Goal: Task Accomplishment & Management: Manage account settings

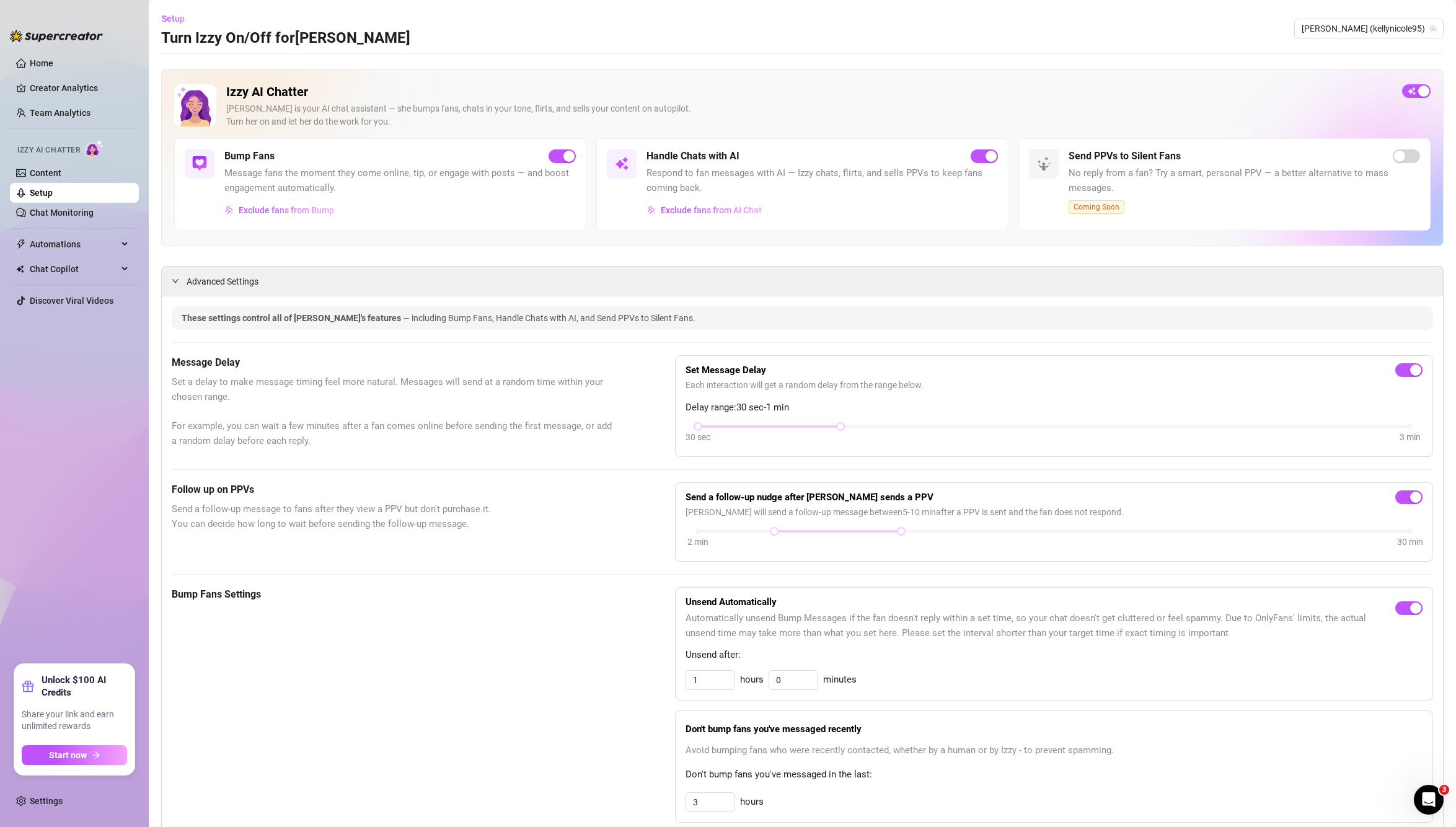
scroll to position [804, 0]
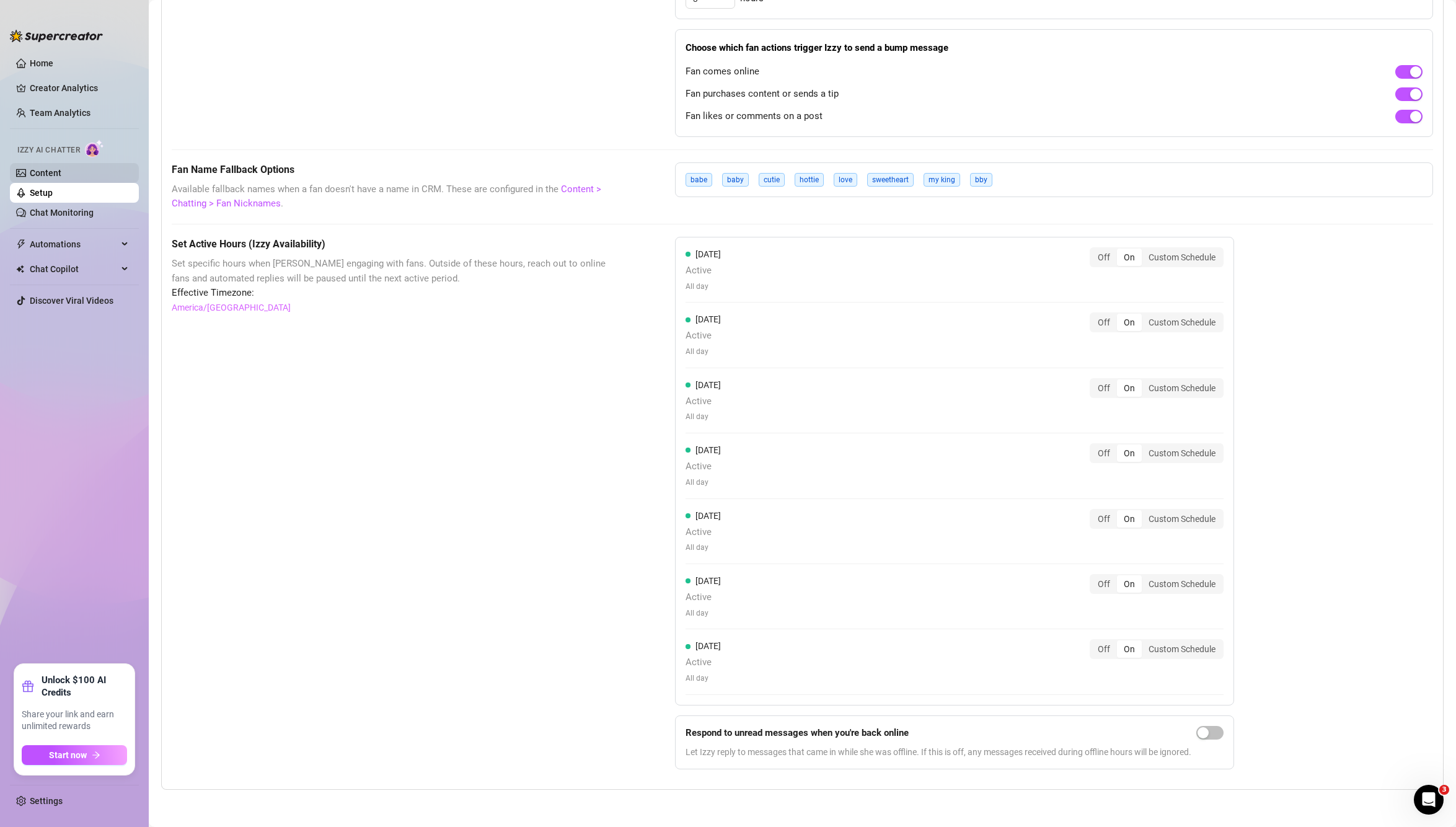
click at [59, 168] on link "Content" at bounding box center [45, 173] width 32 height 10
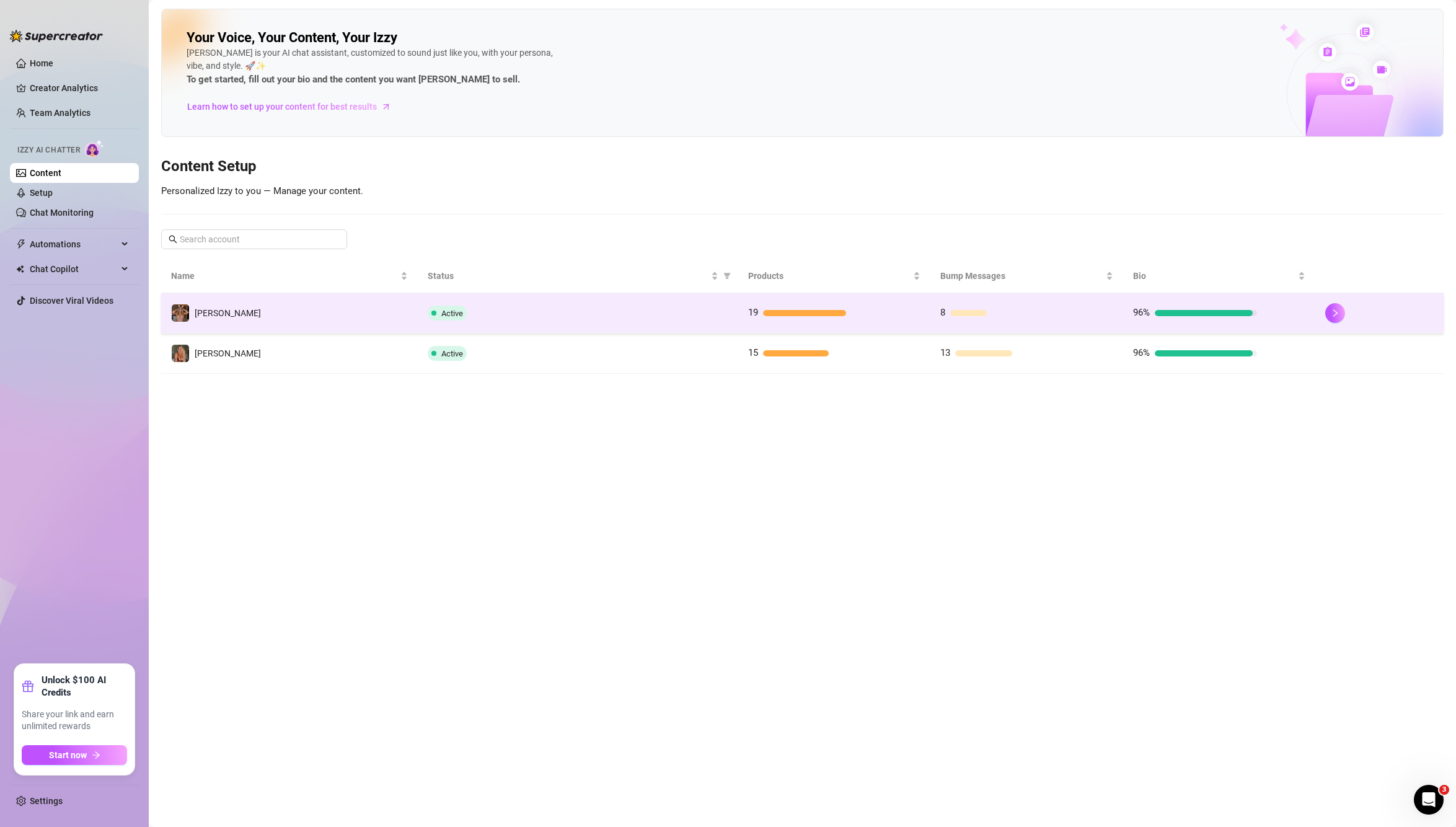
click at [692, 308] on div "Active" at bounding box center [577, 313] width 301 height 15
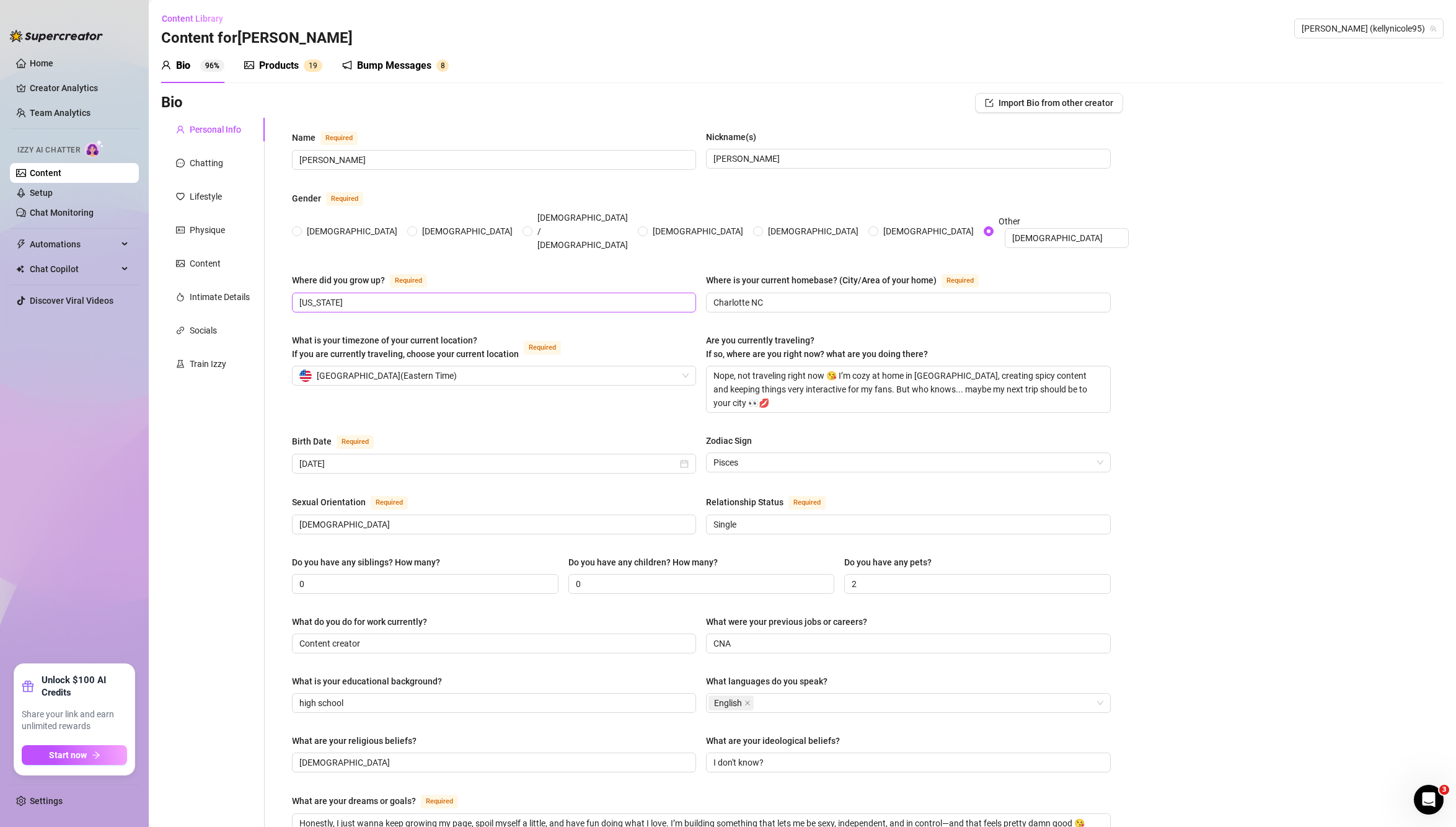
radio input "true"
click at [67, 238] on span "Automations" at bounding box center [74, 245] width 88 height 20
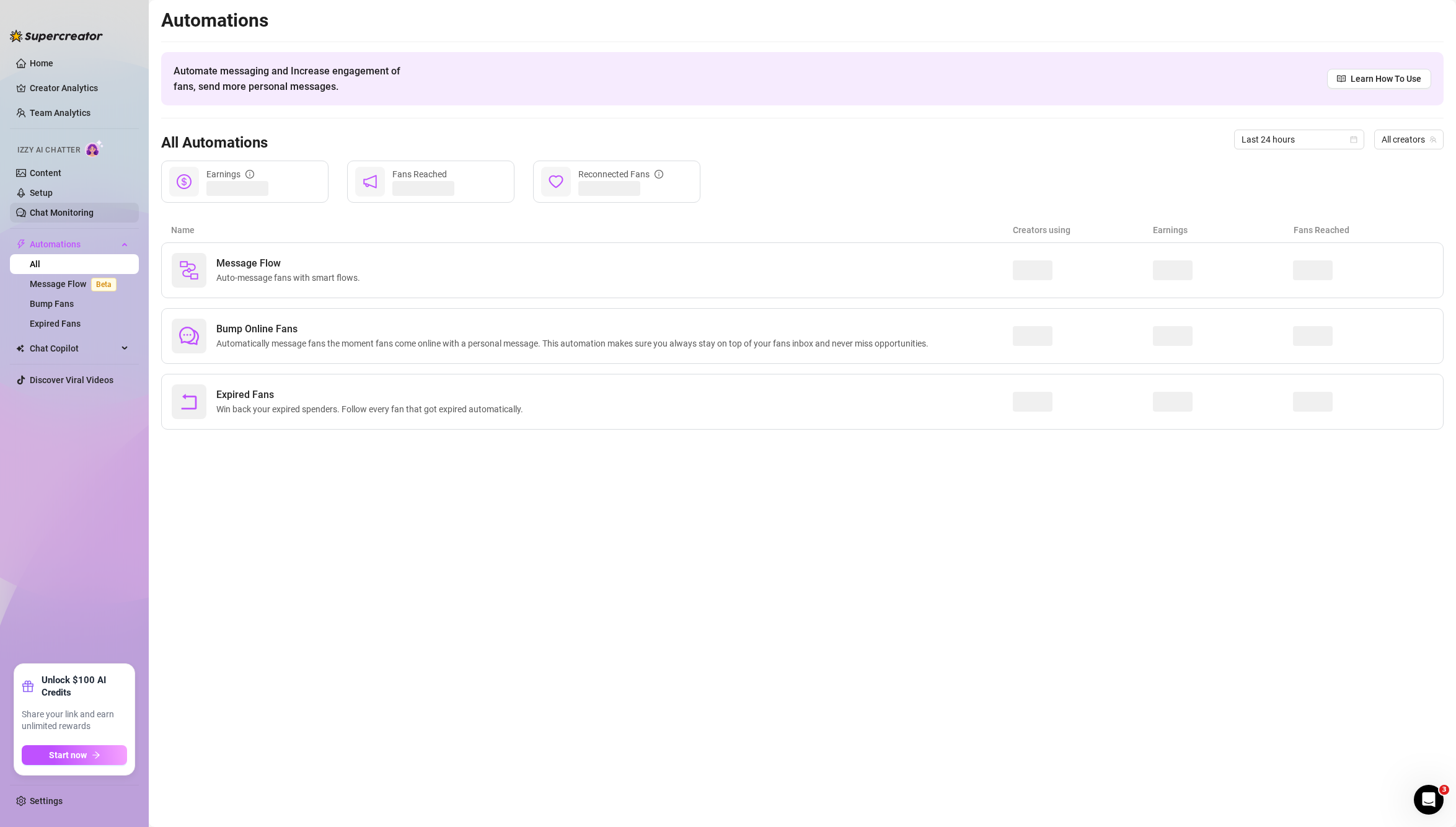
click at [78, 210] on link "Chat Monitoring" at bounding box center [62, 212] width 64 height 10
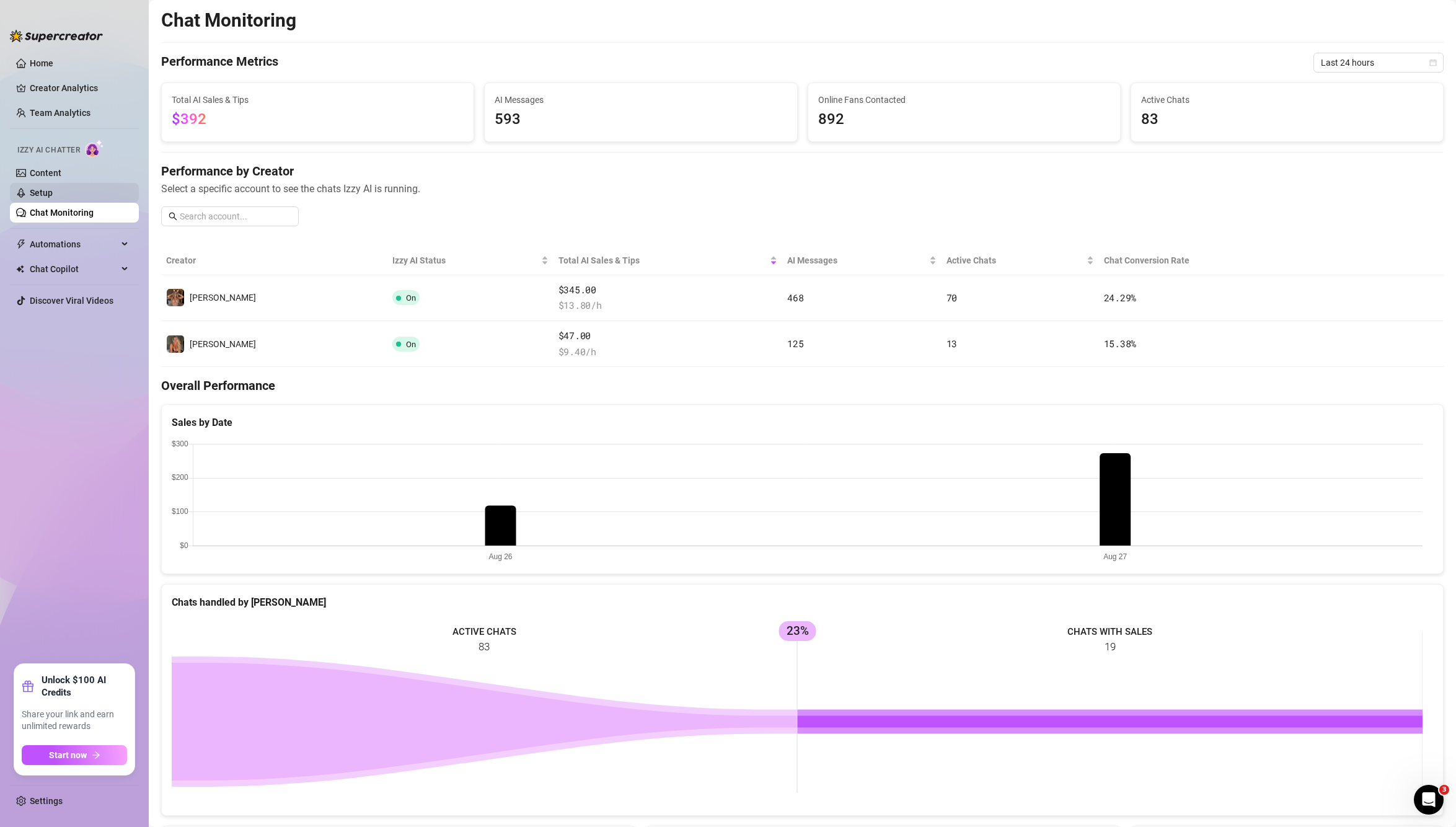
click at [53, 190] on link "Setup" at bounding box center [41, 193] width 23 height 10
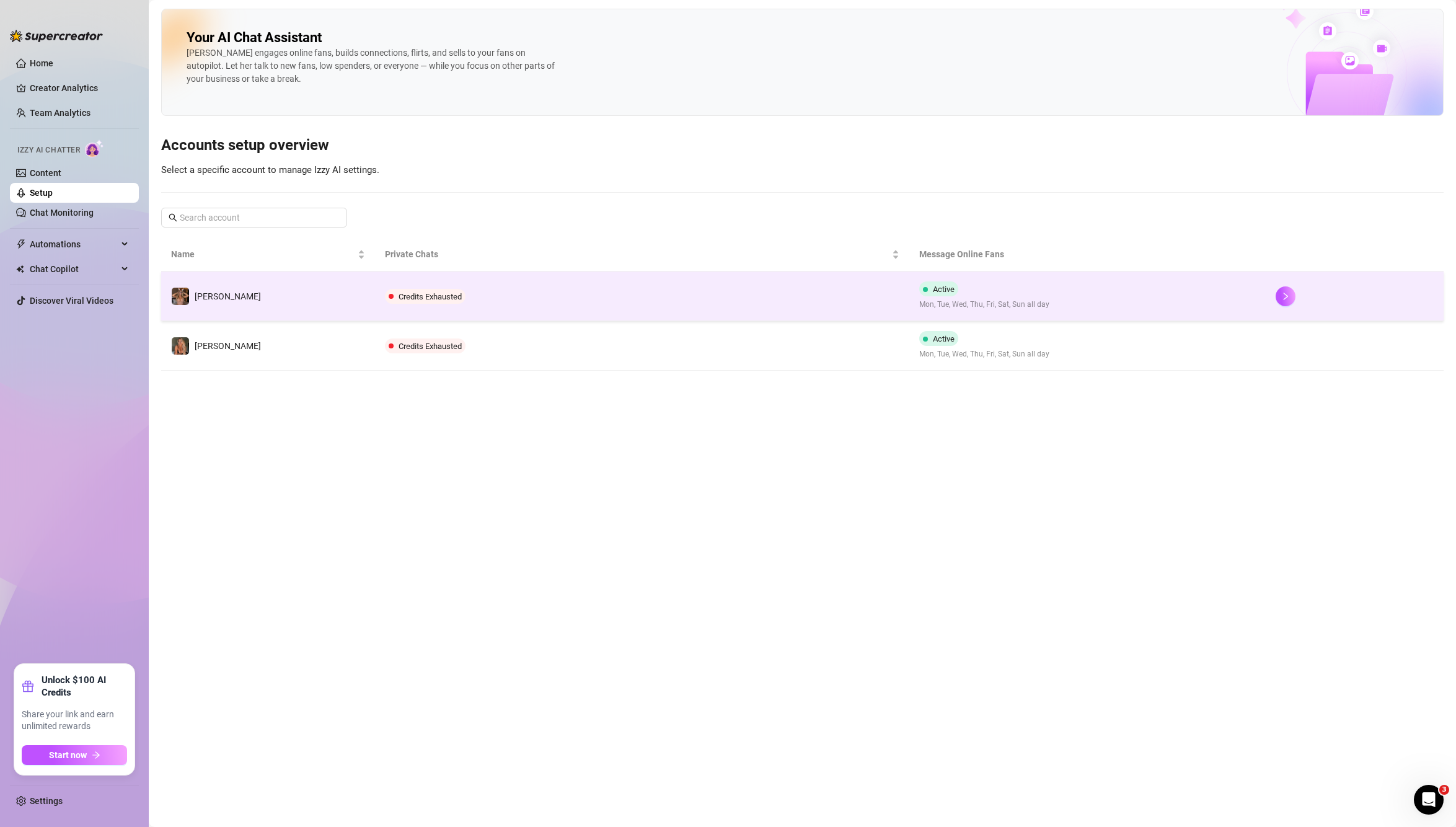
click at [395, 287] on td "Credits Exhausted" at bounding box center [642, 297] width 535 height 50
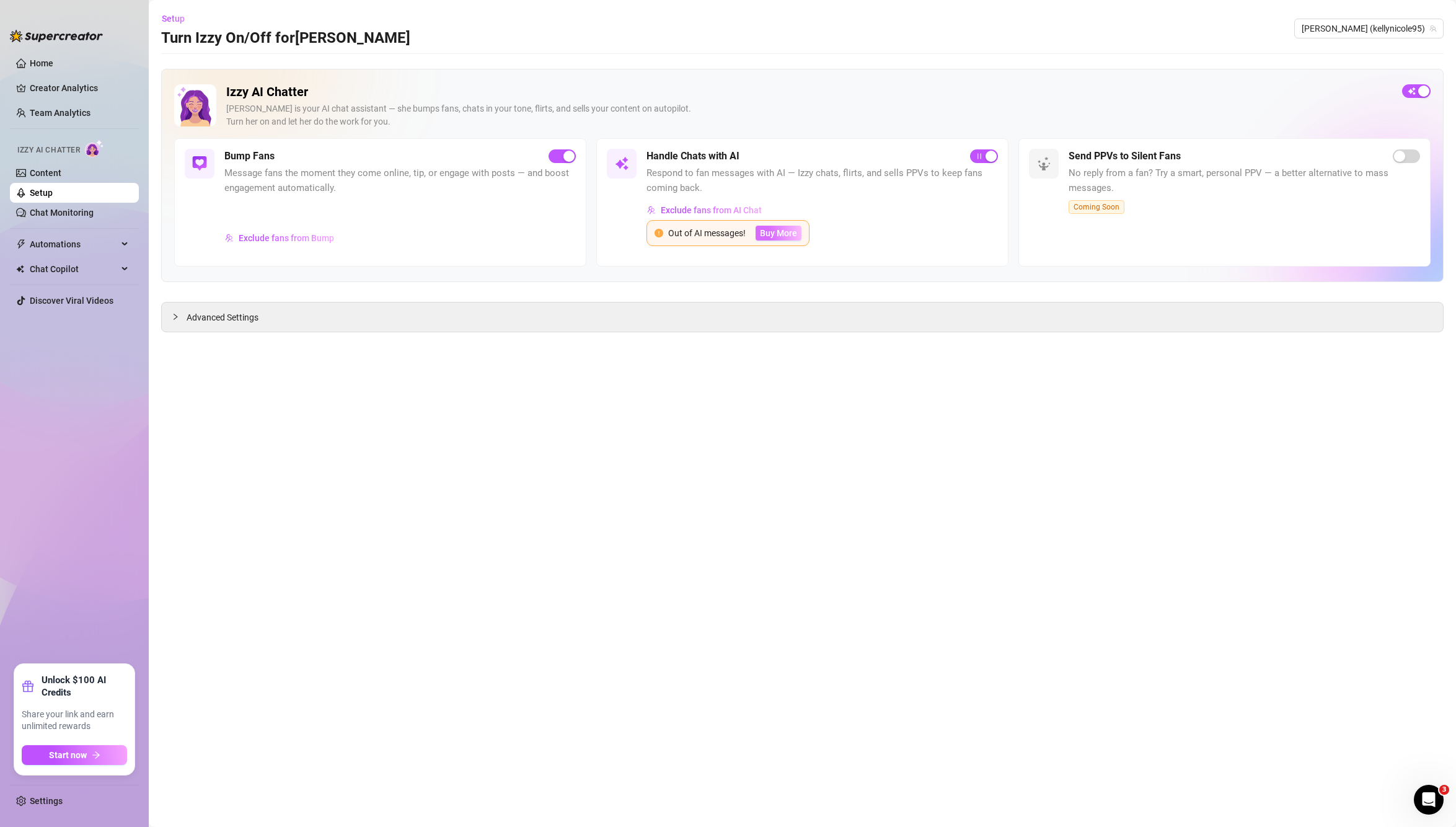
click at [779, 226] on button "Buy More" at bounding box center [778, 233] width 45 height 15
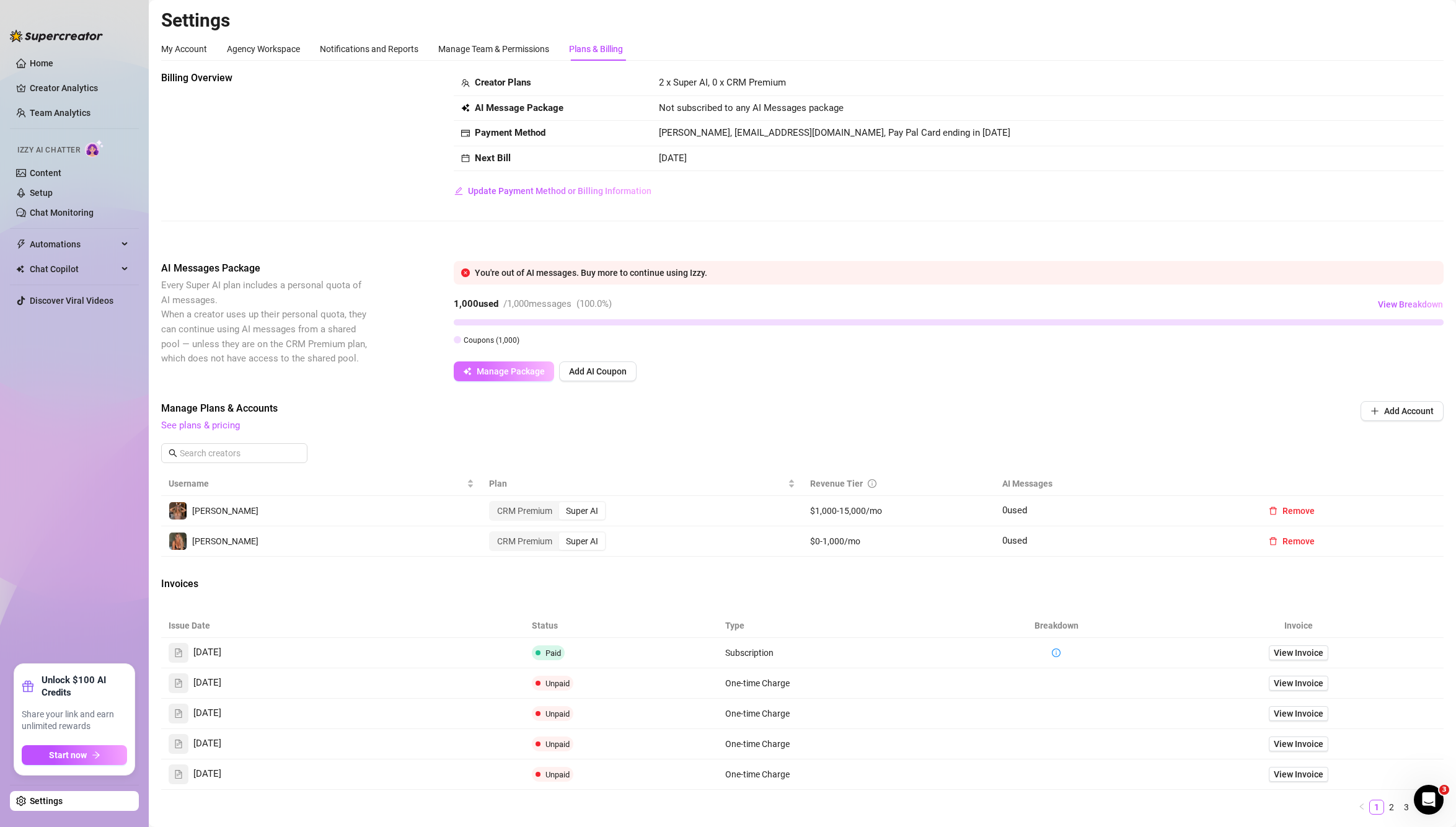
click at [510, 379] on button "Manage Package" at bounding box center [504, 371] width 100 height 20
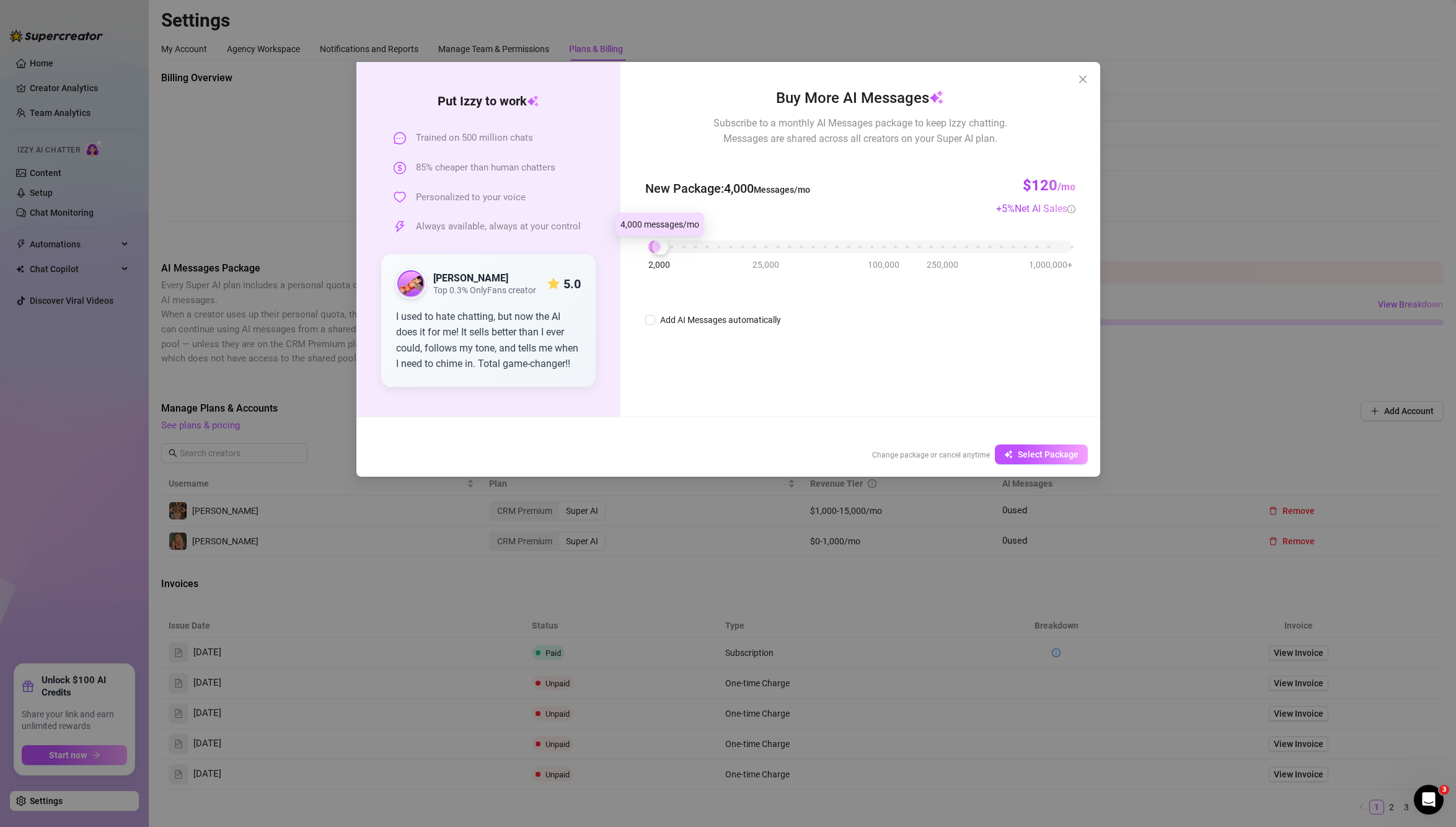
drag, startPoint x: 645, startPoint y: 247, endPoint x: 651, endPoint y: 287, distance: 40.4
click at [651, 287] on div "Buy More AI Messages Subscribe to a monthly AI Messages package to keep Izzy ch…" at bounding box center [860, 207] width 429 height 240
click at [653, 317] on input "Add AI Messages automatically" at bounding box center [650, 319] width 10 height 10
checkbox input "true"
drag, startPoint x: 662, startPoint y: 245, endPoint x: 662, endPoint y: 260, distance: 15.0
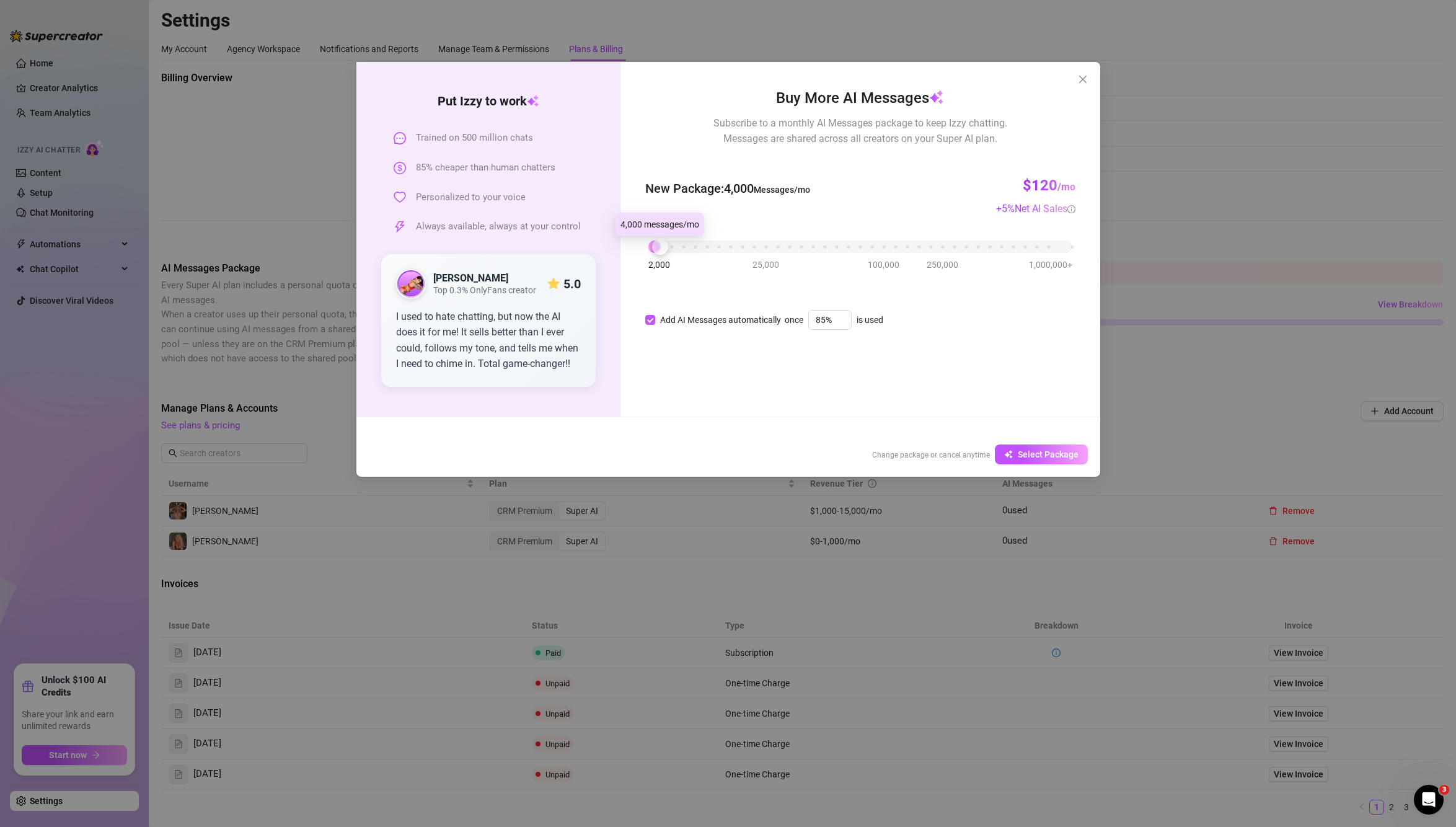
click at [662, 246] on div "2,000 25,000 100,000 250,000 1,000,000+" at bounding box center [860, 242] width 424 height 7
drag, startPoint x: 655, startPoint y: 240, endPoint x: 653, endPoint y: 284, distance: 44.0
click at [653, 284] on div "Buy More AI Messages Subscribe to a monthly AI Messages package to keep Izzy ch…" at bounding box center [860, 207] width 429 height 240
click at [1030, 453] on span "Select Package" at bounding box center [1048, 454] width 61 height 10
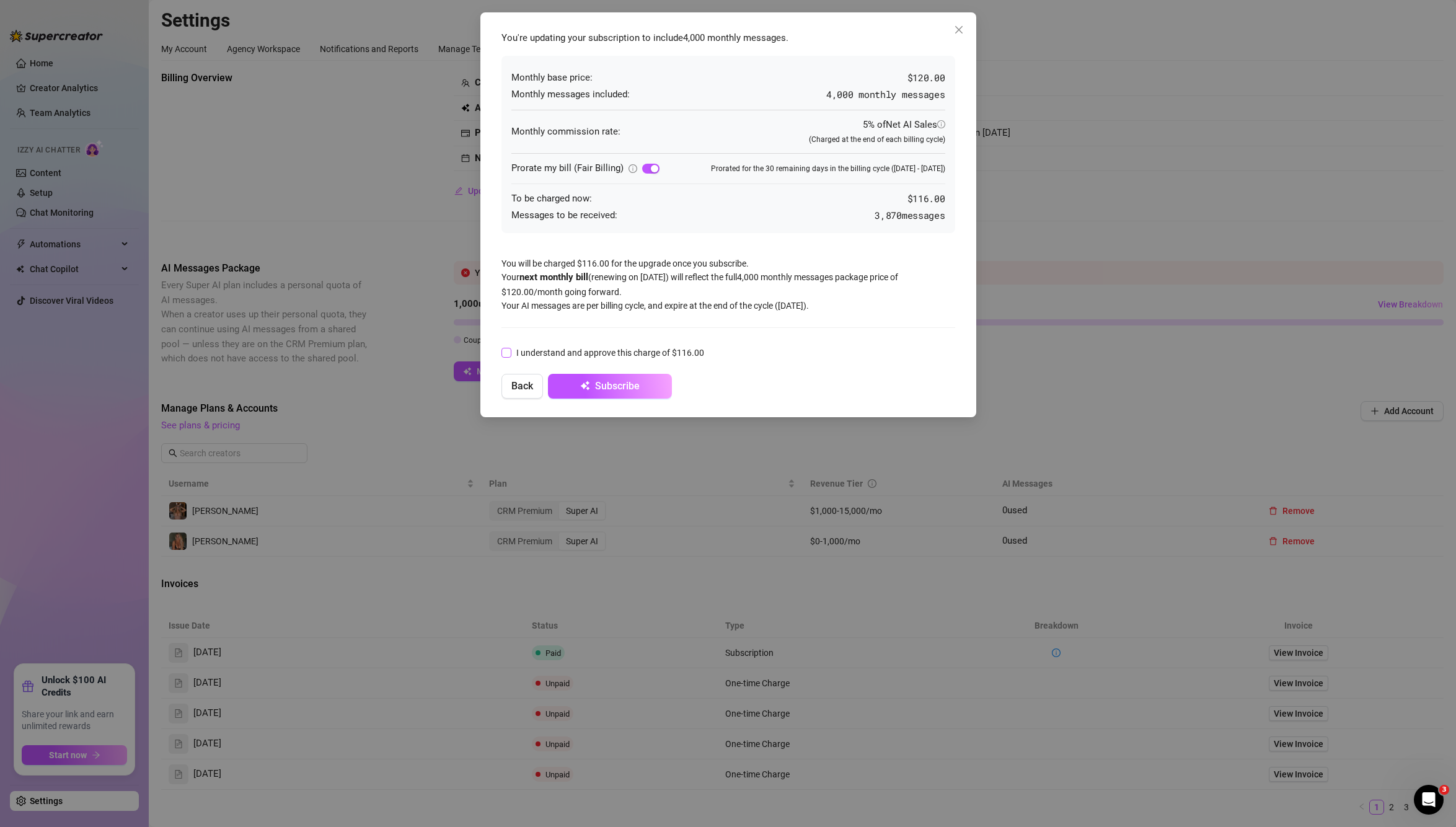
click at [510, 358] on label "I understand and approve this charge of $116.00" at bounding box center [605, 352] width 207 height 14
click at [510, 357] on input "I understand and approve this charge of $116.00" at bounding box center [506, 352] width 9 height 9
checkbox input "true"
click at [645, 394] on button "Subscribe" at bounding box center [610, 386] width 124 height 25
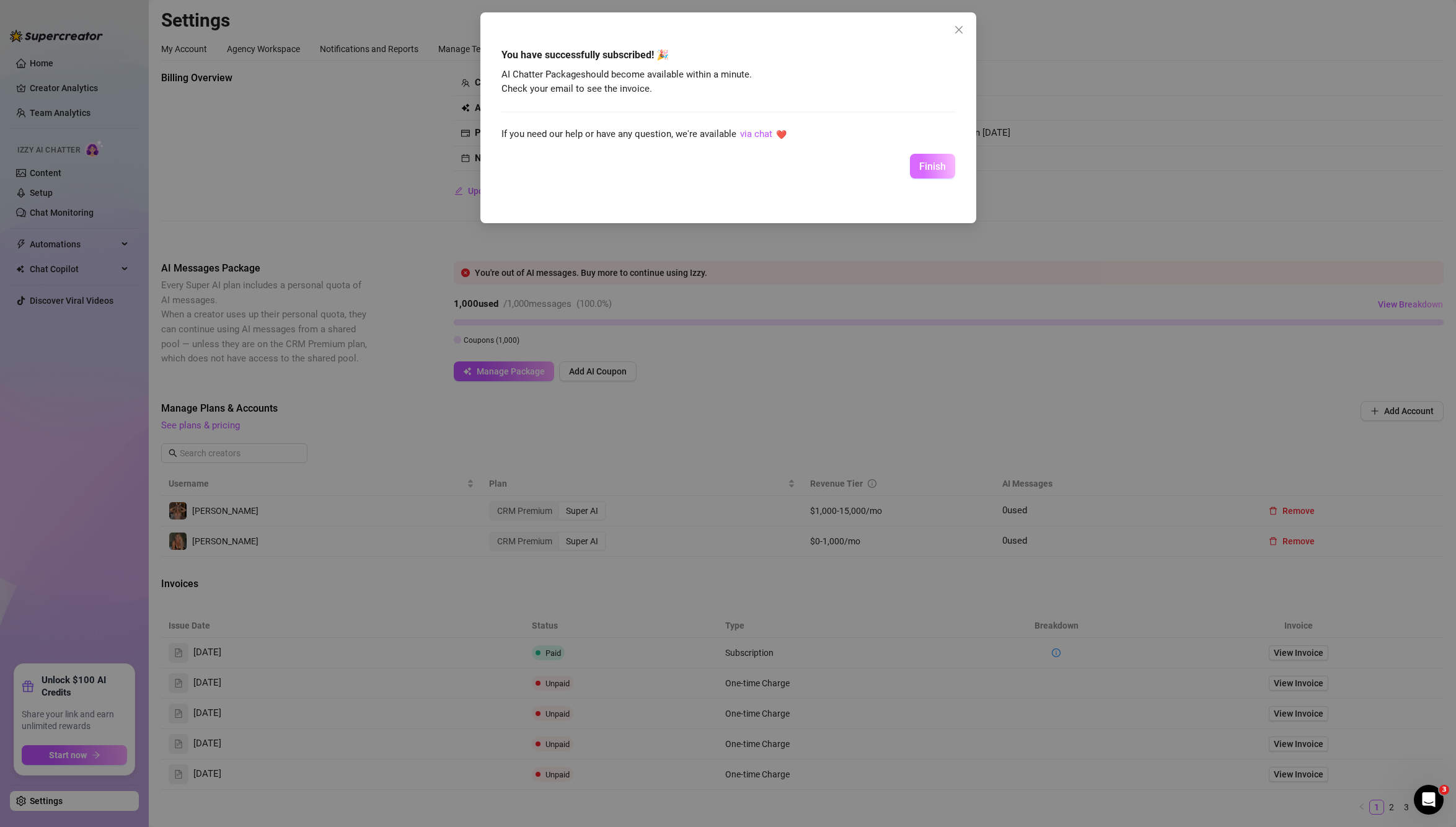
click at [927, 169] on span "Finish" at bounding box center [932, 166] width 26 height 12
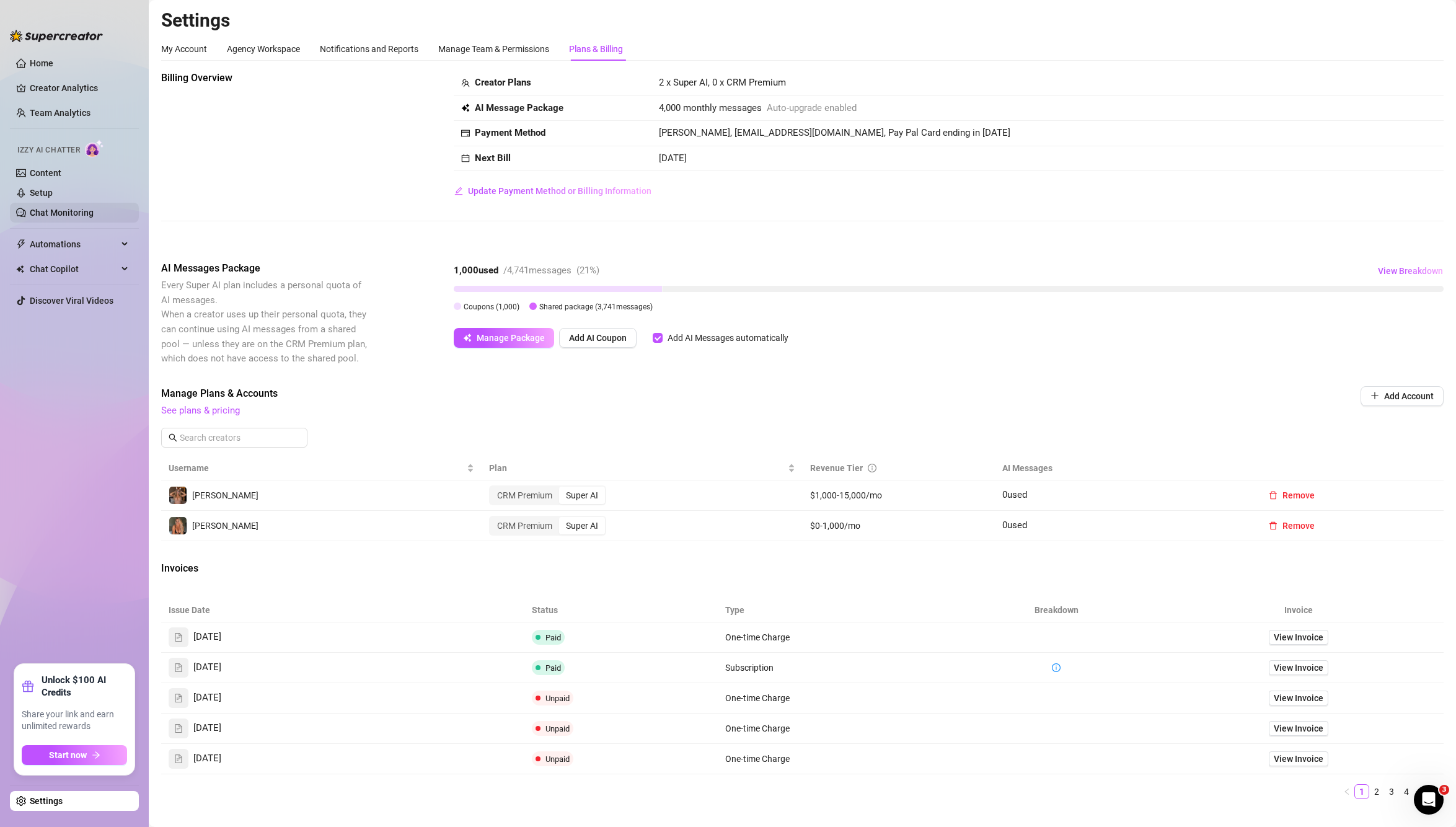
click at [57, 207] on link "Chat Monitoring" at bounding box center [62, 212] width 64 height 10
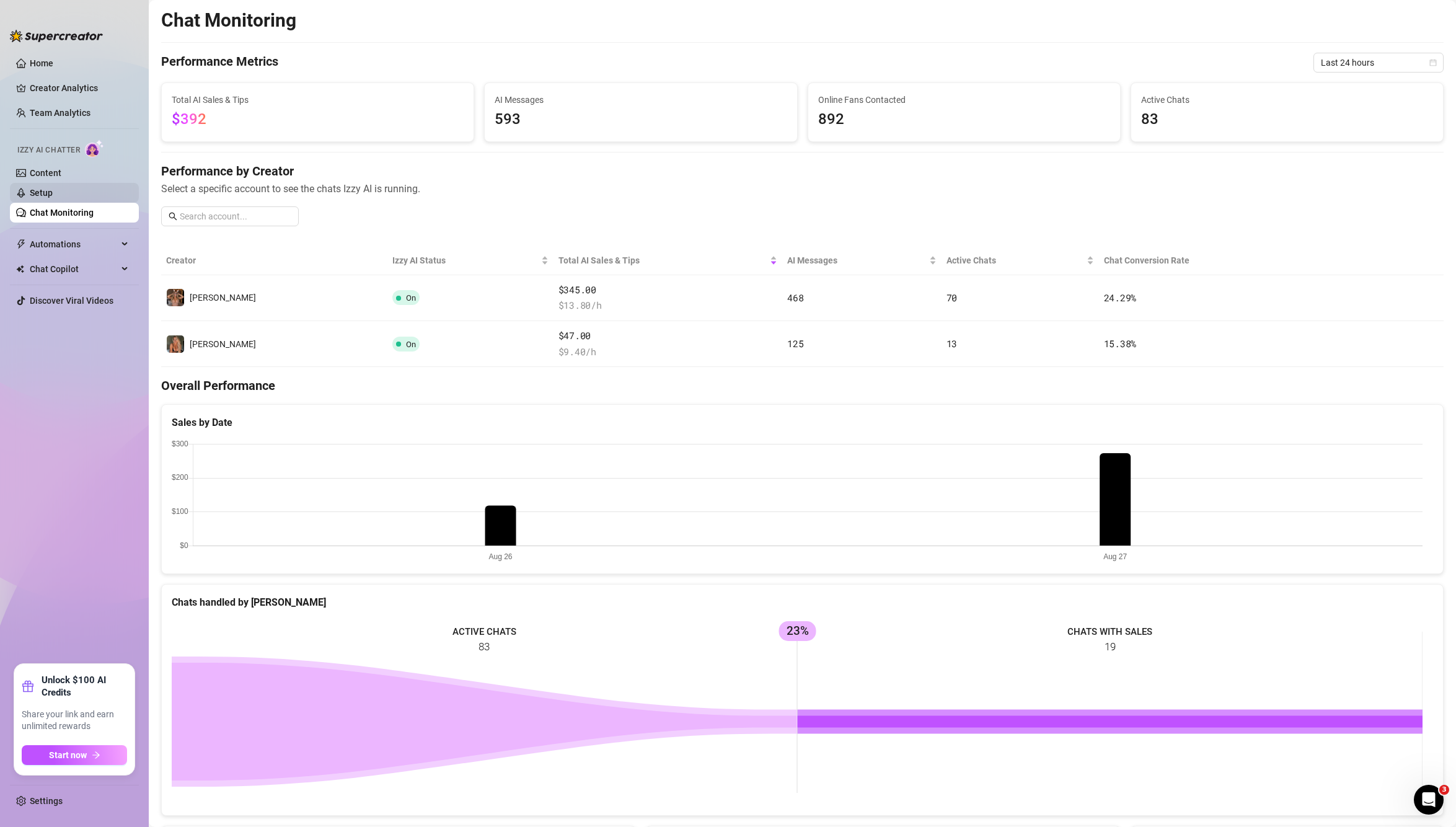
click at [48, 196] on link "Setup" at bounding box center [41, 193] width 23 height 10
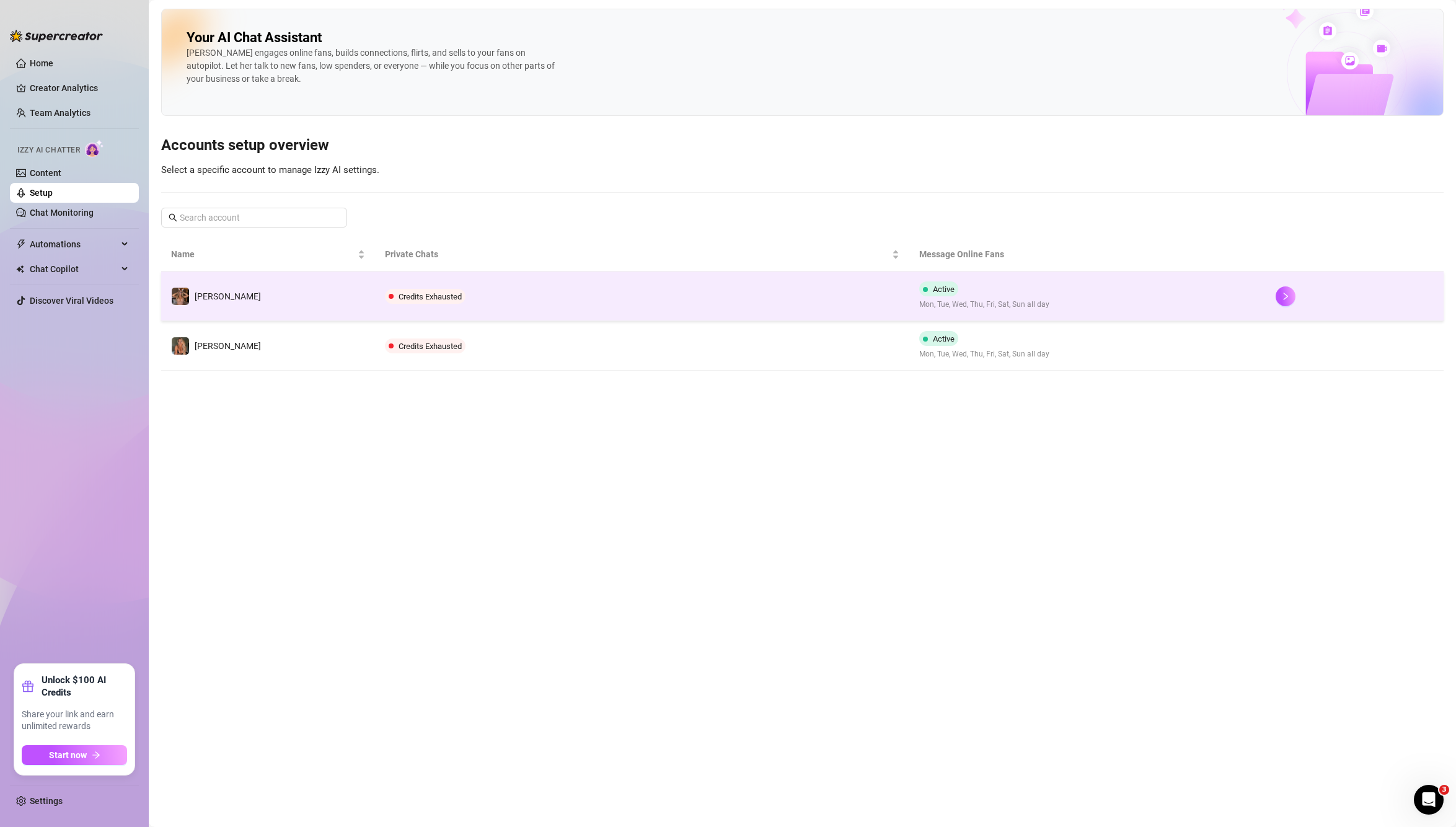
click at [662, 286] on td "Credits Exhausted" at bounding box center [642, 297] width 535 height 50
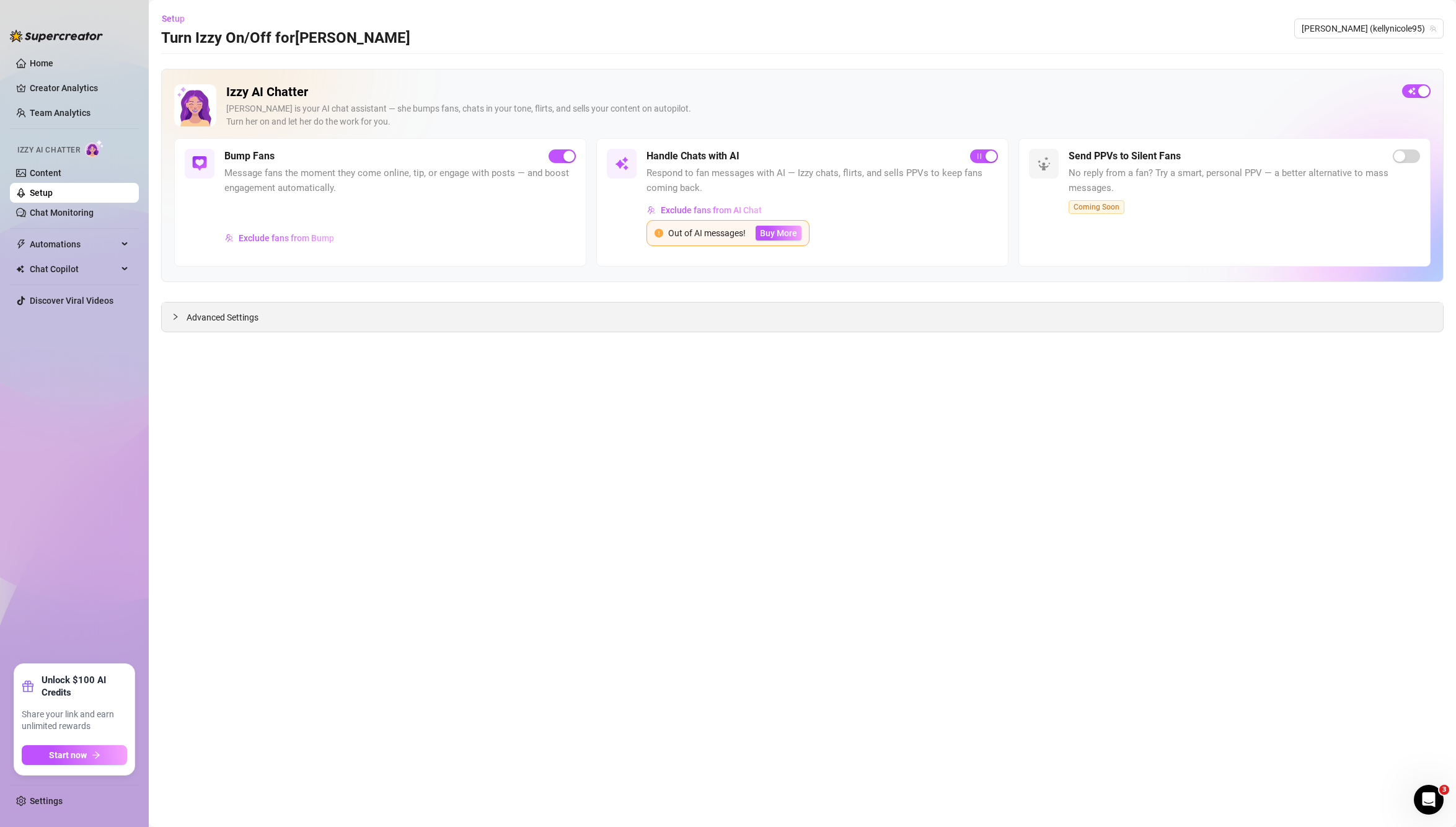
click at [452, 323] on div "Advanced Settings" at bounding box center [802, 318] width 1281 height 29
click at [238, 323] on div "Advanced Settings" at bounding box center [802, 318] width 1281 height 29
click at [228, 317] on span "Advanced Settings" at bounding box center [222, 317] width 72 height 14
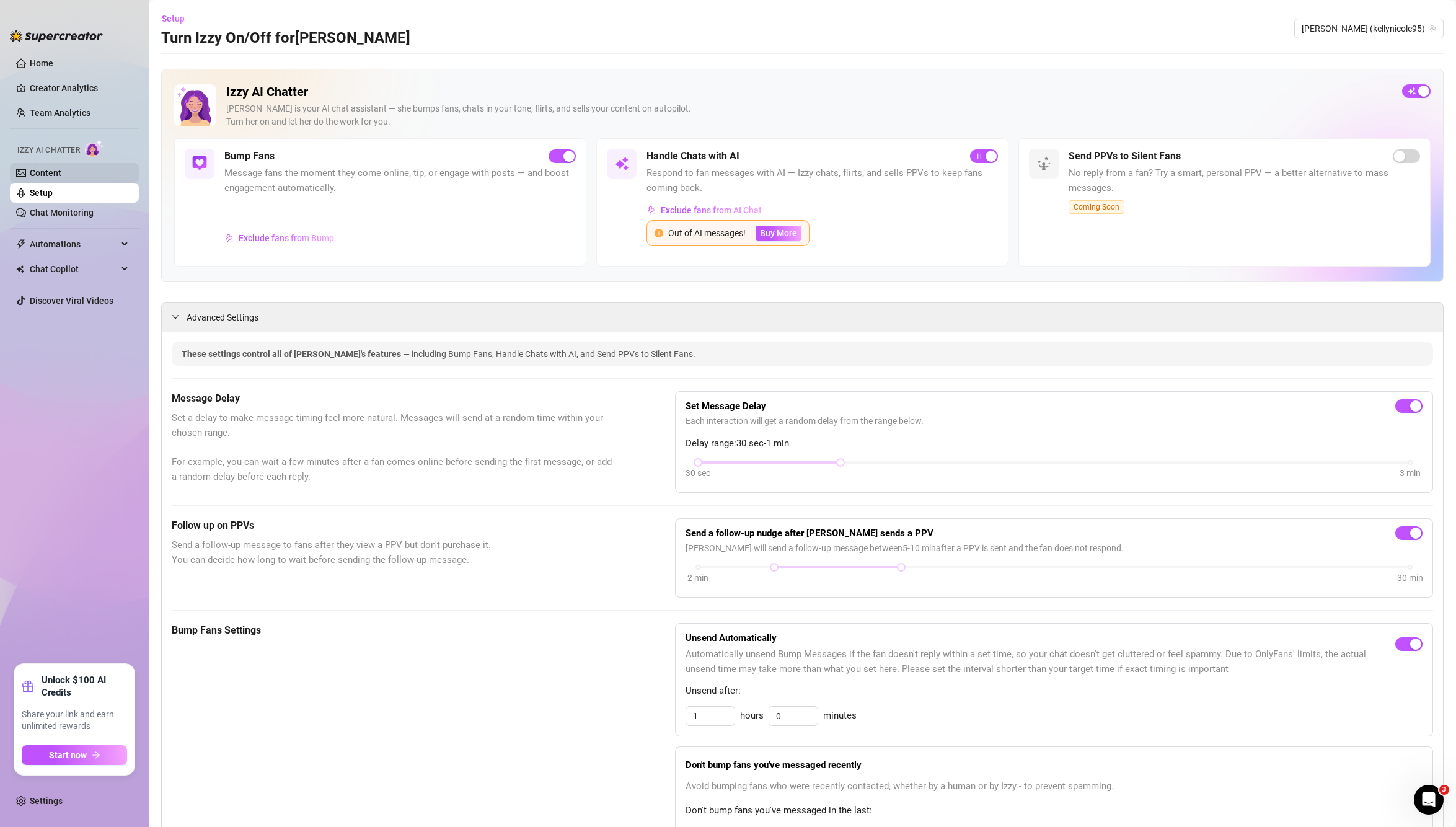
click at [35, 178] on link "Content" at bounding box center [45, 173] width 32 height 10
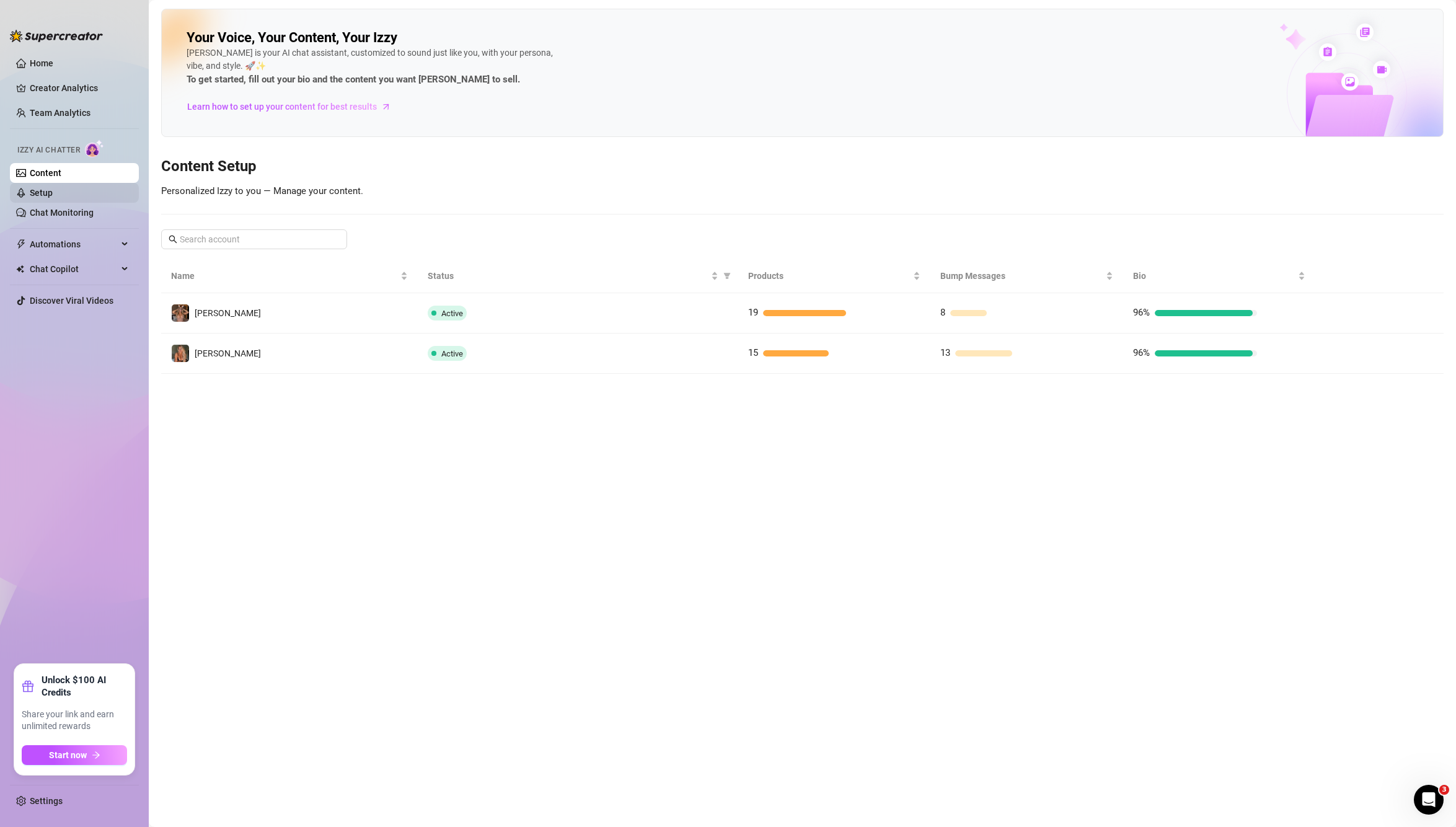
click at [33, 190] on link "Setup" at bounding box center [41, 193] width 23 height 10
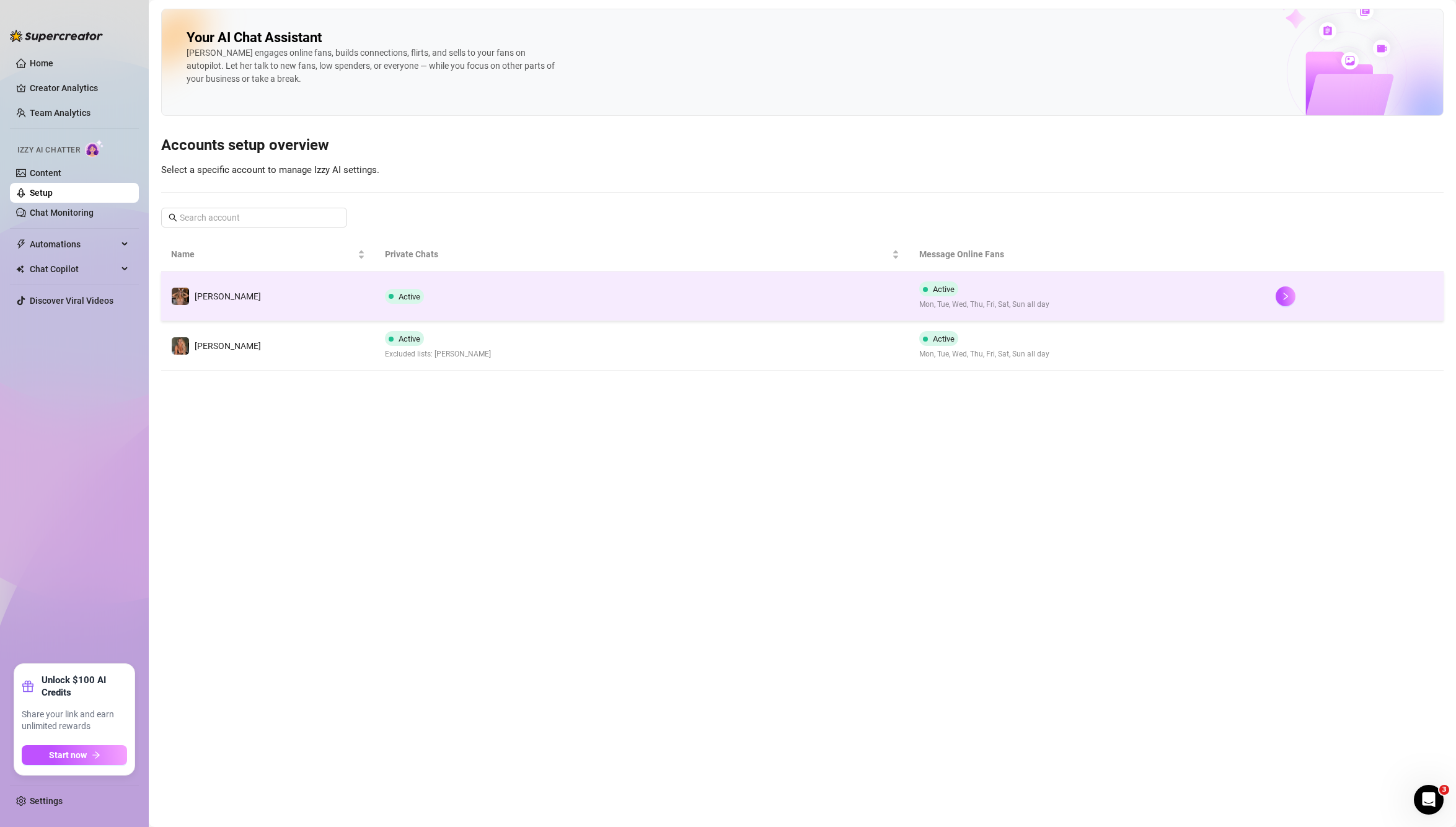
click at [564, 291] on td "Active" at bounding box center [642, 297] width 535 height 50
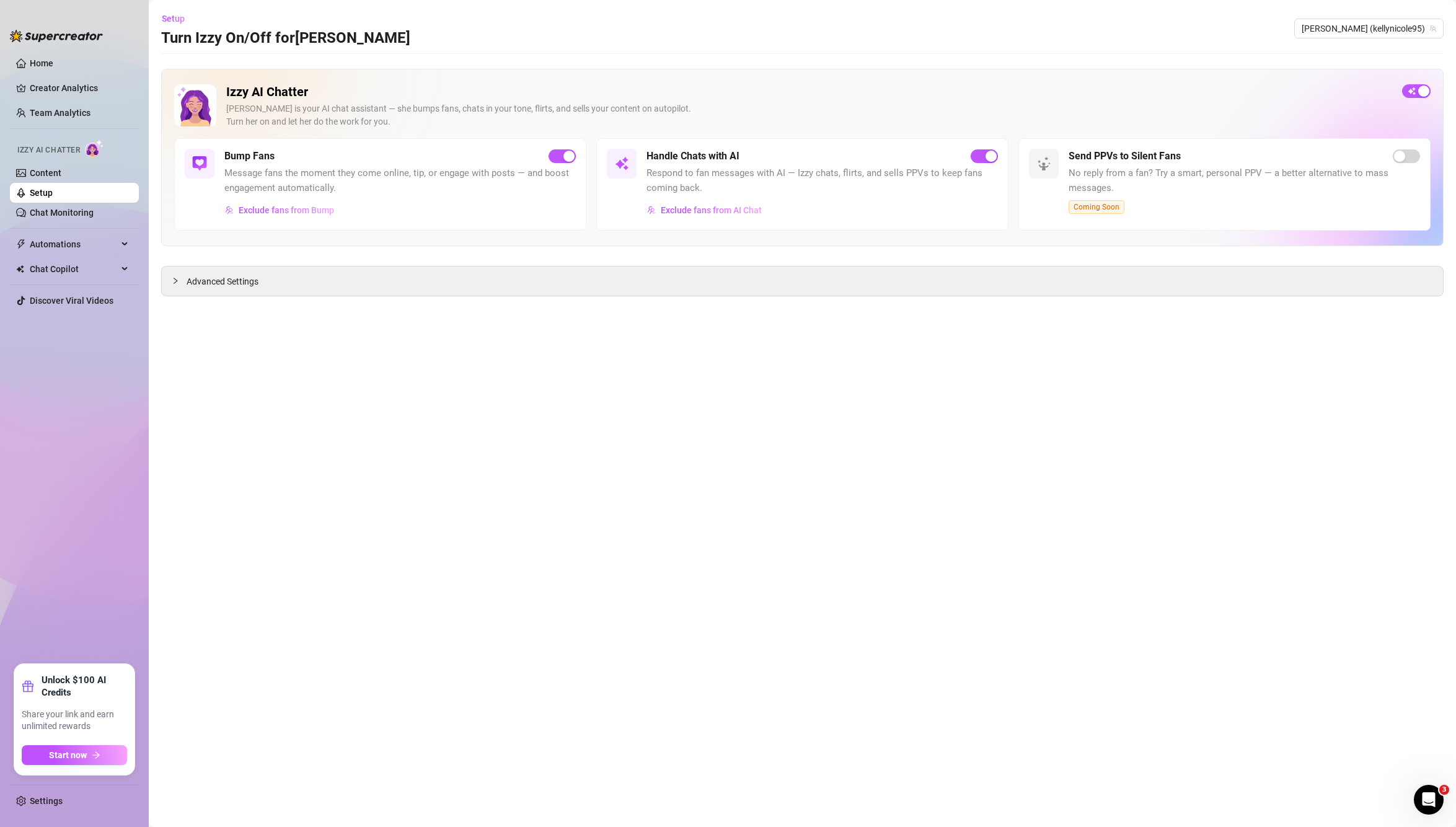
click at [406, 301] on main "Setup Turn Izzy On/Off for Kelly Kelly (kellynicole95) Izzy AI Chatter Izzy is …" at bounding box center [802, 413] width 1307 height 827
click at [378, 291] on div "Advanced Settings" at bounding box center [802, 281] width 1281 height 29
click at [250, 288] on span "Advanced Settings" at bounding box center [222, 281] width 72 height 14
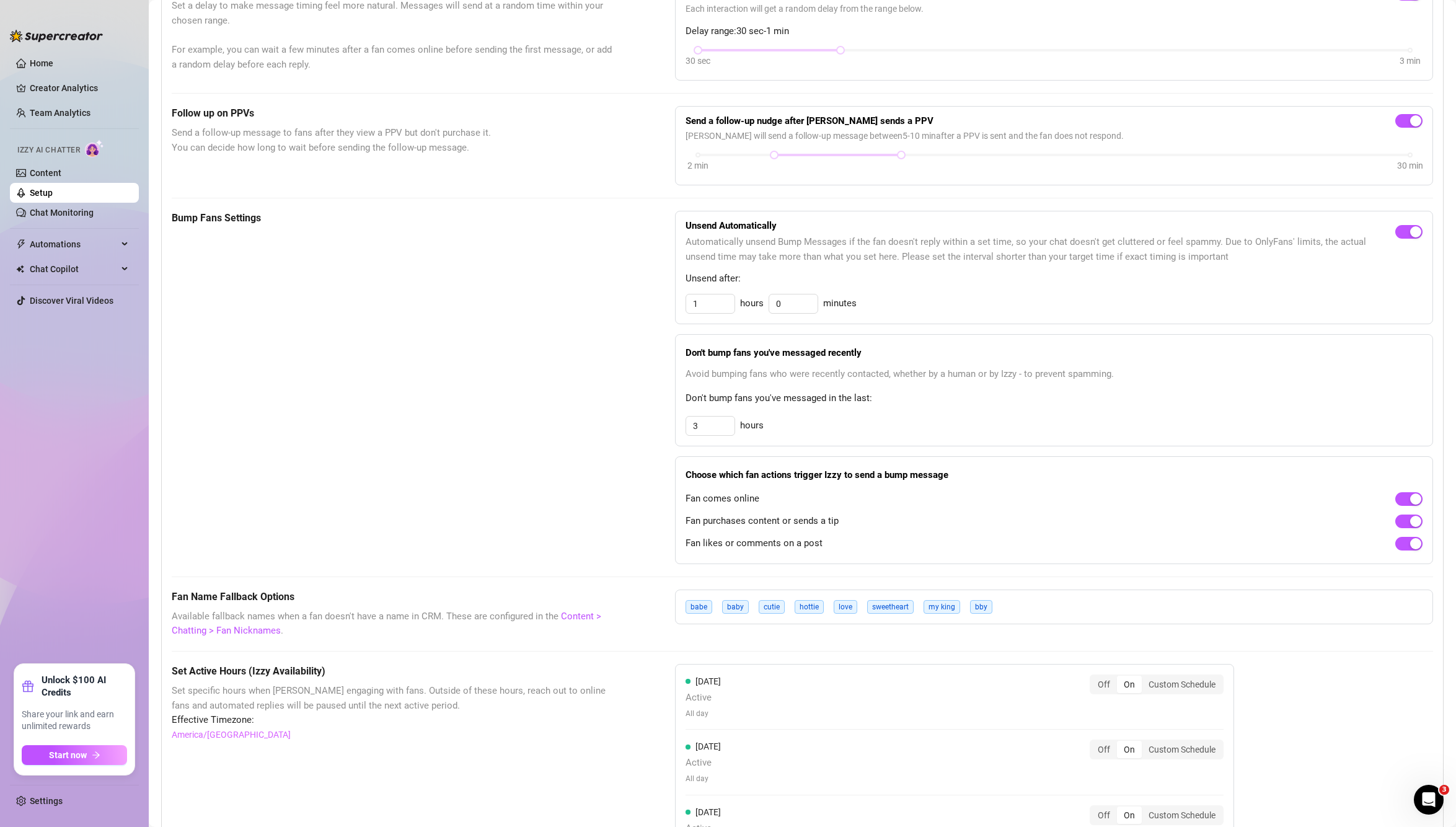
scroll to position [804, 0]
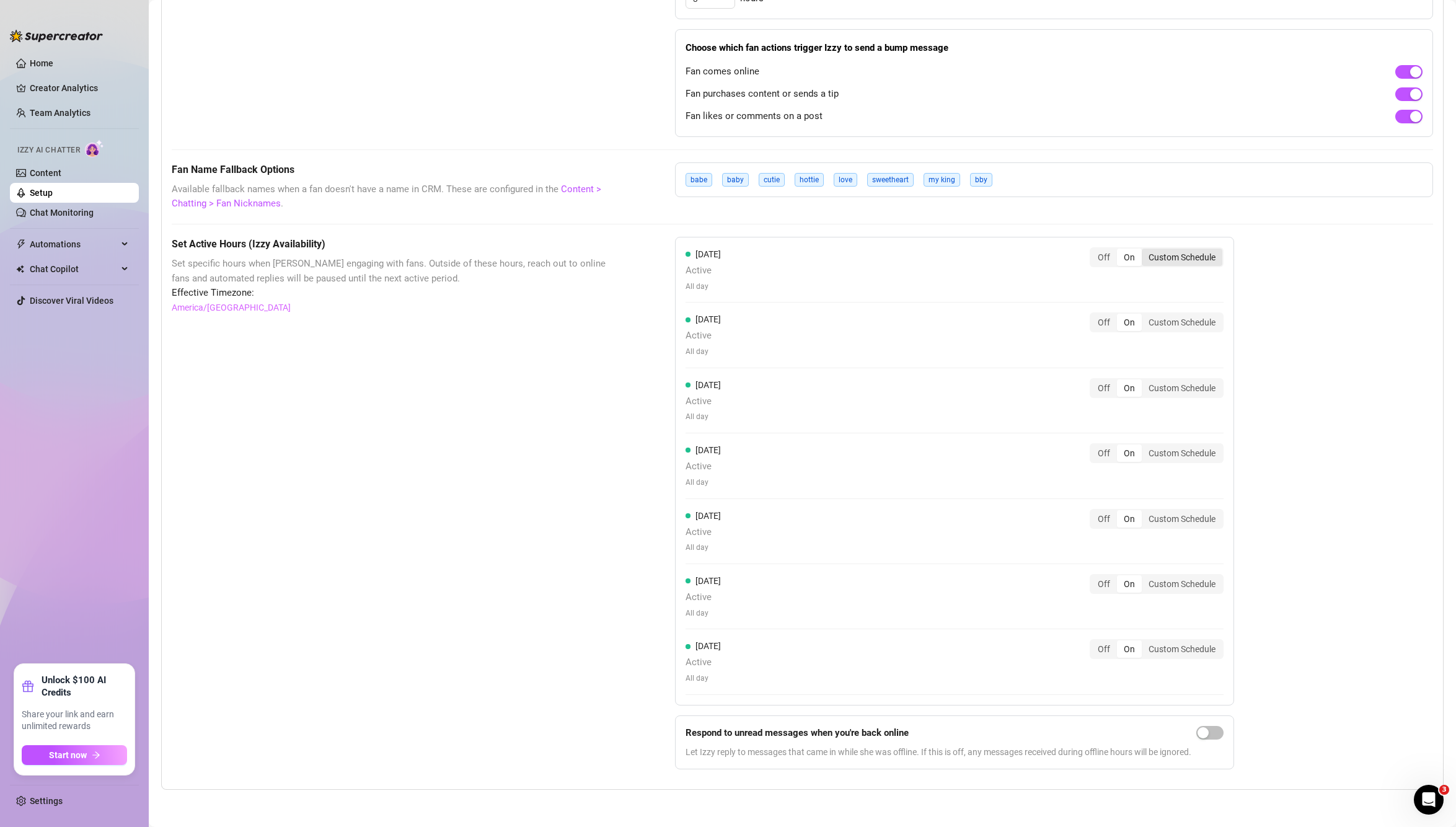
click at [1191, 262] on div "Custom Schedule" at bounding box center [1181, 257] width 81 height 17
click at [1145, 250] on input "Custom Schedule" at bounding box center [1145, 250] width 0 height 0
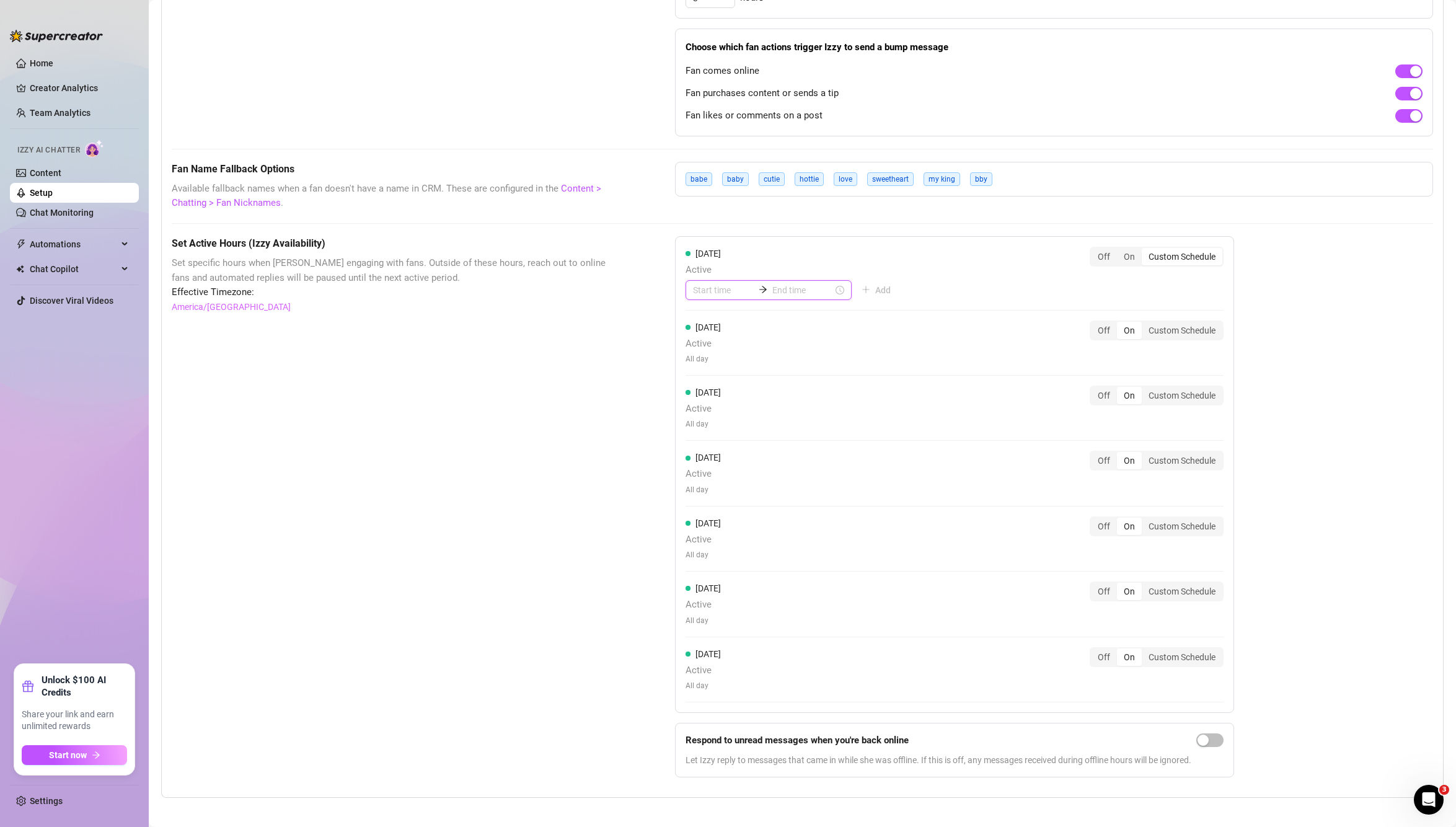
click at [725, 295] on input at bounding box center [723, 289] width 61 height 14
type input "23:00"
click at [510, 428] on div "Set Active Hours (Izzy Availability) Set specific hours when Izzy engaging with…" at bounding box center [392, 512] width 441 height 551
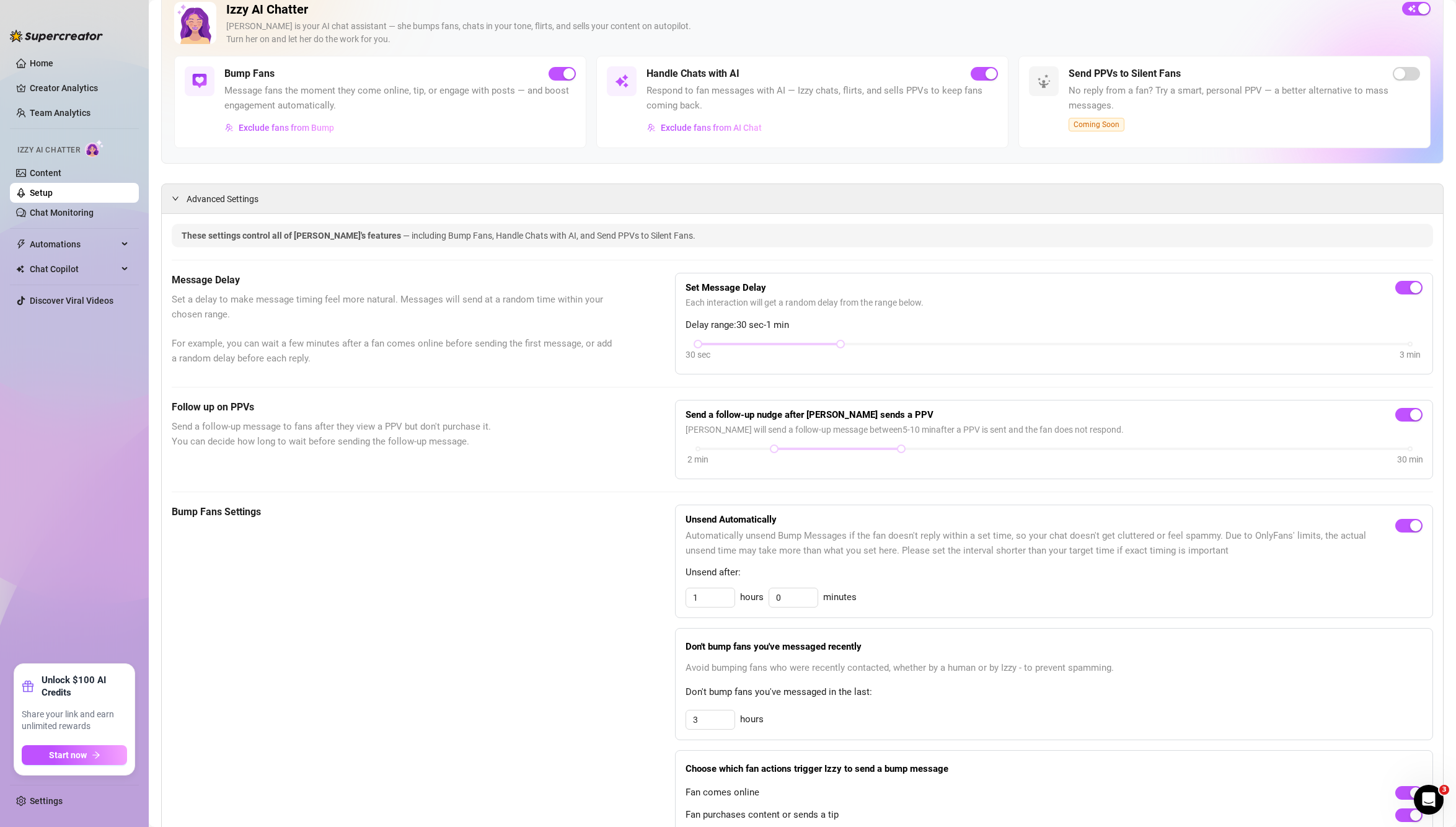
scroll to position [81, 0]
click at [50, 74] on ul "Home Creator Analytics Team Analytics Izzy AI Chatter Content Setup Chat Monito…" at bounding box center [75, 353] width 129 height 610
click at [48, 66] on link "Home" at bounding box center [42, 63] width 24 height 10
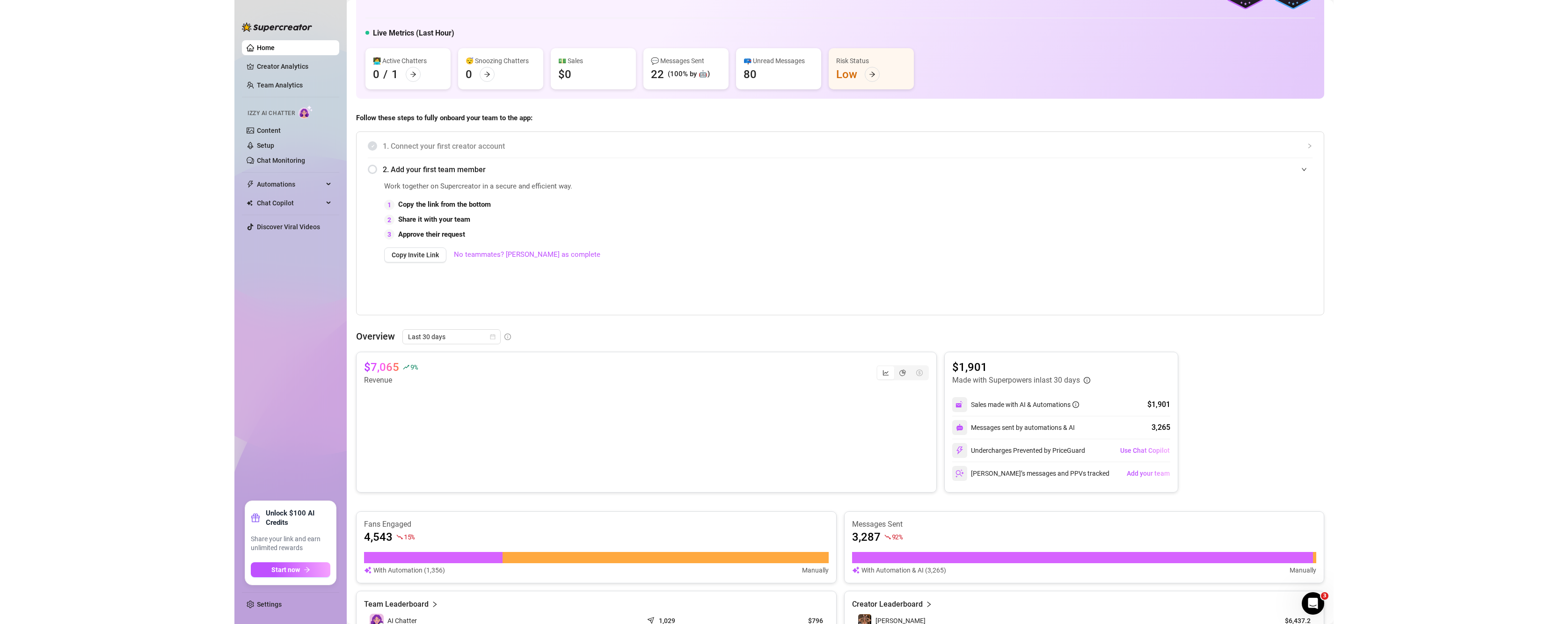
scroll to position [234, 0]
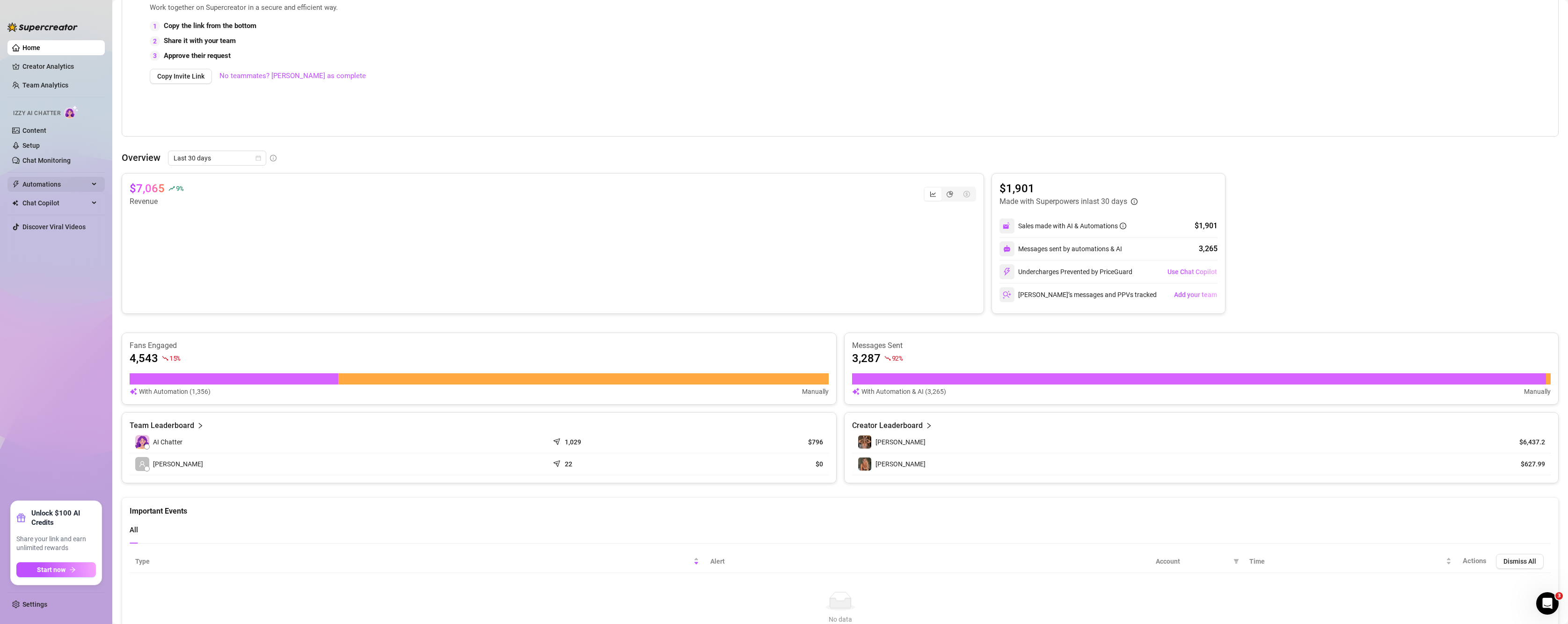
click at [79, 183] on span "Automations" at bounding box center [56, 185] width 67 height 15
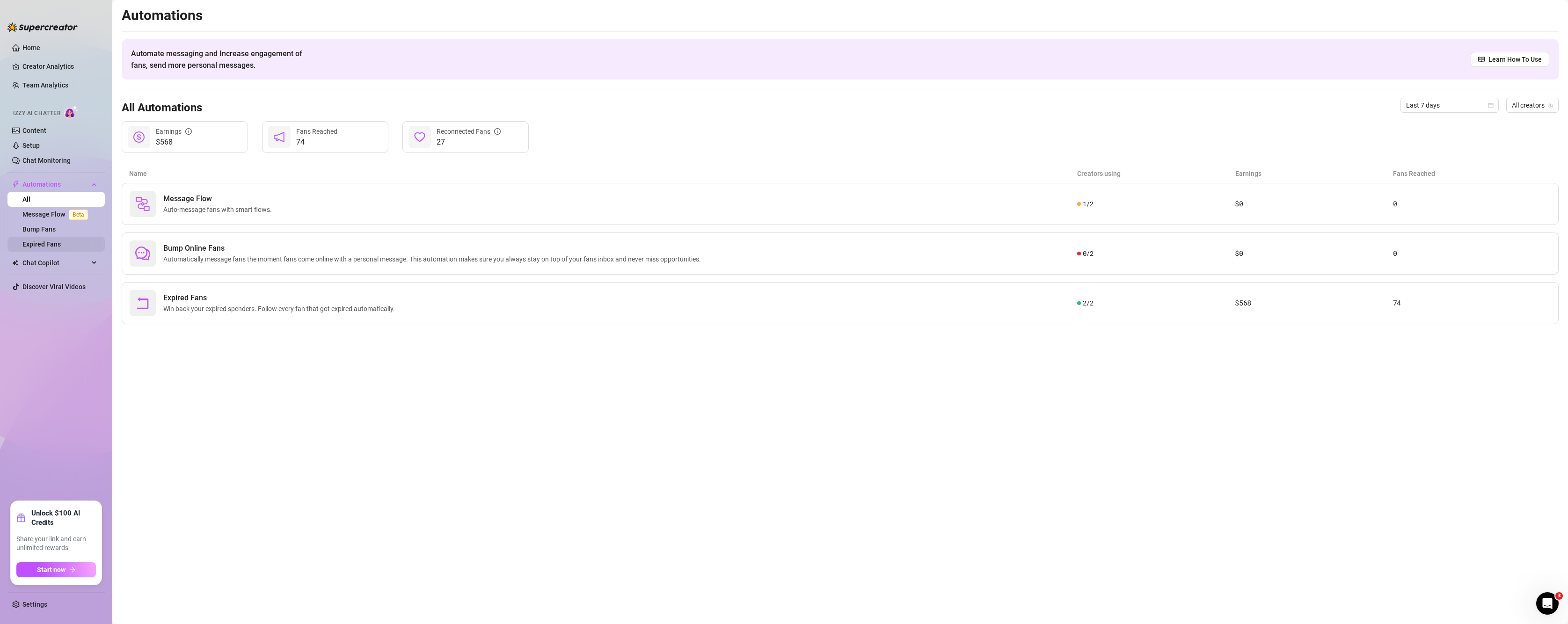
click at [43, 246] on link "Expired Fans" at bounding box center [42, 244] width 38 height 8
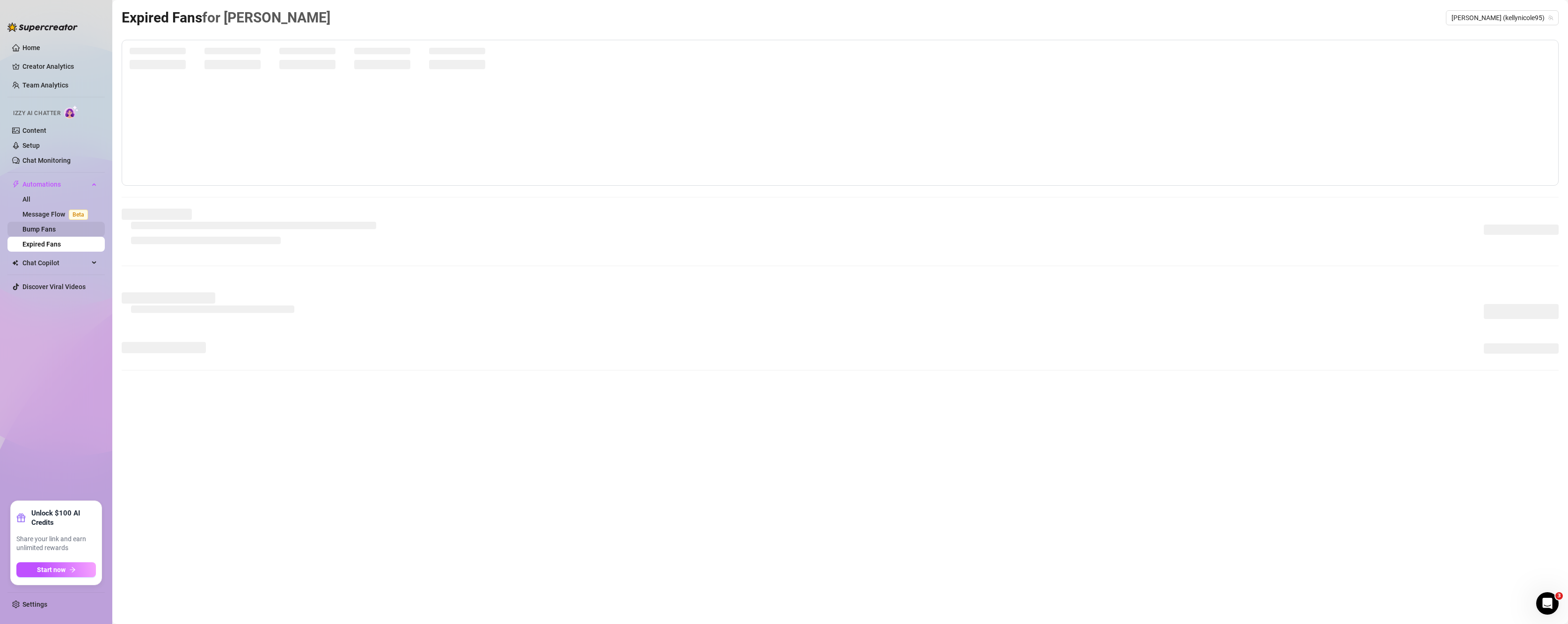
click at [46, 226] on link "Bump Fans" at bounding box center [39, 229] width 33 height 8
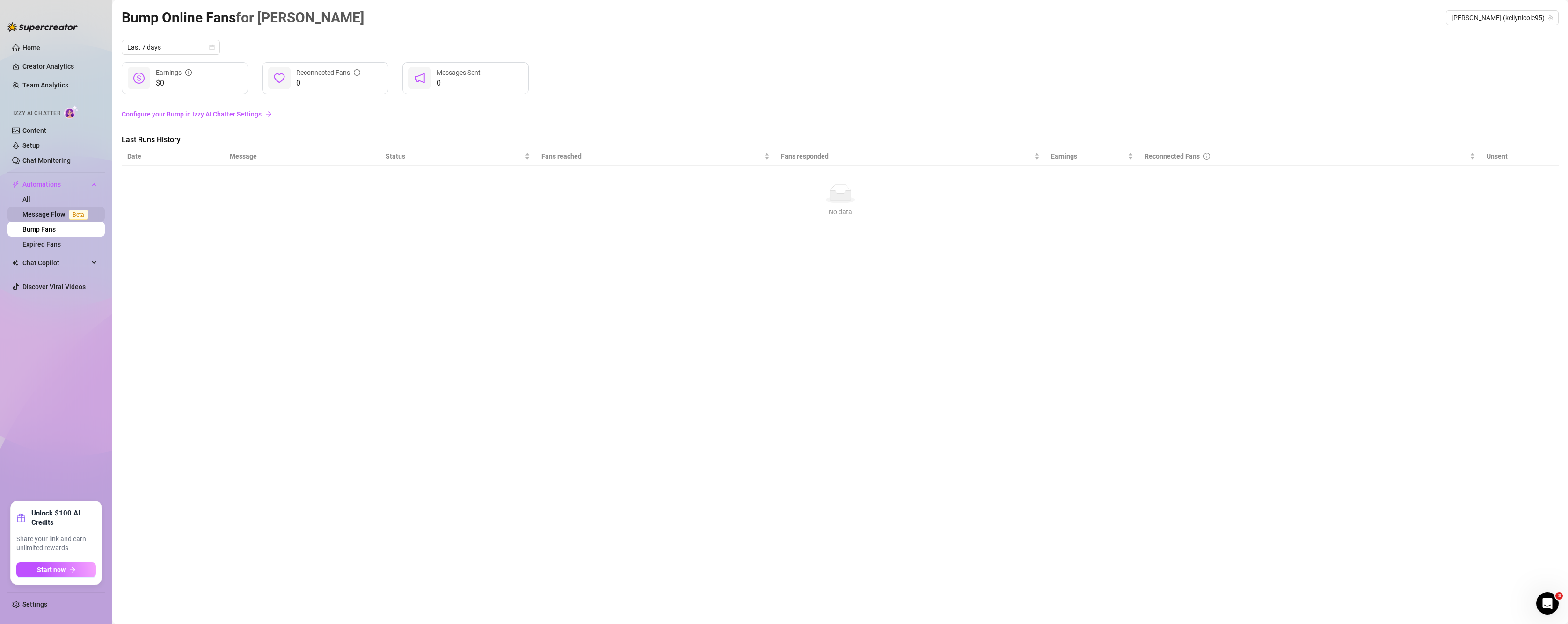
click at [47, 217] on link "Message Flow Beta" at bounding box center [57, 214] width 69 height 8
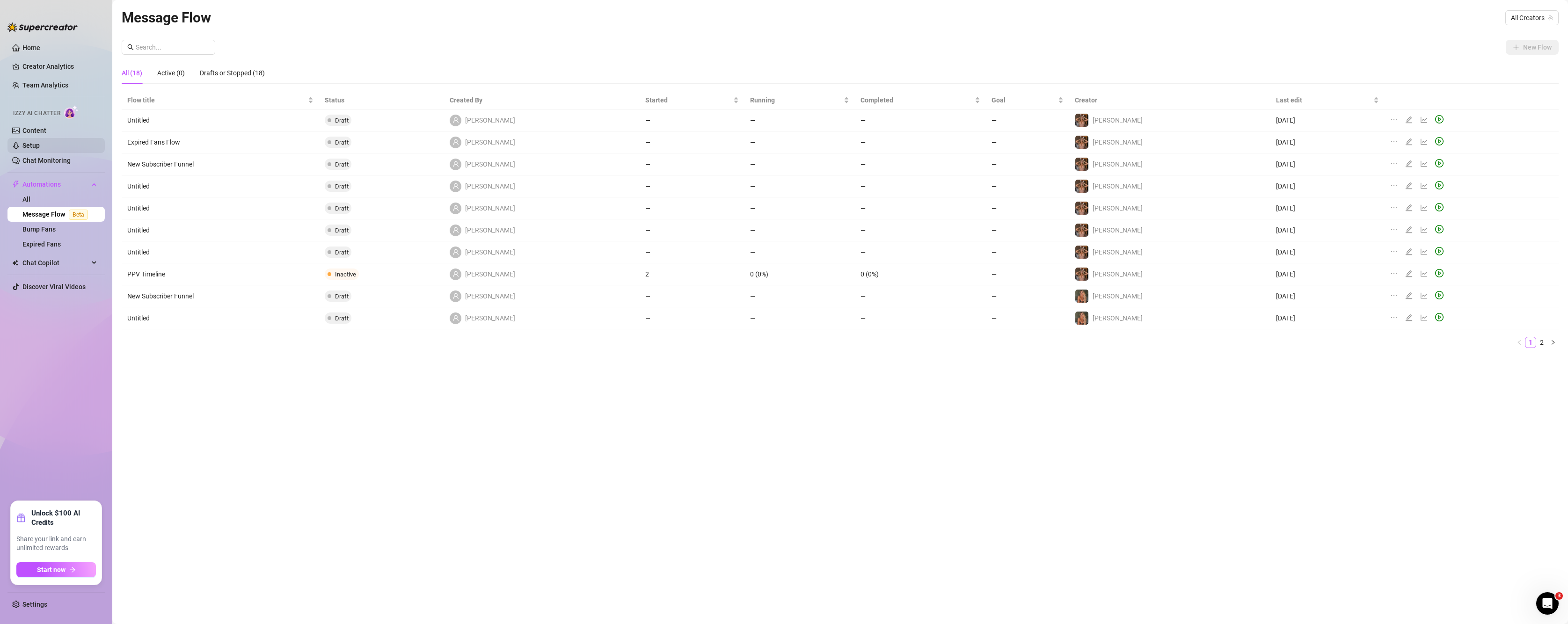
click at [39, 148] on link "Setup" at bounding box center [31, 146] width 17 height 8
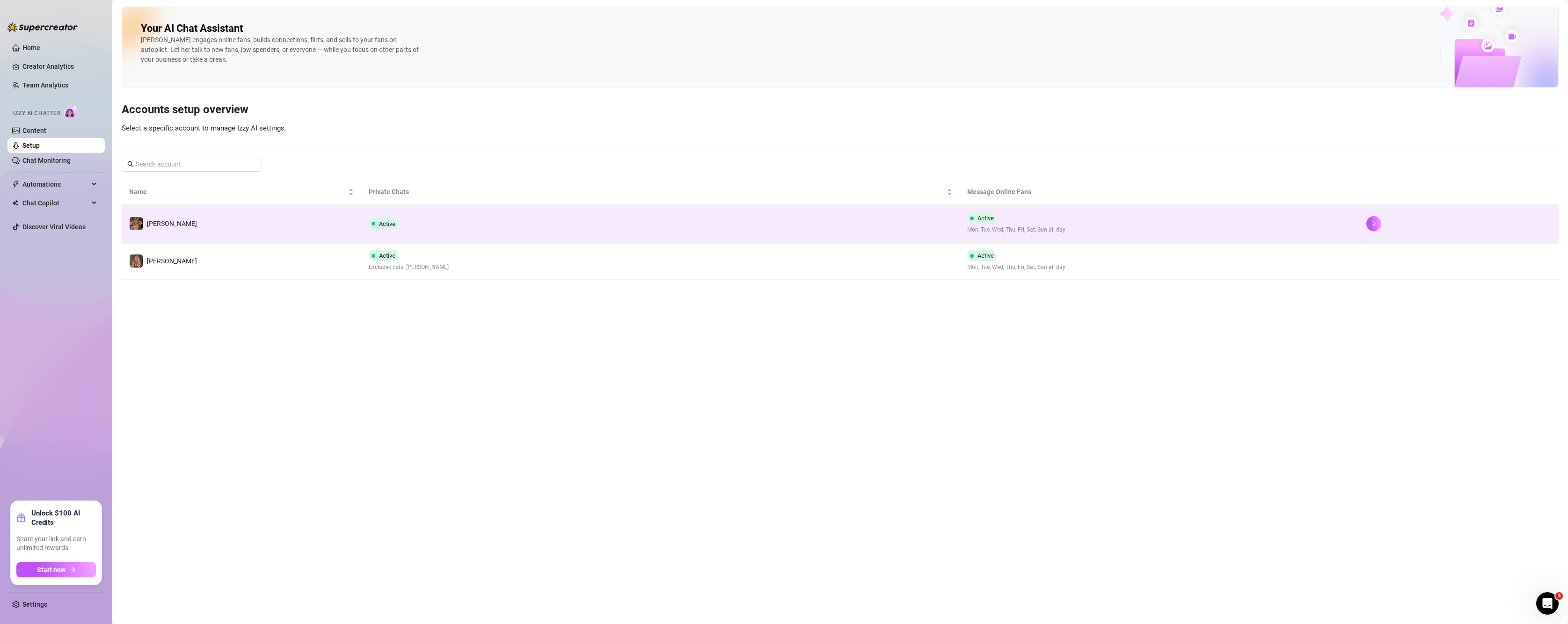
click at [519, 213] on td "Active" at bounding box center [660, 224] width 599 height 38
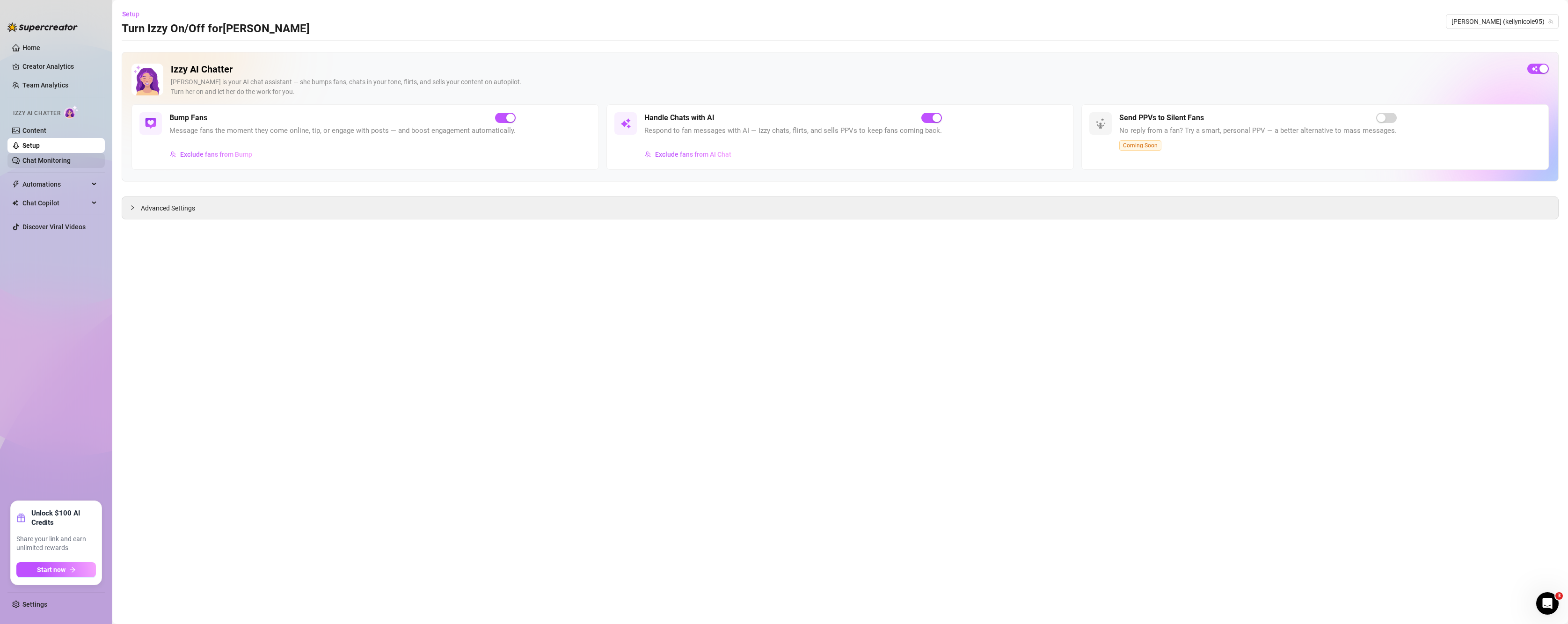
click at [25, 163] on link "Chat Monitoring" at bounding box center [47, 160] width 48 height 8
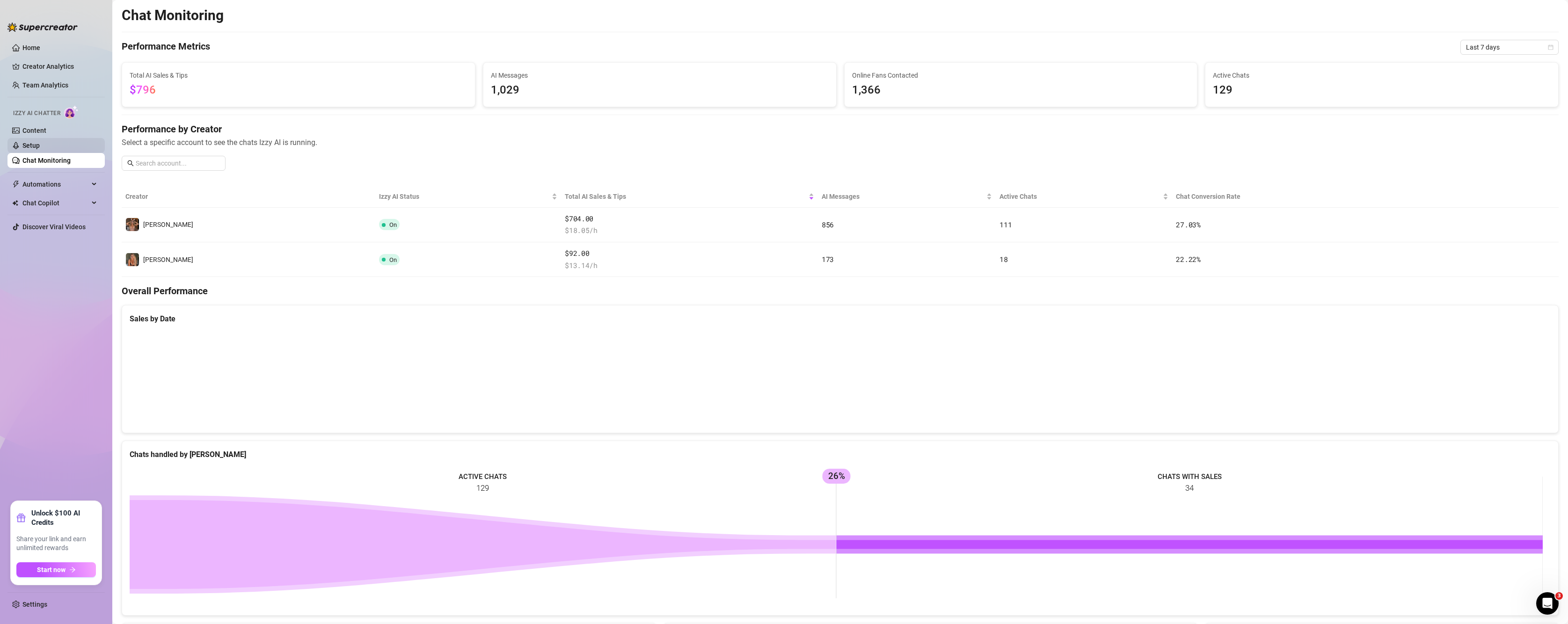
click at [40, 146] on link "Setup" at bounding box center [31, 146] width 17 height 8
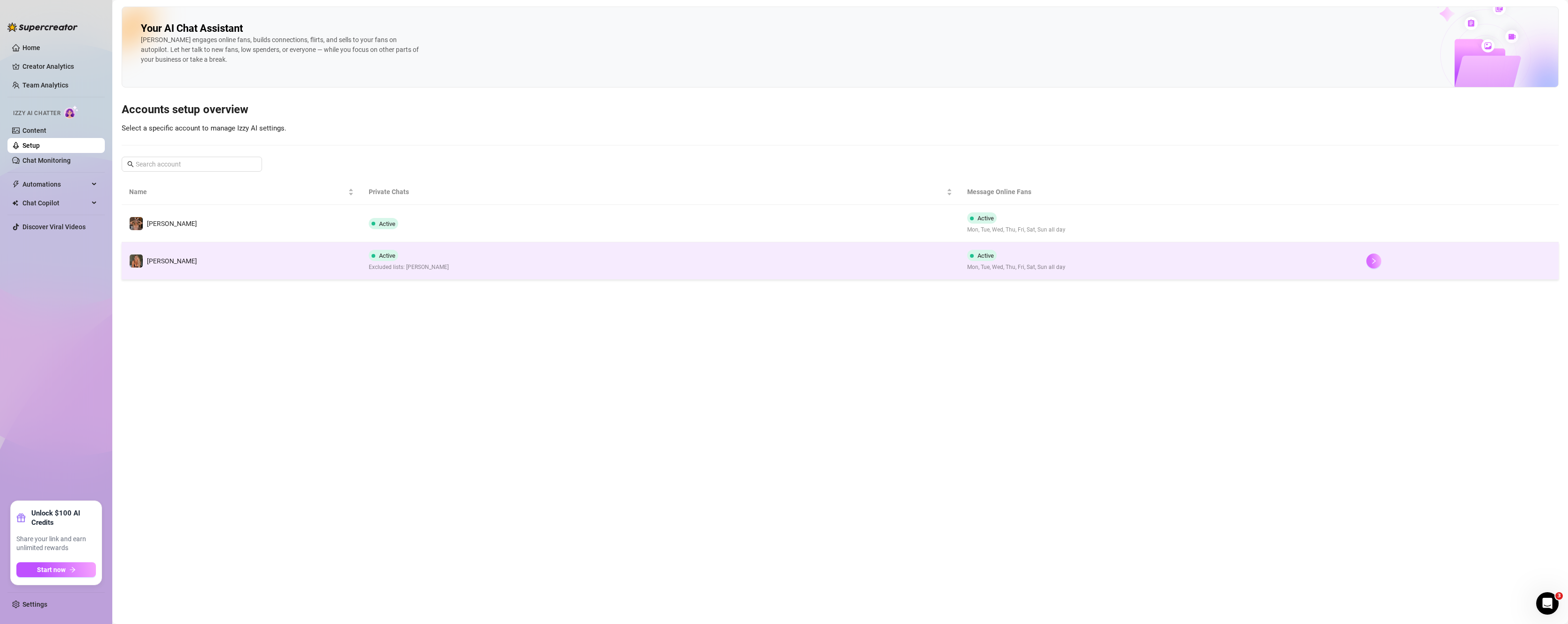
click at [1098, 264] on icon "right" at bounding box center [1374, 262] width 7 height 7
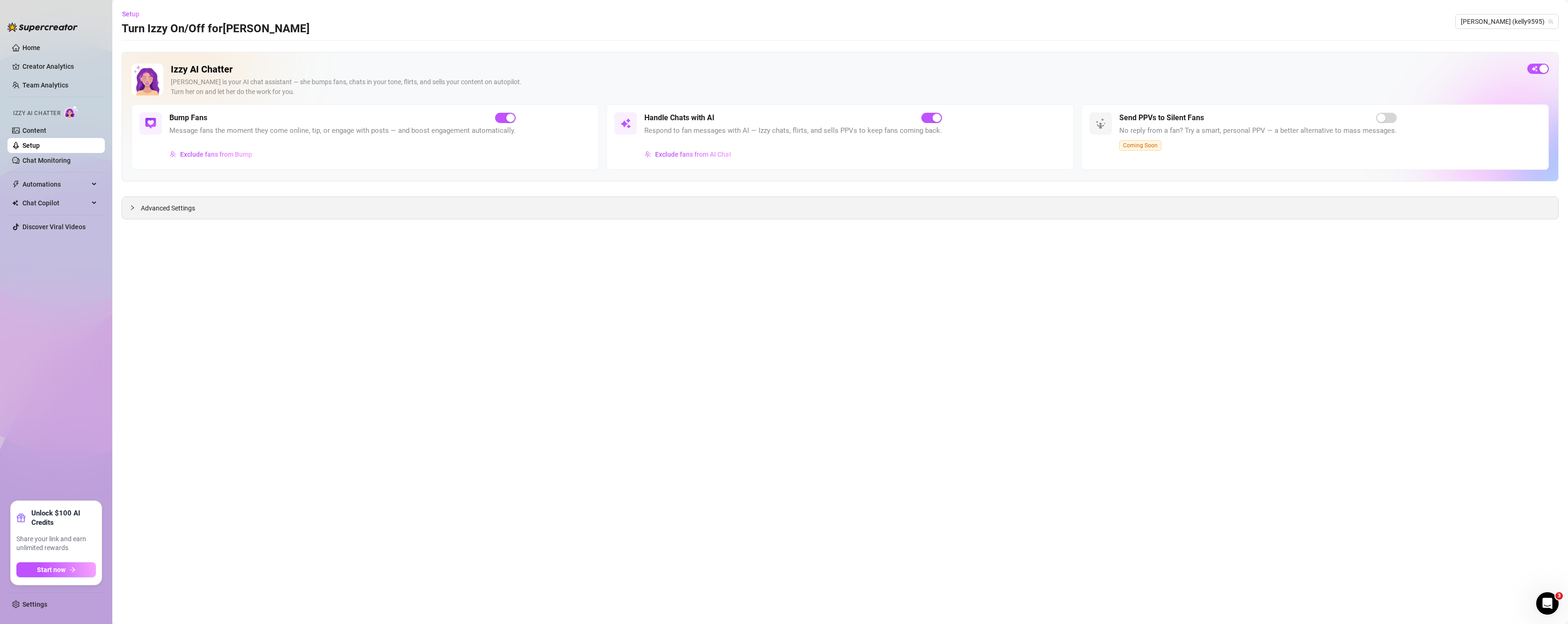
click at [172, 208] on span "Advanced Settings" at bounding box center [168, 208] width 54 height 10
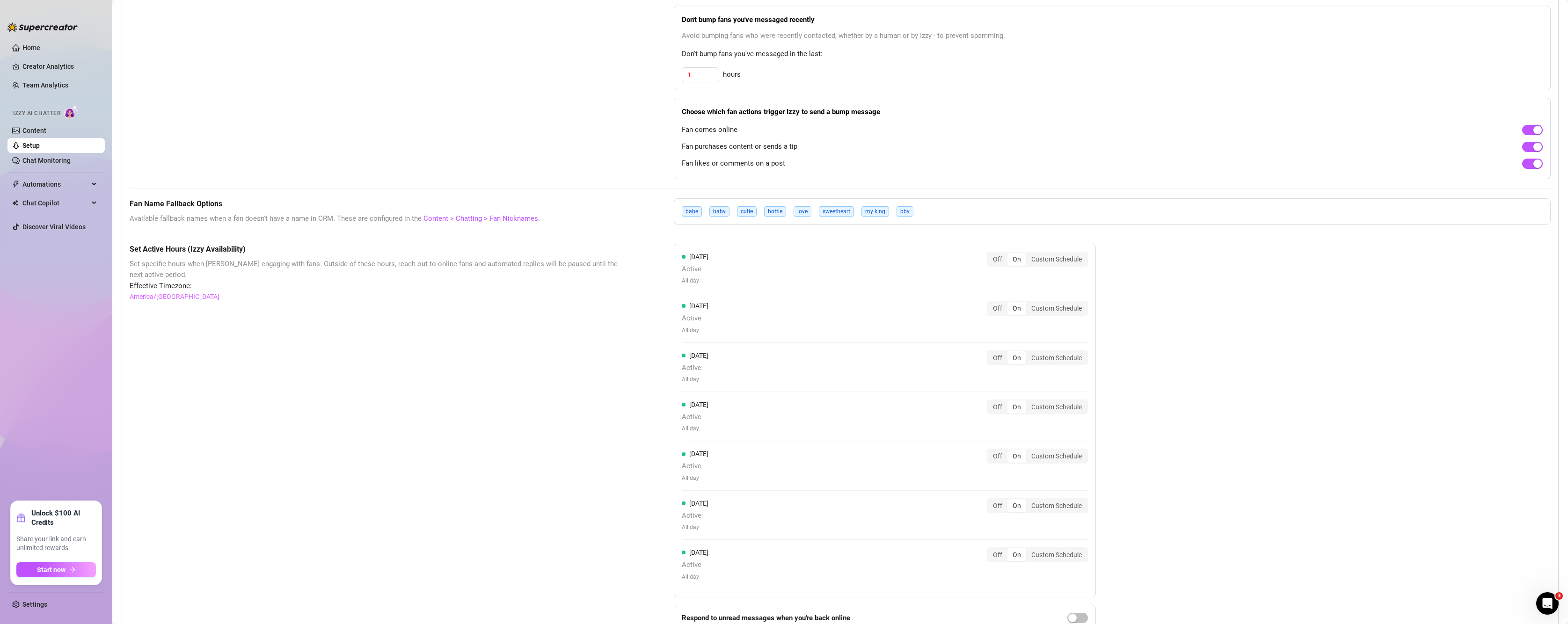
scroll to position [592, 0]
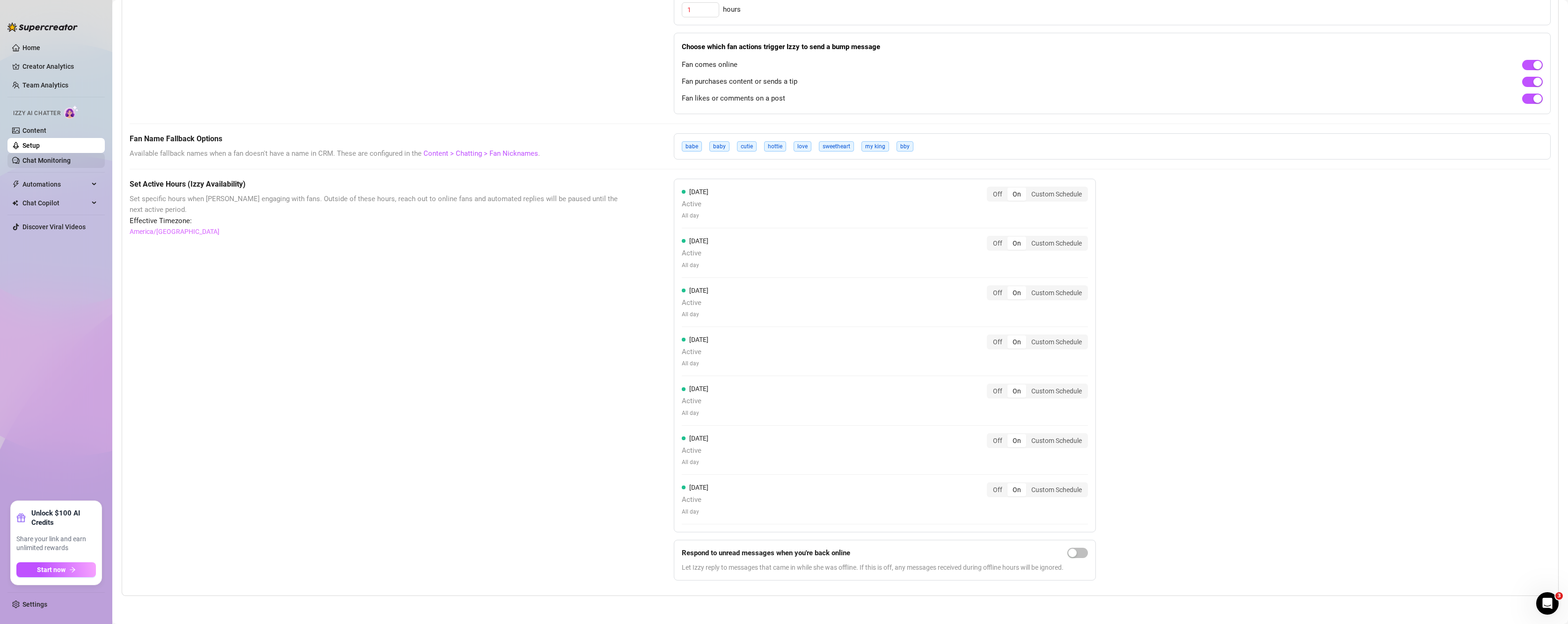
click at [34, 159] on link "Chat Monitoring" at bounding box center [47, 160] width 48 height 8
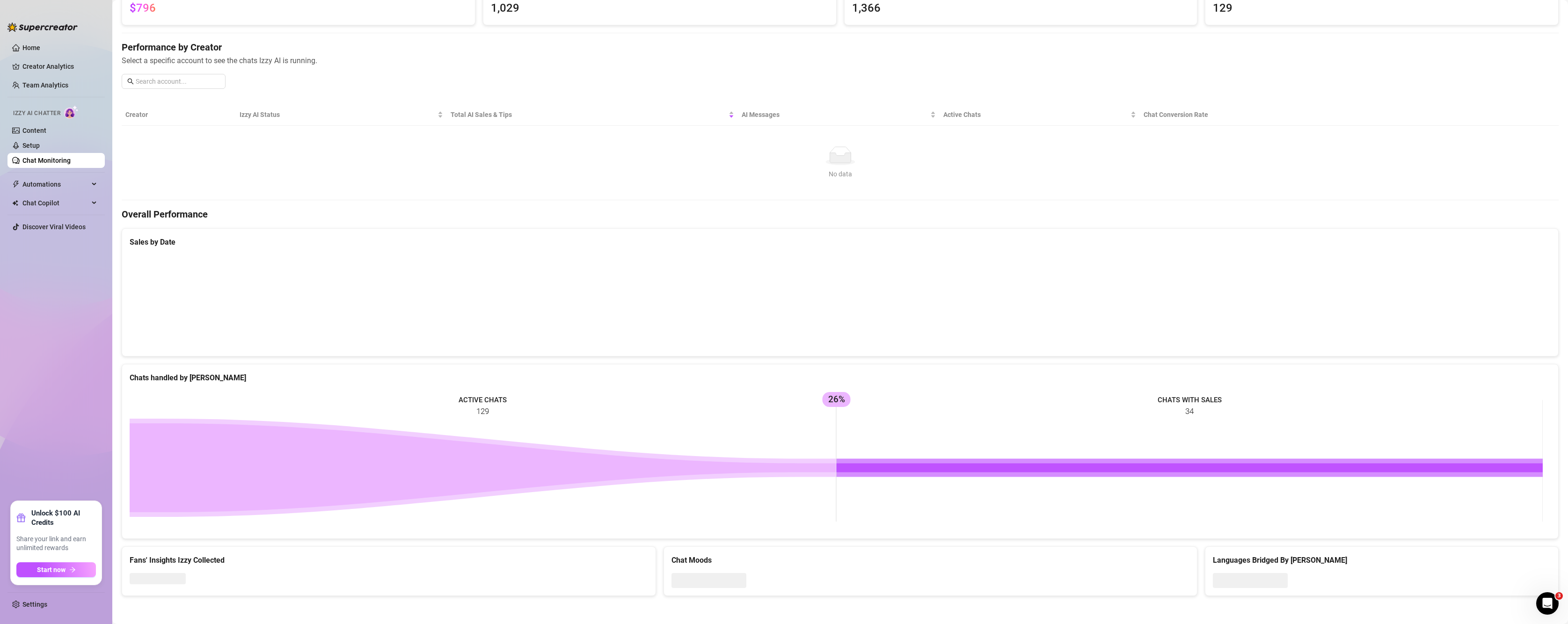
scroll to position [77, 0]
click at [40, 149] on link "Setup" at bounding box center [31, 146] width 17 height 8
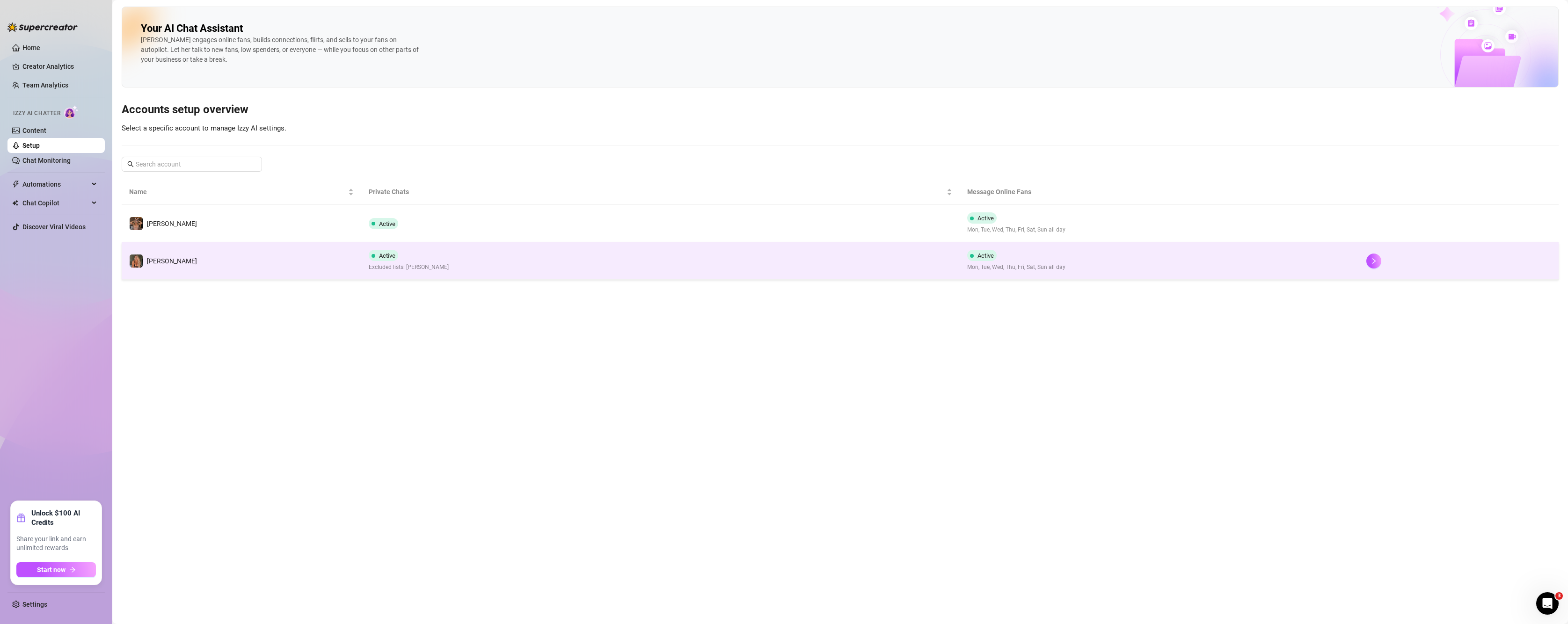
click at [578, 263] on td "Active Excluded lists: Barb" at bounding box center [660, 261] width 599 height 38
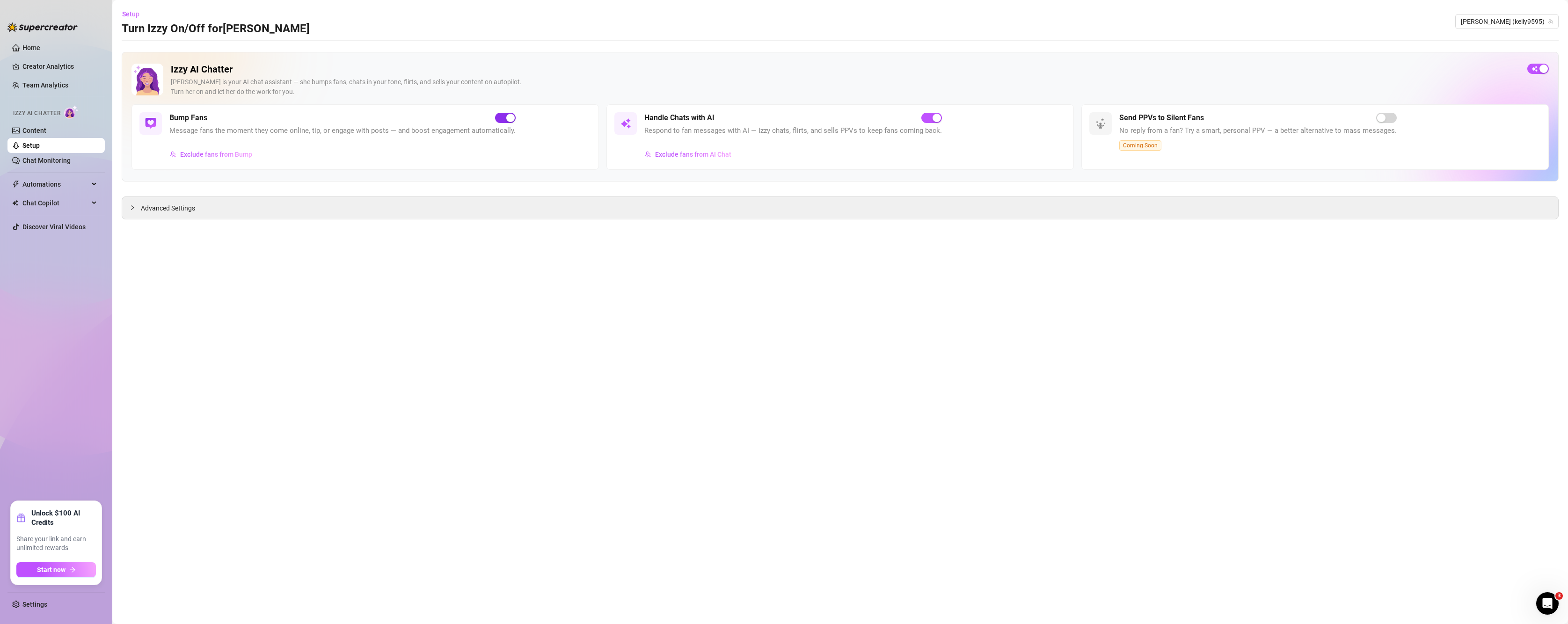
click at [503, 120] on span "button" at bounding box center [505, 117] width 21 height 10
click at [937, 117] on div "button" at bounding box center [936, 118] width 8 height 8
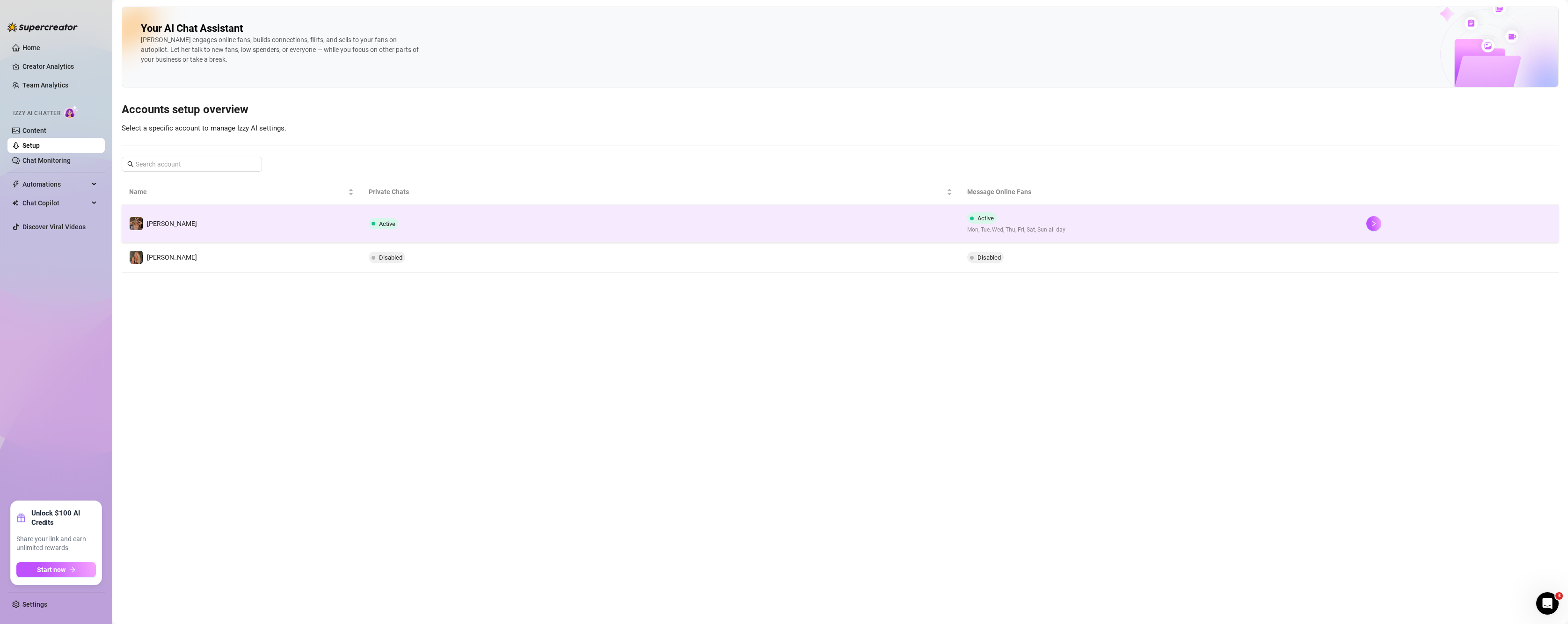
click at [1012, 238] on td "Active Mon, Tue, Wed, Thu, Fri, Sat, Sun all day" at bounding box center [1159, 224] width 399 height 38
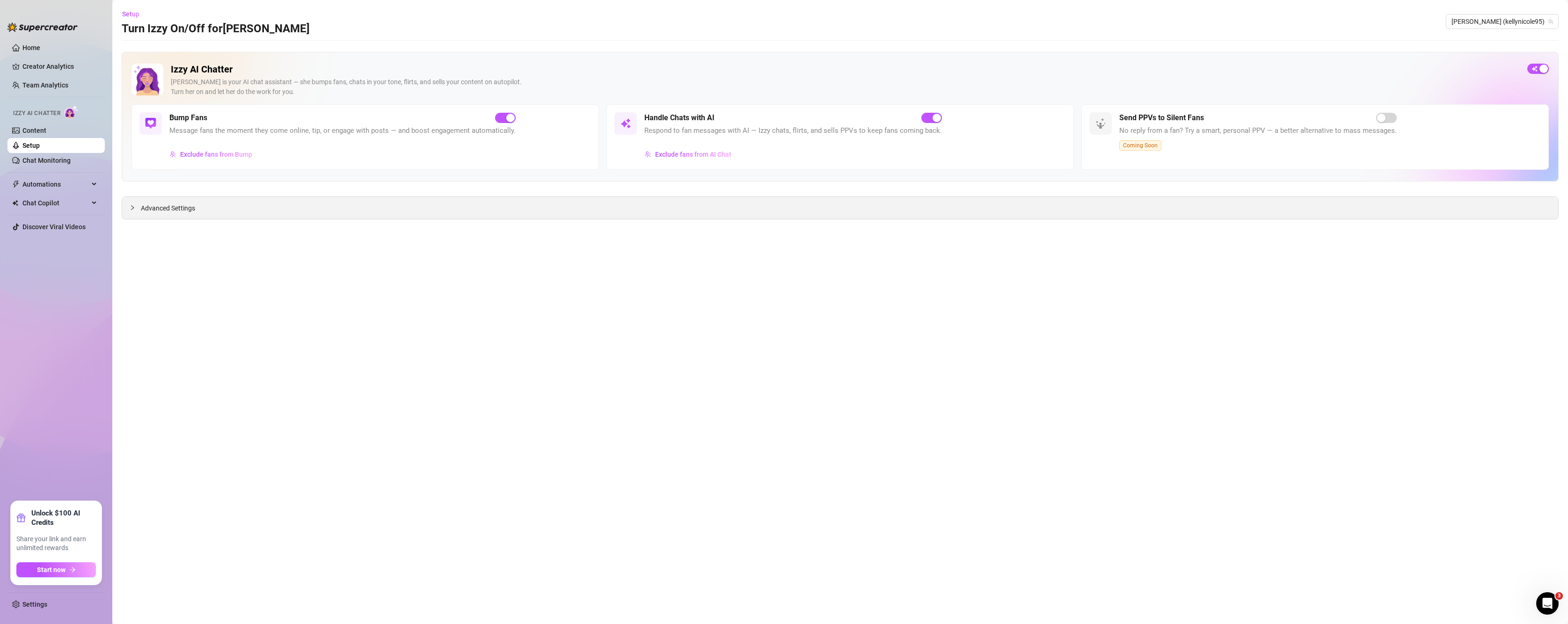
click at [205, 211] on div "Advanced Settings" at bounding box center [840, 208] width 1436 height 22
click at [205, 209] on div "Advanced Settings" at bounding box center [840, 208] width 1436 height 22
click at [169, 209] on span "Advanced Settings" at bounding box center [168, 208] width 54 height 10
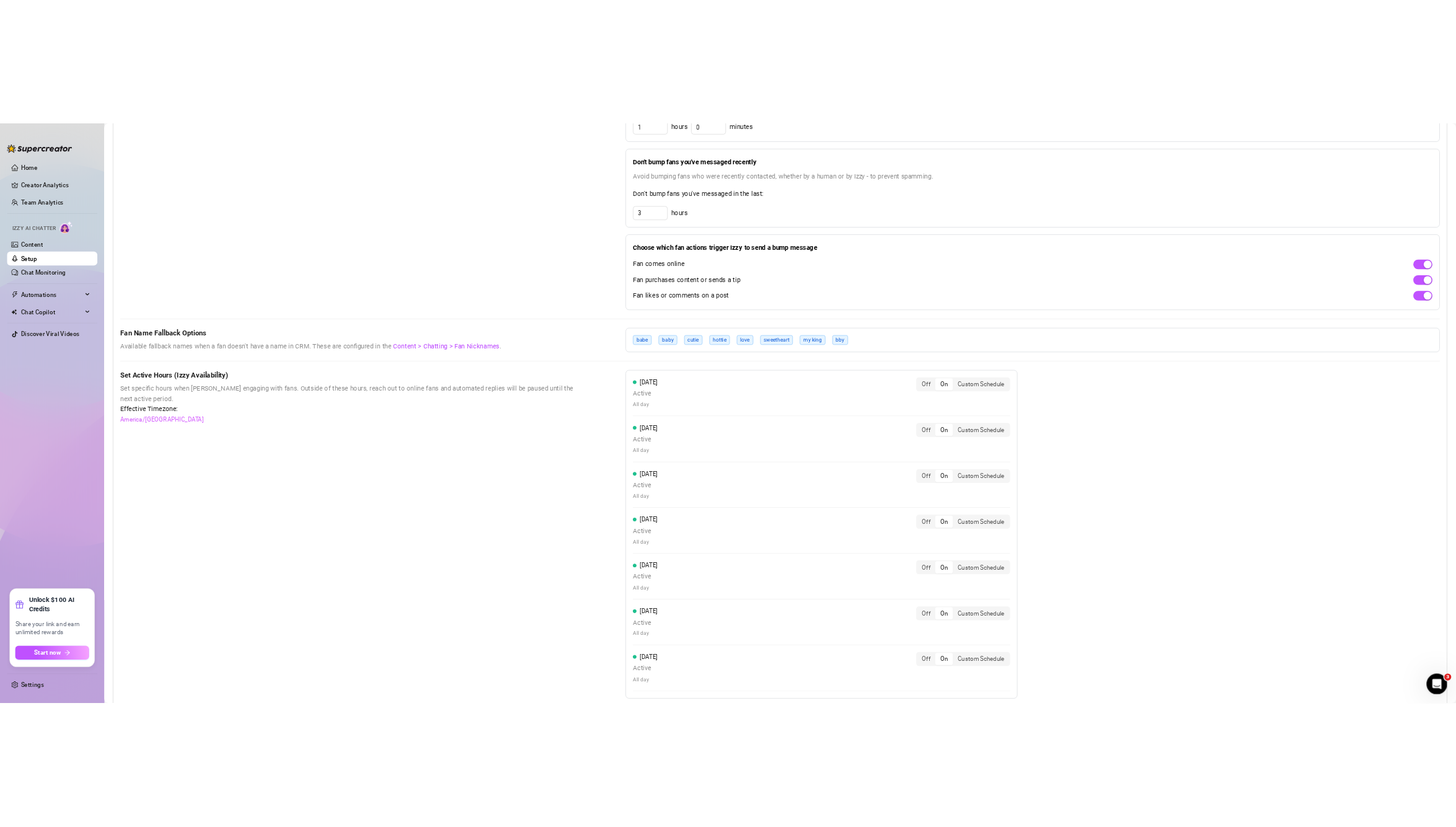
scroll to position [784, 0]
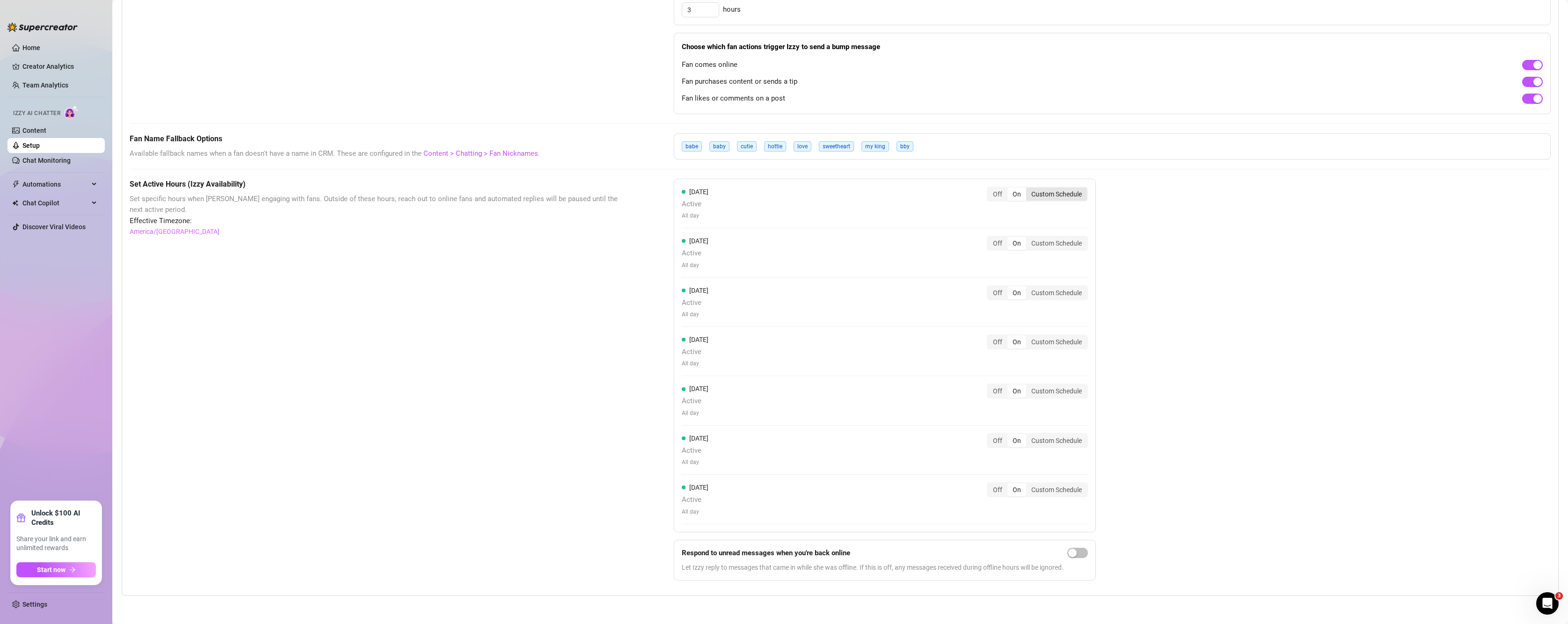
click at [1059, 194] on div "Custom Schedule" at bounding box center [1057, 194] width 61 height 13
click at [1028, 189] on input "Custom Schedule" at bounding box center [1028, 189] width 0 height 0
click at [691, 218] on input at bounding box center [710, 218] width 46 height 10
type input "00:00"
type input "04:00"
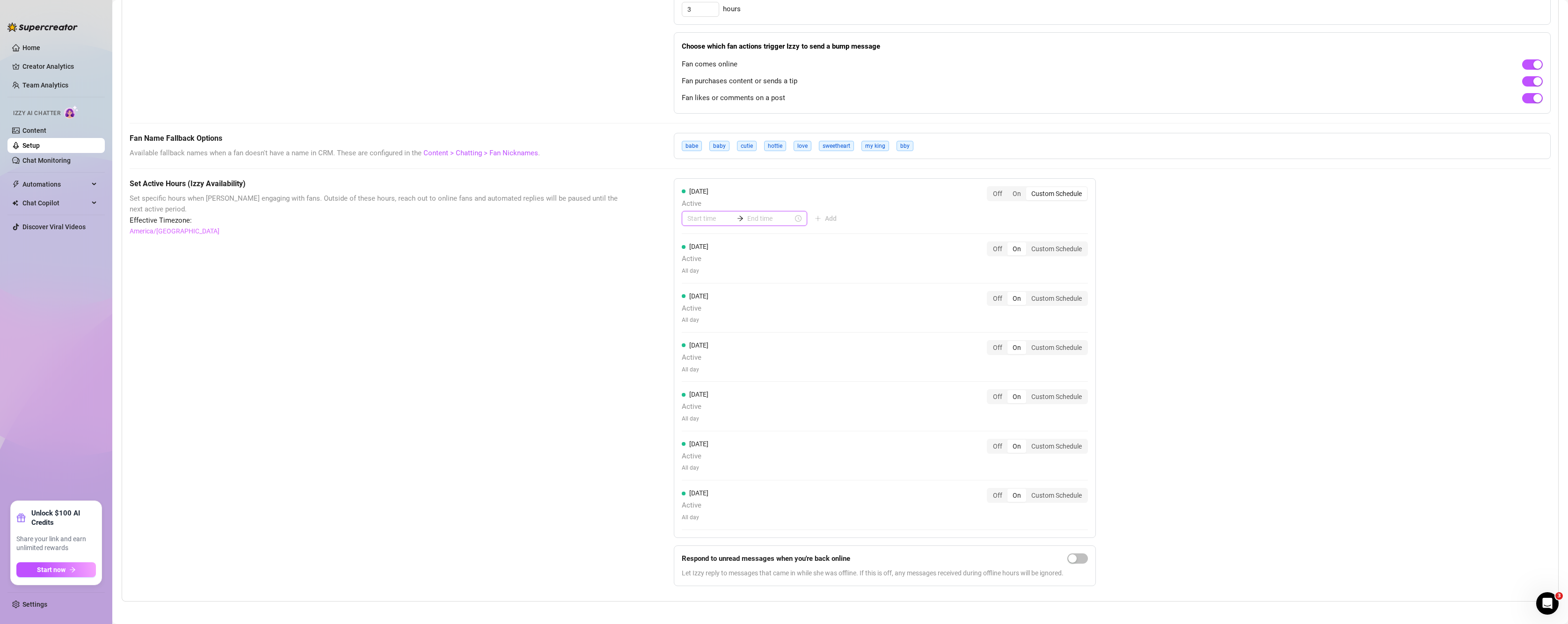
click at [691, 222] on input at bounding box center [710, 218] width 46 height 10
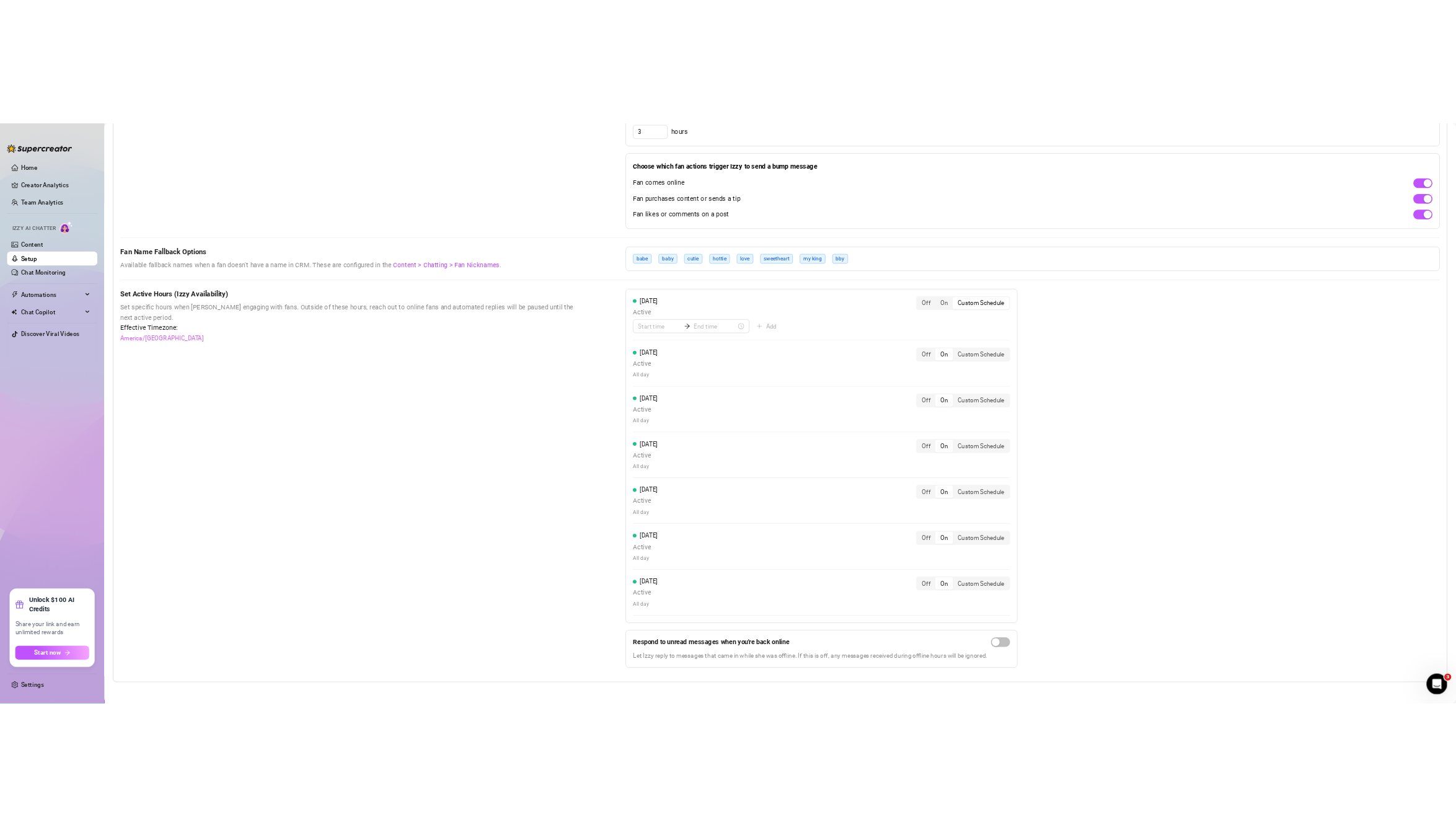
scroll to position [790, 0]
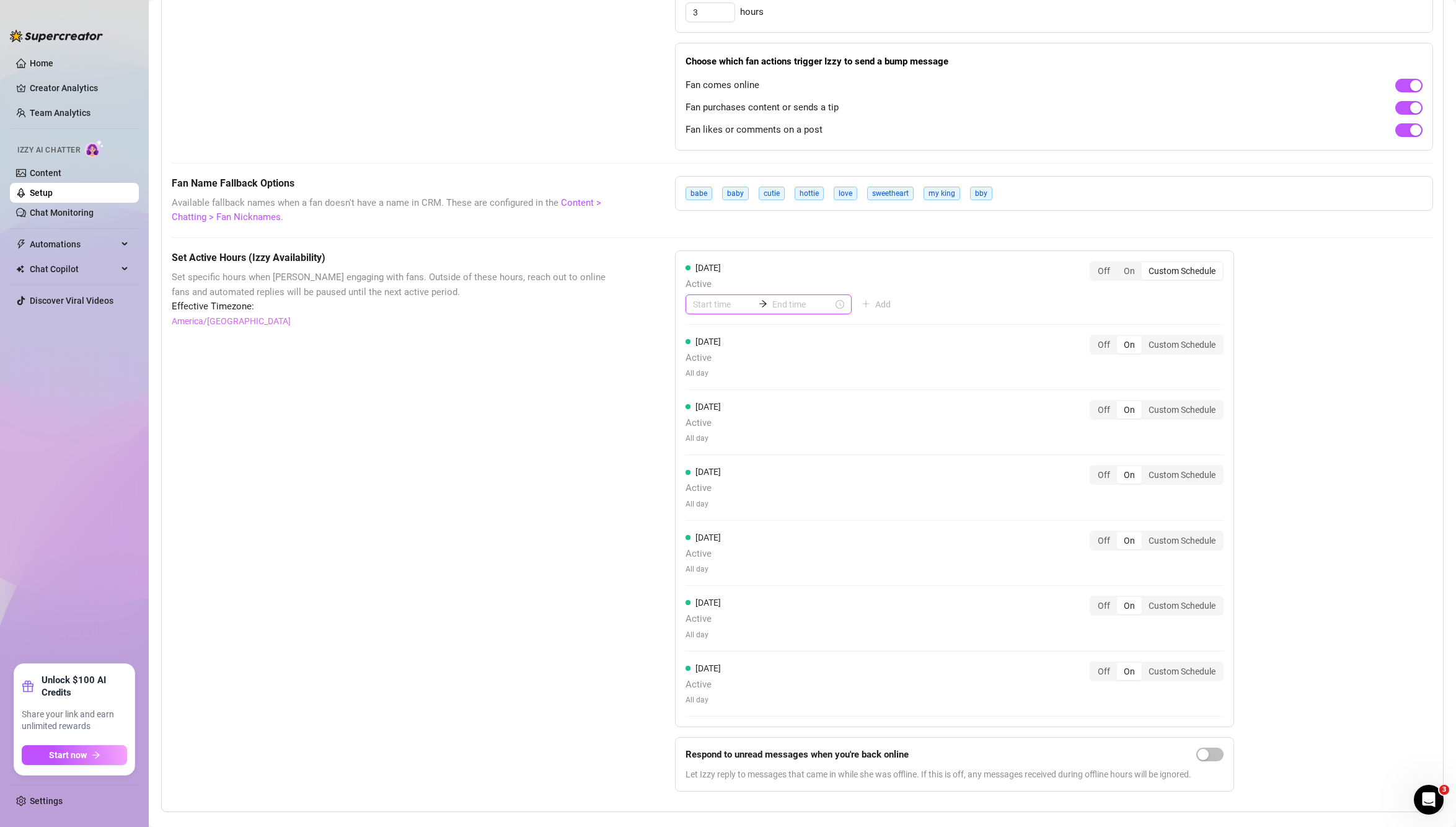
click at [711, 308] on input at bounding box center [723, 304] width 61 height 14
type input "01:00"
type input "00:00"
click at [731, 300] on input at bounding box center [723, 304] width 61 height 14
type input "7am"
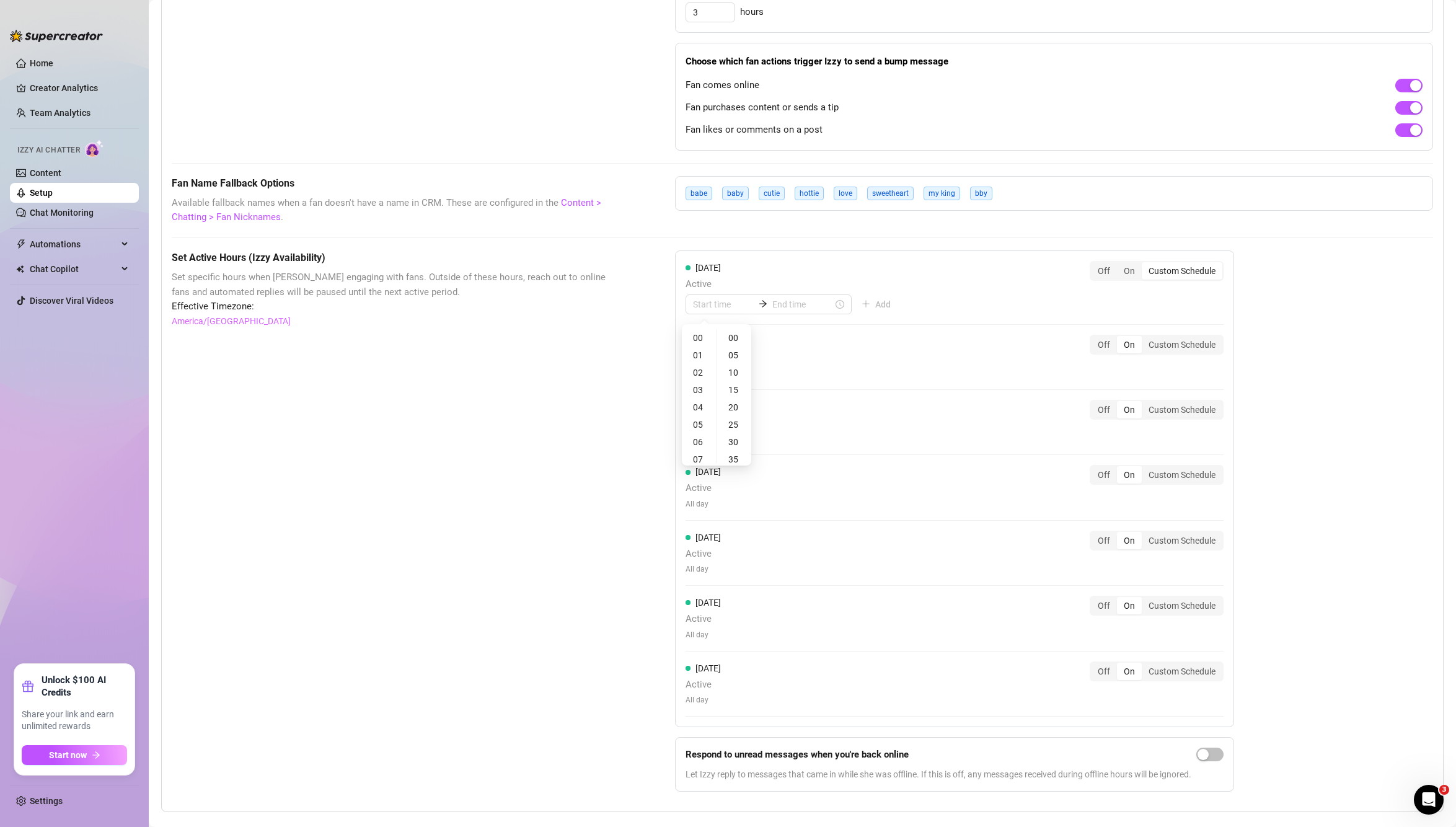
click at [1006, 289] on div "Monday Active Add Off On Custom Schedule" at bounding box center [955, 287] width 538 height 54
click at [719, 307] on input at bounding box center [723, 304] width 61 height 14
type input "00:05"
type input "05:00"
click at [702, 457] on div "07" at bounding box center [698, 459] width 30 height 17
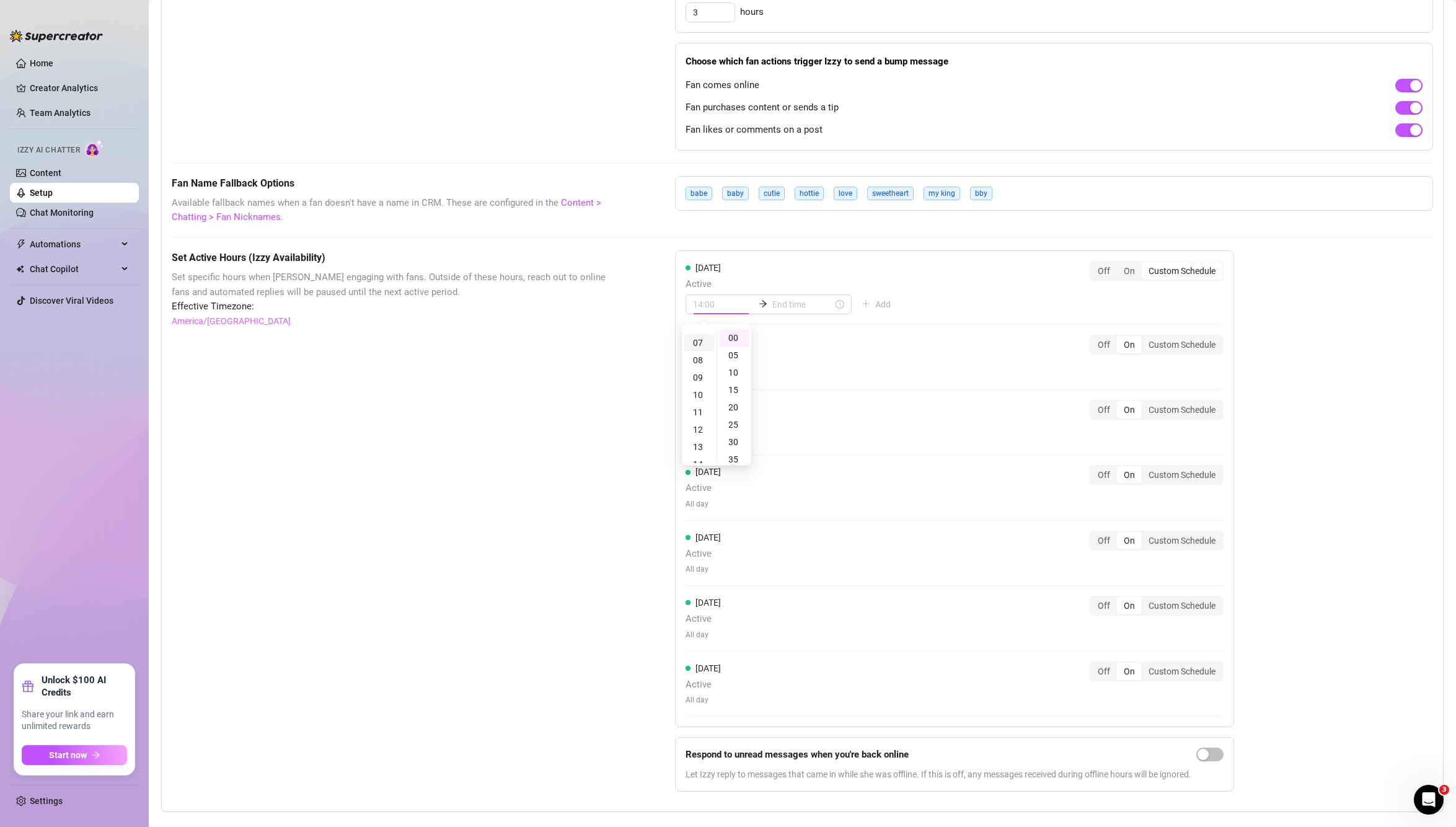
scroll to position [120, 0]
type input "07:00"
click at [737, 338] on div "00" at bounding box center [734, 338] width 30 height 17
click at [782, 298] on input at bounding box center [802, 304] width 61 height 14
type input "07:05"
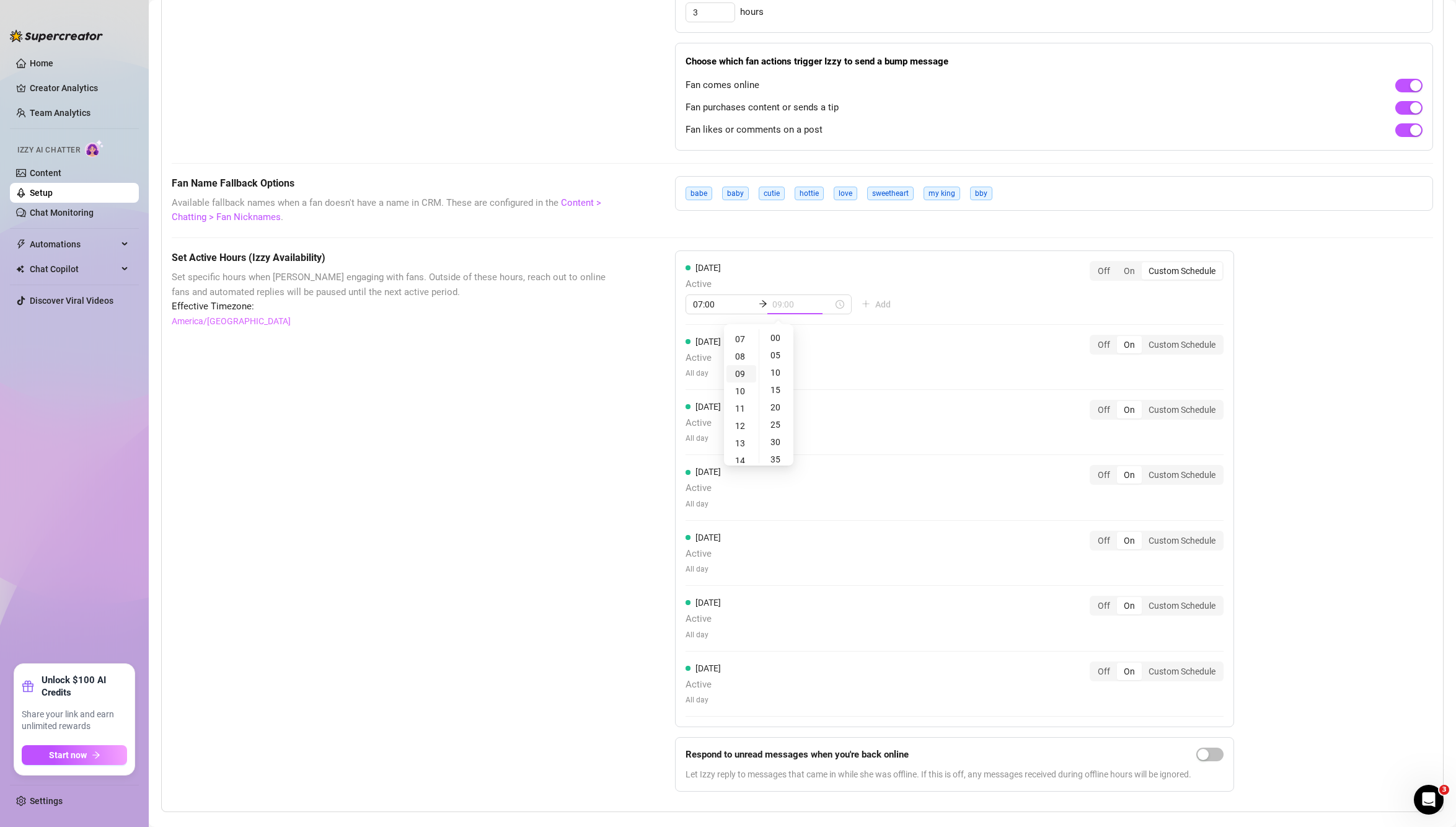
click at [739, 380] on div "09" at bounding box center [741, 373] width 30 height 17
type input "09:00"
click at [959, 248] on div "These settings control all of Izzy's features — including Bump Fans, Handle Cha…" at bounding box center [802, 158] width 1261 height 1285
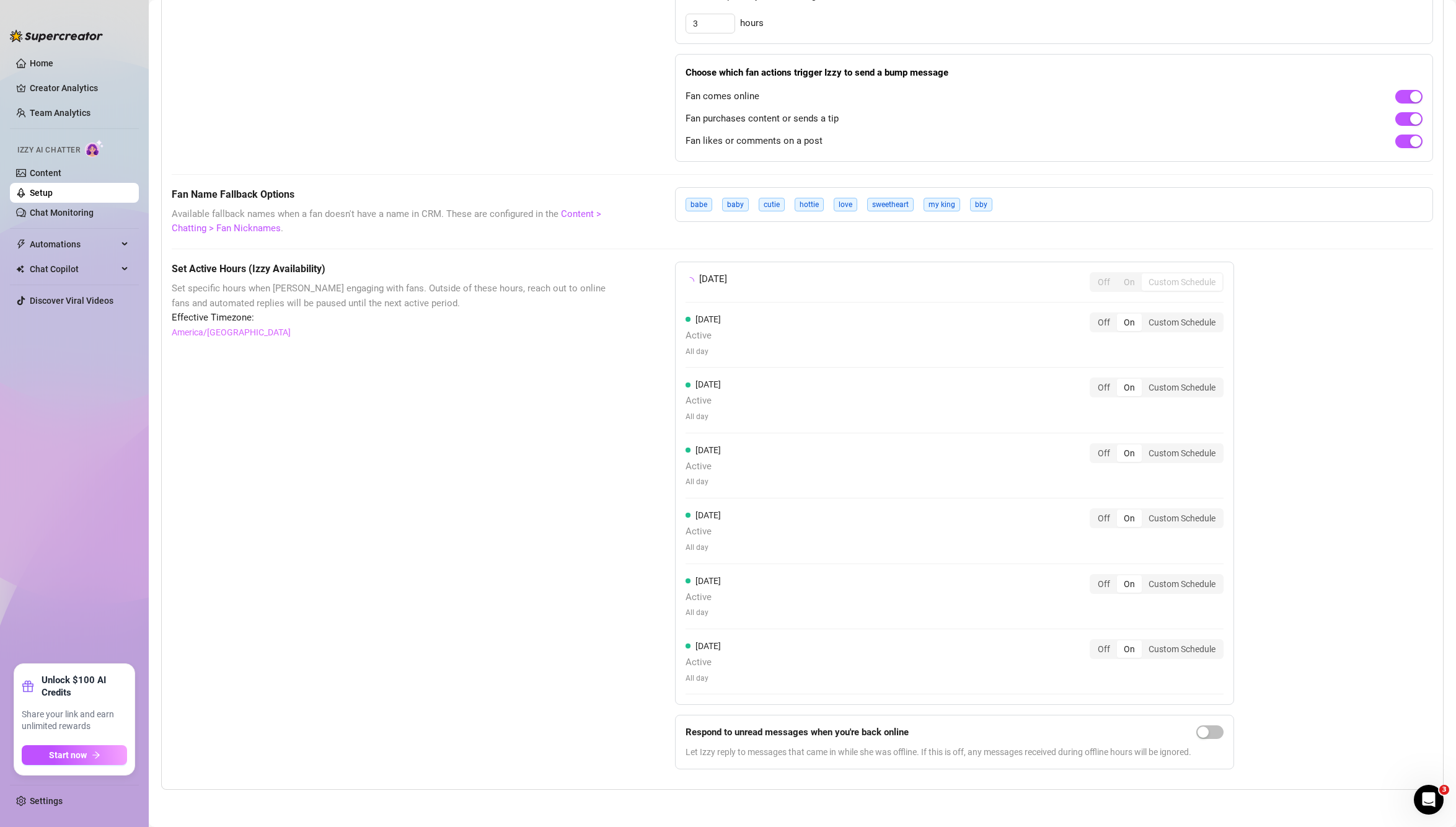
scroll to position [790, 0]
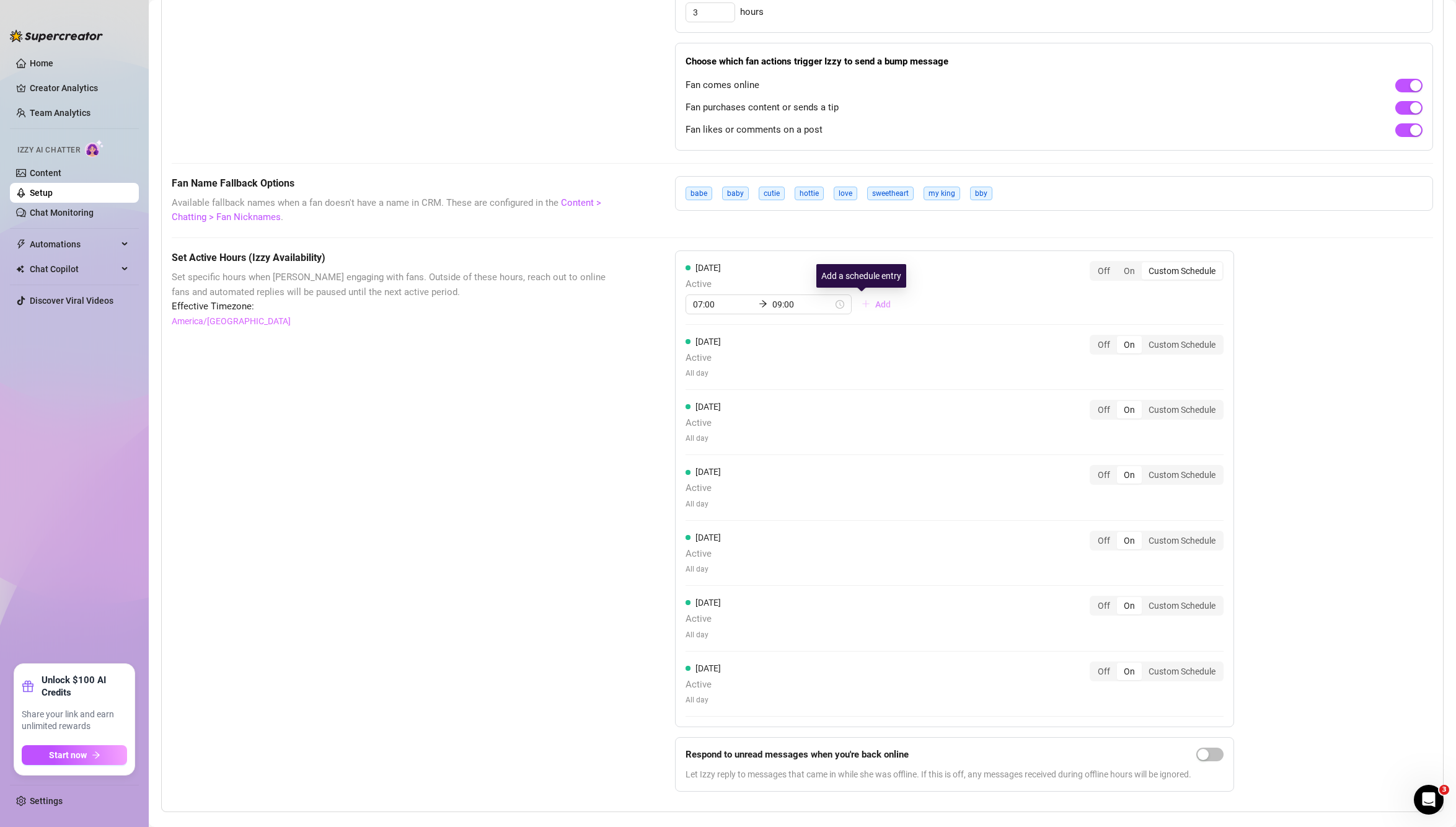
click at [875, 305] on span "Add" at bounding box center [882, 304] width 15 height 10
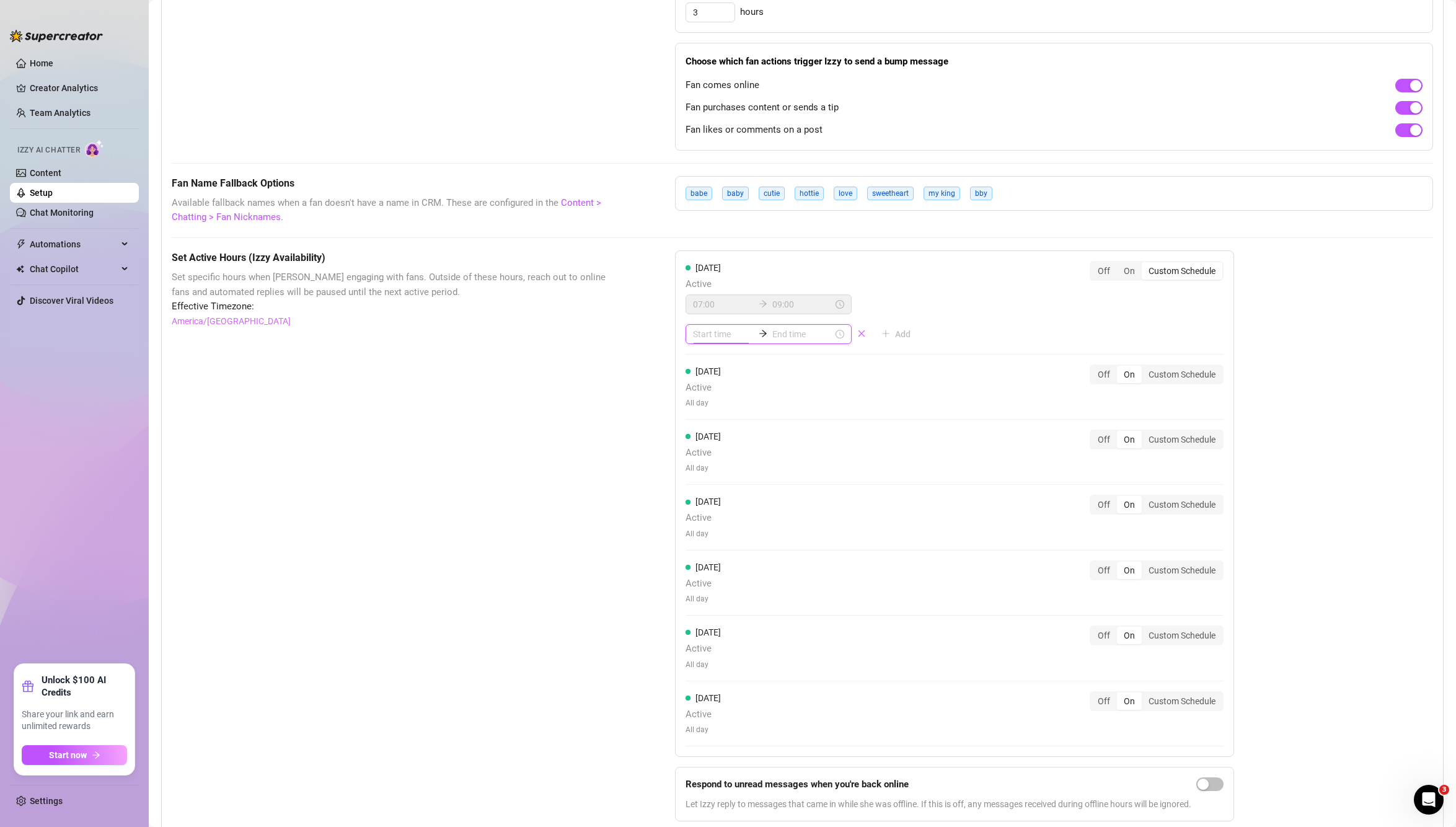
click at [705, 335] on input at bounding box center [723, 334] width 61 height 14
type input "12"
click at [778, 339] on input at bounding box center [802, 334] width 61 height 14
type input "04:00"
type input "00:30"
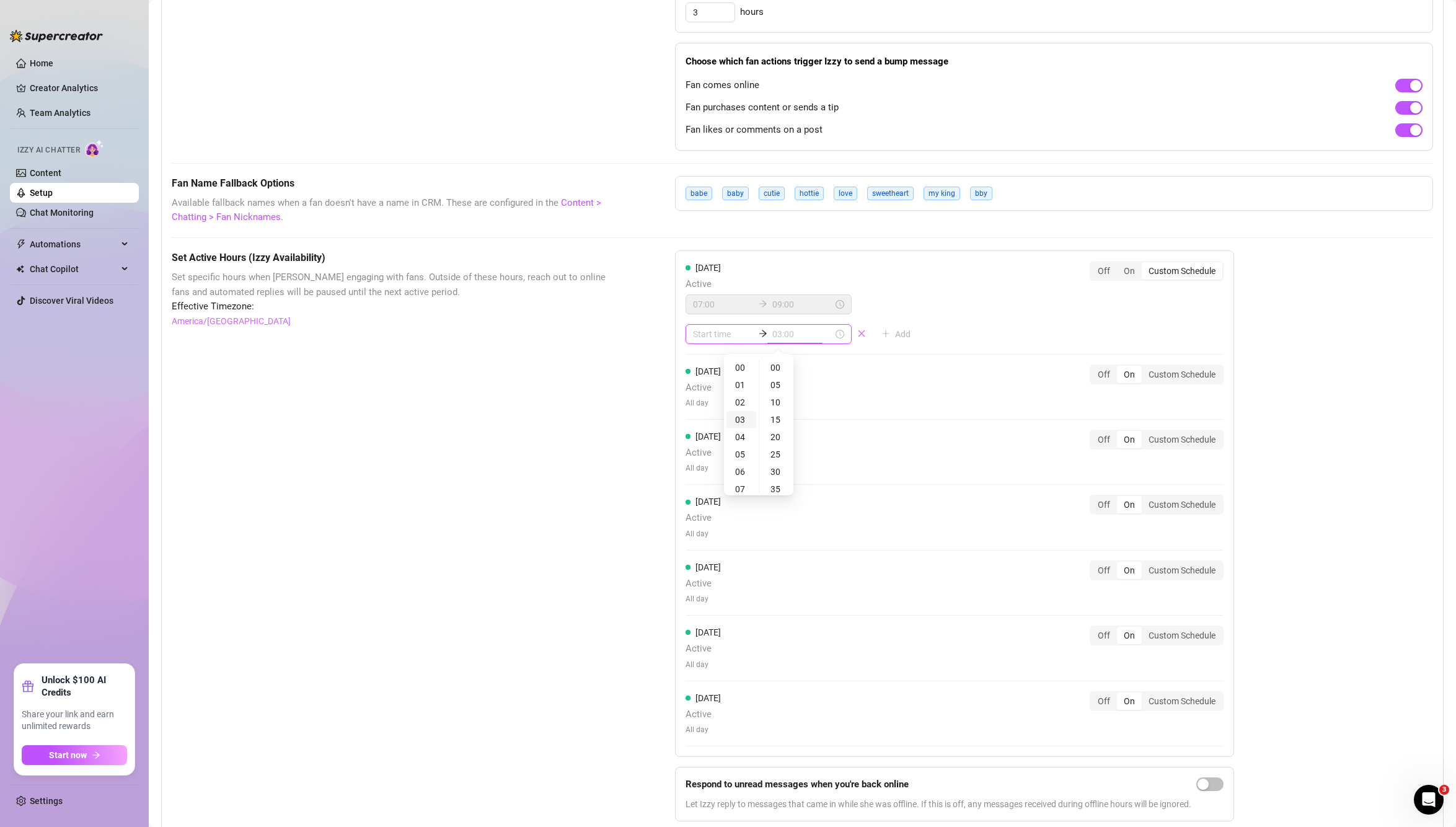
scroll to position [104, 0]
type input "09:00"
type input "15:00"
type input "12:00"
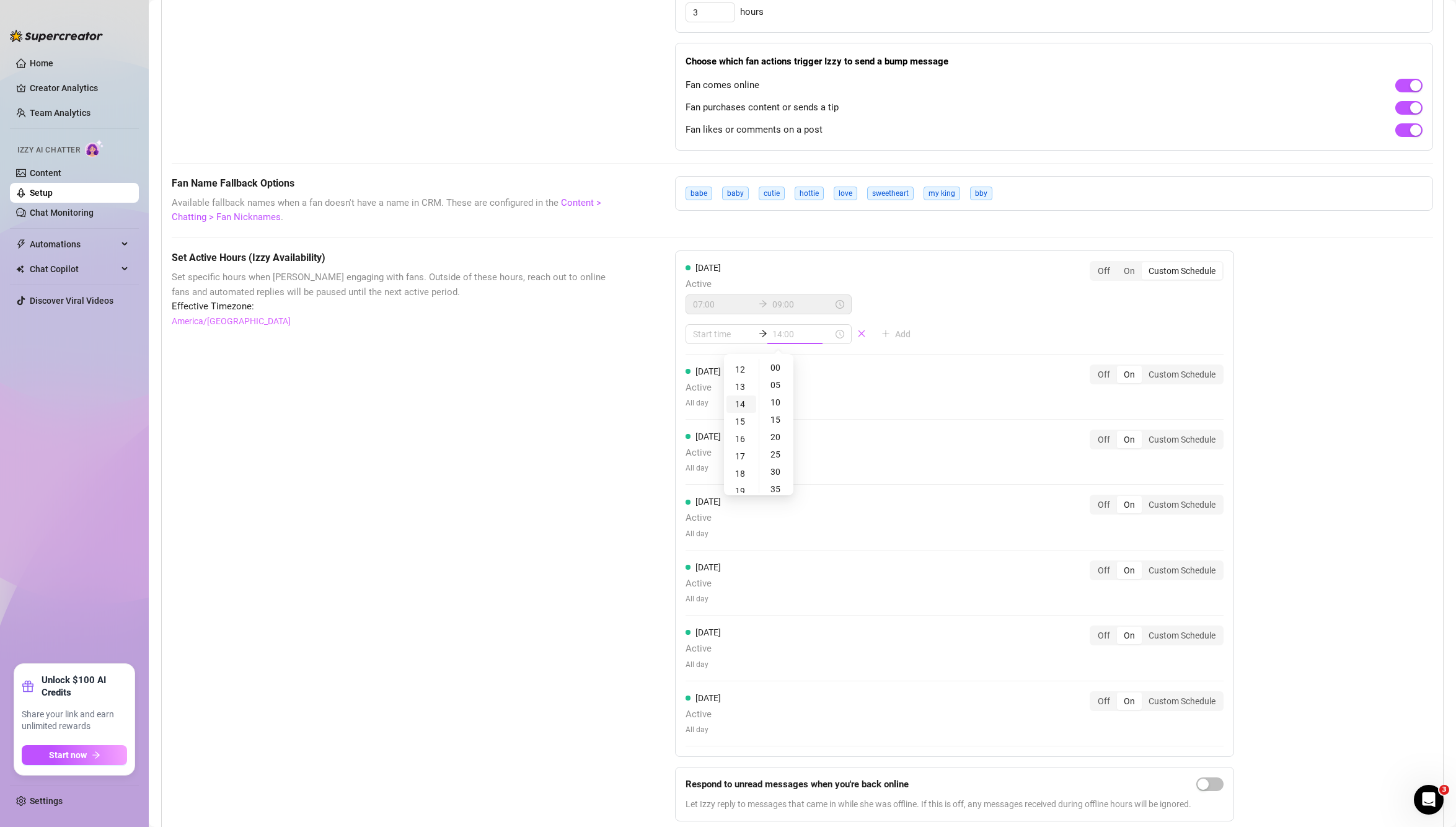
click at [741, 406] on div "14" at bounding box center [741, 404] width 30 height 17
type input "14:00"
click at [705, 335] on input at bounding box center [723, 334] width 61 height 14
type input "14:10"
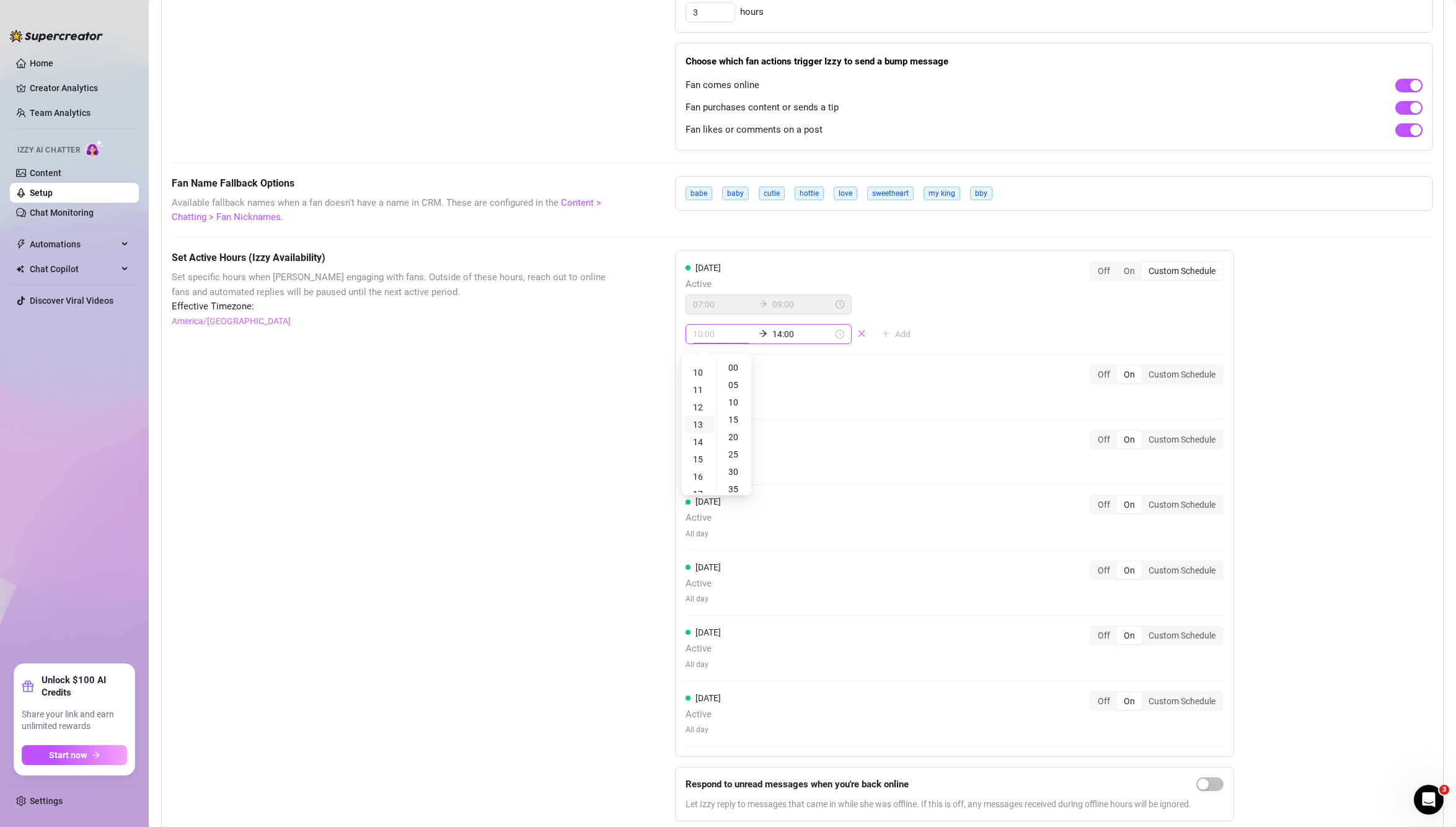
scroll to position [139, 0]
click at [700, 439] on div "12" at bounding box center [698, 437] width 30 height 17
type input "12:00"
click at [696, 371] on div "12" at bounding box center [698, 368] width 30 height 17
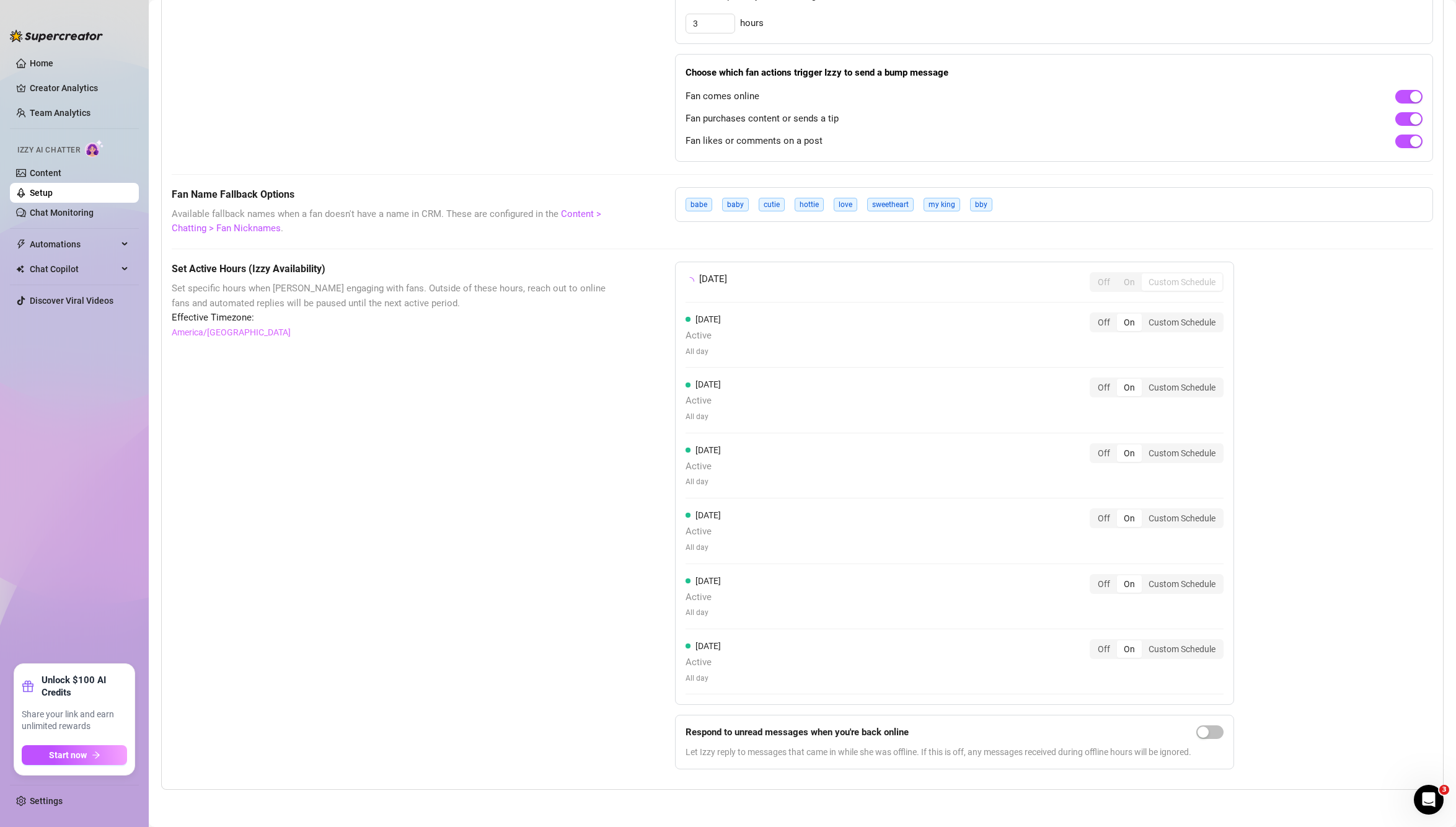
click at [941, 307] on div "Monday Off On Custom Schedule Tuesday Active All day Off On Custom Schedule Wed…" at bounding box center [954, 483] width 559 height 443
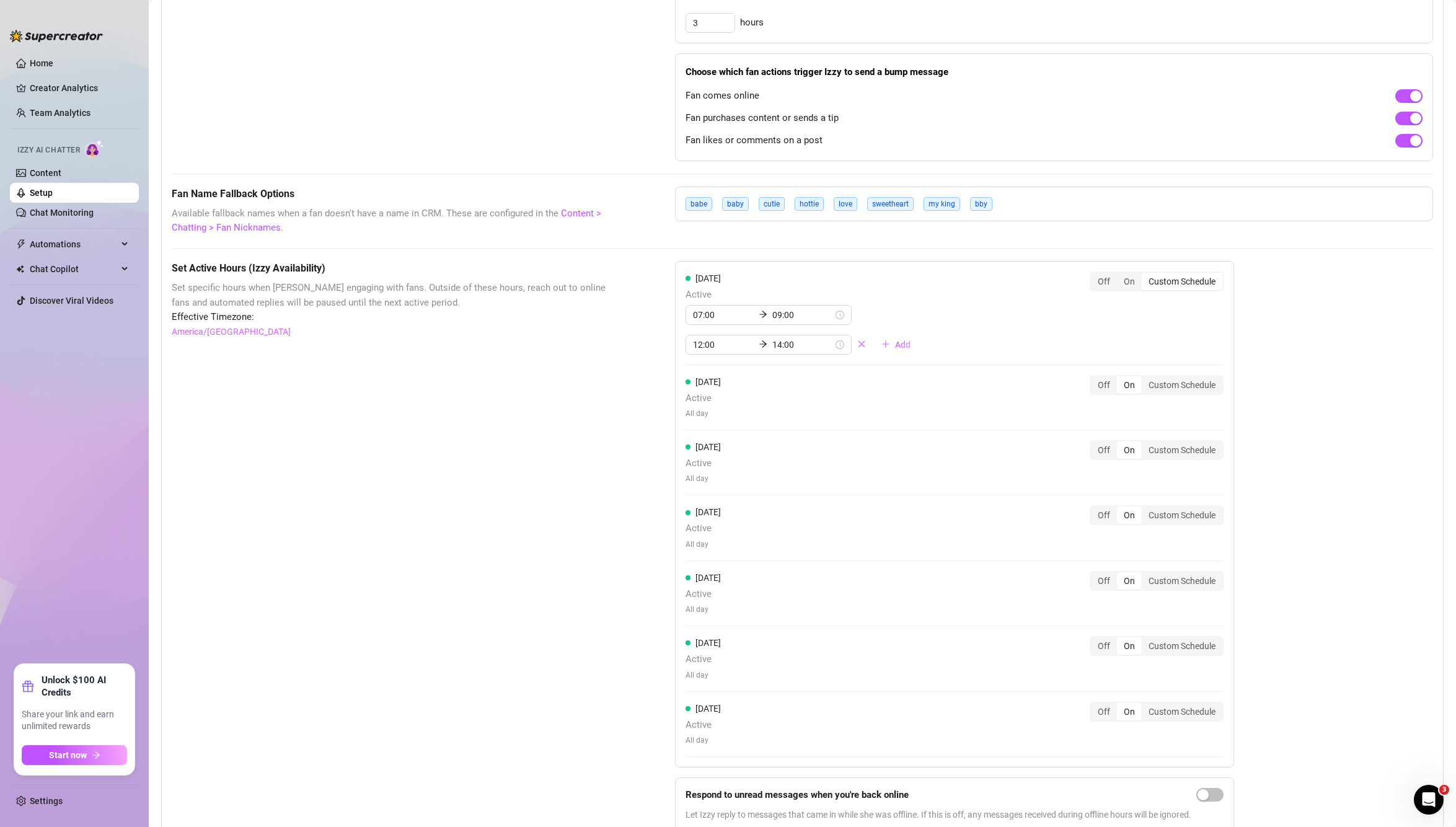
scroll to position [790, 0]
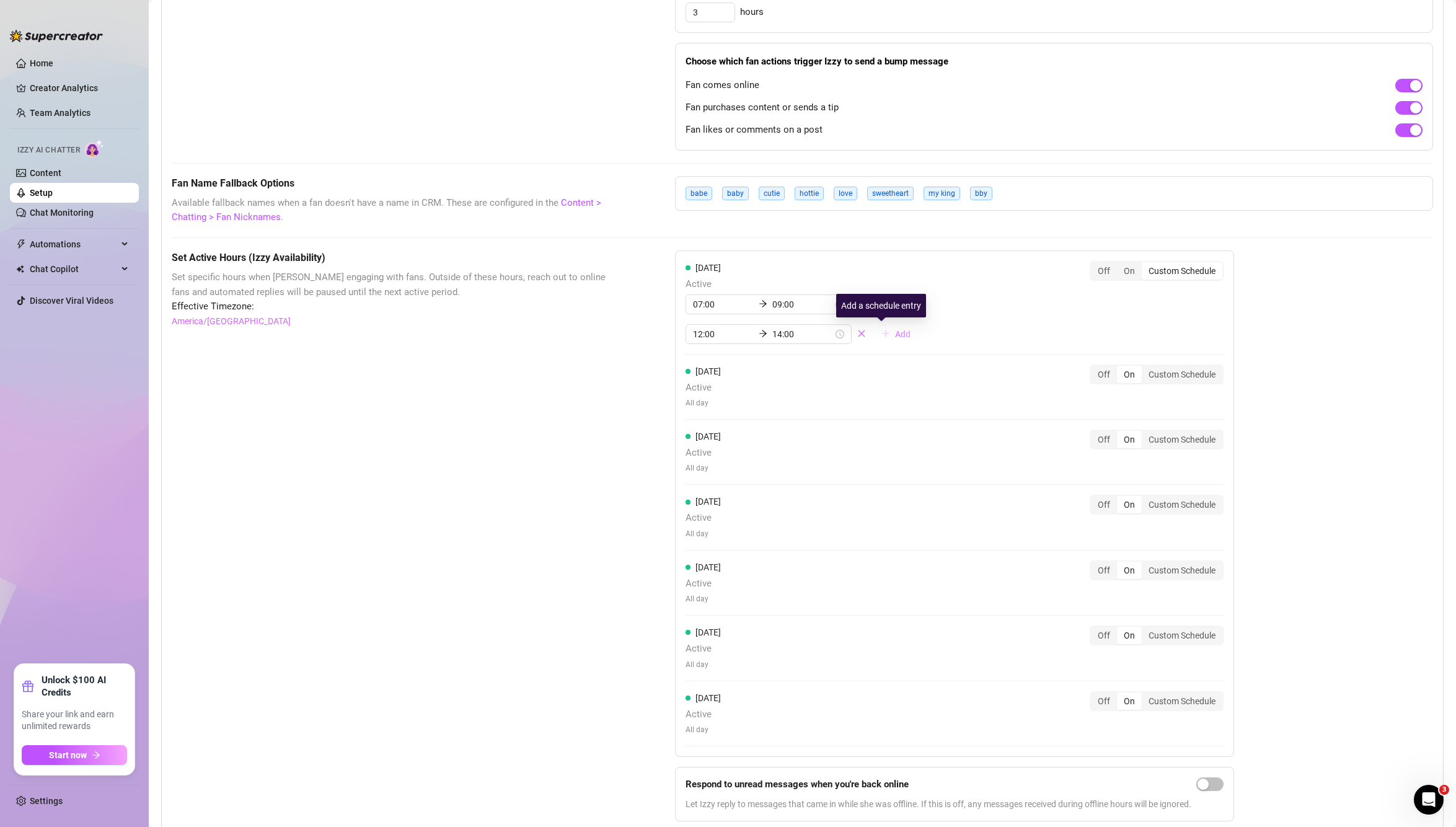
click at [895, 335] on span "Add" at bounding box center [902, 334] width 15 height 10
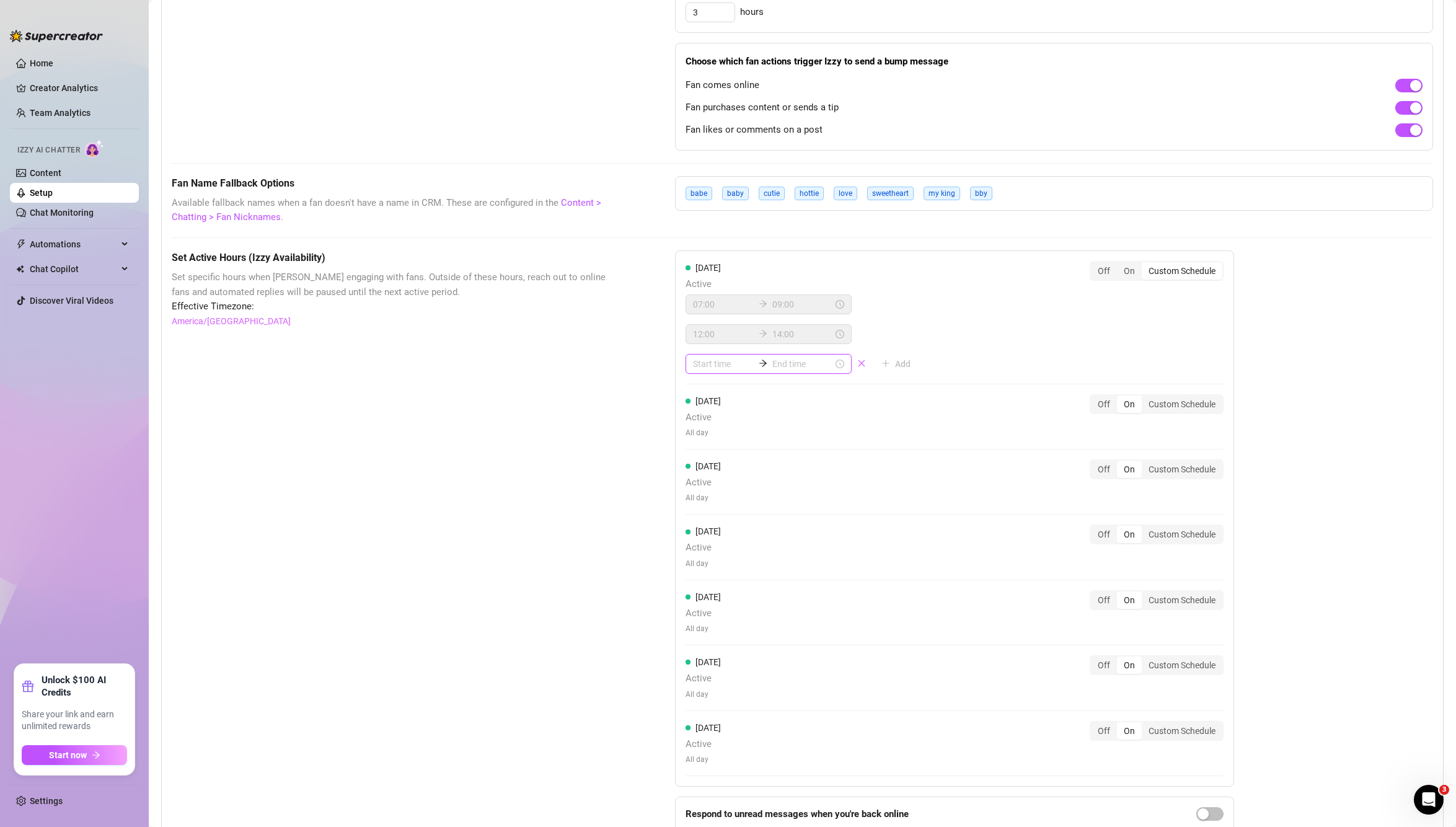
click at [709, 365] on input at bounding box center [723, 364] width 61 height 14
type input "02:00"
type input "13:00"
type input "00:00"
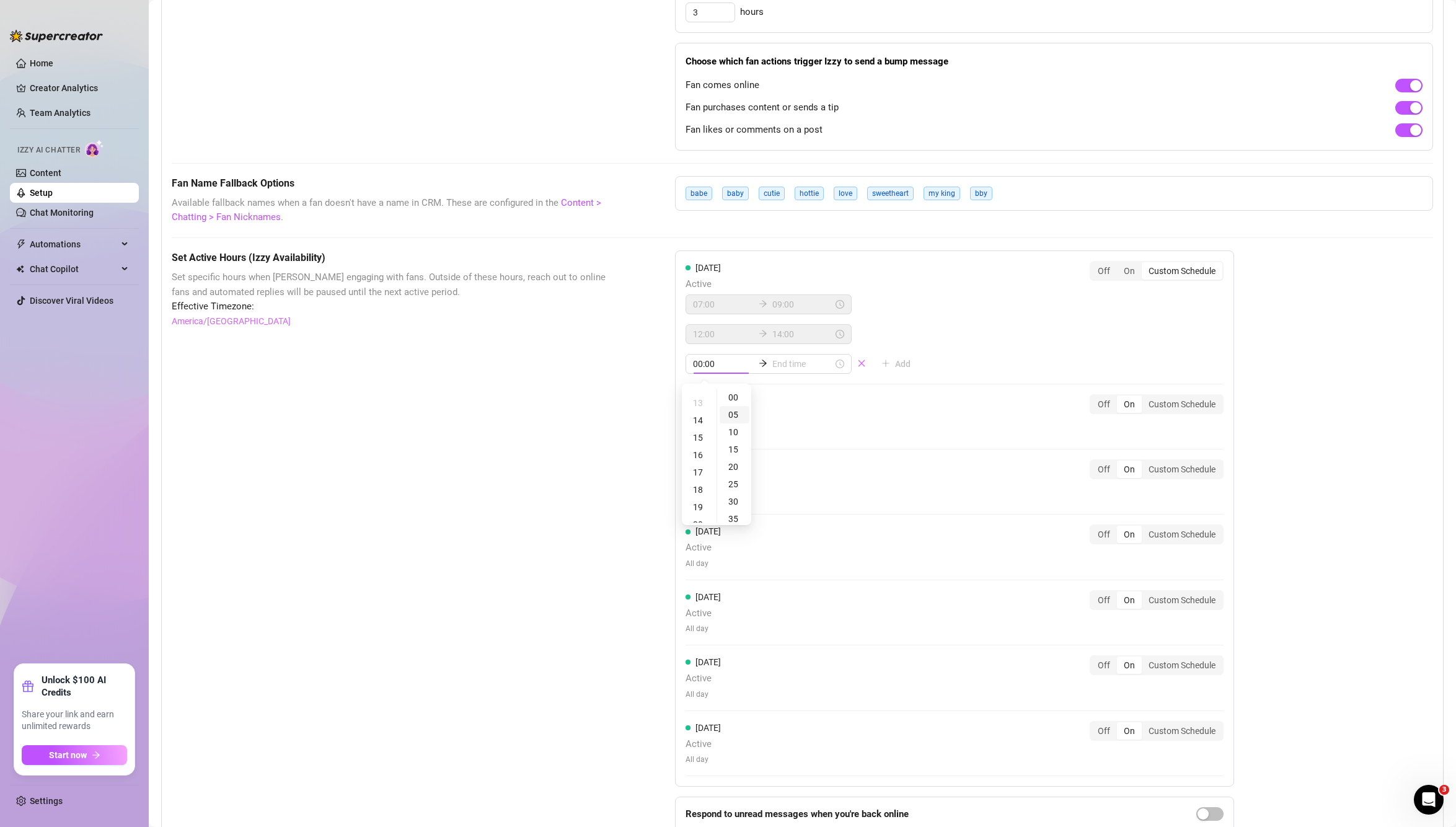
type input "00:05"
click at [698, 489] on div "18" at bounding box center [698, 489] width 30 height 17
type input "18:00"
click at [780, 363] on input at bounding box center [802, 364] width 61 height 14
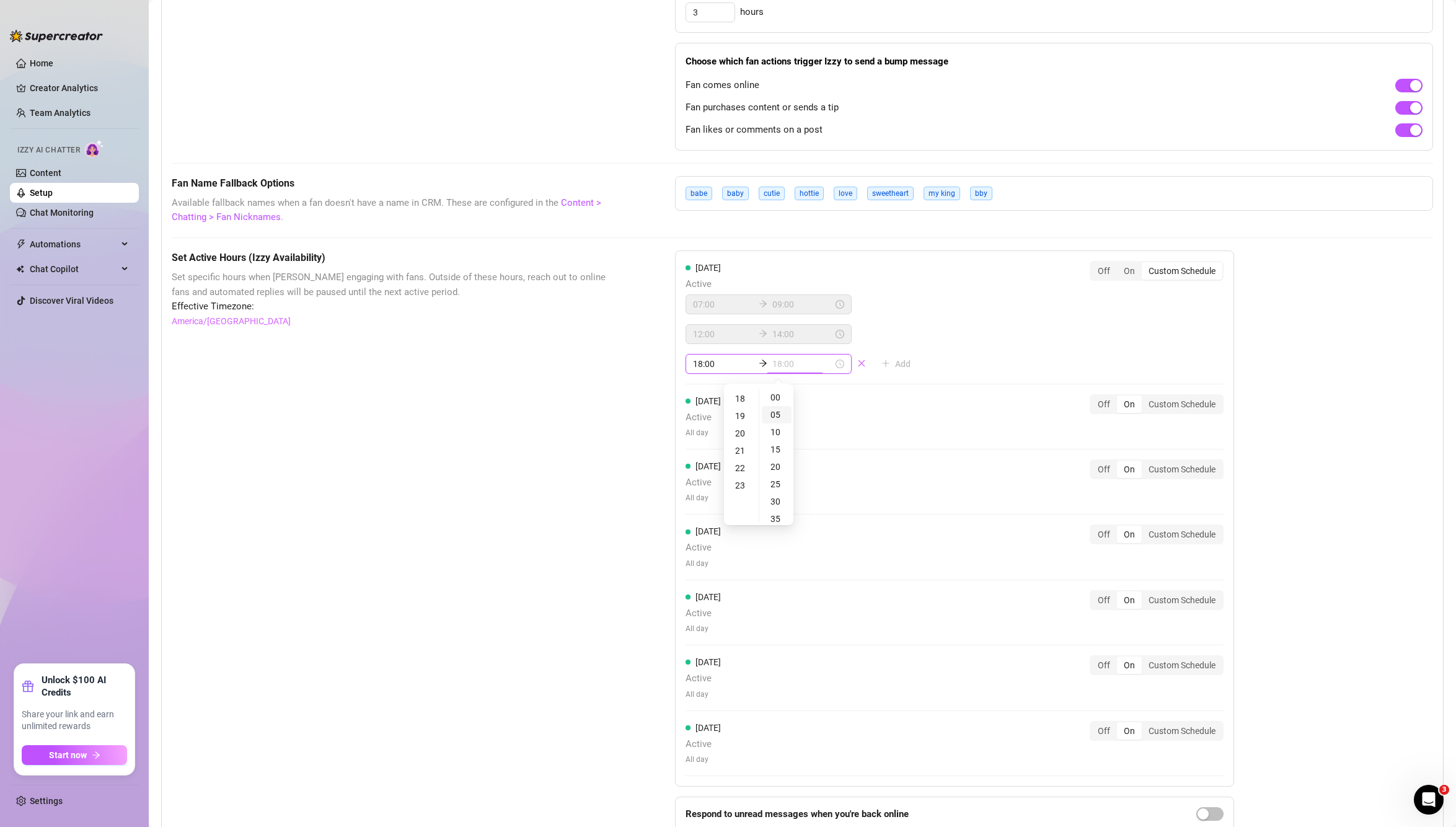
type input "18:05"
type input "23:00"
type input "01:00"
type input "18:00"
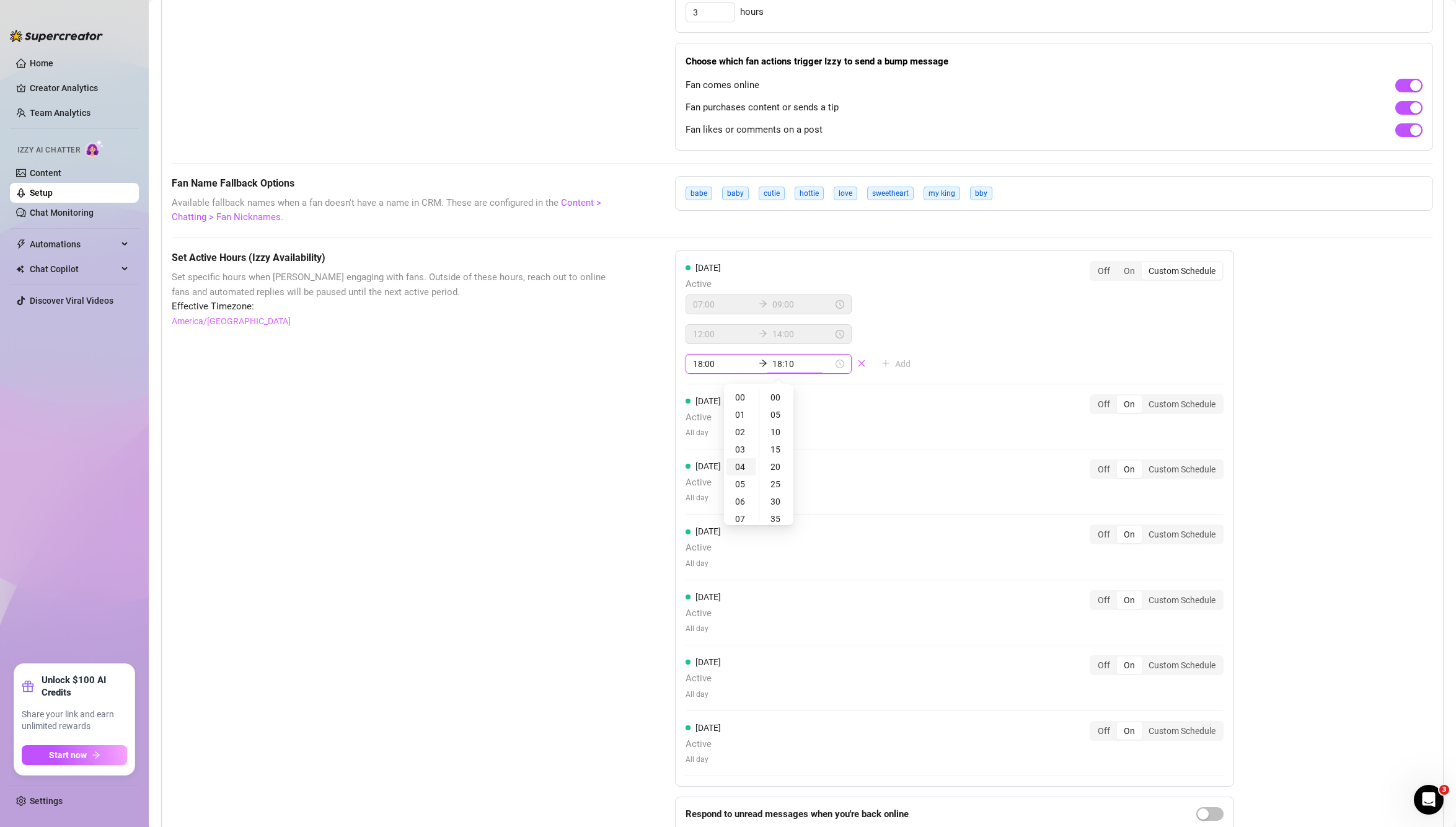
type input "18:15"
type input "04:00"
type input "18:20"
type input "06:00"
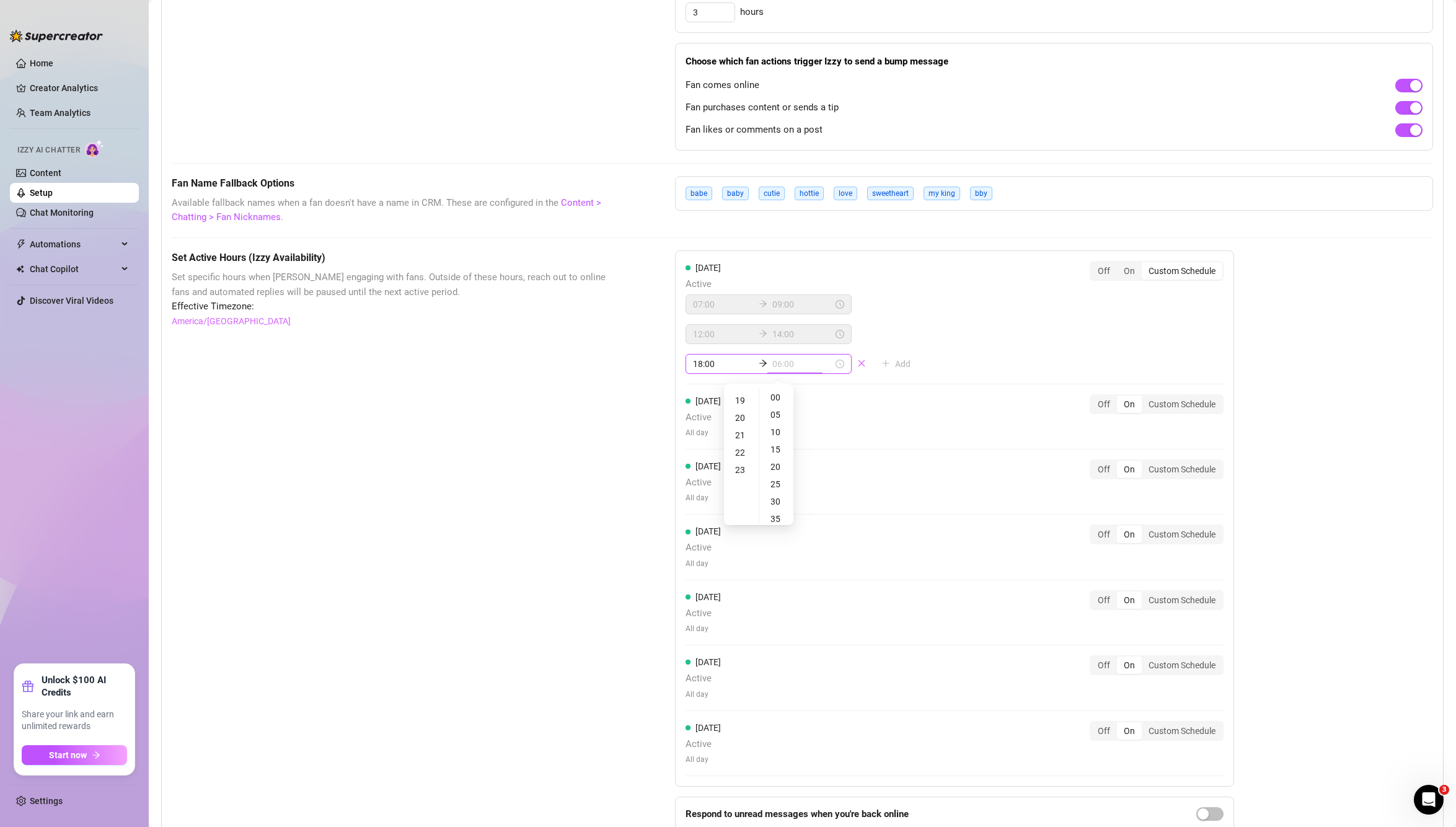
scroll to position [399, 0]
click at [737, 404] on div "23" at bounding box center [741, 397] width 30 height 17
type input "23:55"
click at [772, 402] on div "55" at bounding box center [777, 397] width 30 height 17
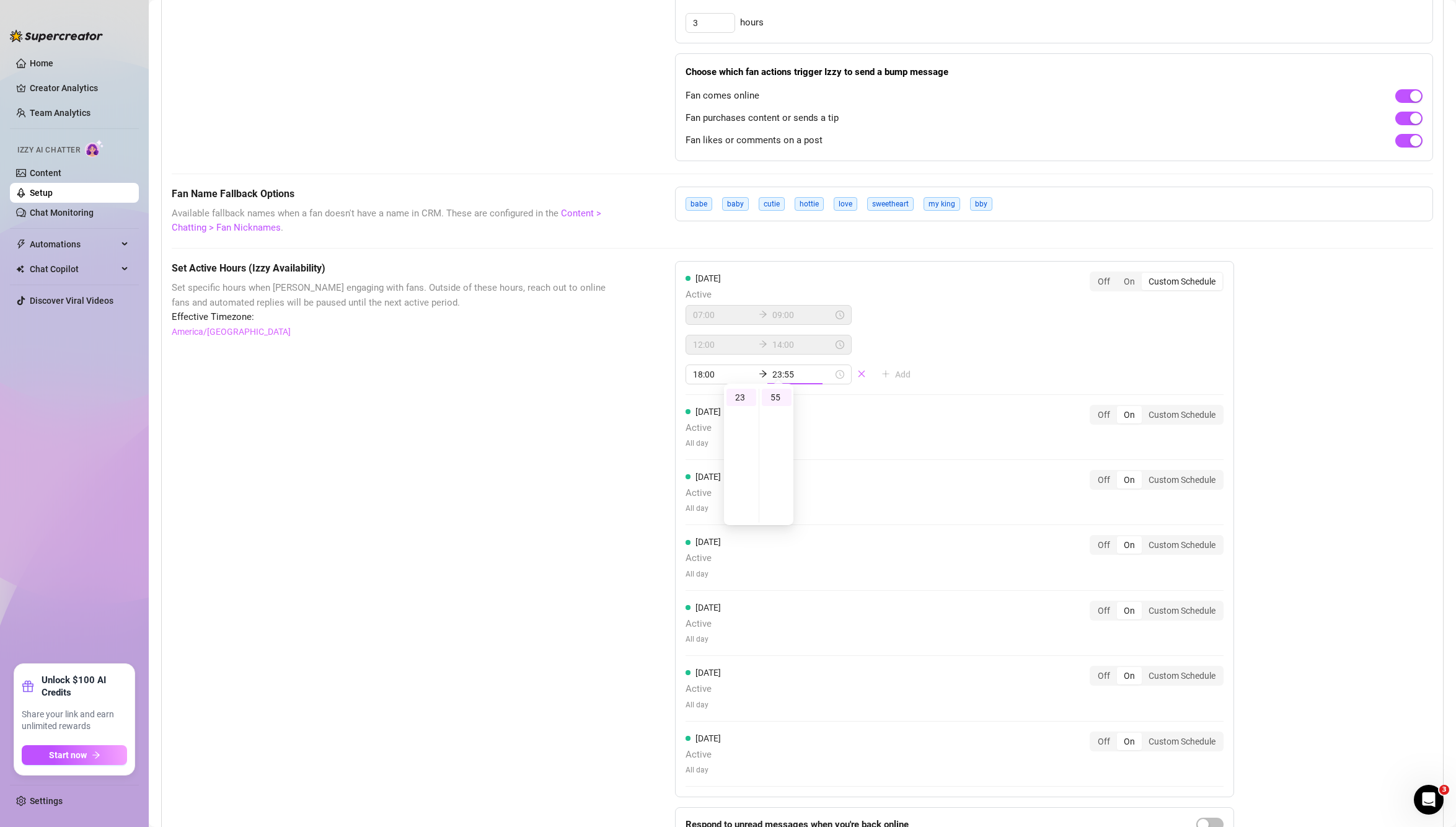
click at [1019, 318] on div "Monday Active 07:00 09:00 12:00 14:00 18:00 23:55 Add Off On Custom Schedule Tu…" at bounding box center [954, 529] width 559 height 537
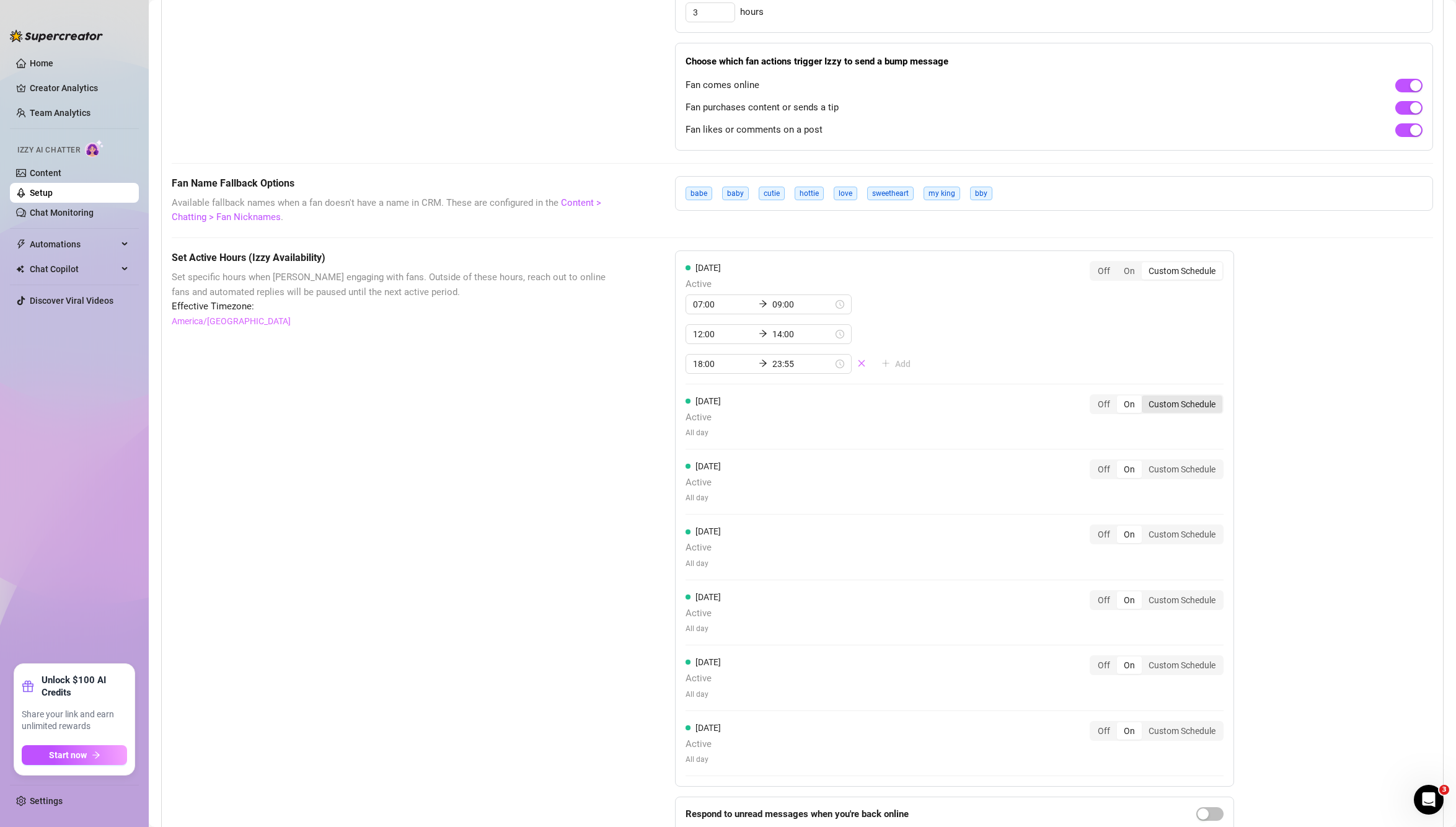
click at [1184, 404] on div "Custom Schedule" at bounding box center [1181, 404] width 81 height 17
click at [1145, 398] on input "Custom Schedule" at bounding box center [1145, 398] width 0 height 0
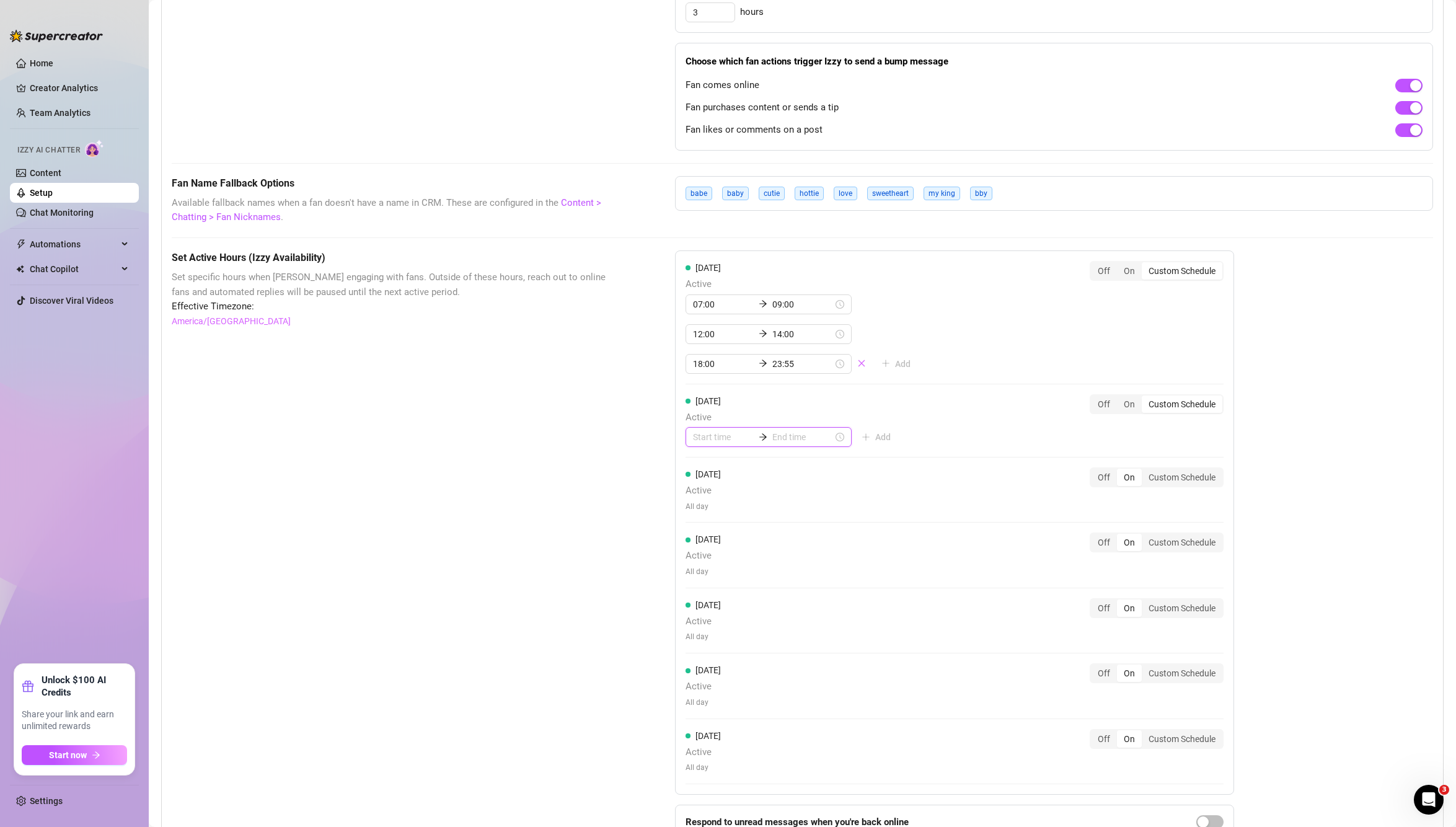
click at [702, 441] on input at bounding box center [723, 437] width 61 height 14
click at [700, 589] on div "07" at bounding box center [698, 591] width 30 height 17
type input "07:00"
click at [780, 441] on input at bounding box center [802, 437] width 61 height 14
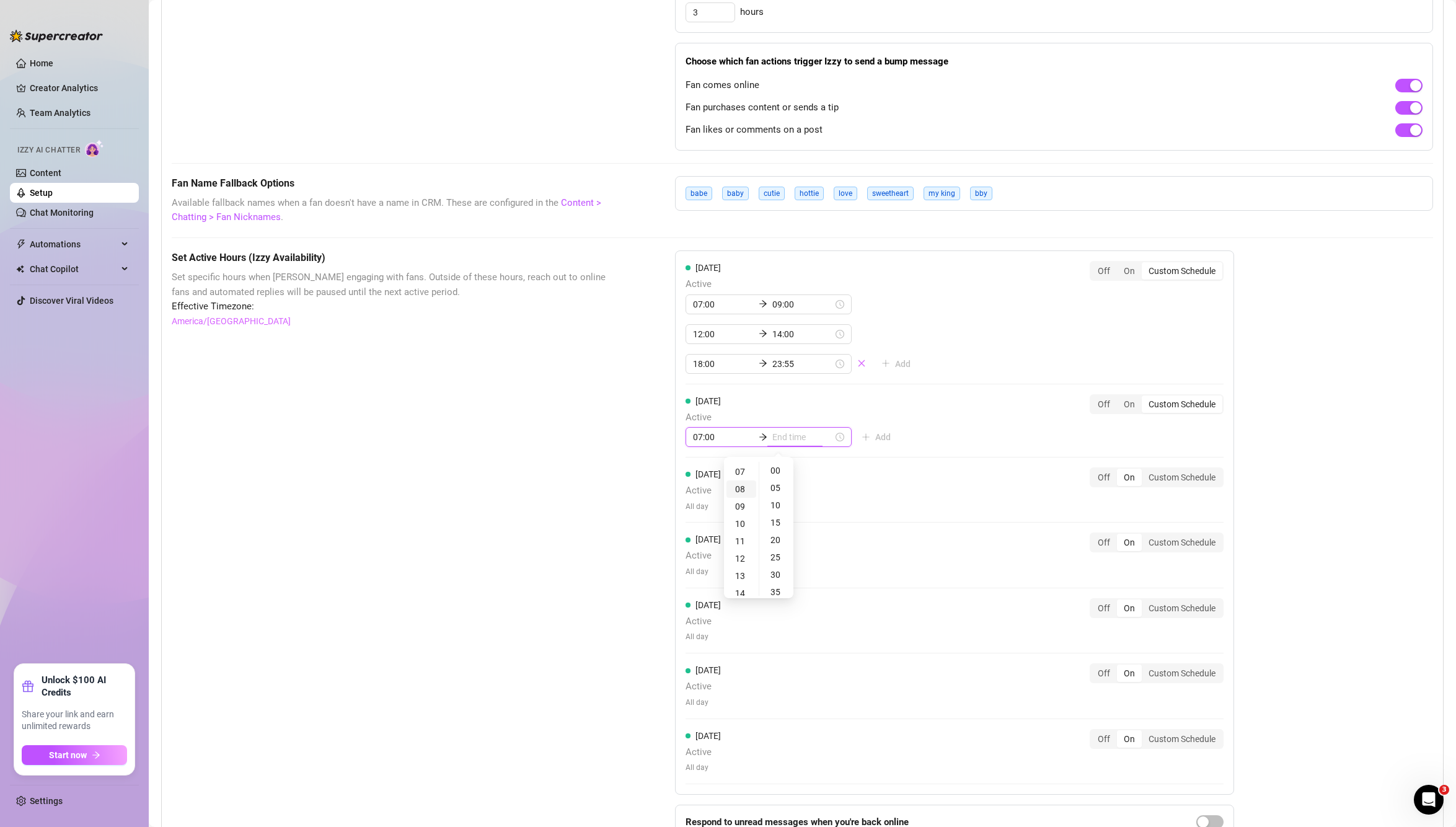
type input "07:00"
click at [743, 504] on div "09" at bounding box center [741, 506] width 30 height 17
type input "09:00"
click at [898, 426] on div "Monday Active 07:00 09:00 12:00 14:00 18:00 23:55 Add Off On Custom Schedule Tu…" at bounding box center [954, 522] width 559 height 544
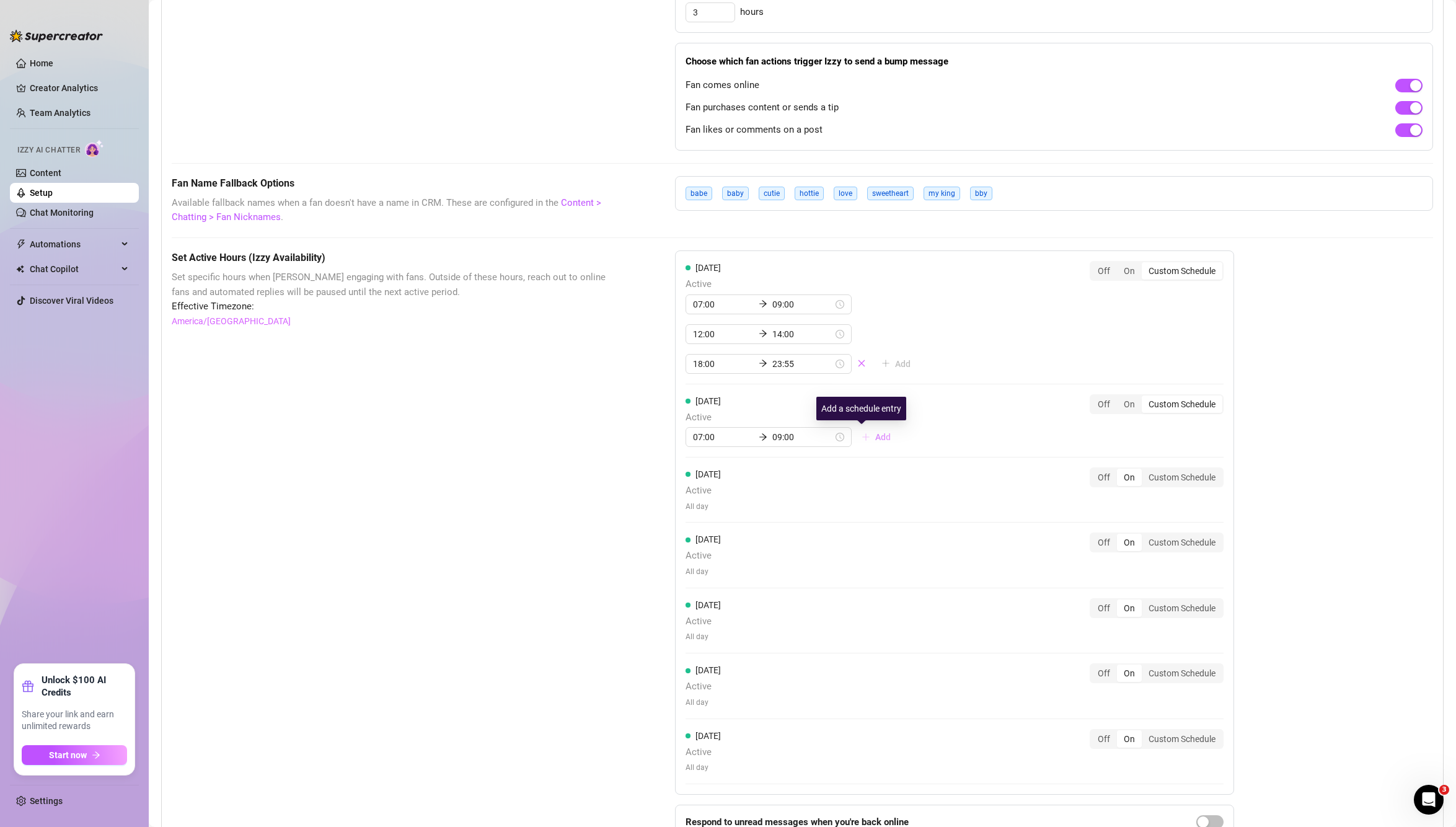
click at [875, 435] on span "Add" at bounding box center [882, 437] width 15 height 10
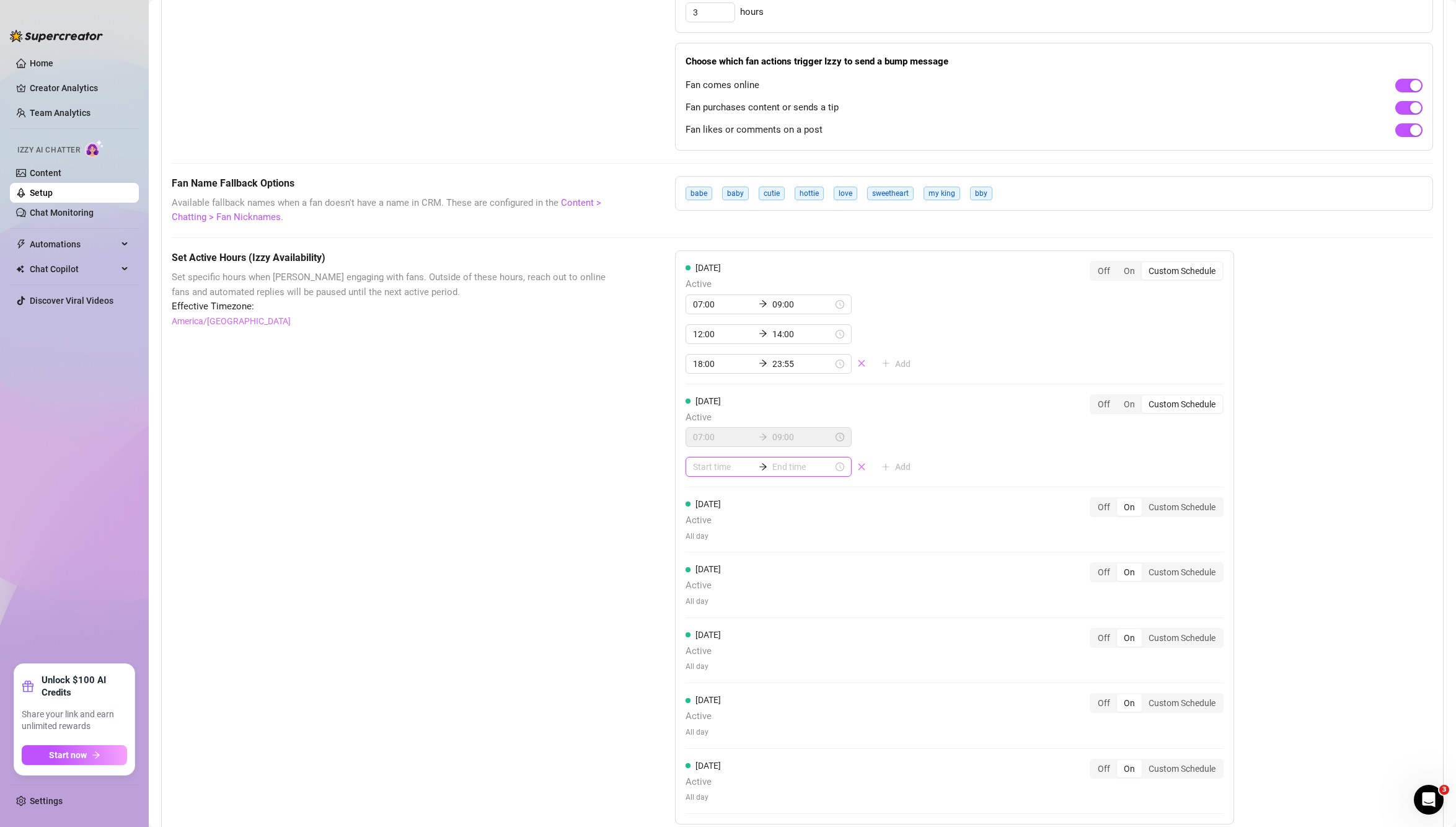
click at [696, 468] on input at bounding box center [723, 467] width 61 height 14
type input "12"
click at [785, 463] on input at bounding box center [802, 467] width 61 height 14
type input "1"
click at [733, 469] on input at bounding box center [723, 467] width 61 height 14
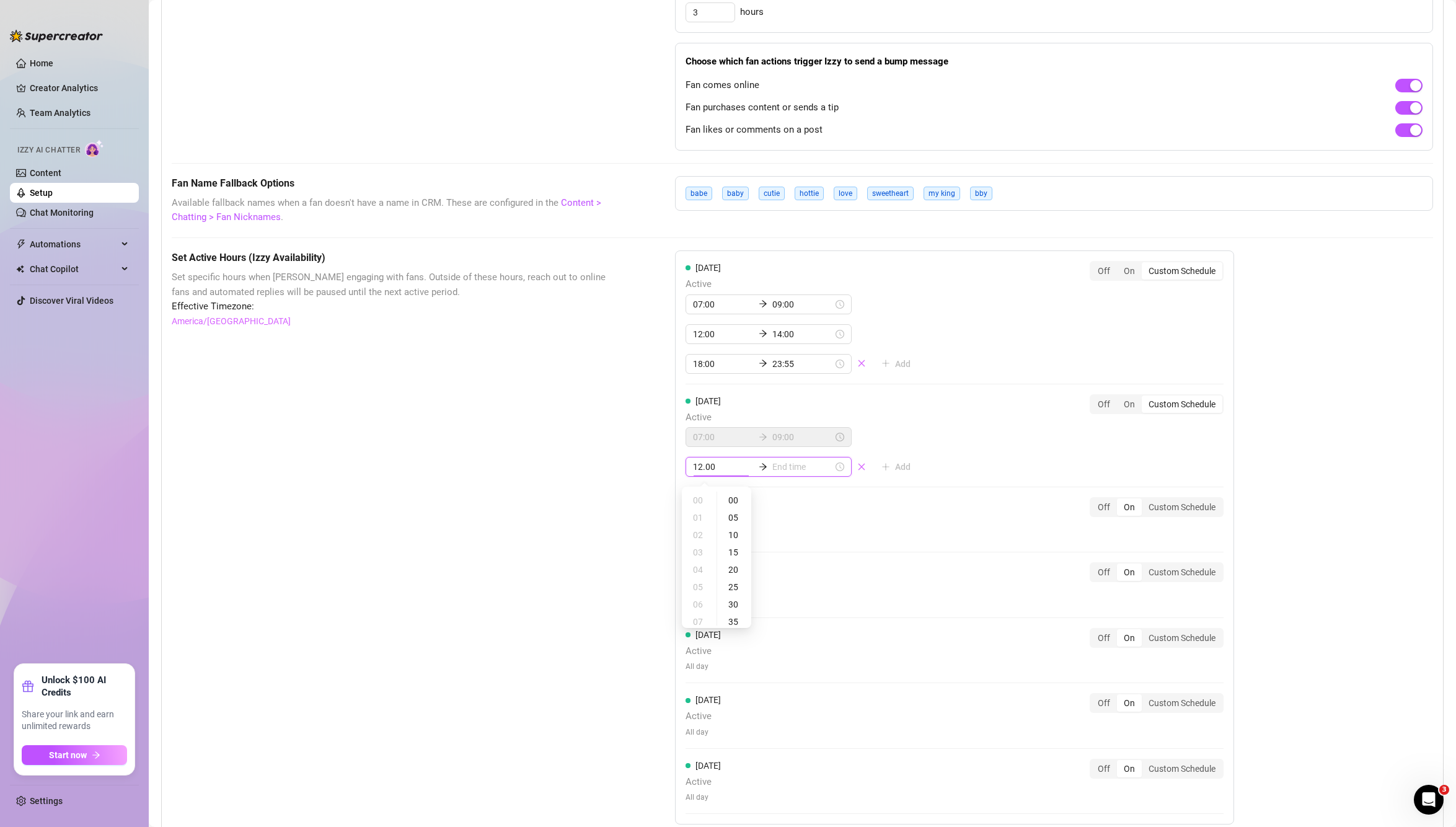
type input "12.00"
click at [793, 468] on input at bounding box center [802, 467] width 61 height 14
click at [702, 474] on input at bounding box center [723, 467] width 61 height 14
type input "12:00"
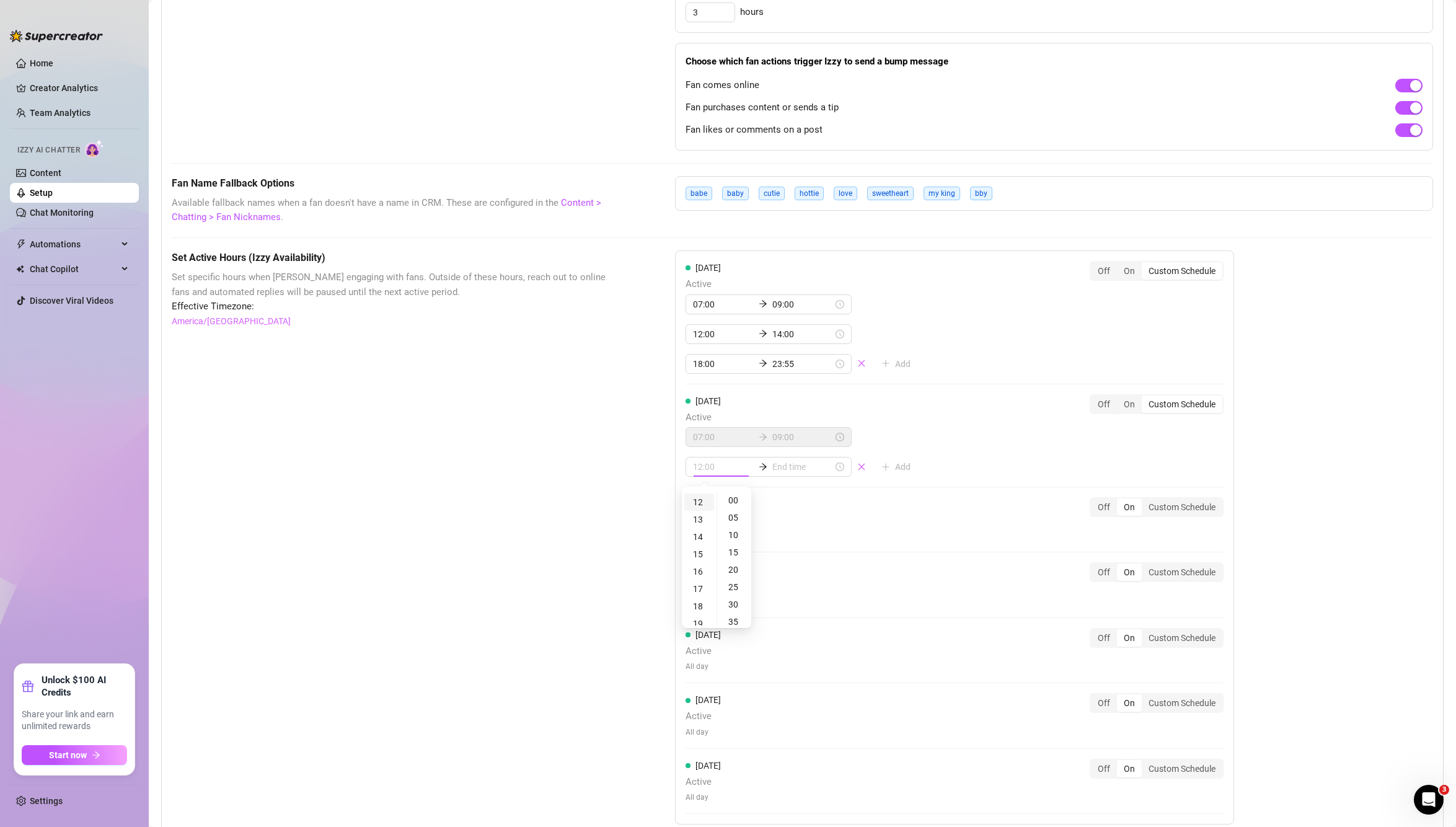
click at [704, 499] on div "12" at bounding box center [698, 502] width 30 height 17
click at [691, 498] on div "12" at bounding box center [698, 501] width 30 height 17
click at [782, 472] on input at bounding box center [802, 467] width 61 height 14
type input "12:00"
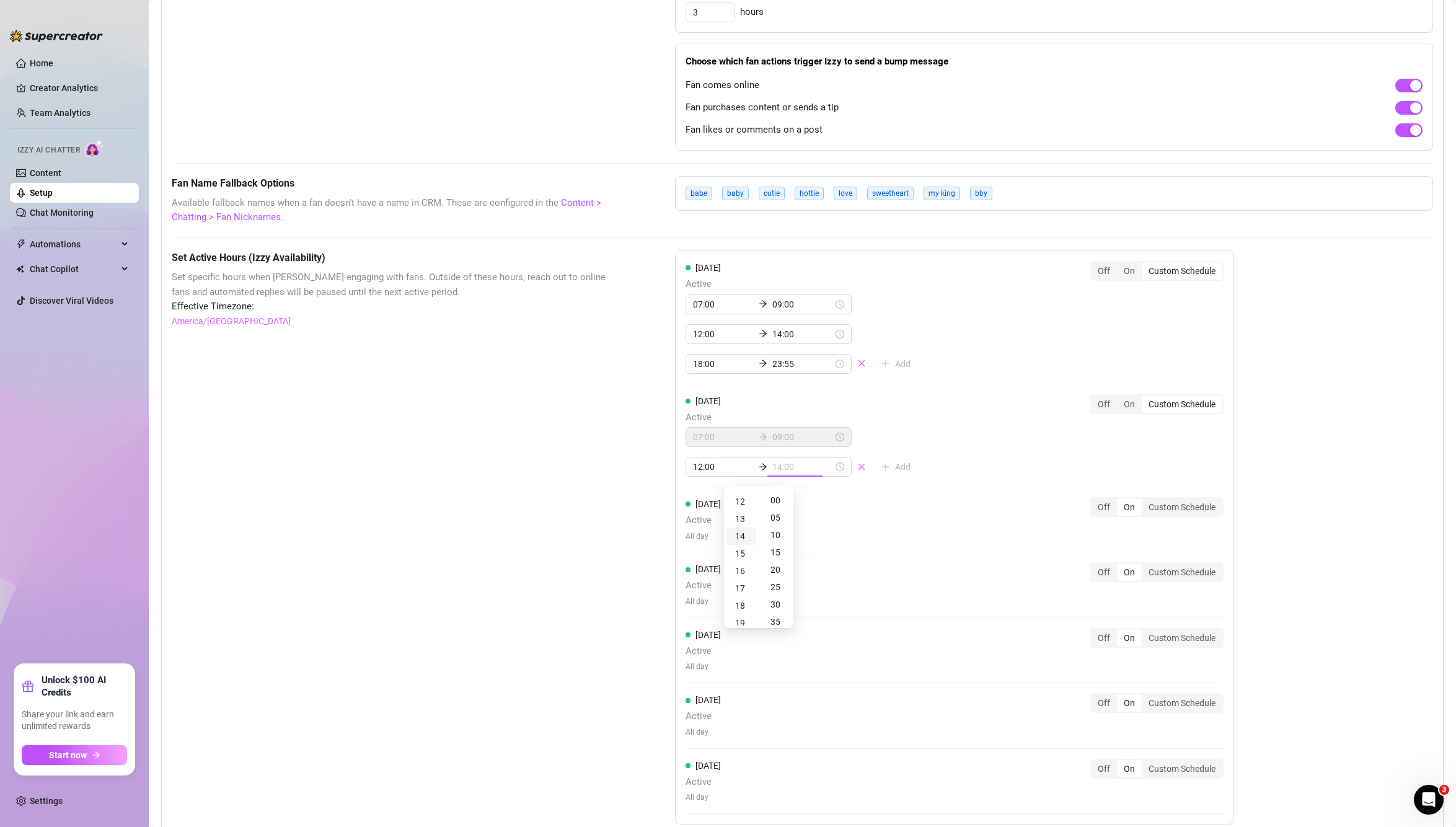
click at [741, 535] on div "14" at bounding box center [741, 536] width 30 height 17
type input "14:00"
click at [989, 421] on div "Tuesday Active 07:00 09:00 12:00 14:00 Add Off On Custom Schedule" at bounding box center [955, 440] width 538 height 94
click at [895, 472] on span "Add" at bounding box center [902, 467] width 15 height 10
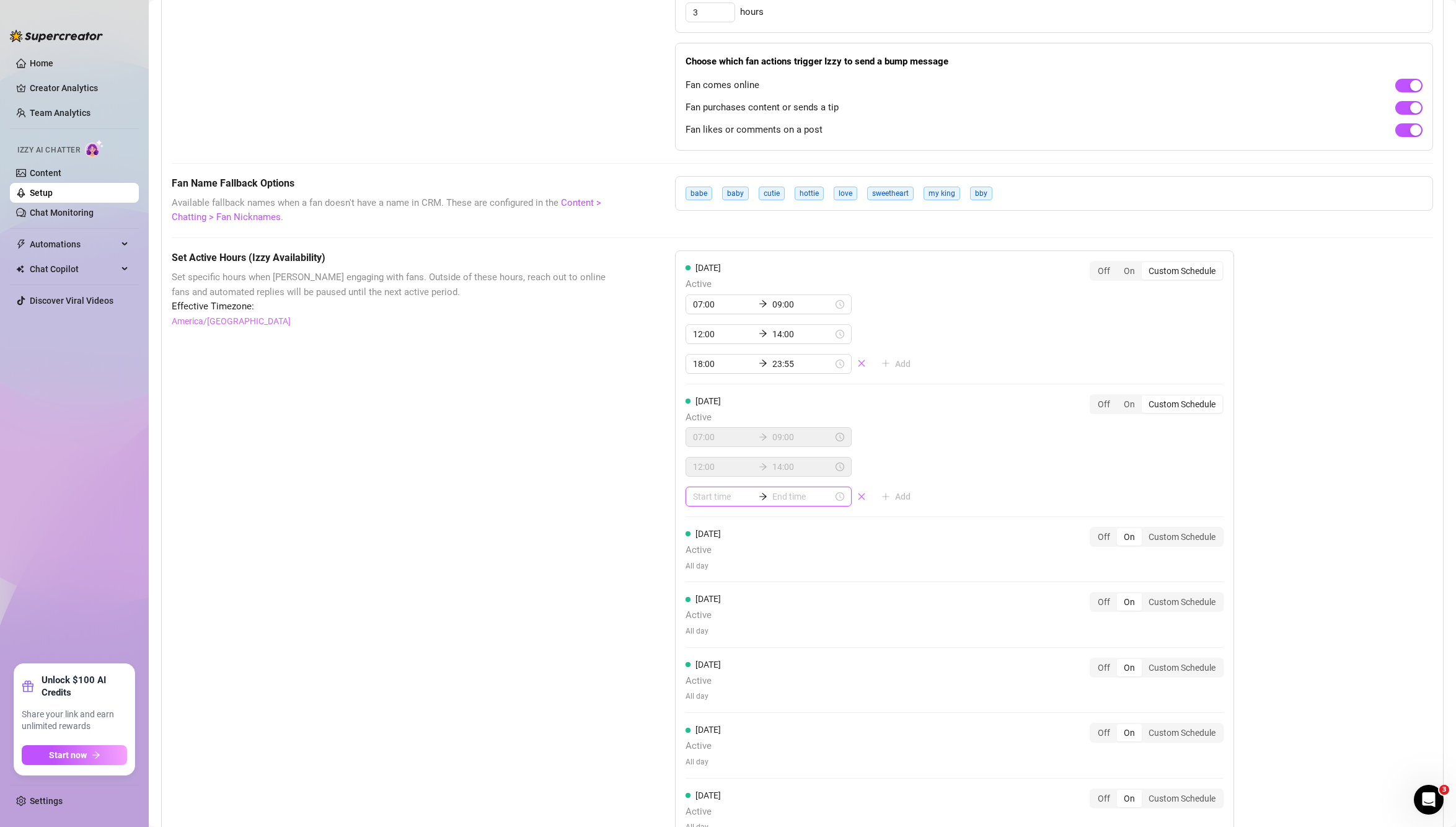
click at [728, 496] on input at bounding box center [723, 496] width 61 height 14
type input "18"
click at [782, 498] on input at bounding box center [802, 496] width 61 height 14
type input "00:00"
type input "02:005"
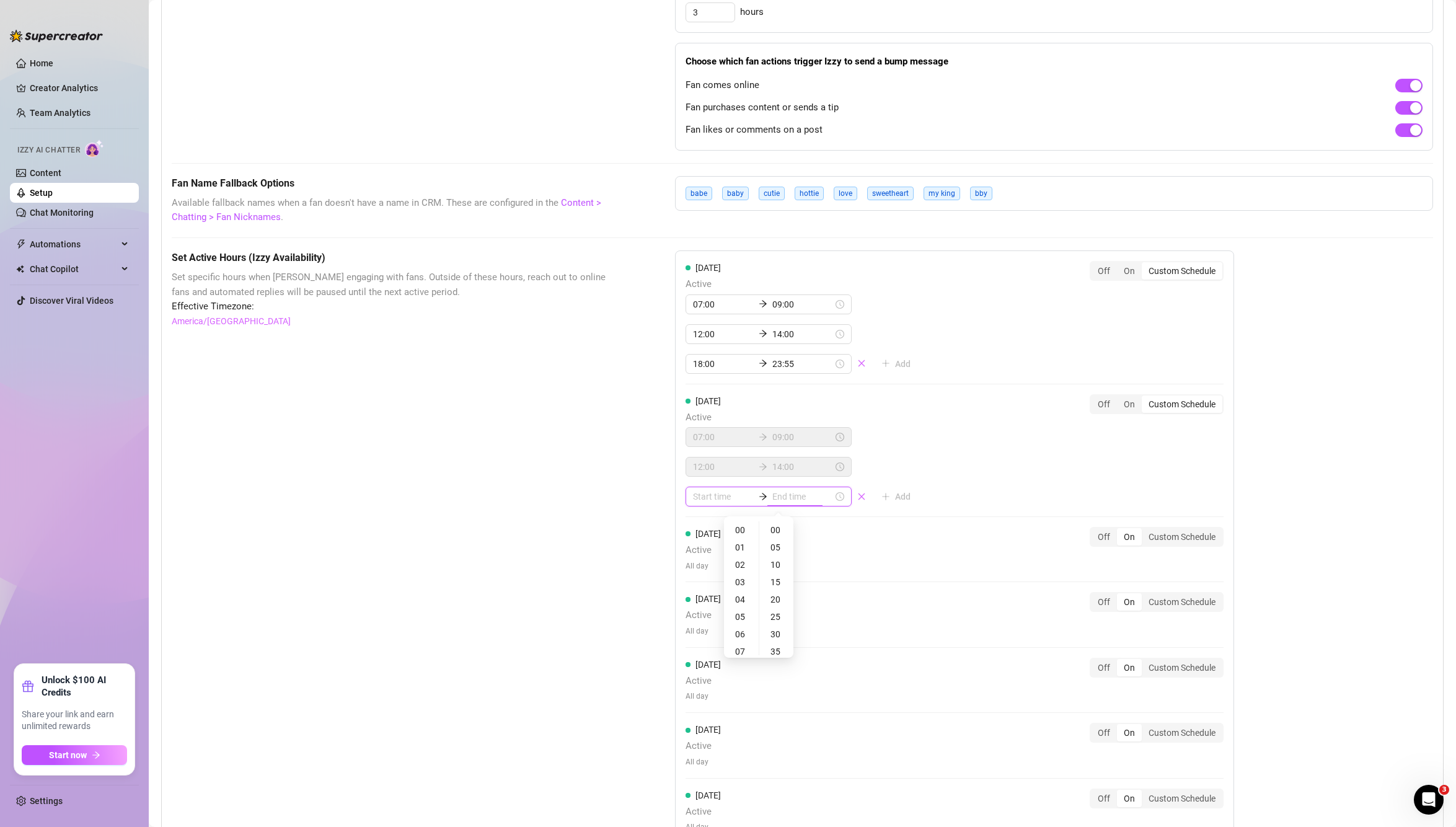
type input "00:10"
type input "00:25"
type input "07:00"
type input "13:00"
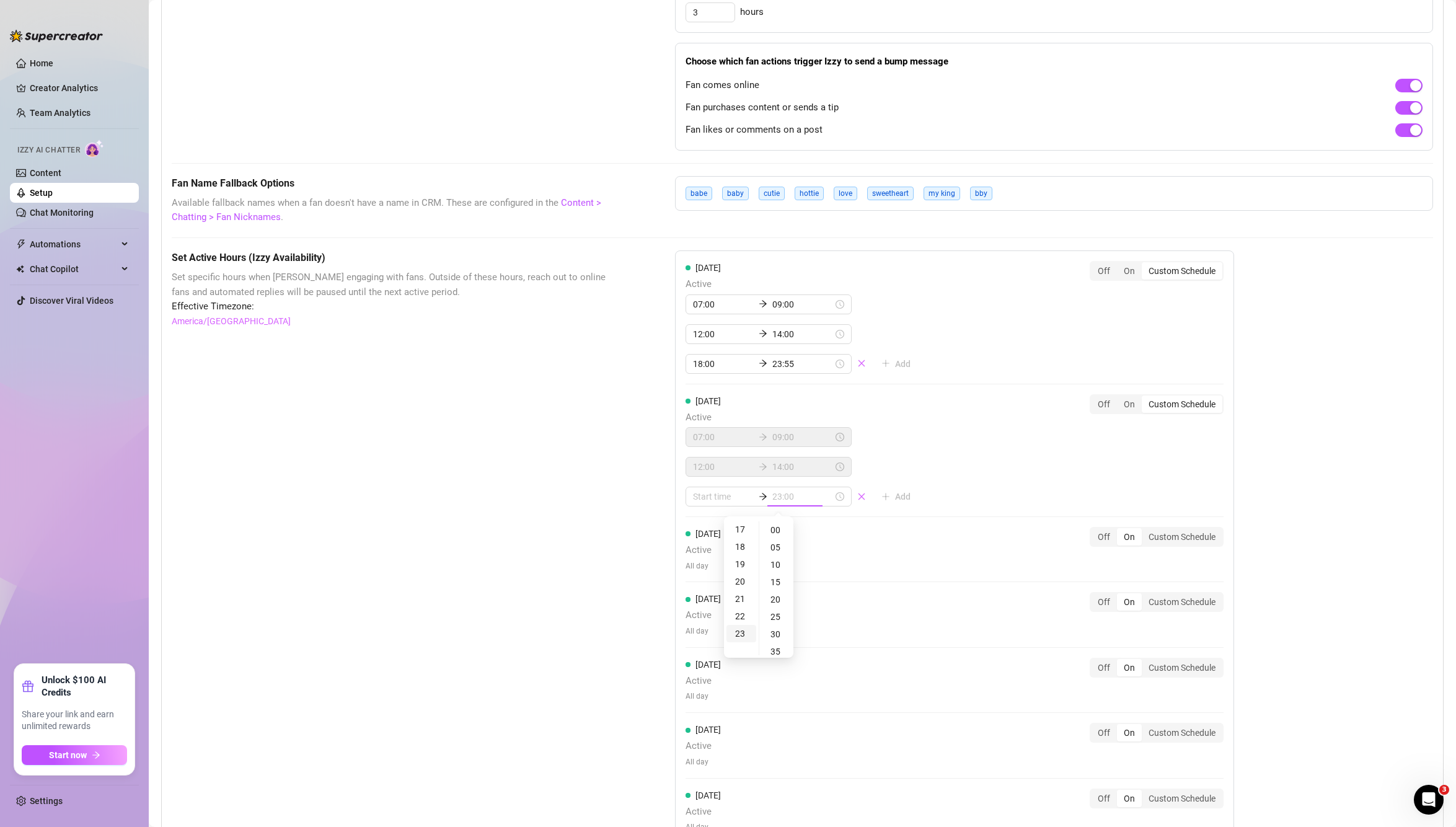
click at [741, 630] on div "23" at bounding box center [741, 633] width 30 height 17
type input "23:55"
click at [778, 530] on div "55" at bounding box center [777, 529] width 30 height 17
click at [1025, 387] on div "Monday Active 07:00 09:00 12:00 14:00 18:00 23:55 Add Off On Custom Schedule Tu…" at bounding box center [954, 552] width 559 height 604
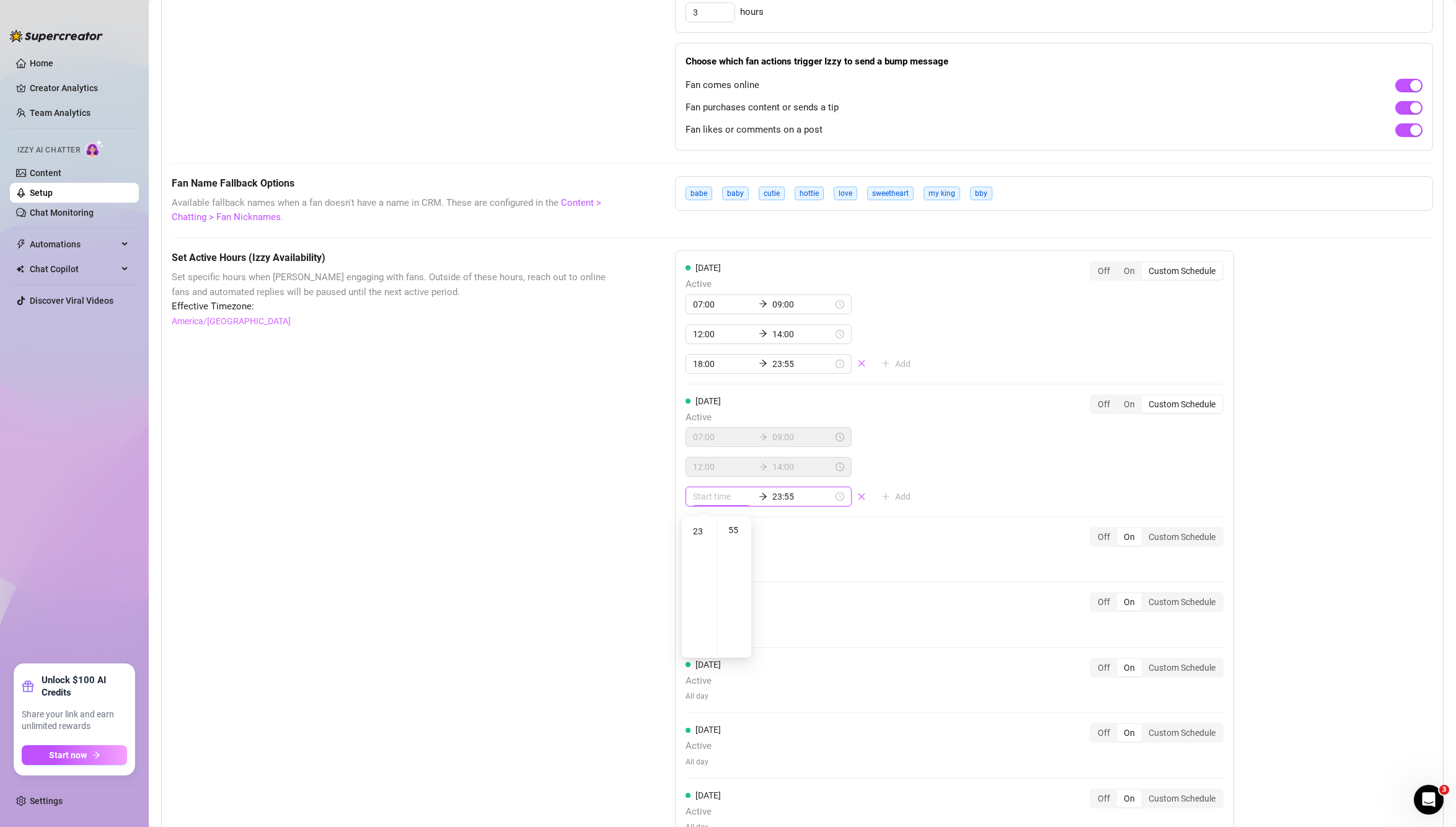
type input "23:55"
click at [377, 524] on div "Set Active Hours (Izzy Availability) Set specific hours when Izzy engaging with…" at bounding box center [392, 590] width 441 height 679
click at [696, 506] on div at bounding box center [768, 497] width 166 height 20
click at [702, 502] on input at bounding box center [723, 496] width 61 height 14
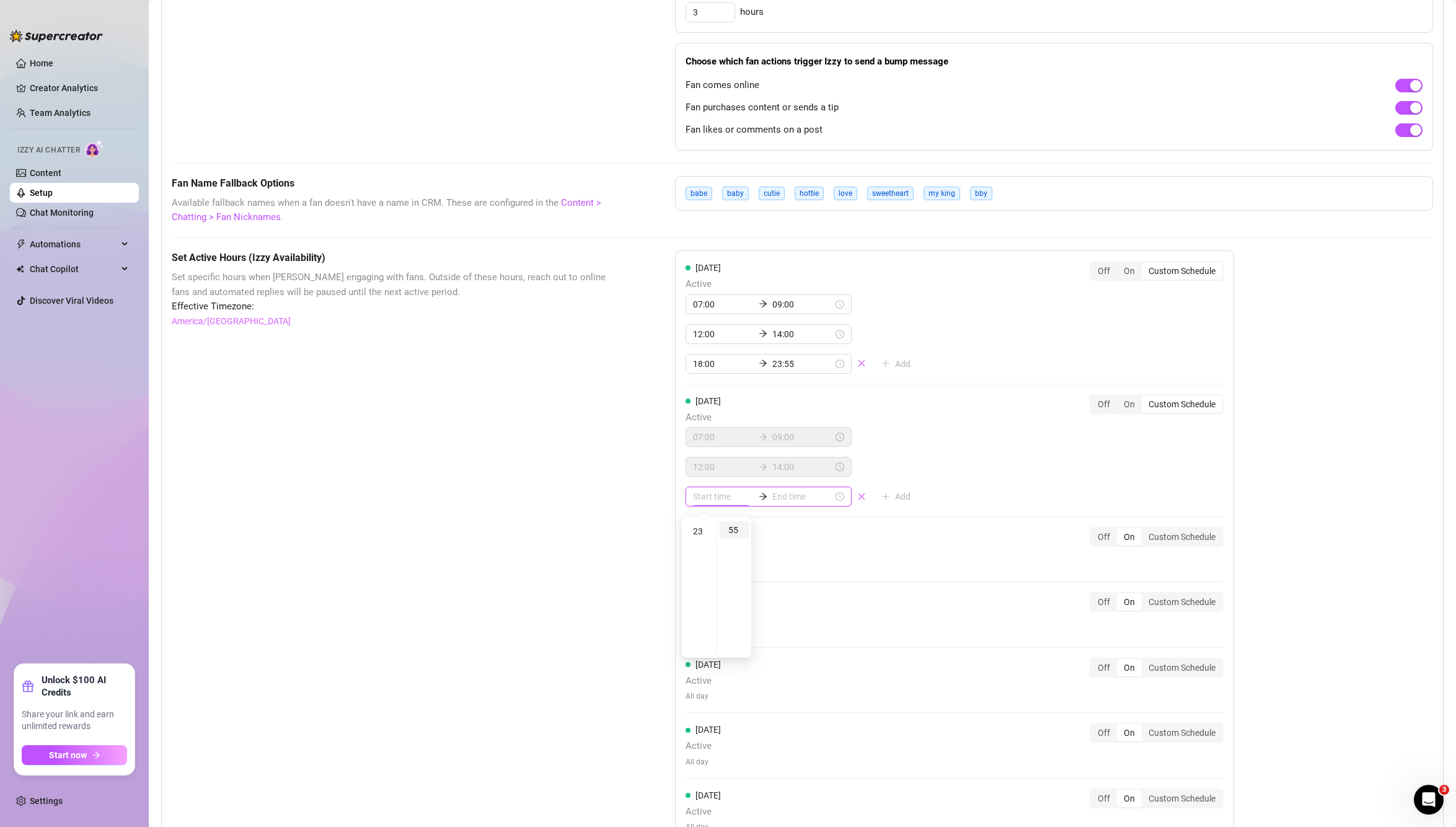
type input "23:55"
click at [702, 650] on div "18" at bounding box center [698, 651] width 30 height 17
type input "18:55"
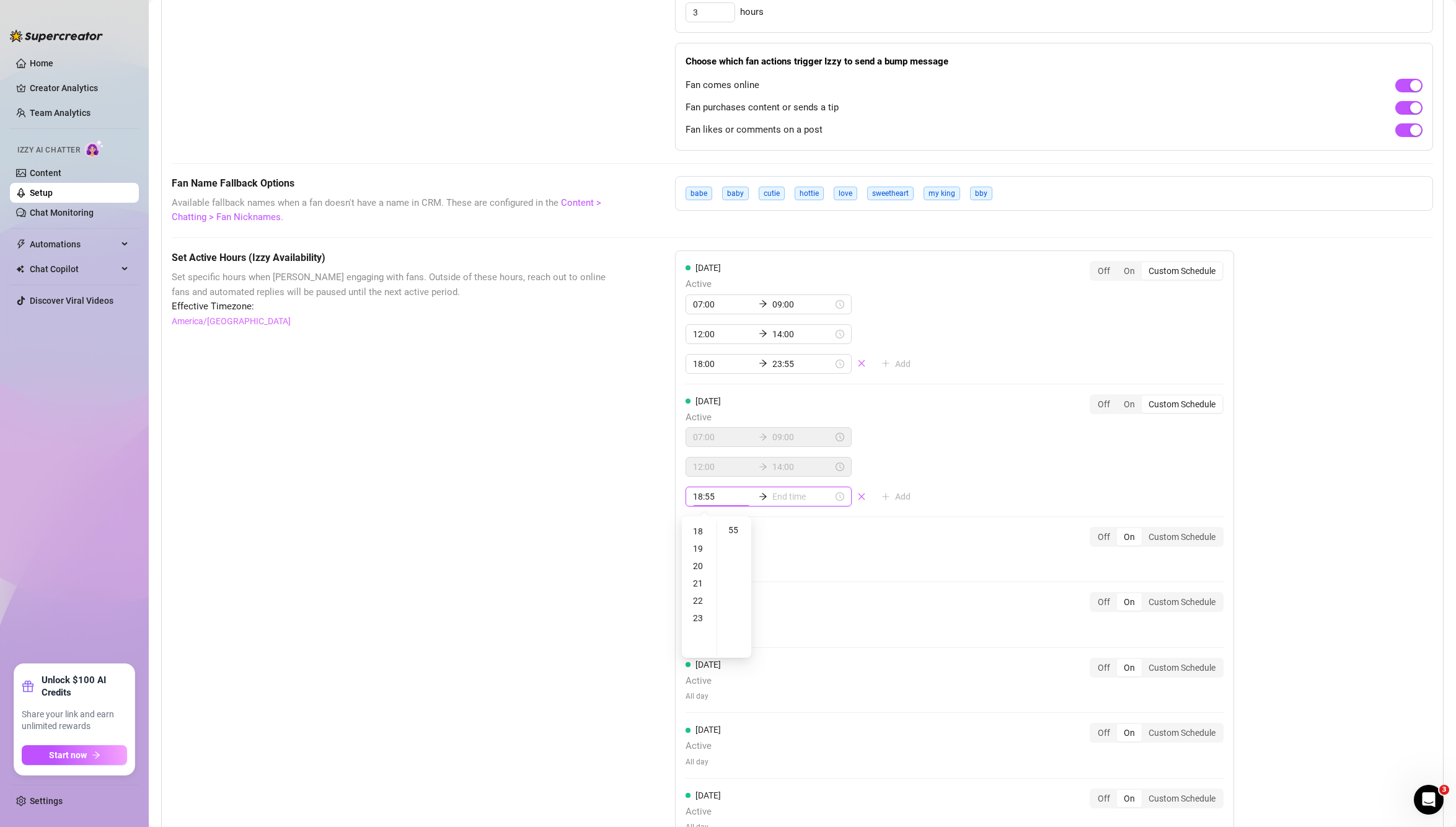
click at [774, 496] on input at bounding box center [802, 496] width 61 height 14
type input "18:55"
click at [716, 496] on input "18:55" at bounding box center [723, 496] width 61 height 14
type input "18:00"
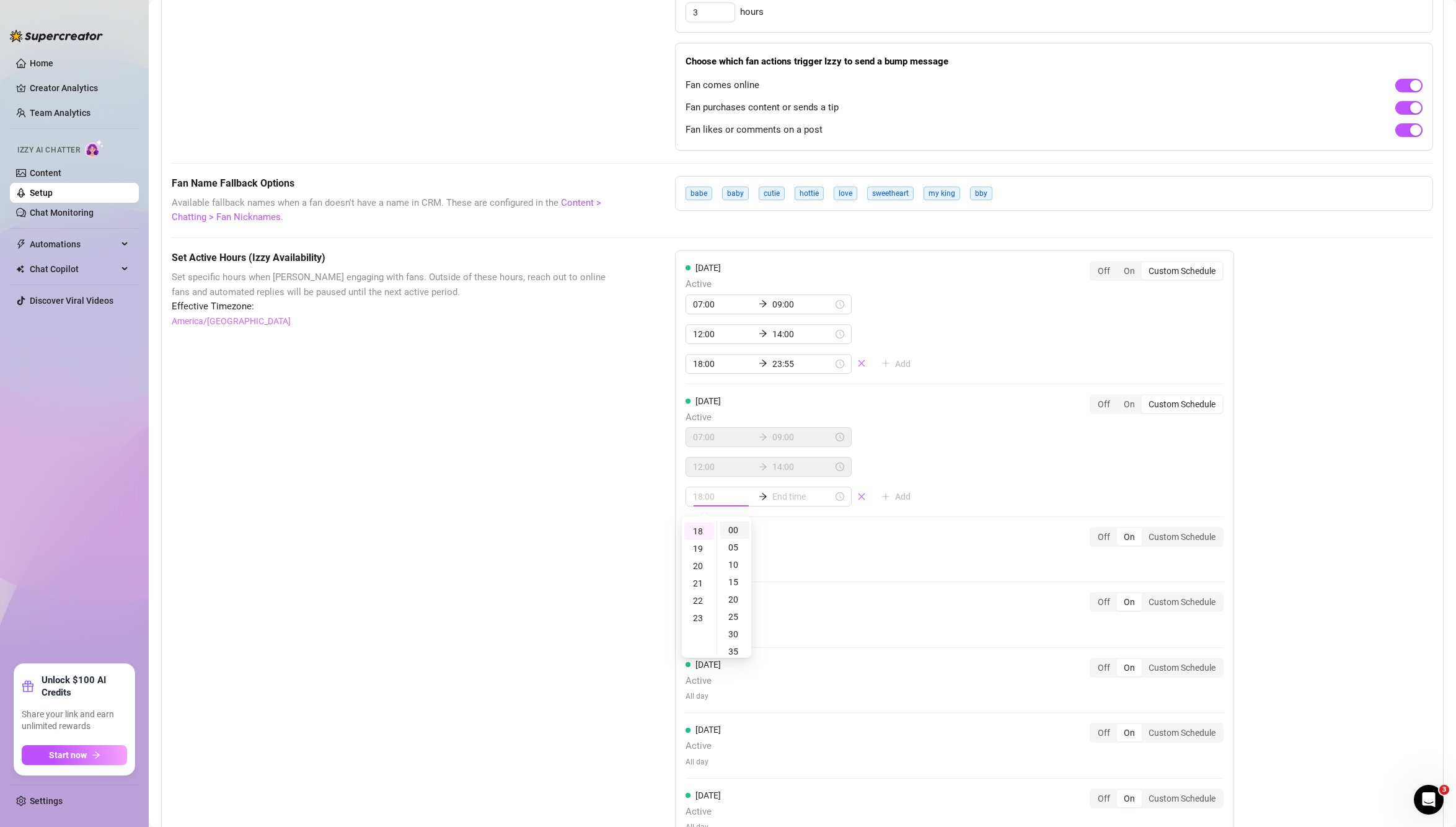
click at [733, 529] on div "00" at bounding box center [734, 529] width 30 height 17
click at [789, 496] on input at bounding box center [802, 496] width 61 height 14
type input "18:10"
click at [739, 617] on div "23" at bounding box center [741, 618] width 30 height 17
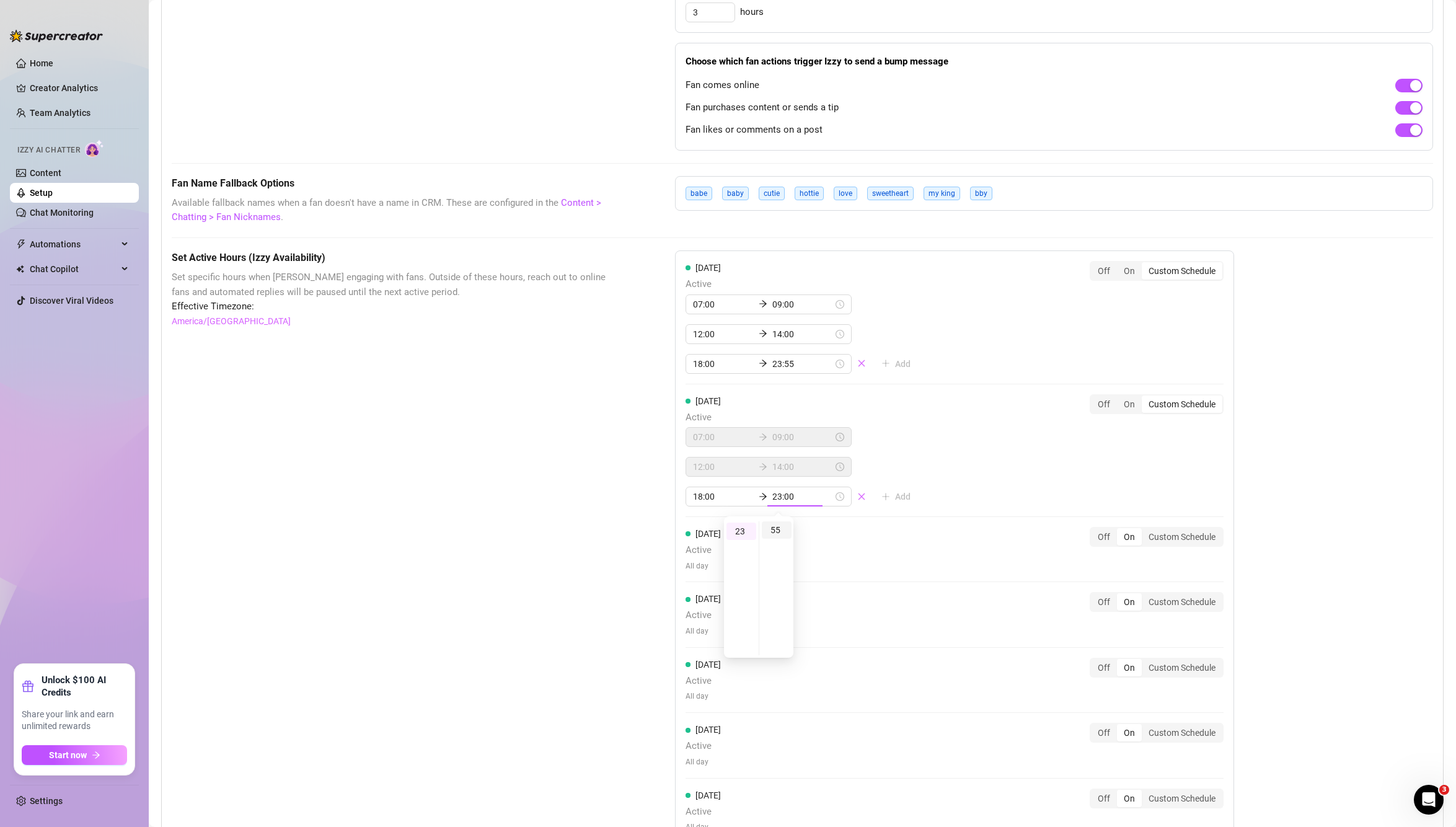
type input "23:55"
click at [780, 524] on div "55" at bounding box center [777, 529] width 30 height 17
click at [776, 535] on div "55" at bounding box center [777, 529] width 30 height 17
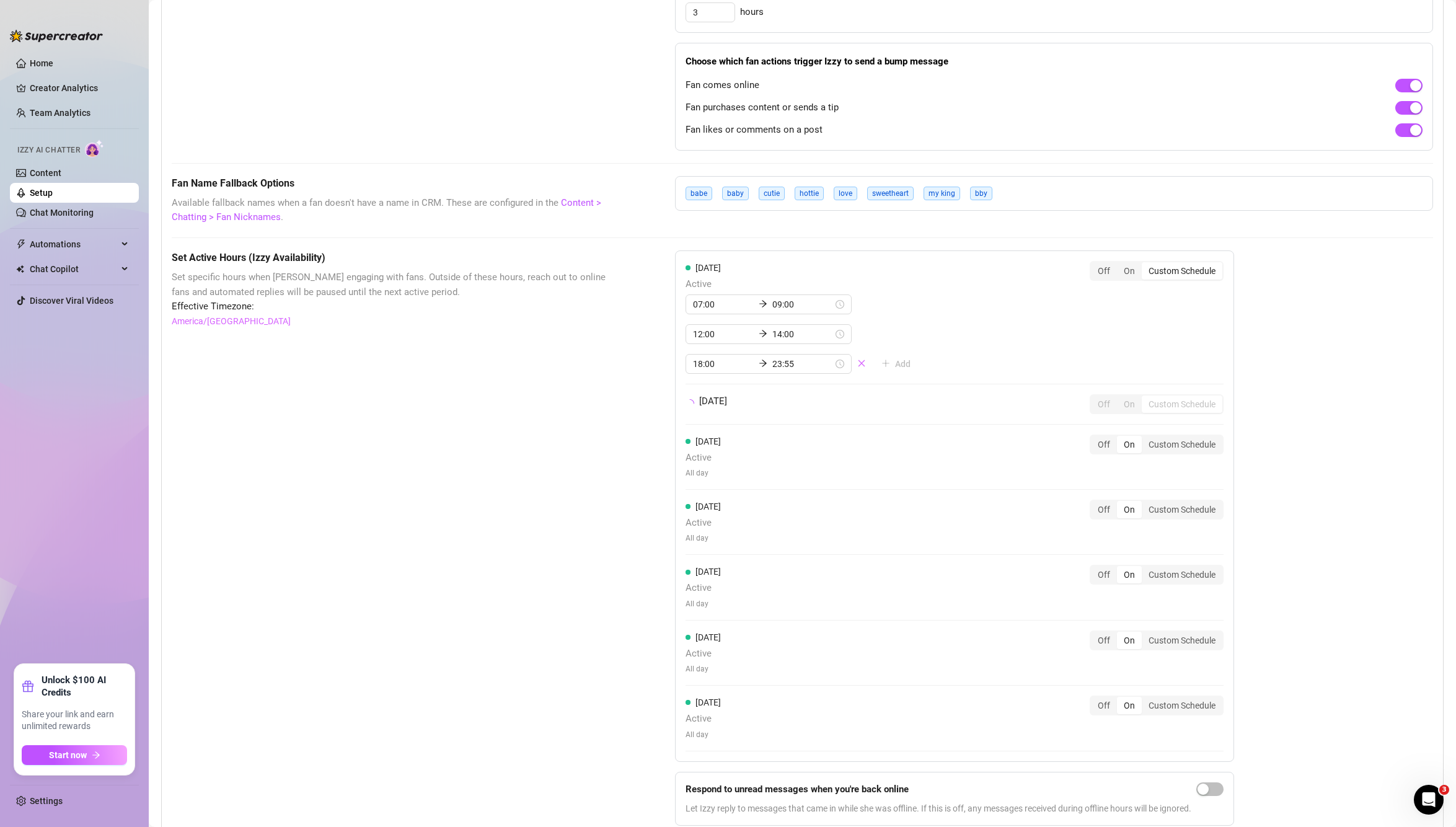
click at [1391, 480] on div "Set Active Hours (Izzy Availability) Set specific hours when Izzy engaging with…" at bounding box center [802, 542] width 1261 height 585
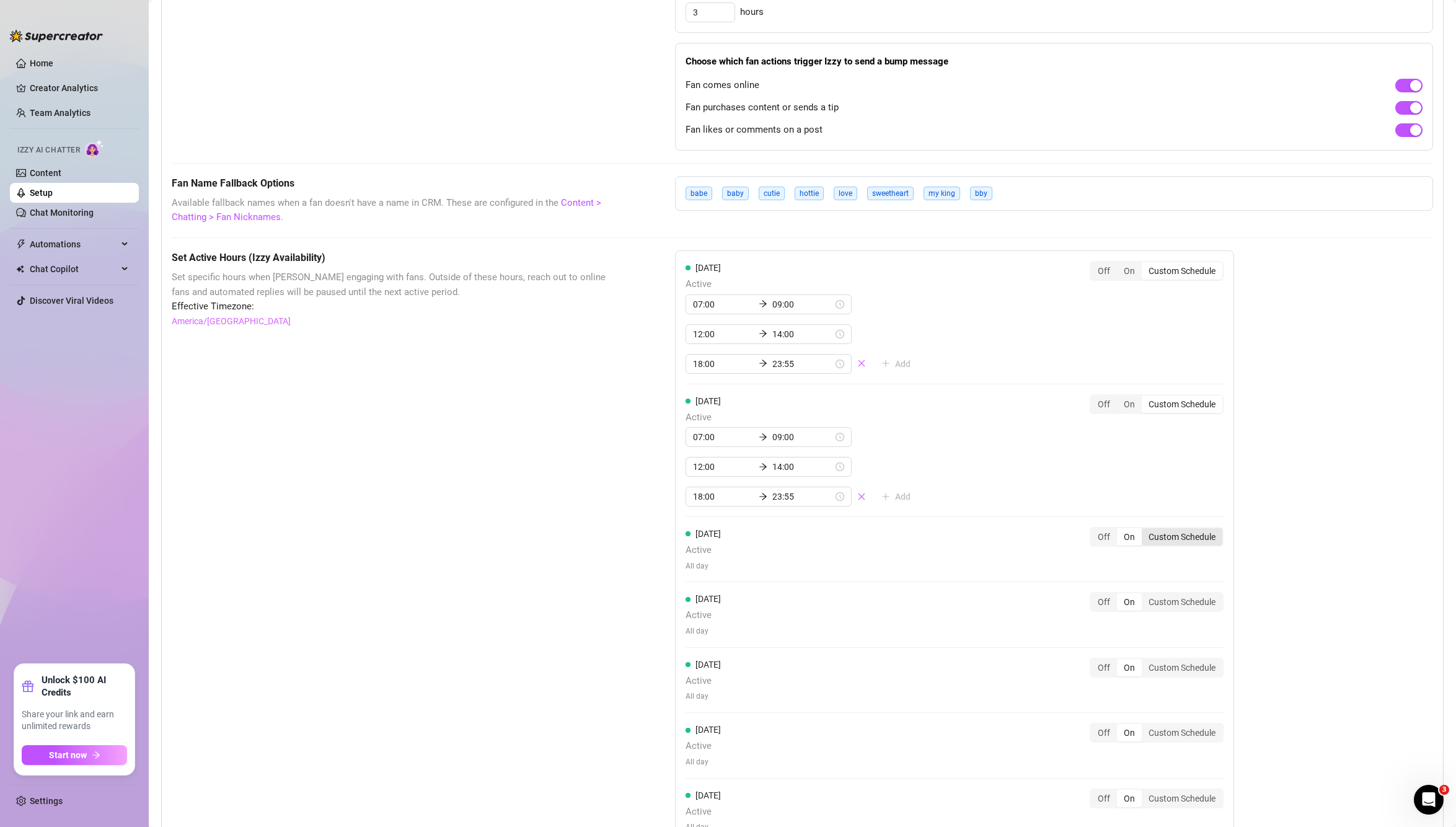
click at [1169, 540] on div "Custom Schedule" at bounding box center [1181, 537] width 81 height 17
click at [1145, 530] on input "Custom Schedule" at bounding box center [1145, 530] width 0 height 0
click at [700, 568] on input at bounding box center [723, 570] width 61 height 14
type input "07:00"
click at [698, 725] on div "07" at bounding box center [698, 725] width 30 height 17
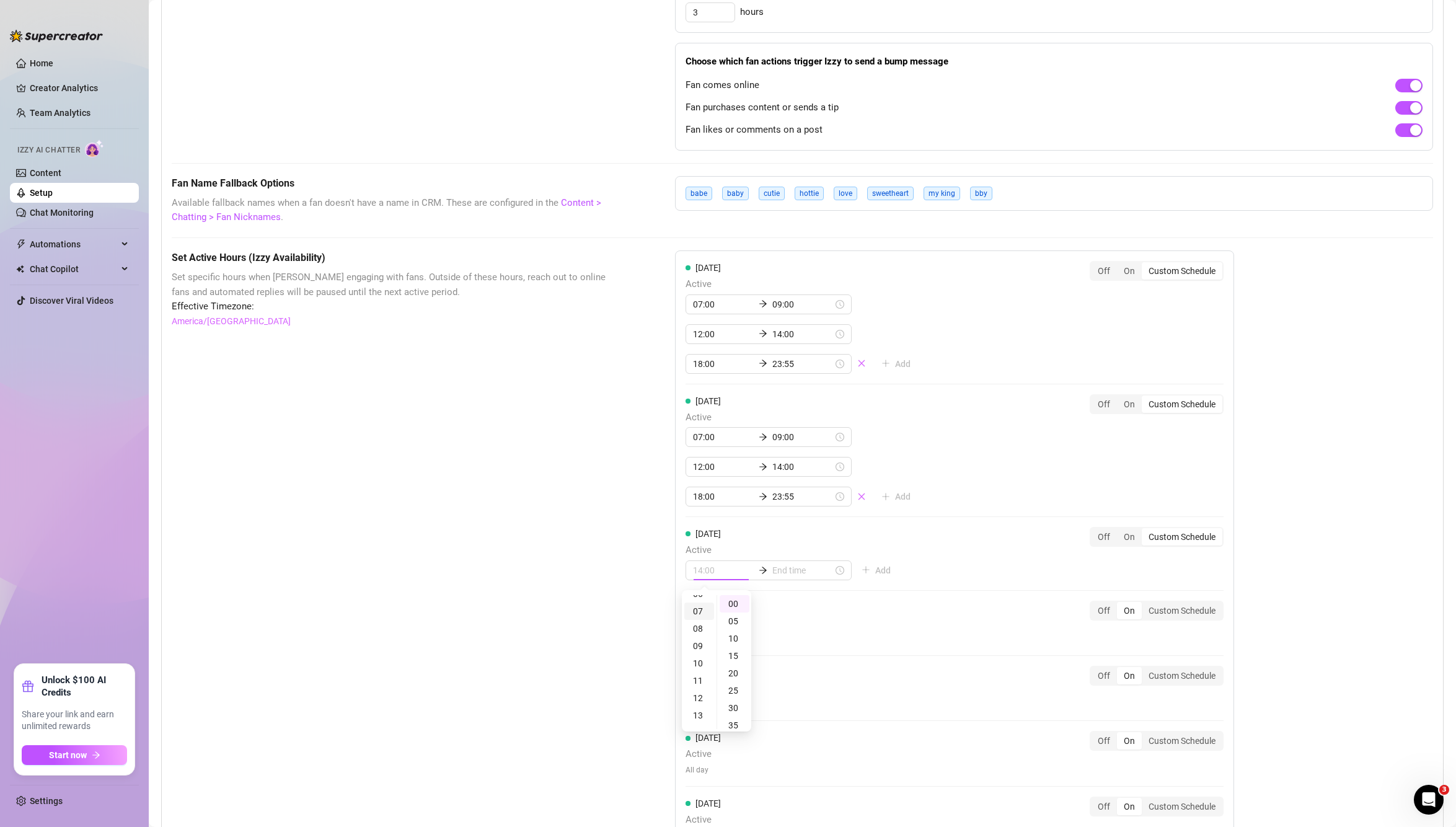
scroll to position [120, 0]
type input "07:00"
click at [798, 571] on input at bounding box center [802, 570] width 61 height 14
type input "07:10"
click at [735, 632] on div "09" at bounding box center [741, 640] width 30 height 17
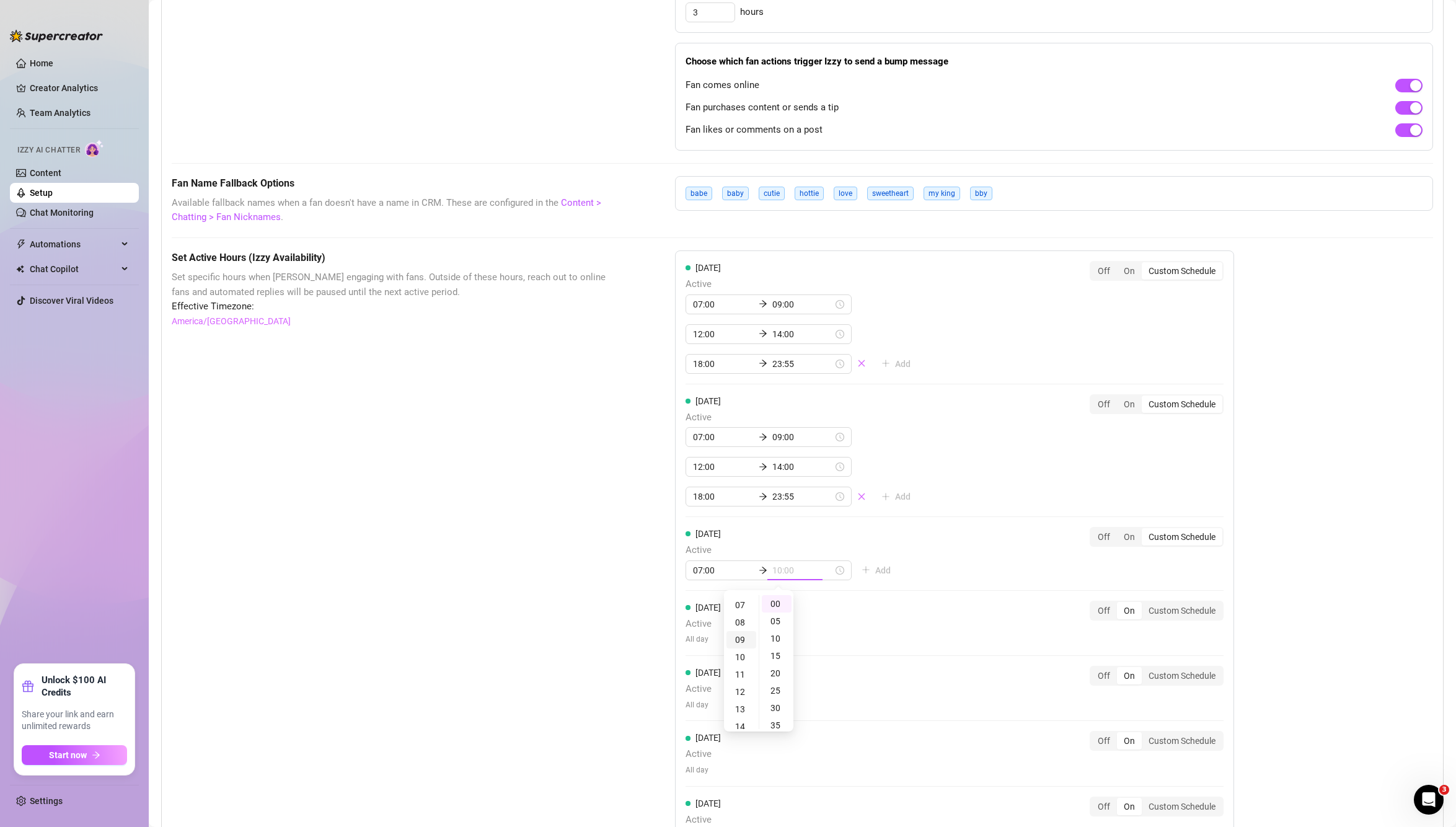
scroll to position [155, 0]
type input "09:00"
click at [737, 604] on div "09" at bounding box center [741, 605] width 30 height 17
click at [1001, 528] on div "Wednesday Active 07:00 09:00 Add Off On Custom Schedule" at bounding box center [955, 553] width 538 height 54
click at [875, 571] on span "Add" at bounding box center [882, 570] width 15 height 10
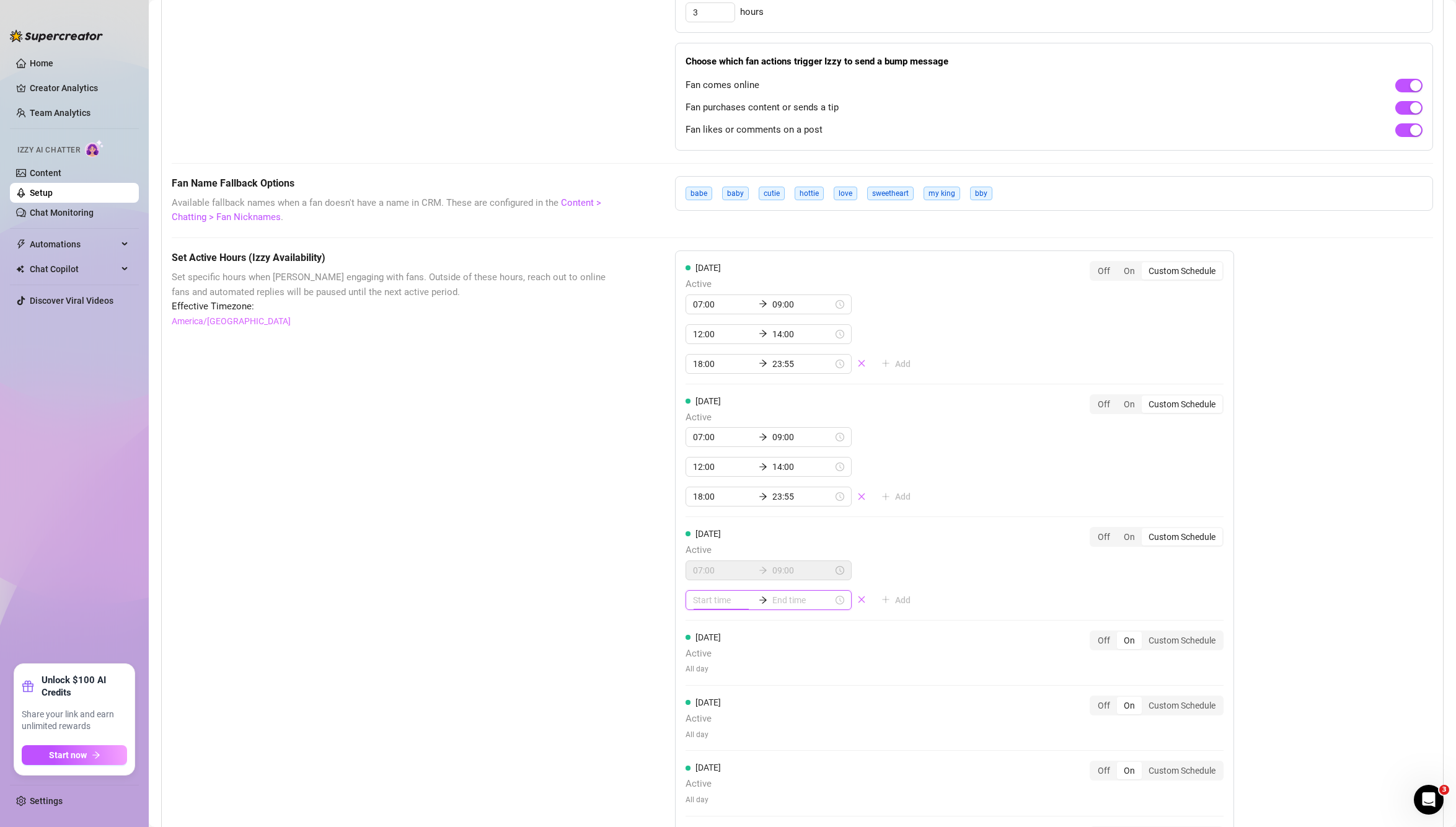
click at [711, 606] on input at bounding box center [723, 600] width 61 height 14
type input "02:00"
click at [698, 739] on div "12" at bounding box center [698, 738] width 30 height 17
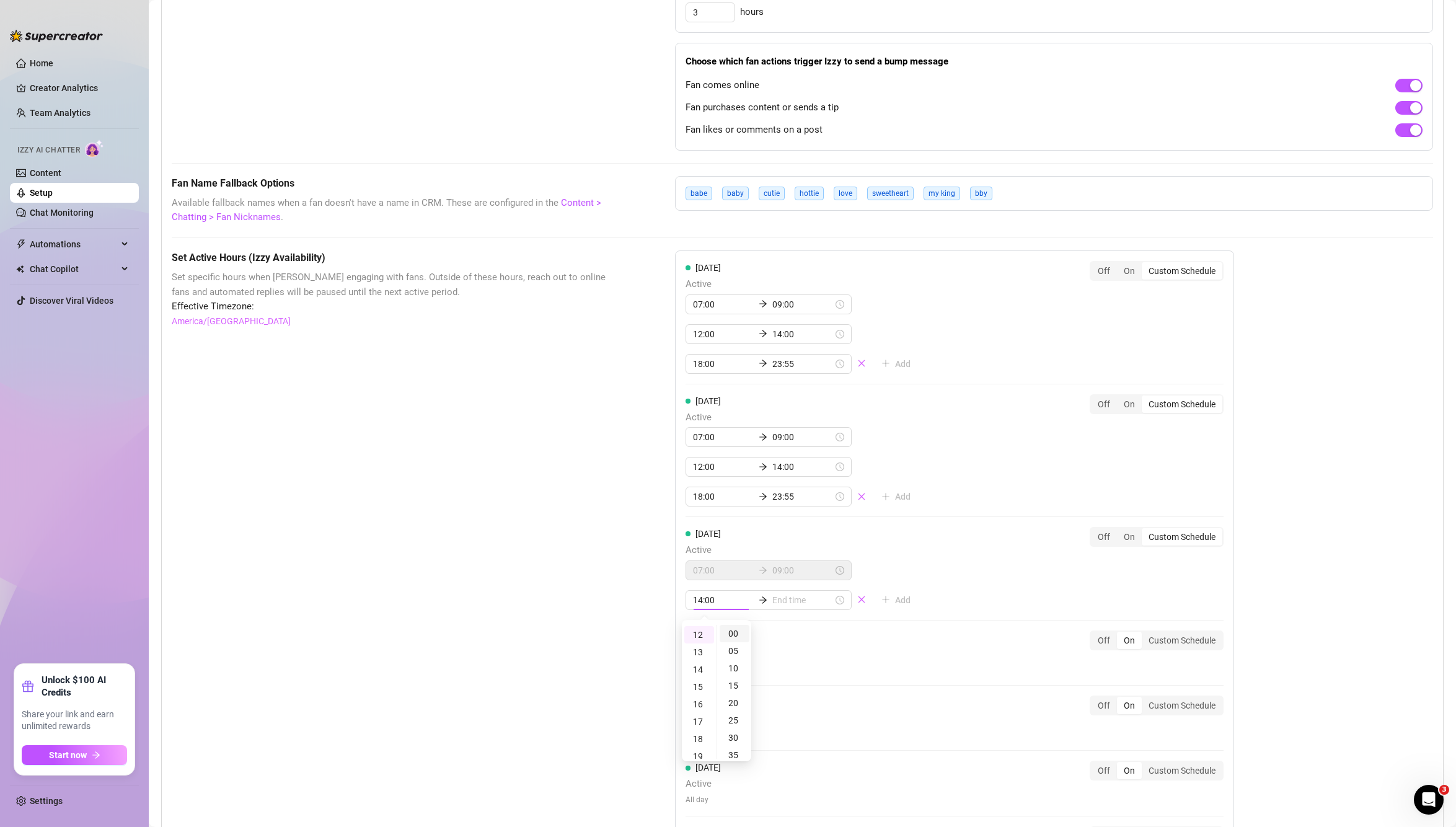
type input "12:00"
click at [772, 600] on input at bounding box center [802, 600] width 61 height 14
click at [737, 667] on div "02" at bounding box center [741, 668] width 30 height 17
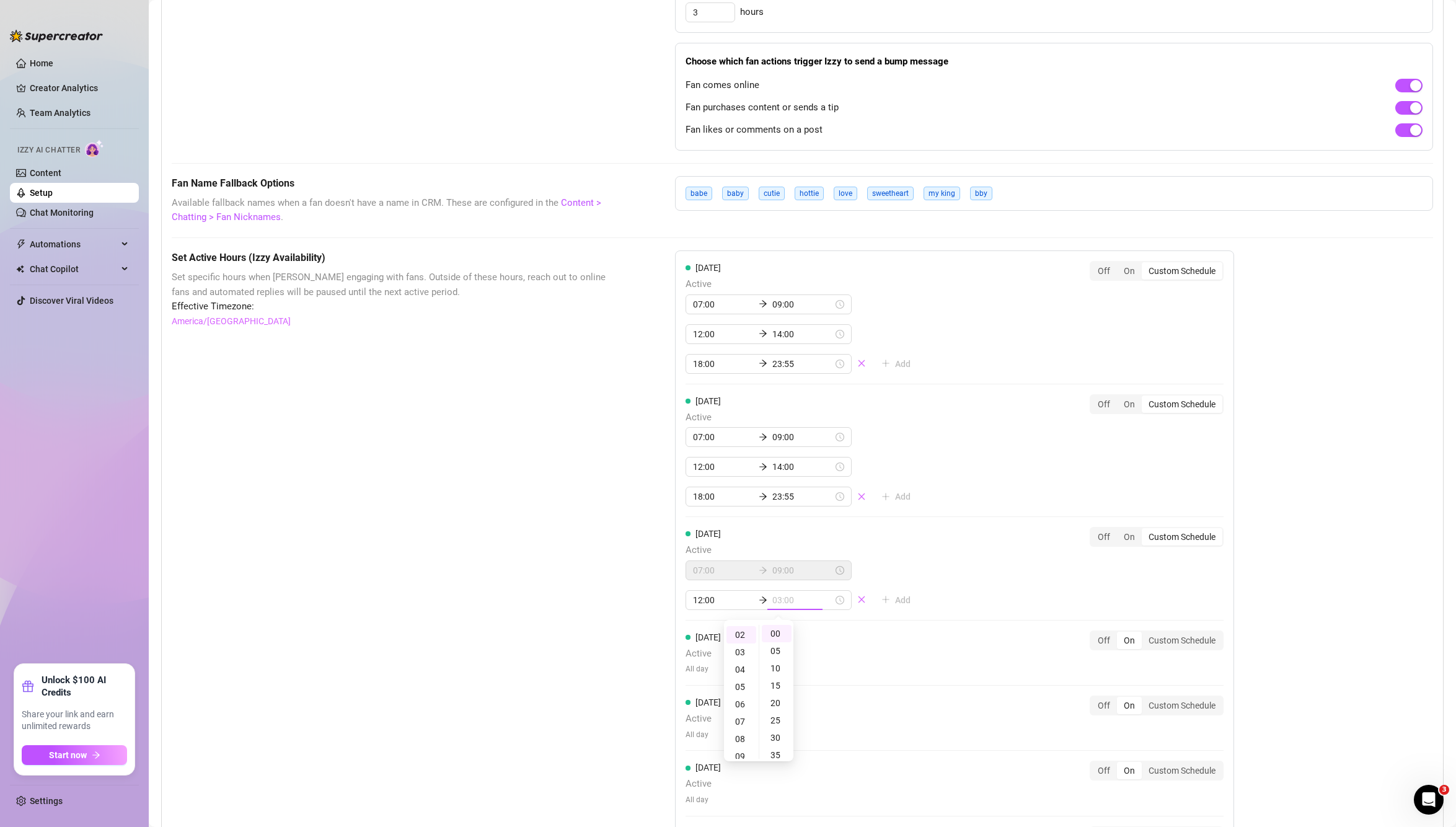
type input "02:00"
type input "12:00"
click at [1045, 580] on div "Wednesday Active 07:00 09:00 Add Off On Custom Schedule" at bounding box center [955, 568] width 538 height 83
click at [698, 600] on input at bounding box center [723, 600] width 61 height 14
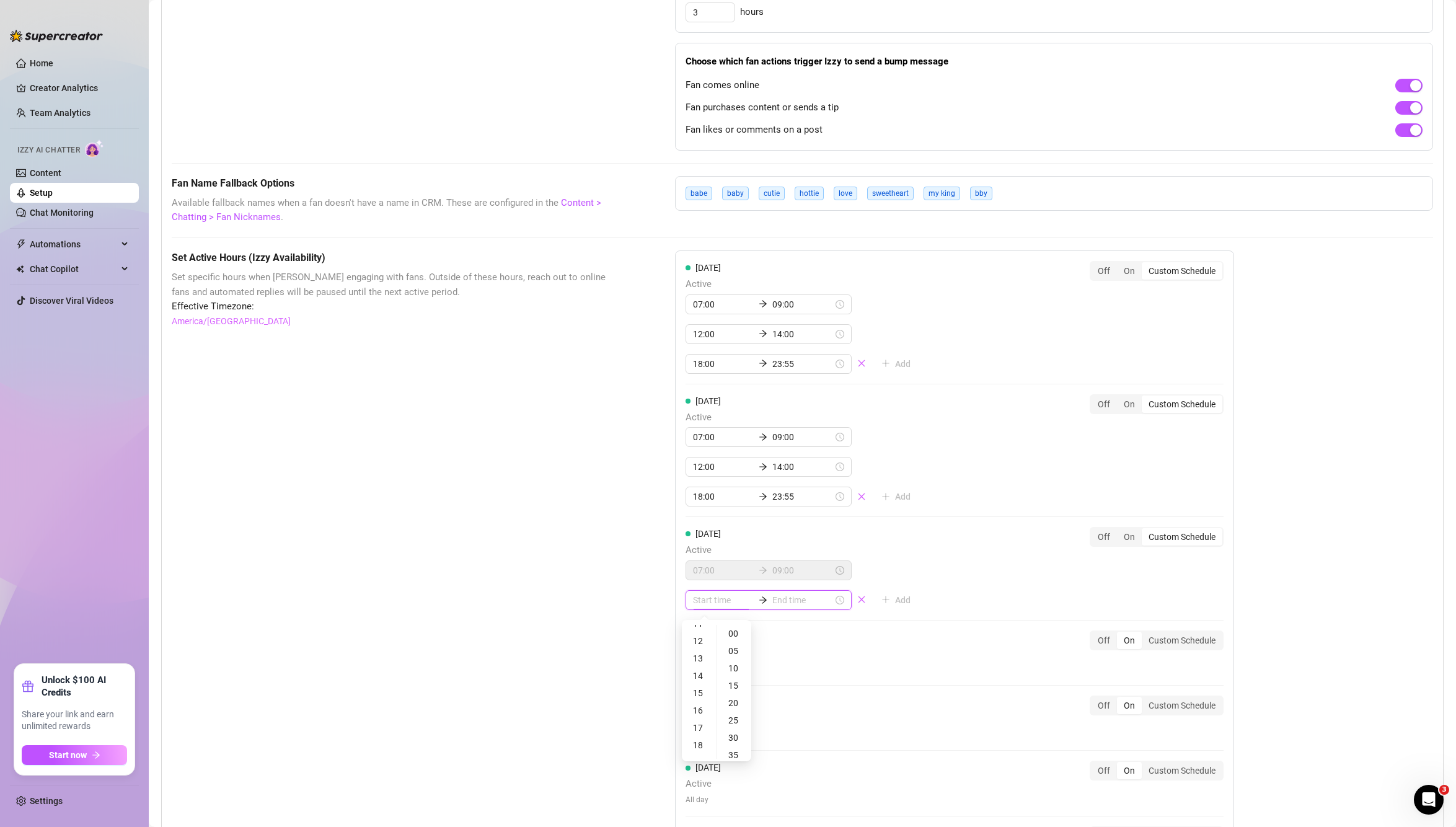
scroll to position [207, 0]
type input "12:00"
click at [700, 637] on div "12" at bounding box center [698, 634] width 30 height 17
click at [776, 600] on input at bounding box center [802, 600] width 61 height 14
type input "12:10"
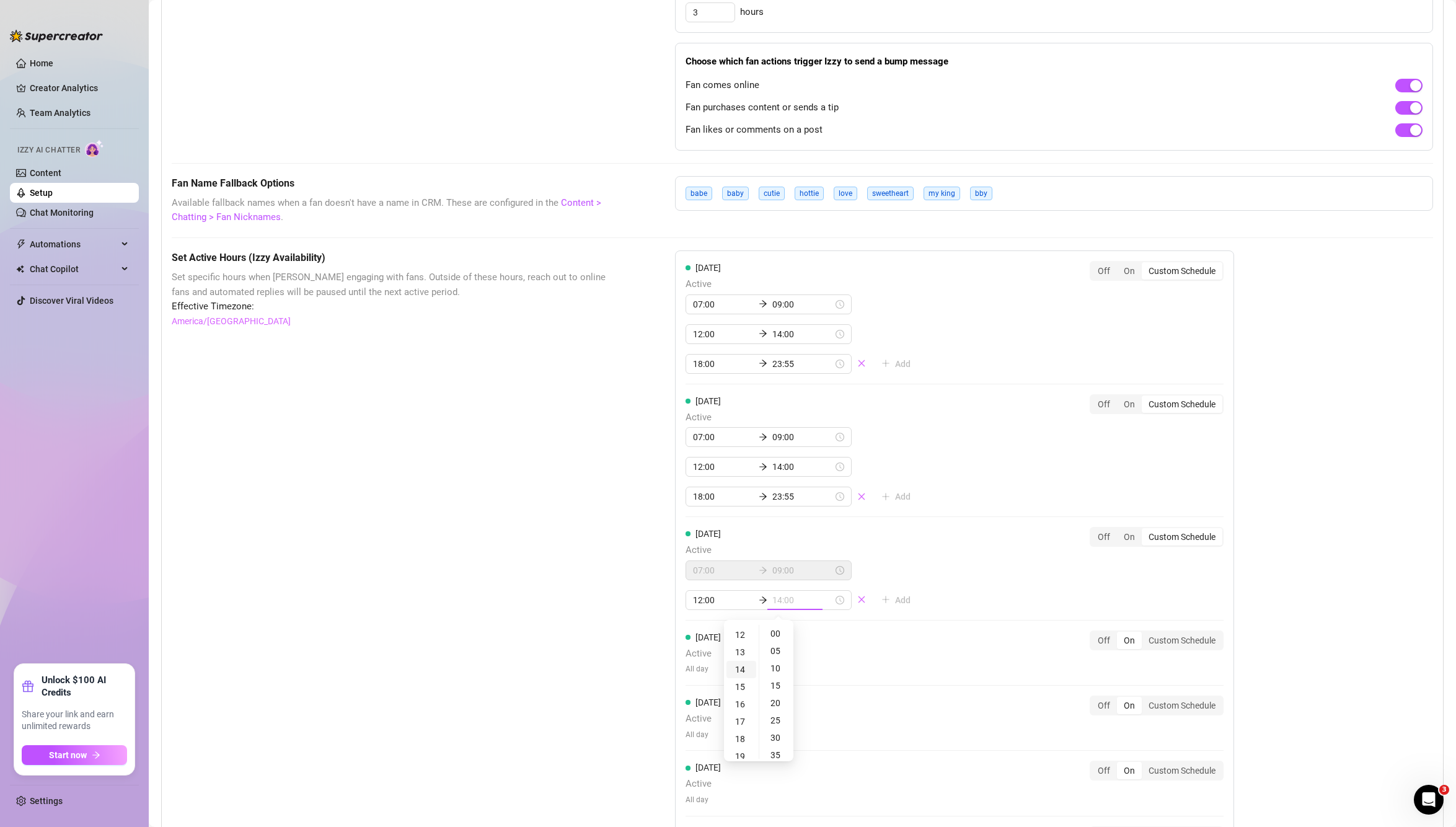
click at [741, 671] on div "14" at bounding box center [741, 670] width 30 height 17
type input "14:00"
click at [1003, 571] on div "Monday Active 07:00 09:00 12:00 14:00 18:00 23:55 Add Off On Custom Schedule Tu…" at bounding box center [954, 570] width 559 height 641
click at [895, 604] on span "Add" at bounding box center [902, 600] width 15 height 10
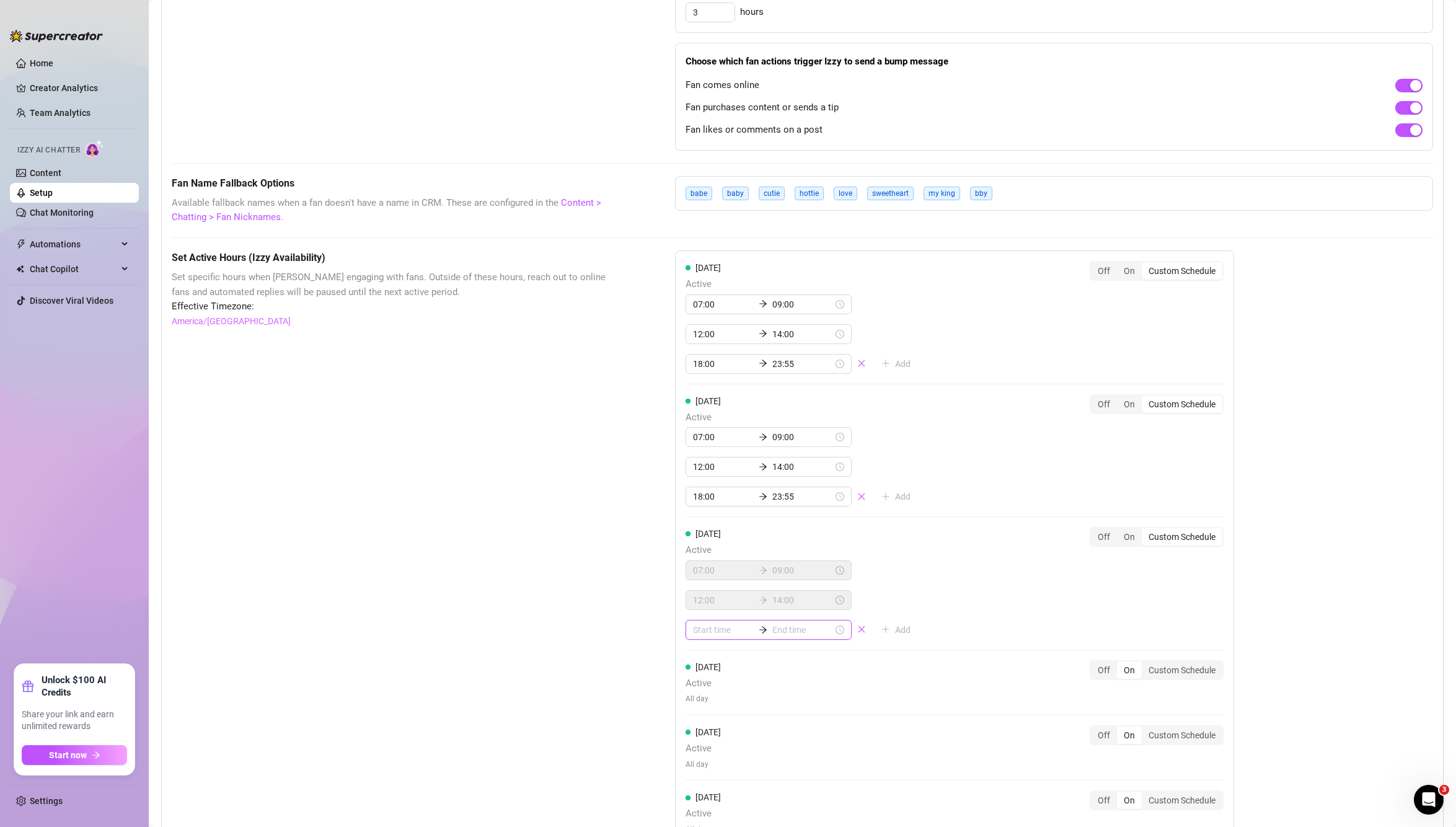
click at [737, 626] on input at bounding box center [723, 630] width 61 height 14
type input "00:00"
type input "10:00"
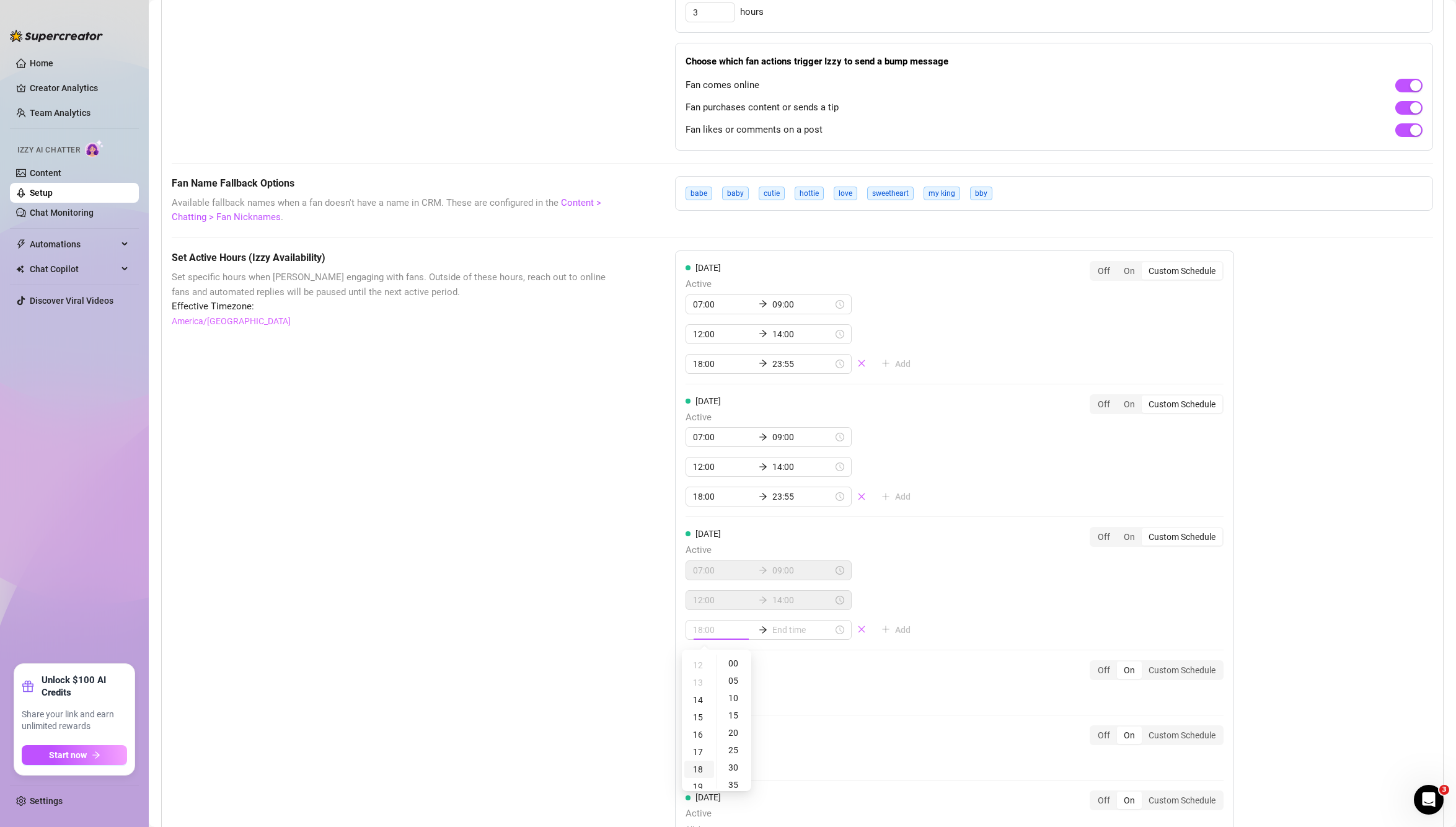
click at [700, 773] on div "18" at bounding box center [698, 769] width 30 height 17
type input "18:00"
click at [788, 634] on input at bounding box center [802, 630] width 61 height 14
type input "20:00"
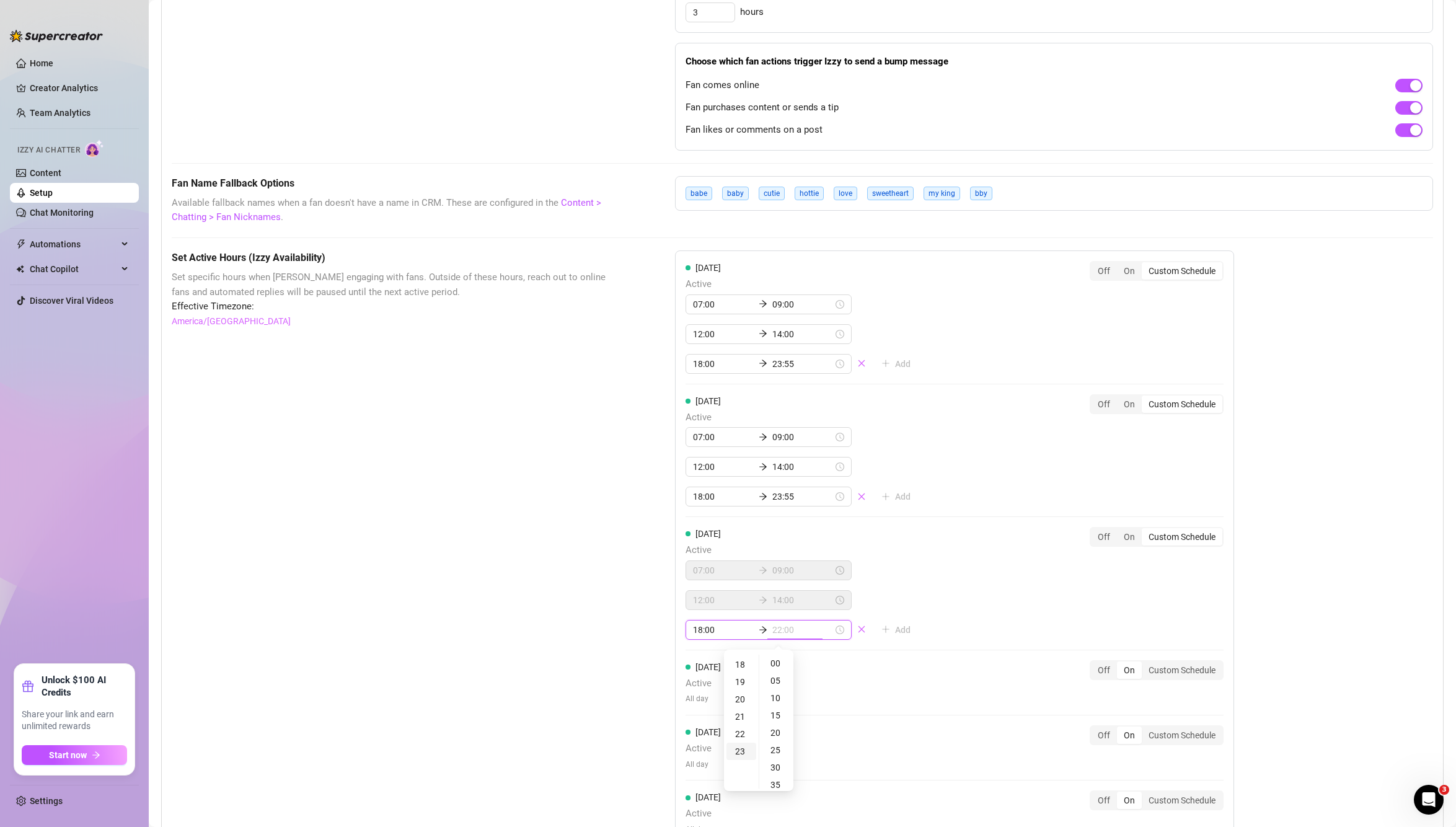
type input "23:00"
type input "18:30"
click at [741, 759] on div "23" at bounding box center [741, 751] width 30 height 17
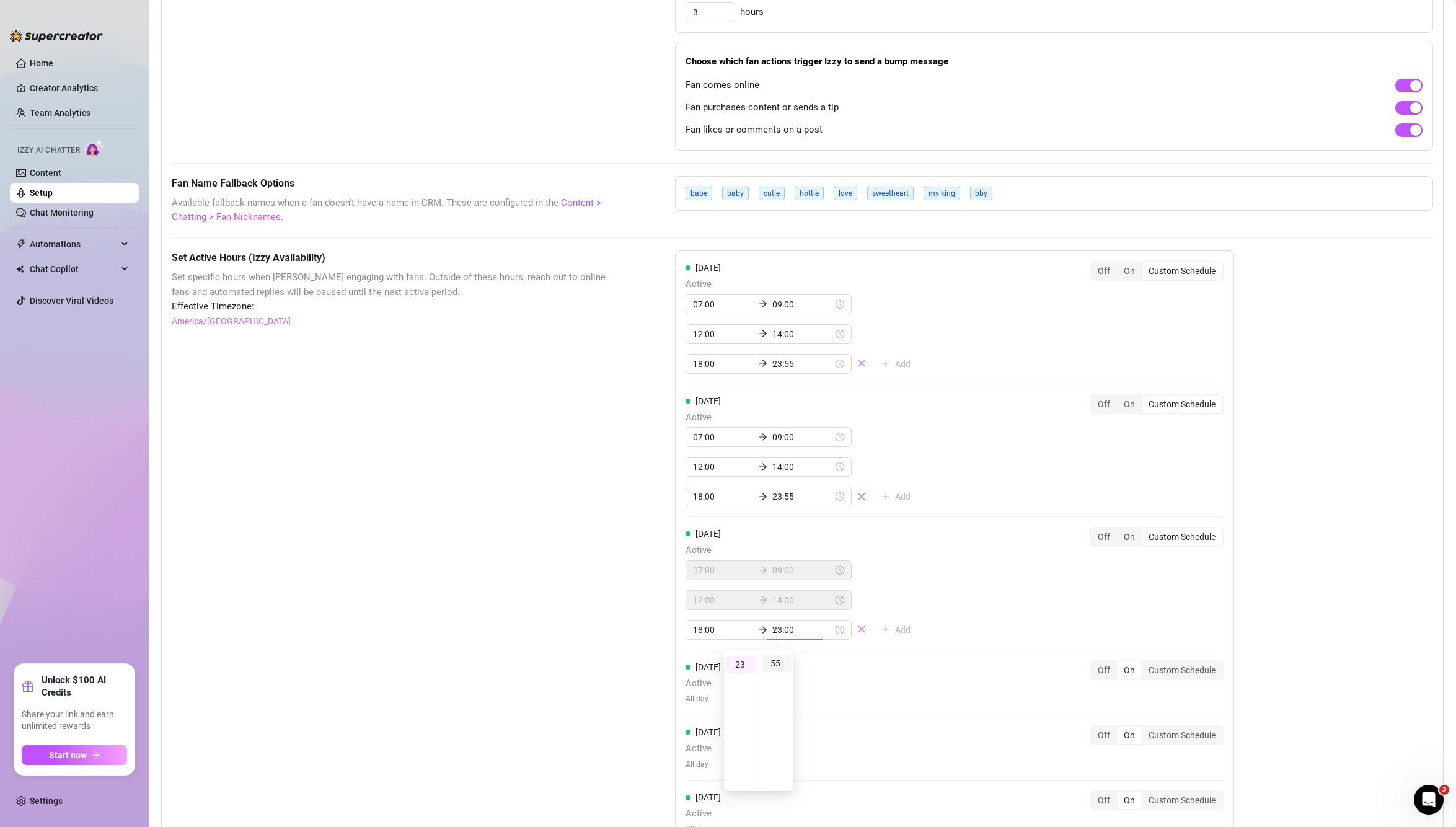
type input "23:55"
click at [768, 665] on div "55" at bounding box center [777, 663] width 30 height 17
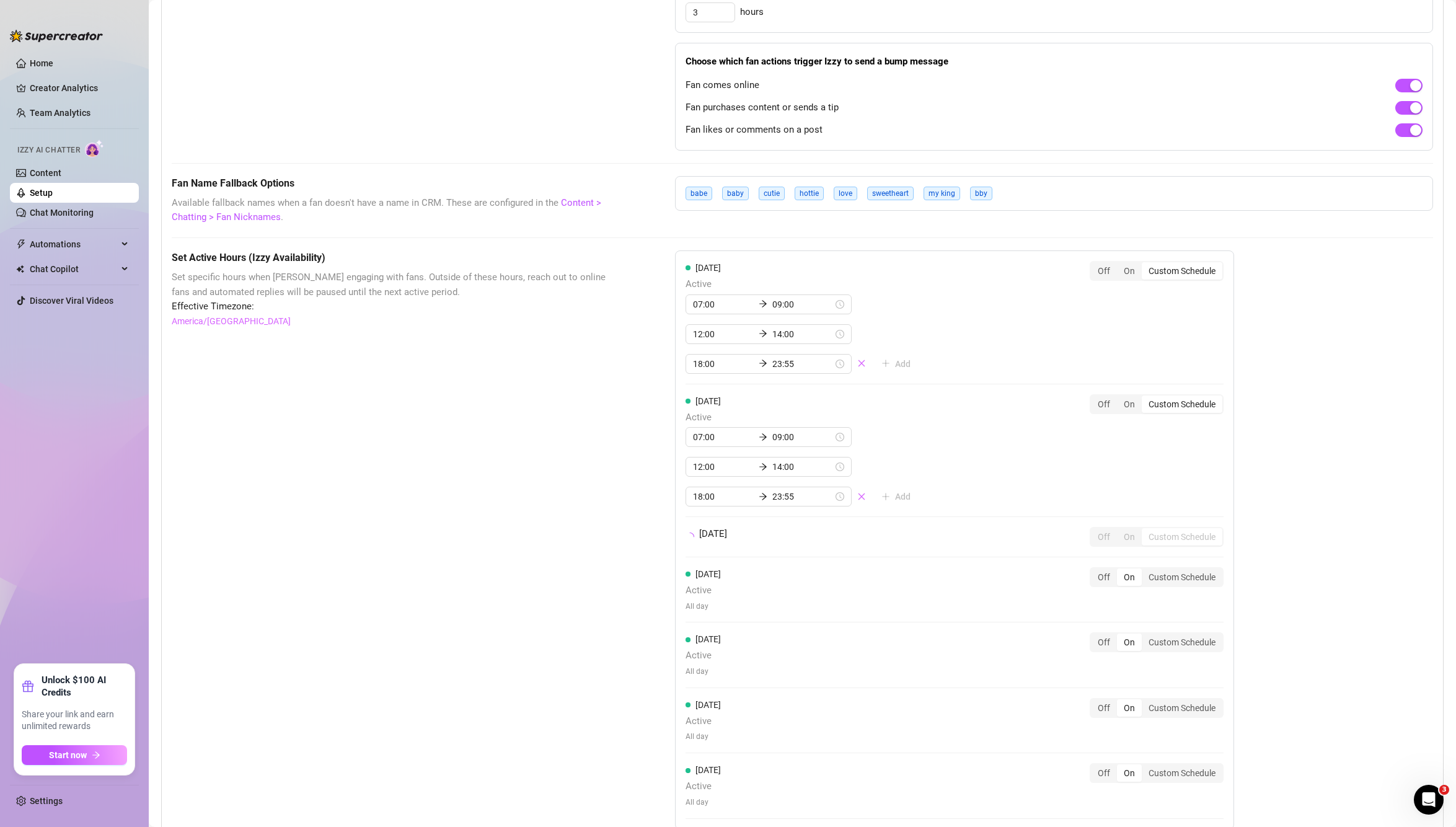
click at [1095, 617] on div "Monday Active 07:00 09:00 12:00 14:00 18:00 23:55 Add Off On Custom Schedule Tu…" at bounding box center [954, 540] width 559 height 580
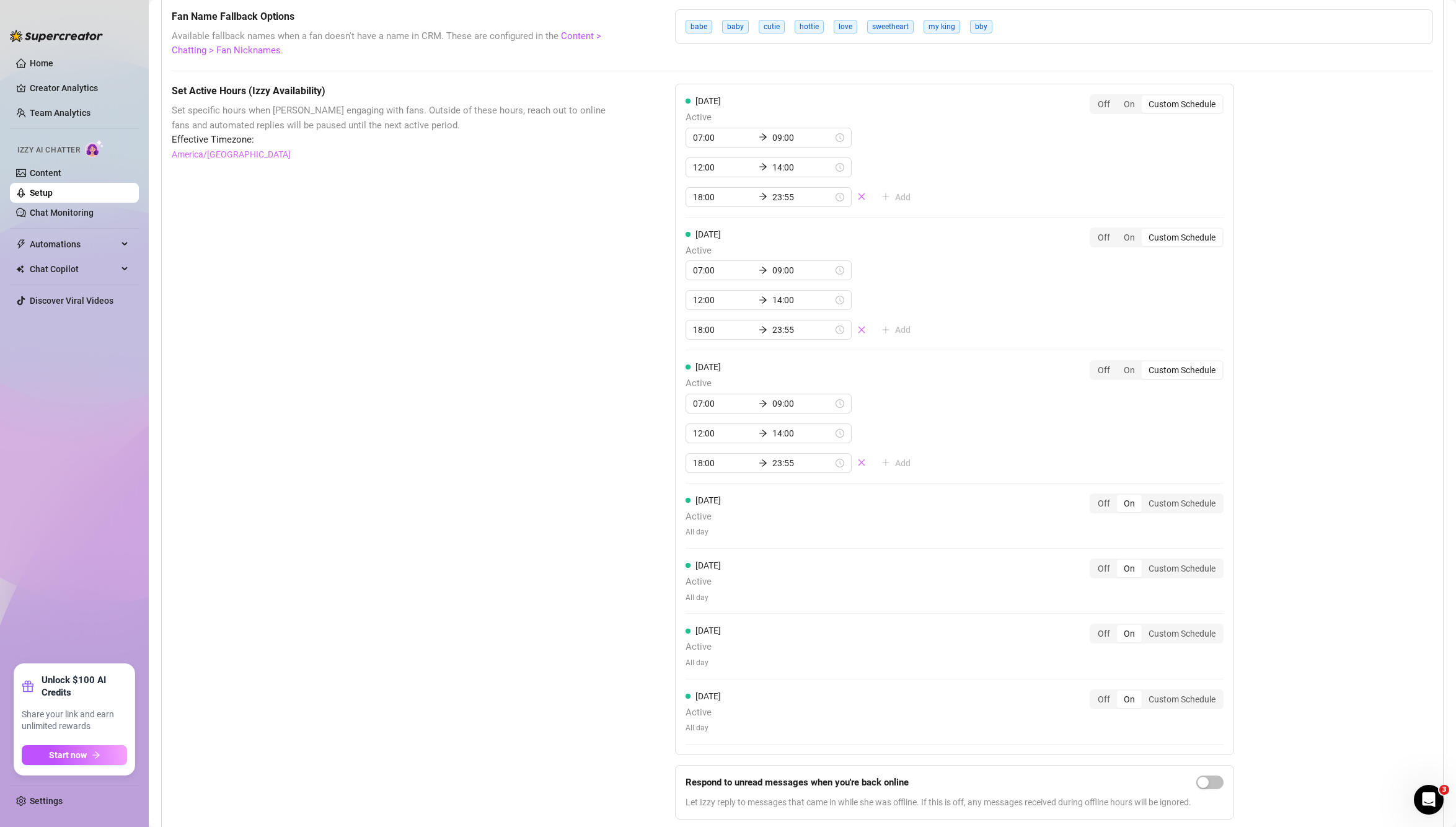
scroll to position [1008, 0]
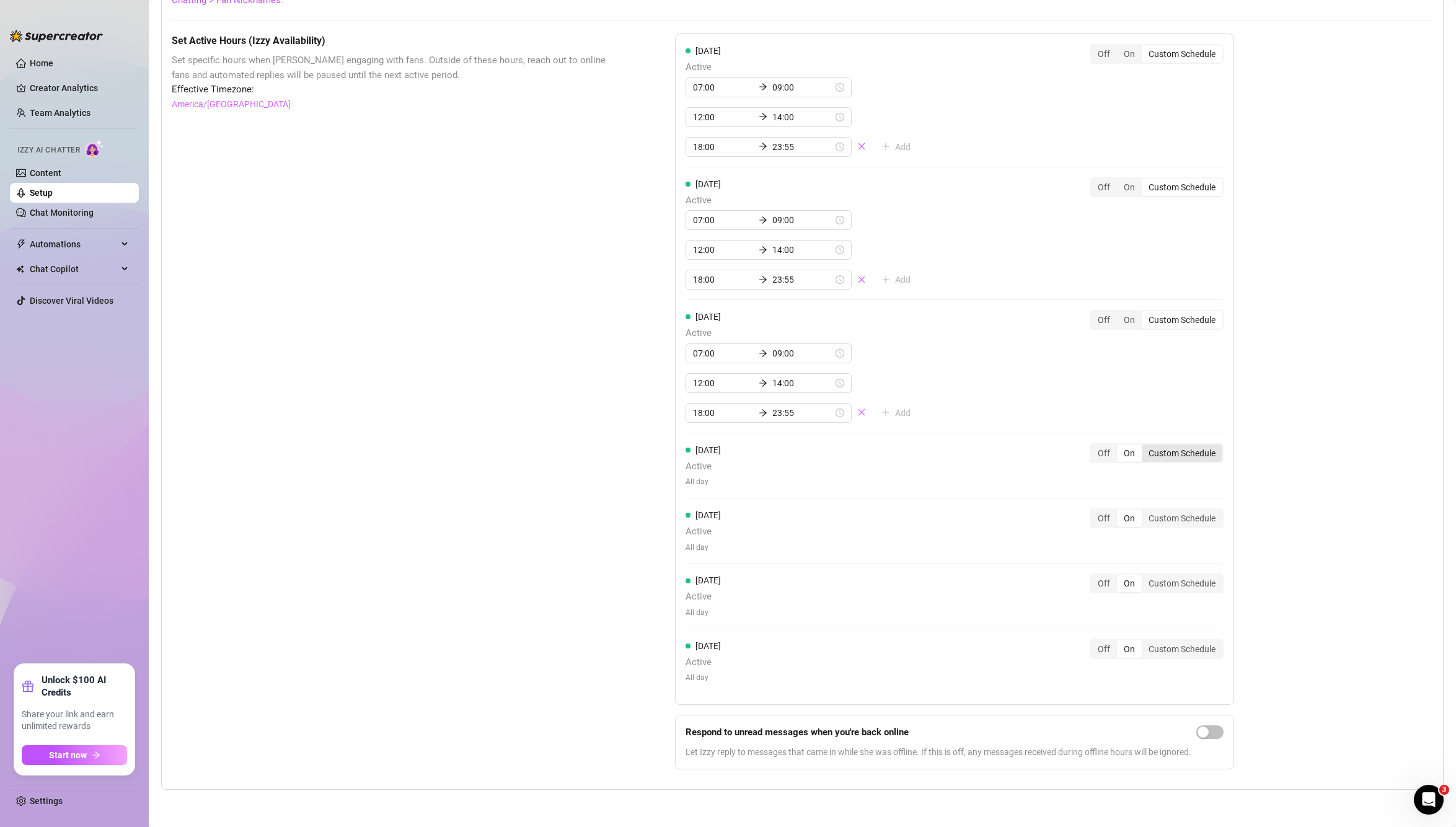
click at [1180, 450] on div "Custom Schedule" at bounding box center [1181, 453] width 81 height 17
click at [1145, 447] on input "Custom Schedule" at bounding box center [1145, 447] width 0 height 0
click at [716, 482] on input at bounding box center [723, 485] width 61 height 14
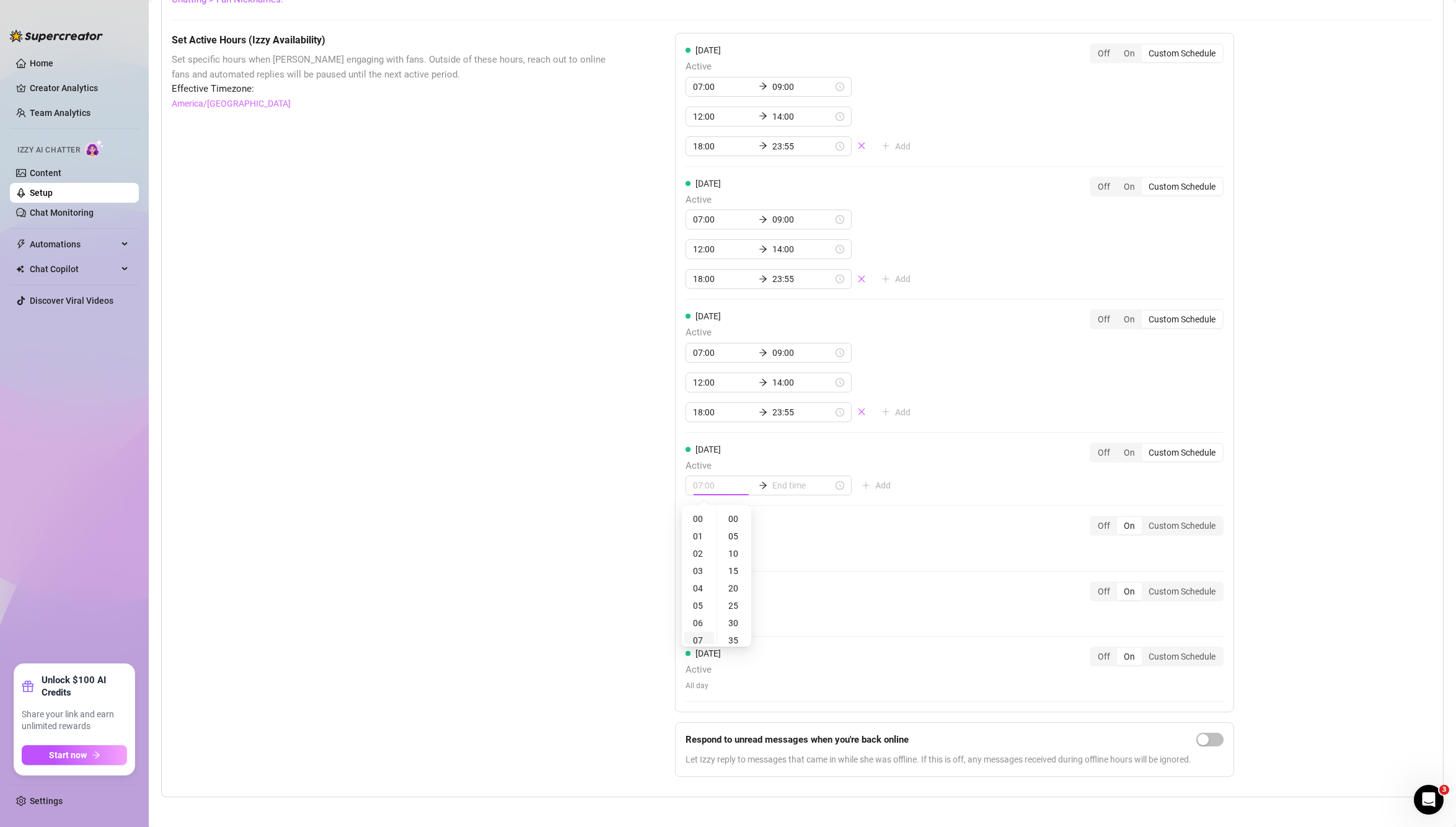
click at [698, 639] on div "07" at bounding box center [698, 640] width 30 height 17
type input "07:00"
click at [696, 519] on div "07" at bounding box center [698, 519] width 30 height 17
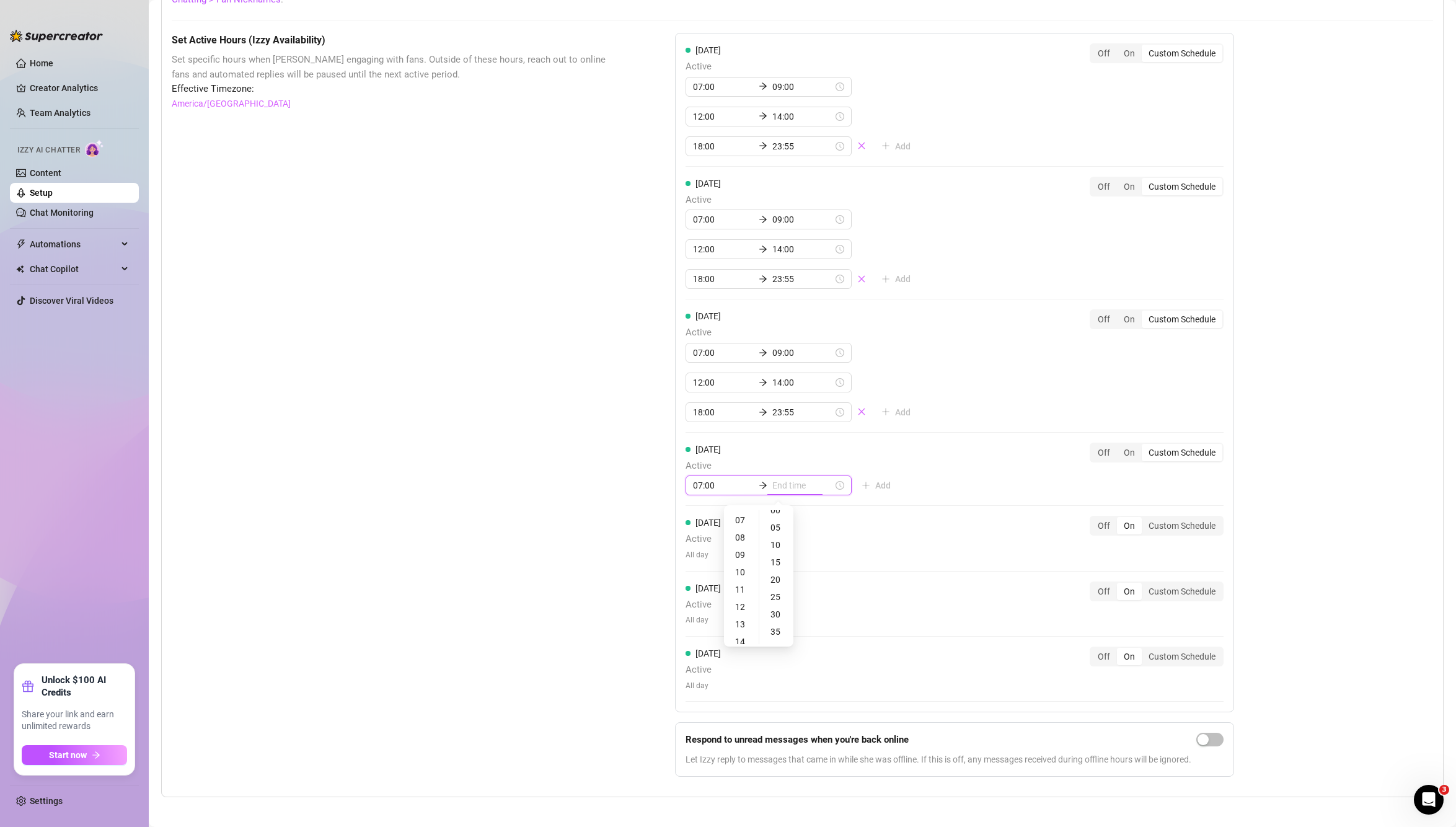
click at [787, 487] on input at bounding box center [802, 485] width 61 height 14
click at [738, 552] on div "09" at bounding box center [741, 554] width 30 height 17
type input "09:00"
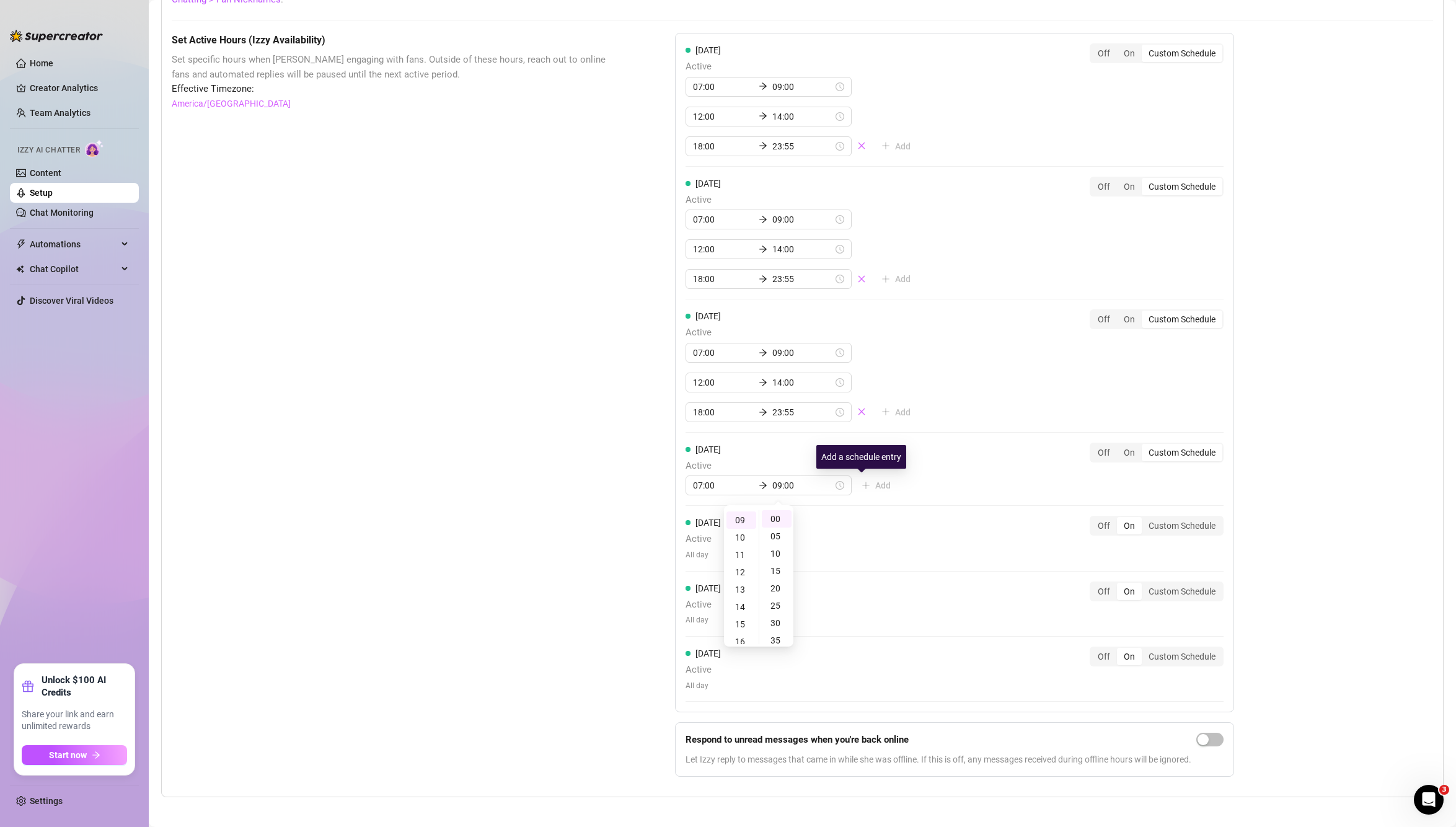
click at [910, 472] on div "Thursday Active 07:00 09:00 Add Off On Custom Schedule" at bounding box center [955, 469] width 538 height 54
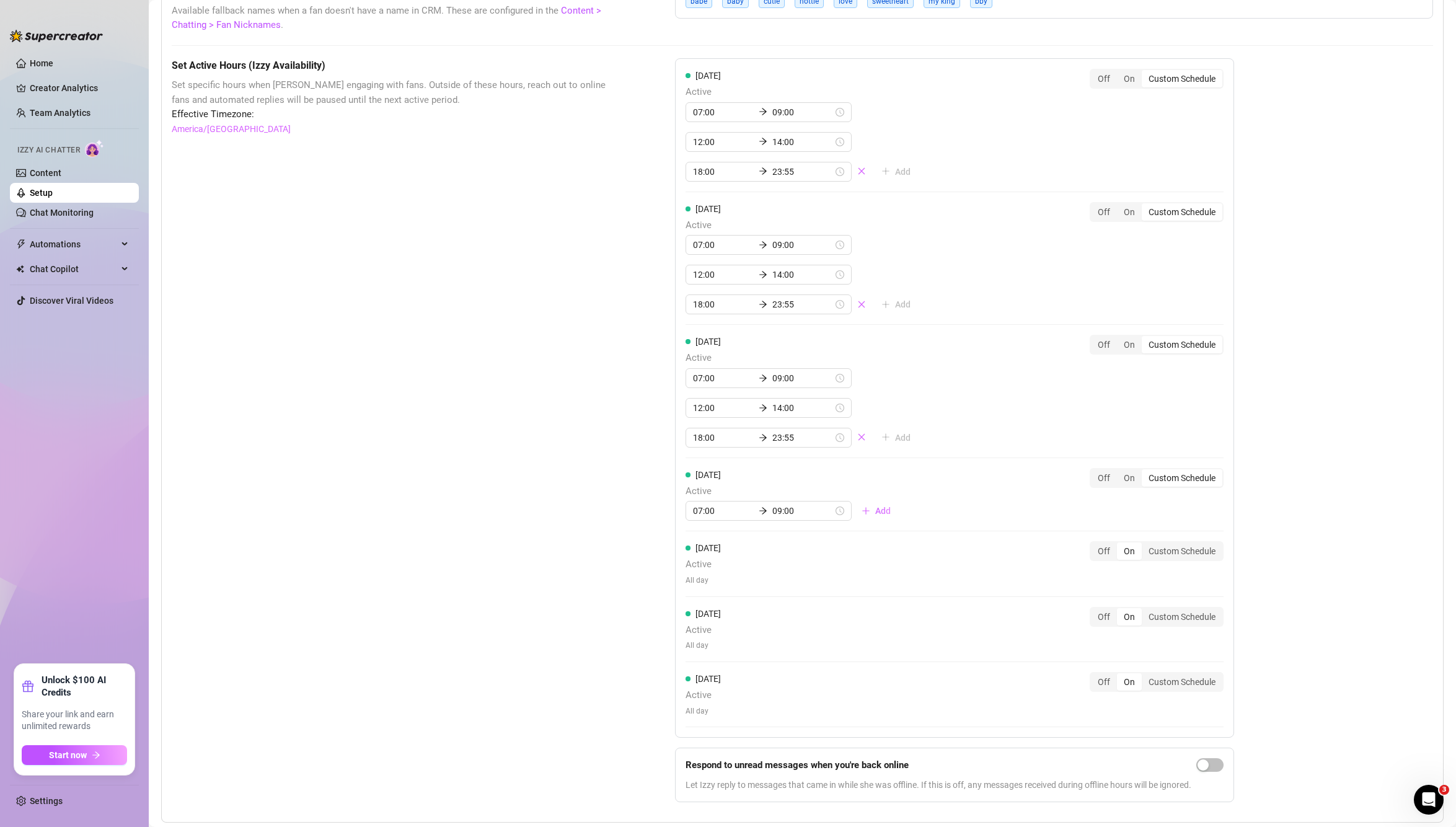
scroll to position [1008, 0]
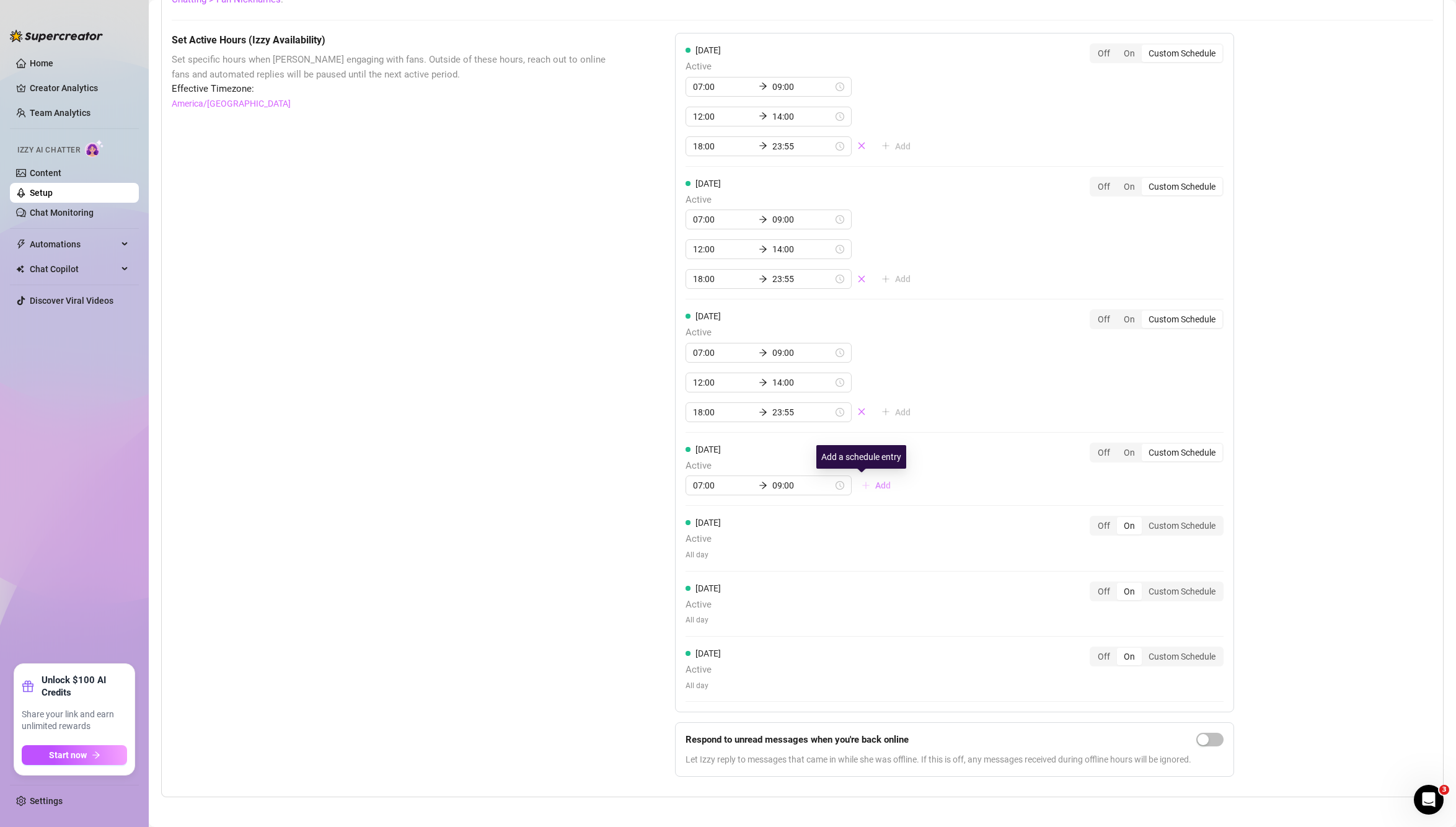
click at [875, 487] on span "Add" at bounding box center [882, 485] width 15 height 10
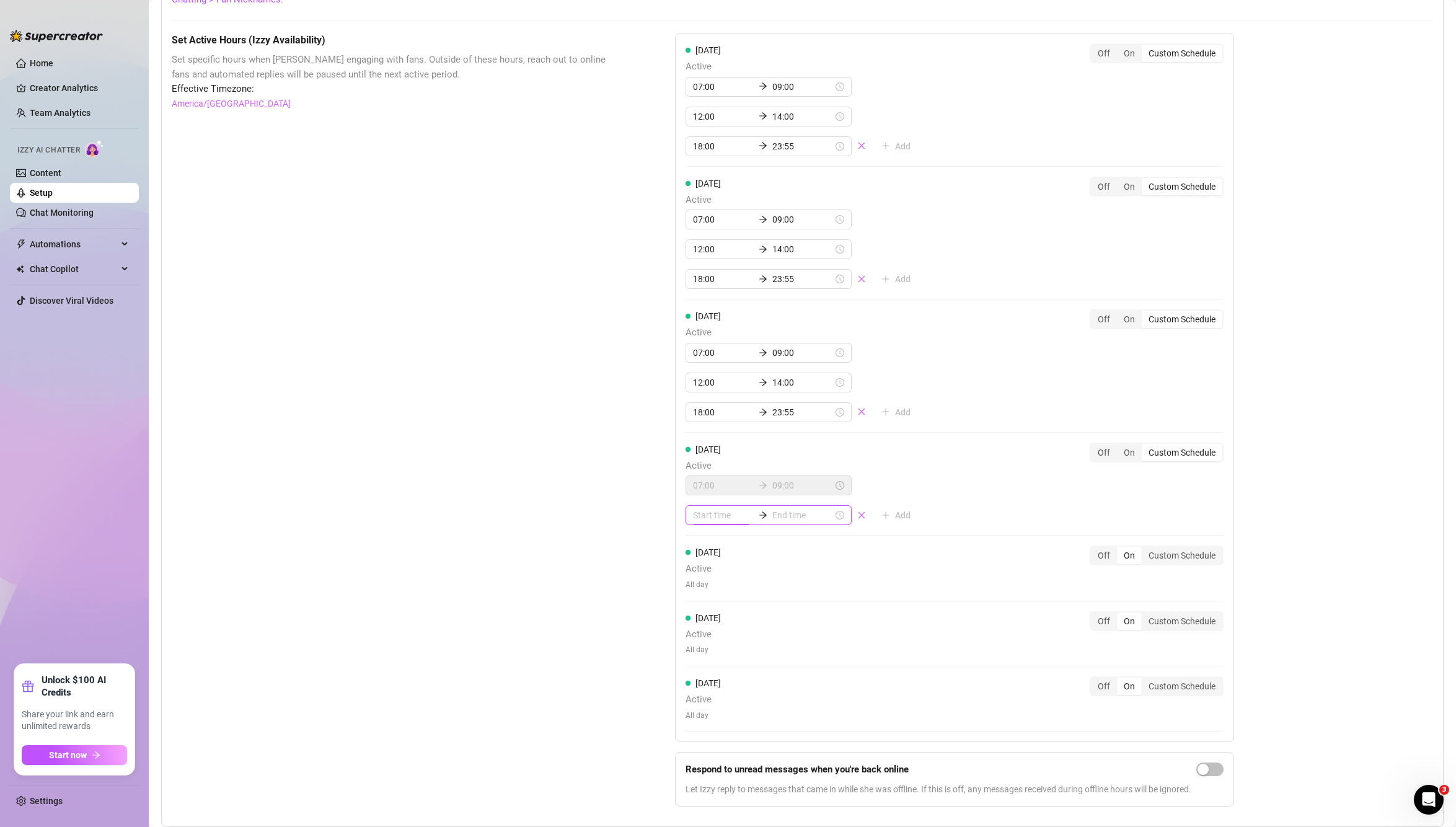
click at [693, 519] on input at bounding box center [723, 515] width 61 height 14
click at [696, 650] on div "12" at bounding box center [698, 653] width 30 height 17
type input "12:00"
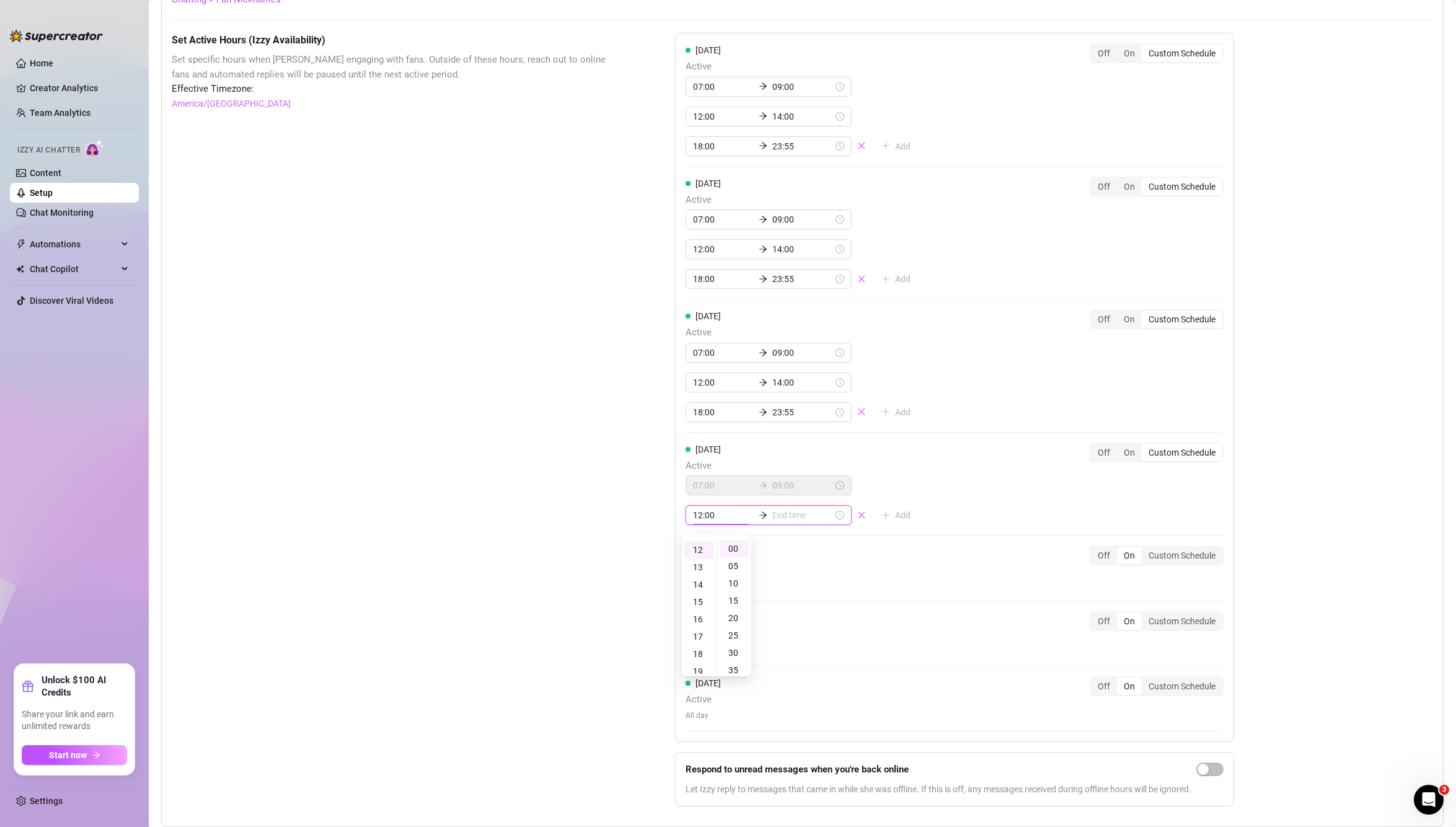
click at [793, 519] on input at bounding box center [802, 515] width 61 height 14
click at [738, 584] on div "14" at bounding box center [741, 584] width 30 height 17
type input "14:00"
click at [1039, 460] on div "Monday Active 07:00 09:00 12:00 14:00 18:00 23:55 Add Off On Custom Schedule Tu…" at bounding box center [954, 388] width 559 height 710
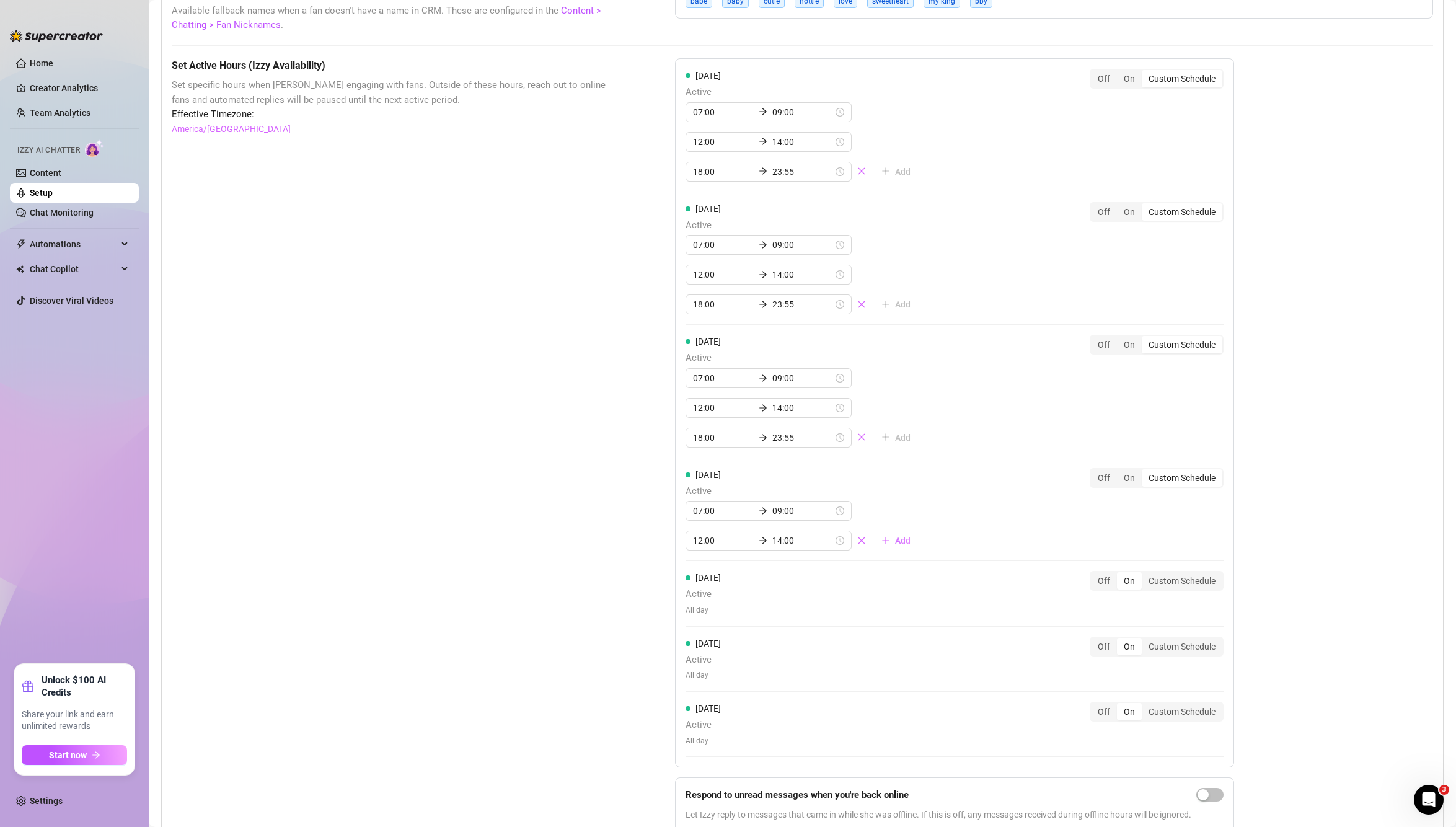
scroll to position [1008, 0]
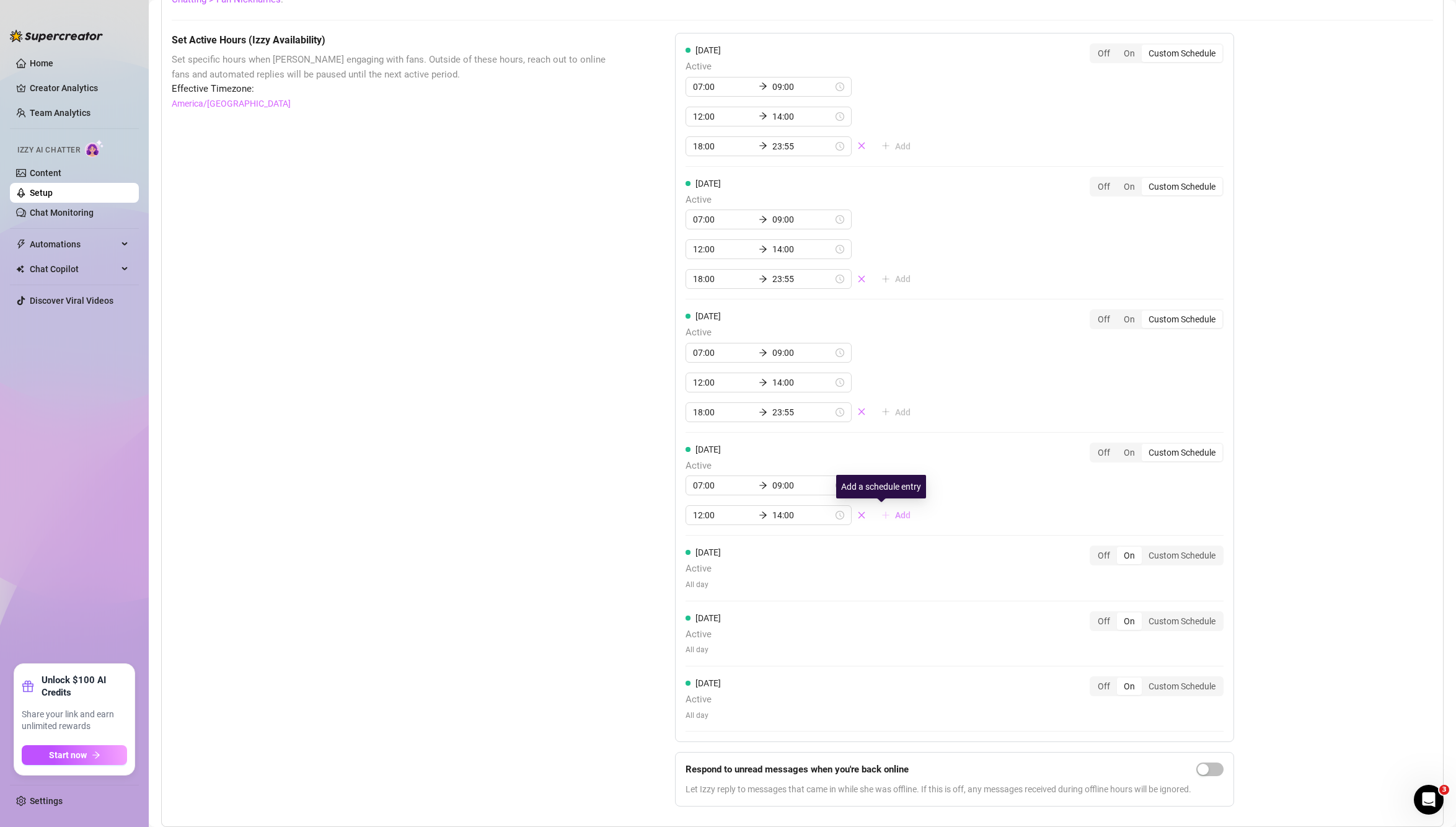
click at [895, 517] on span "Add" at bounding box center [902, 515] width 15 height 10
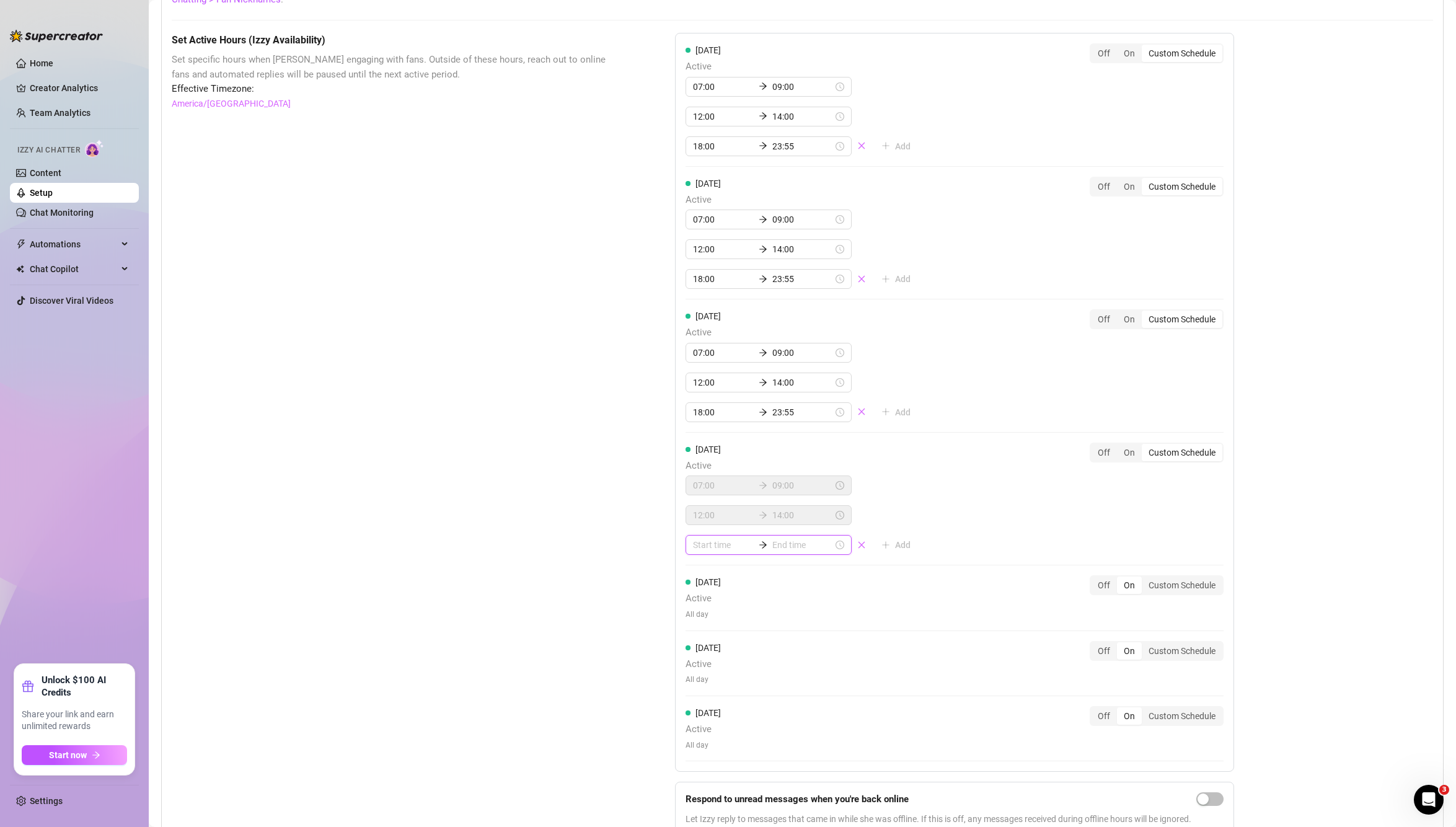
click at [716, 541] on input at bounding box center [723, 545] width 61 height 14
type input "22:00"
click at [698, 595] on div "18" at bounding box center [698, 595] width 30 height 17
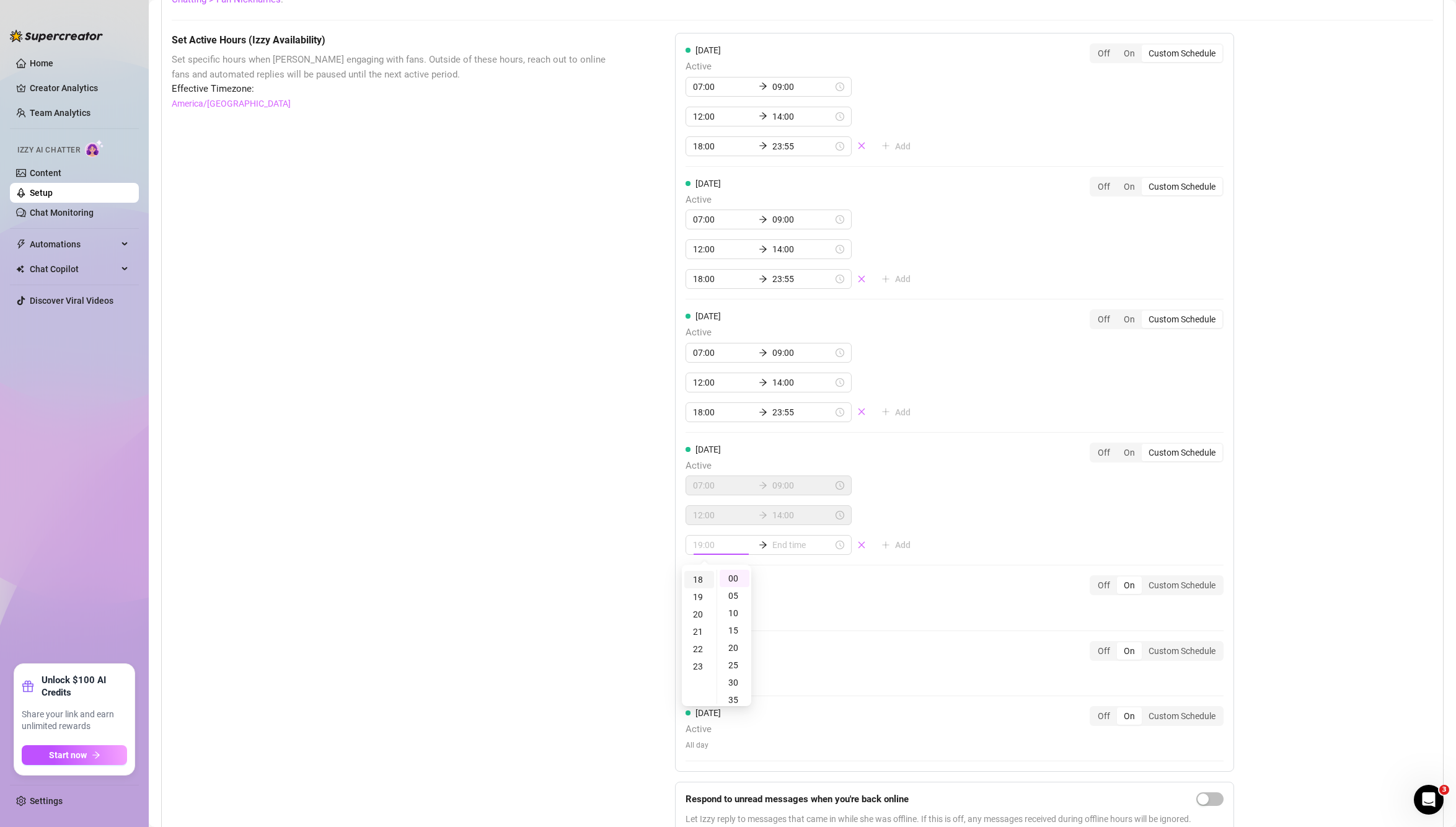
type input "18:00"
click at [772, 546] on input at bounding box center [802, 545] width 61 height 14
click at [741, 662] on div "23" at bounding box center [741, 666] width 30 height 17
type input "23:55"
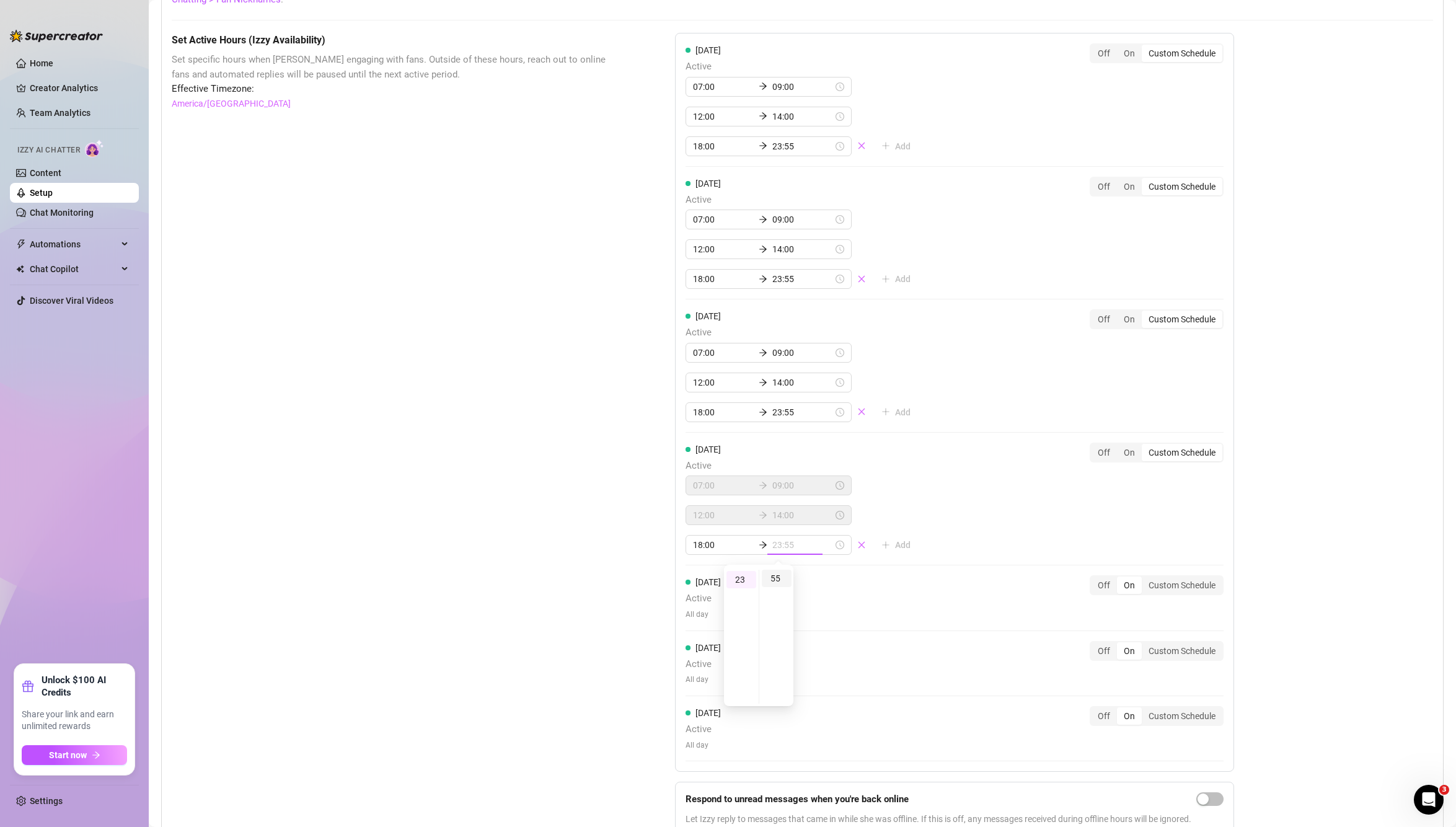
click at [778, 585] on div "55" at bounding box center [777, 578] width 30 height 17
click at [1341, 462] on div "Set Active Hours (Izzy Availability) Set specific hours when Izzy engaging with…" at bounding box center [802, 439] width 1261 height 813
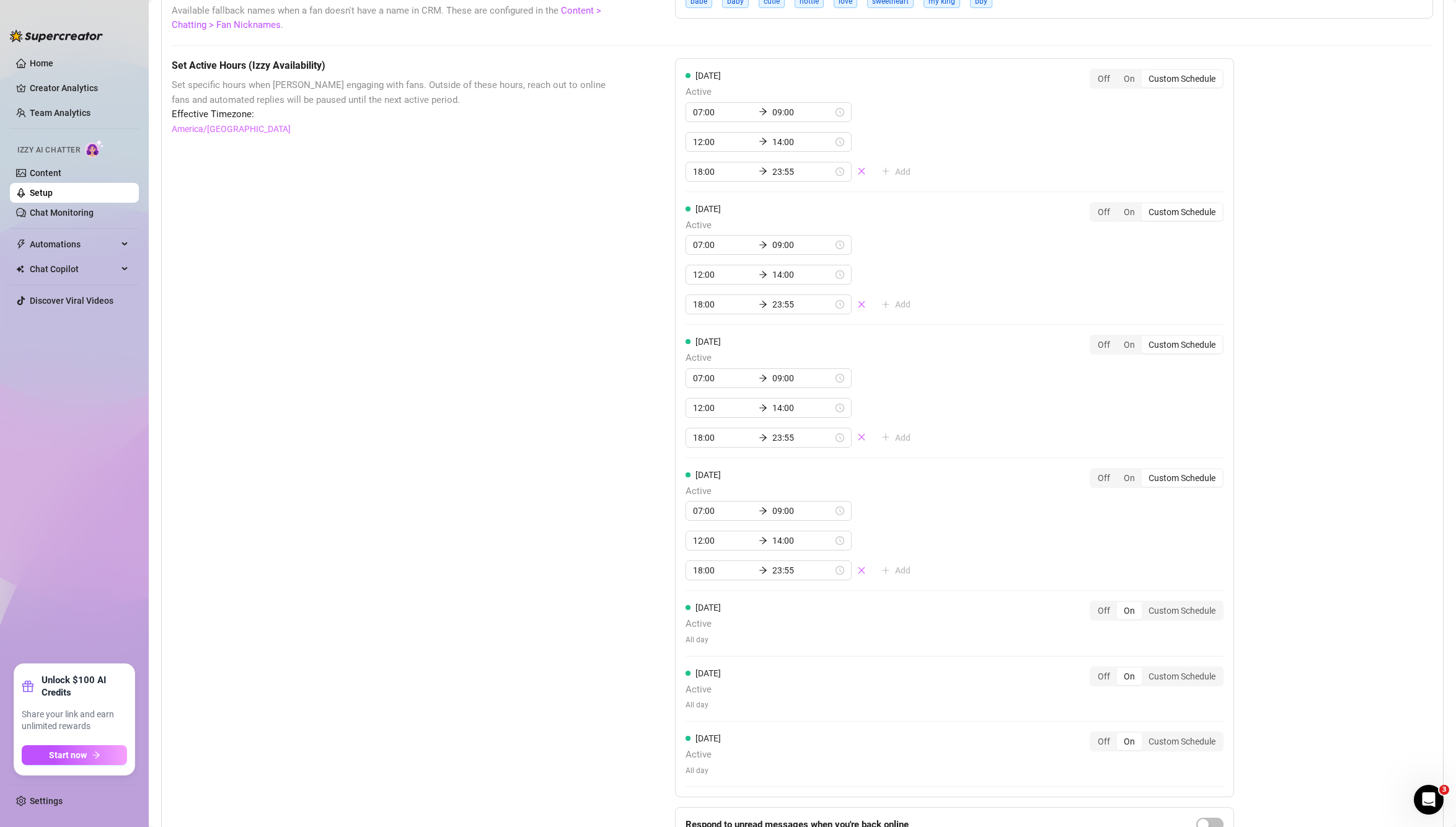
scroll to position [1008, 0]
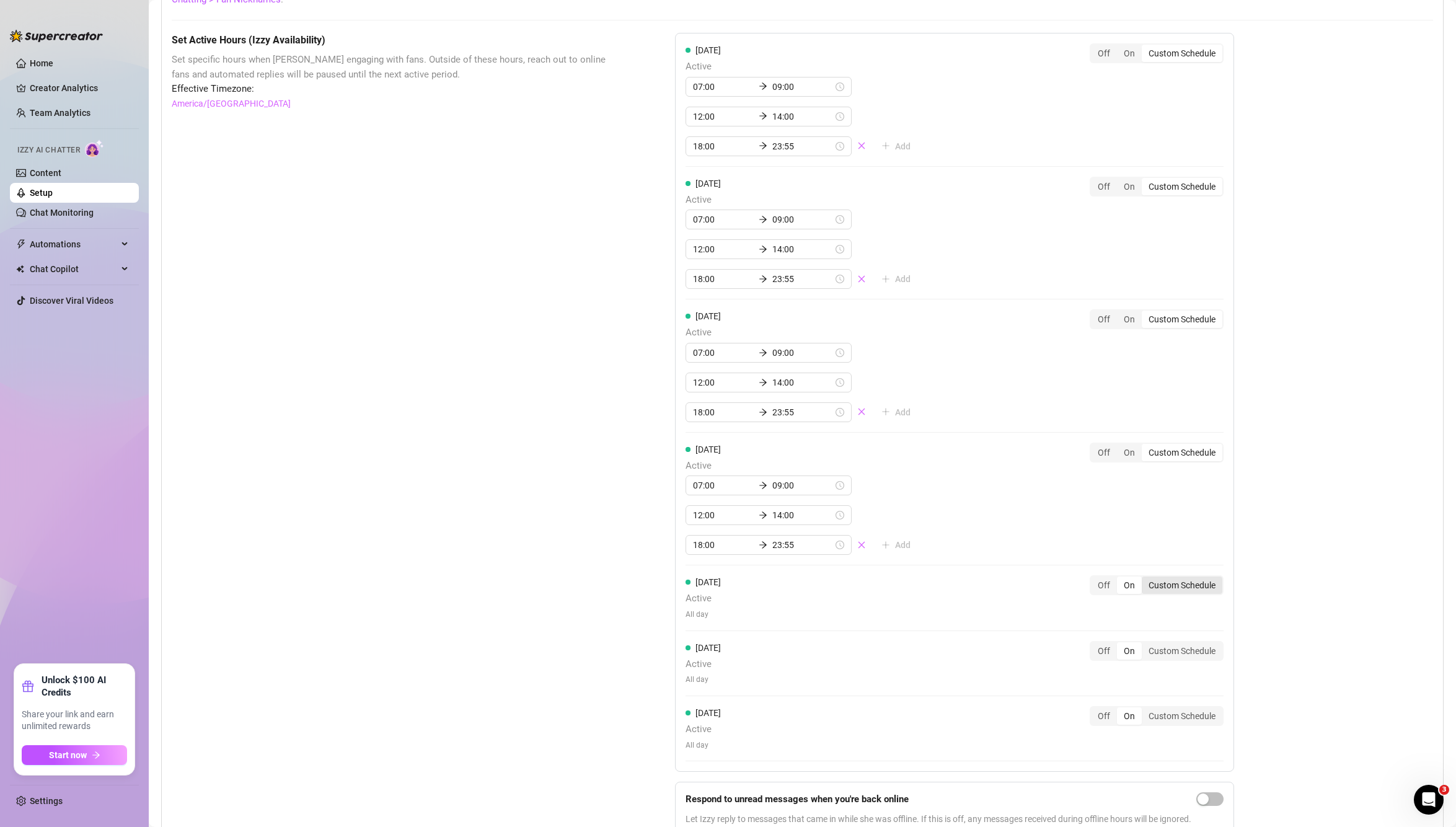
click at [1208, 589] on div "Custom Schedule" at bounding box center [1181, 585] width 81 height 17
click at [1145, 579] on input "Custom Schedule" at bounding box center [1145, 579] width 0 height 0
click at [698, 624] on input at bounding box center [723, 619] width 61 height 14
click at [698, 766] on div "07" at bounding box center [698, 773] width 30 height 17
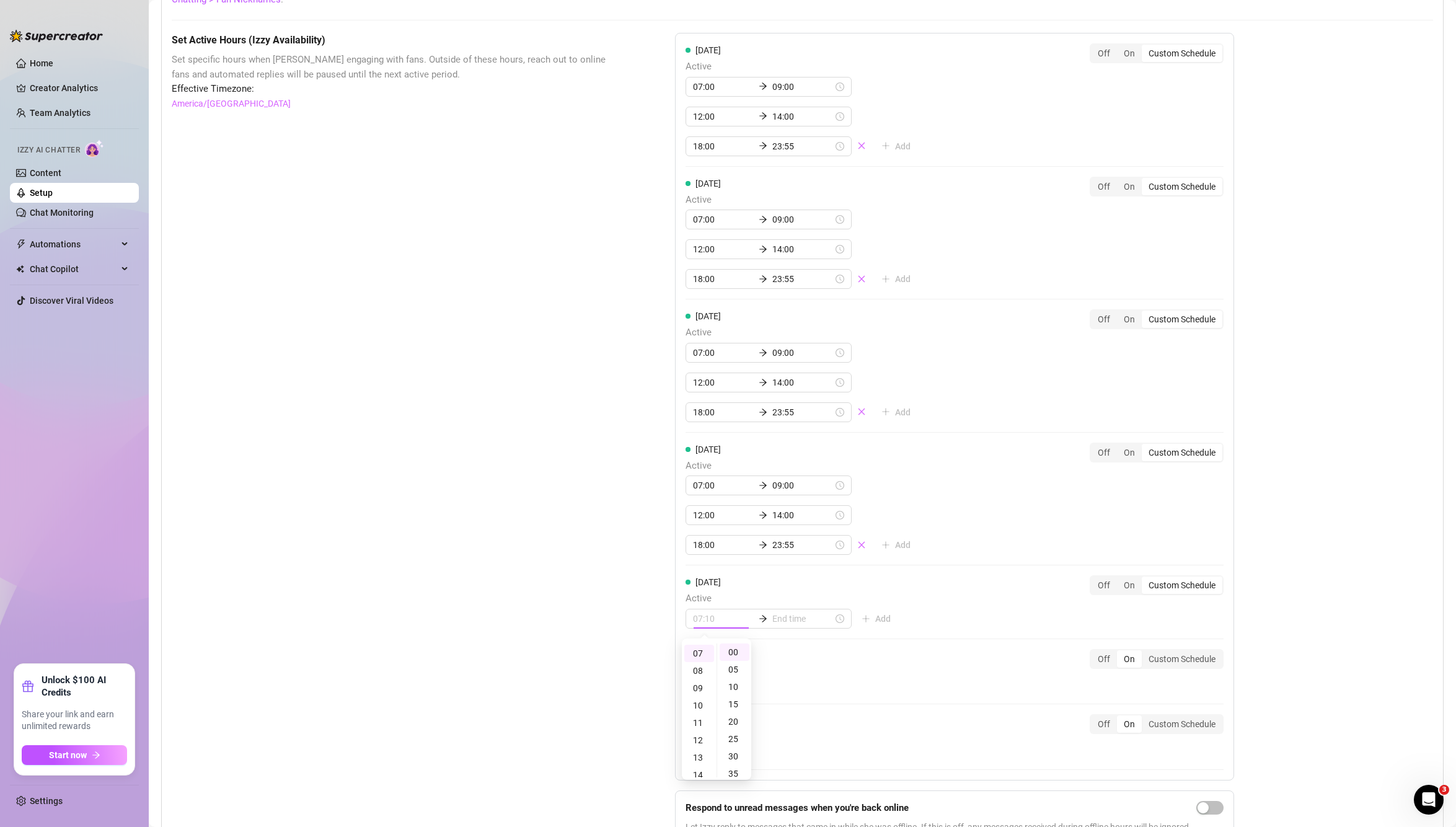
type input "07:00"
click at [785, 621] on input at bounding box center [802, 619] width 61 height 14
type input "07:10"
type input "19:00"
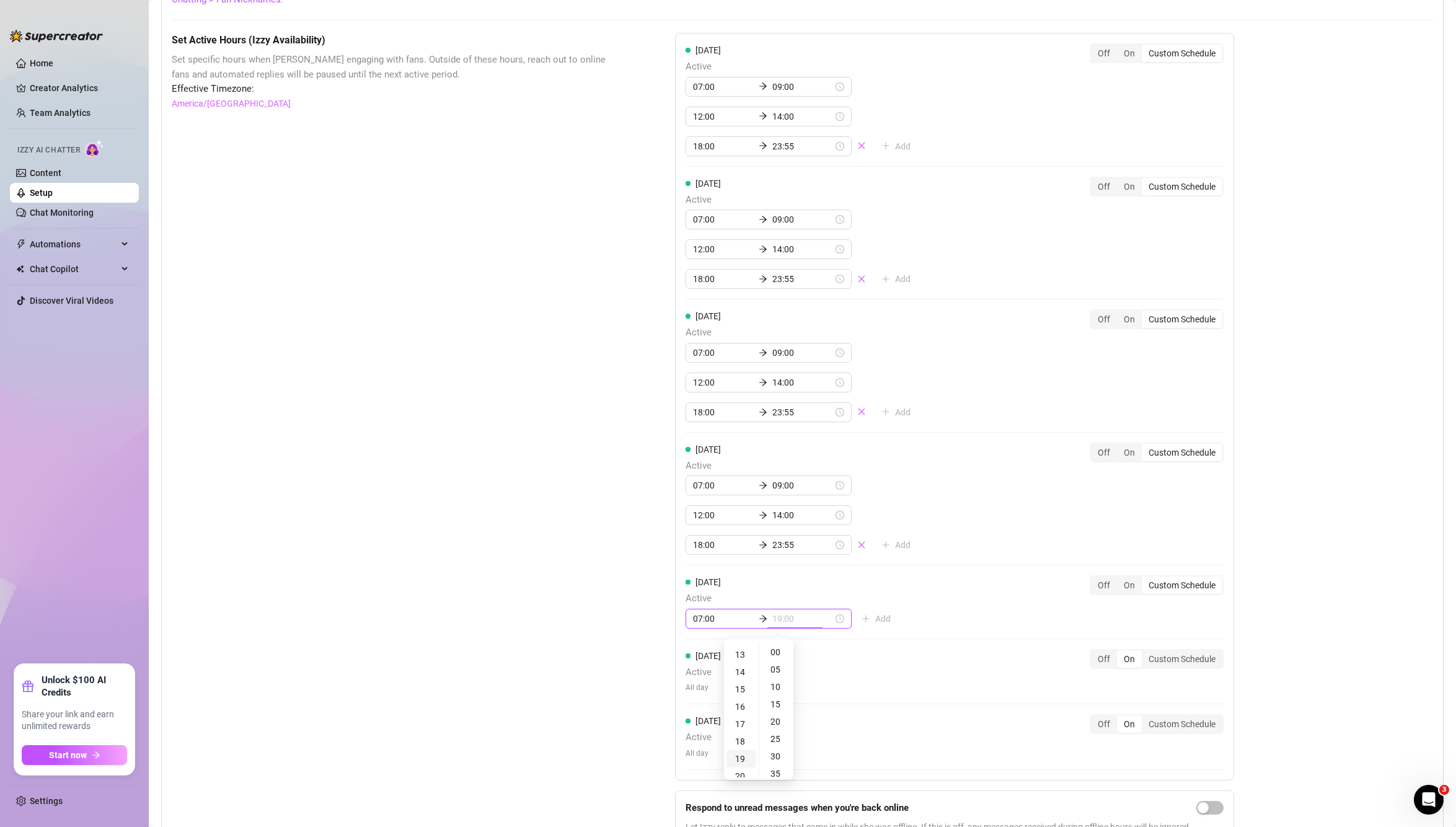
scroll to position [327, 0]
type input "22:00"
type input "07:20"
type input "21:00"
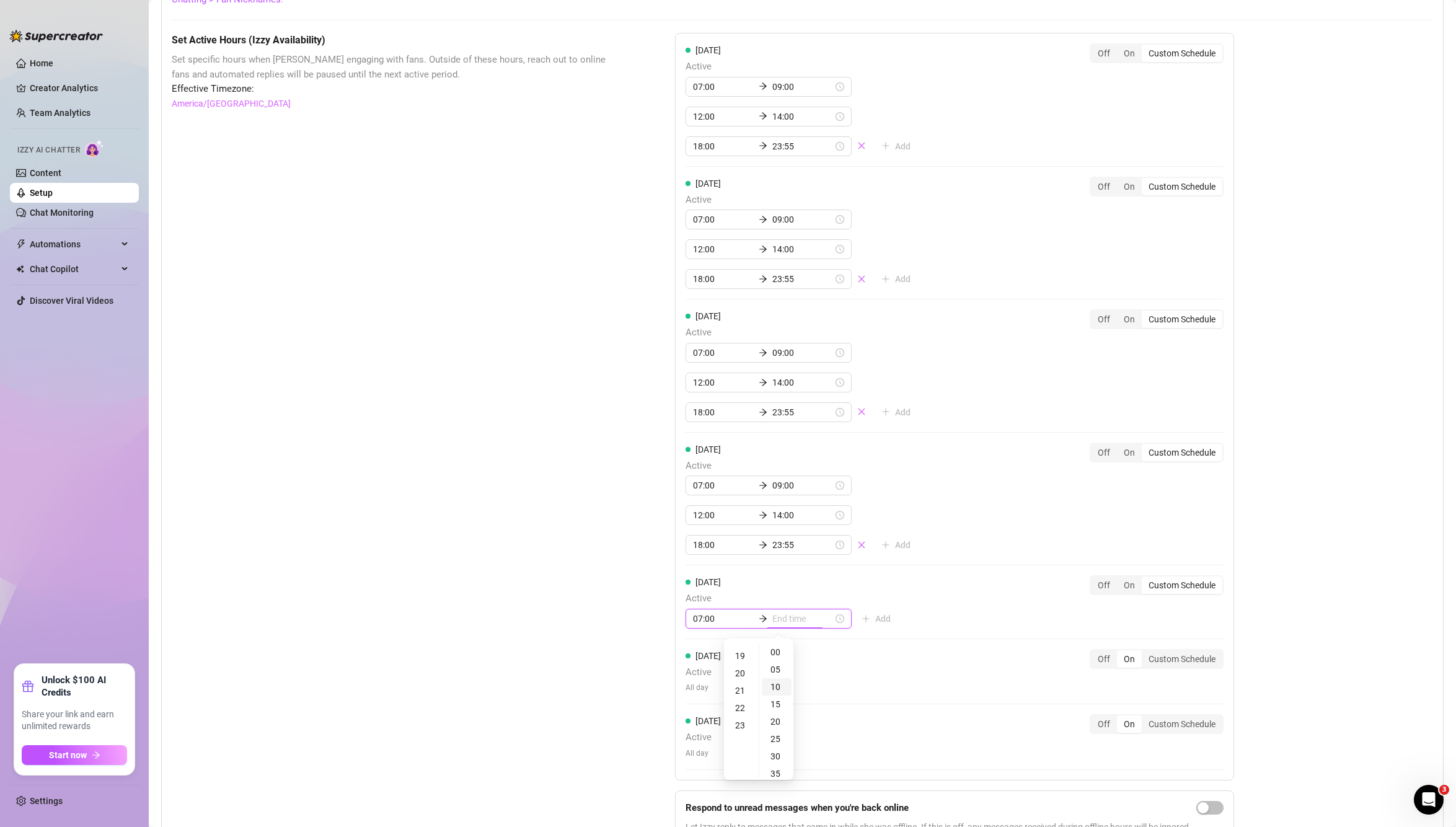
type input "07:10"
type input "02:00"
click at [739, 710] on div "09" at bounding box center [741, 704] width 30 height 17
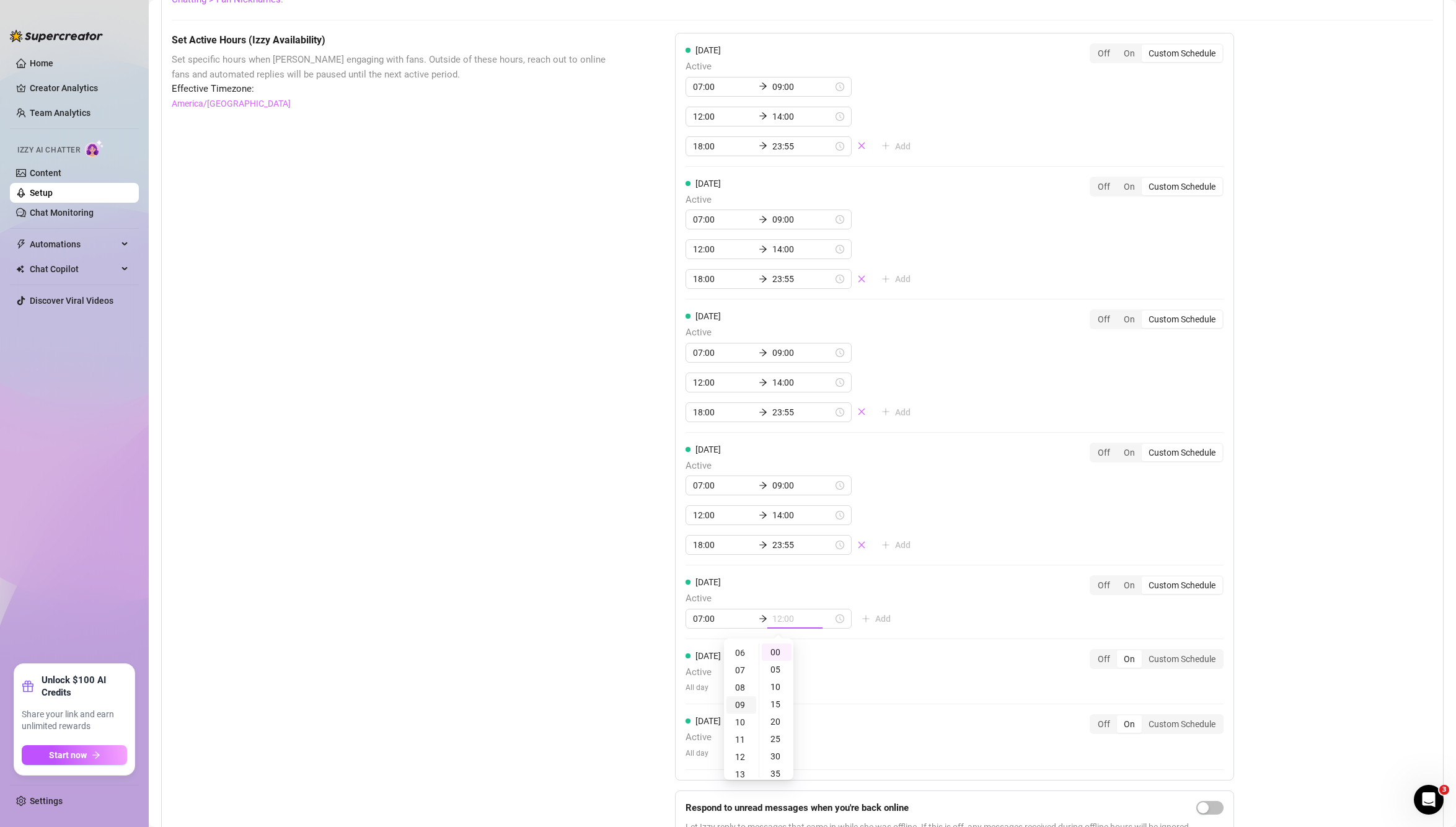
scroll to position [155, 0]
type input "09:00"
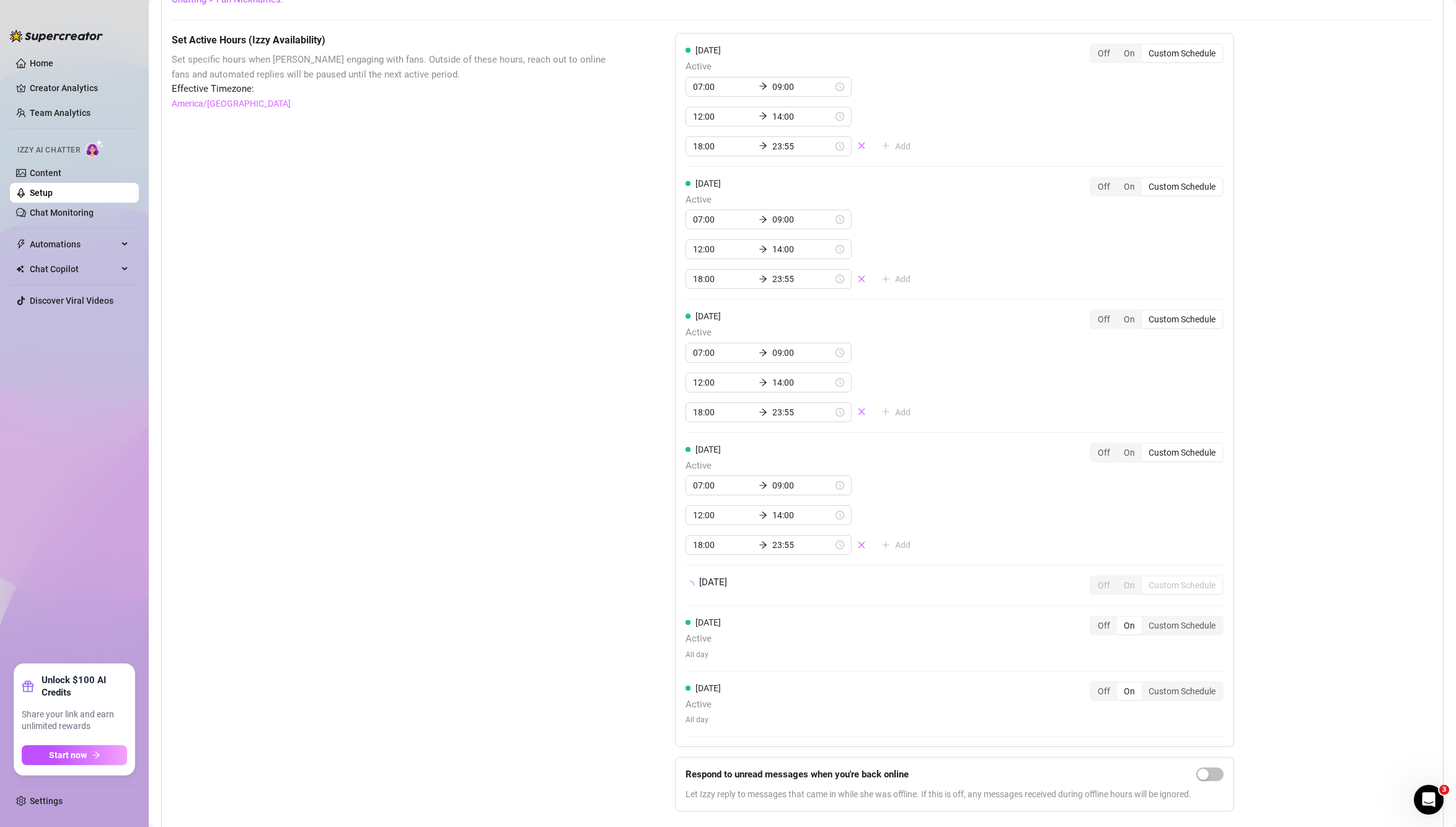
click at [1001, 517] on div "Thursday Active 07:00 09:00 12:00 14:00 18:00 23:55 Add Off On Custom Schedule" at bounding box center [955, 499] width 538 height 113
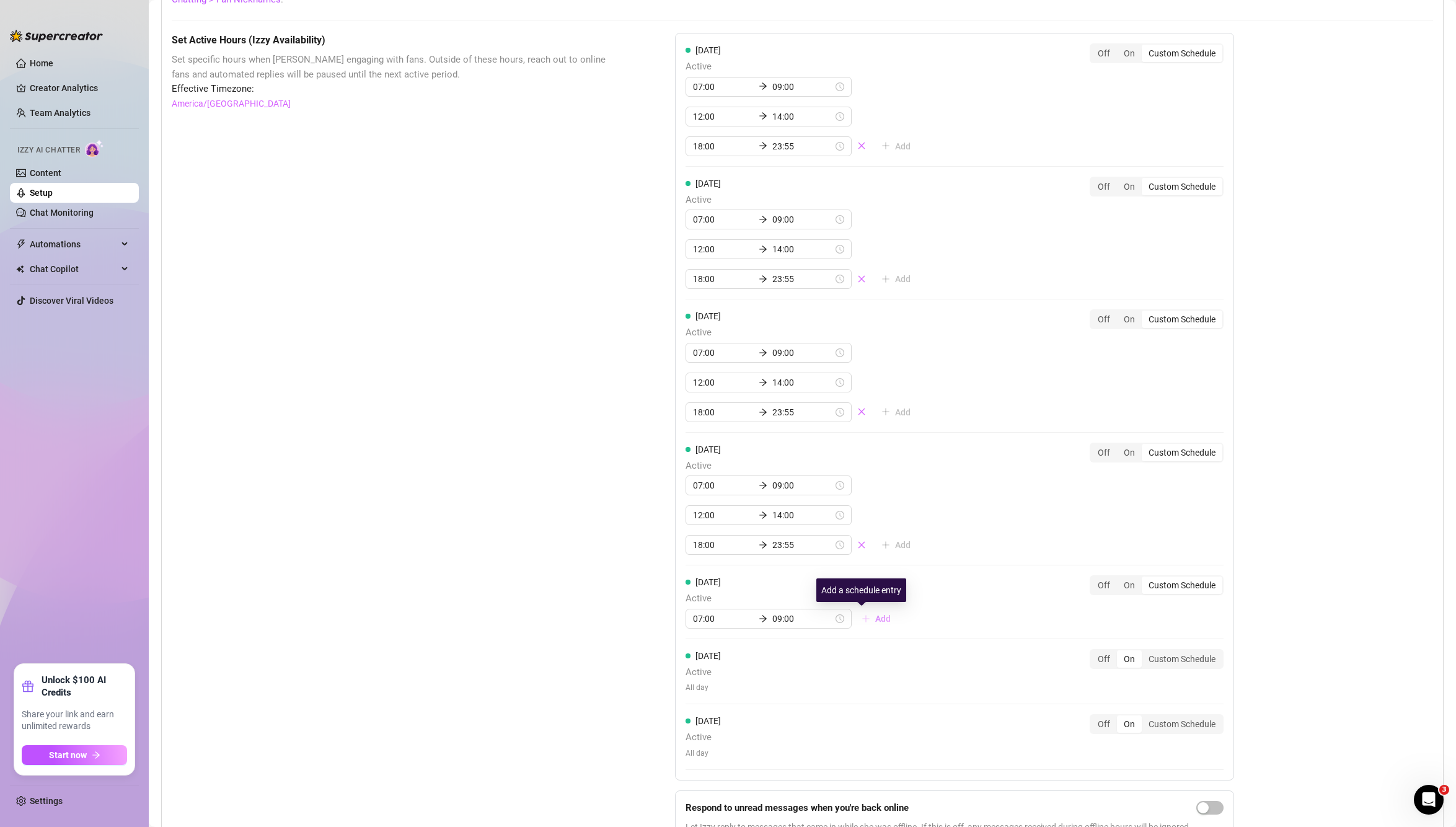
click at [859, 617] on button "Add" at bounding box center [876, 619] width 49 height 20
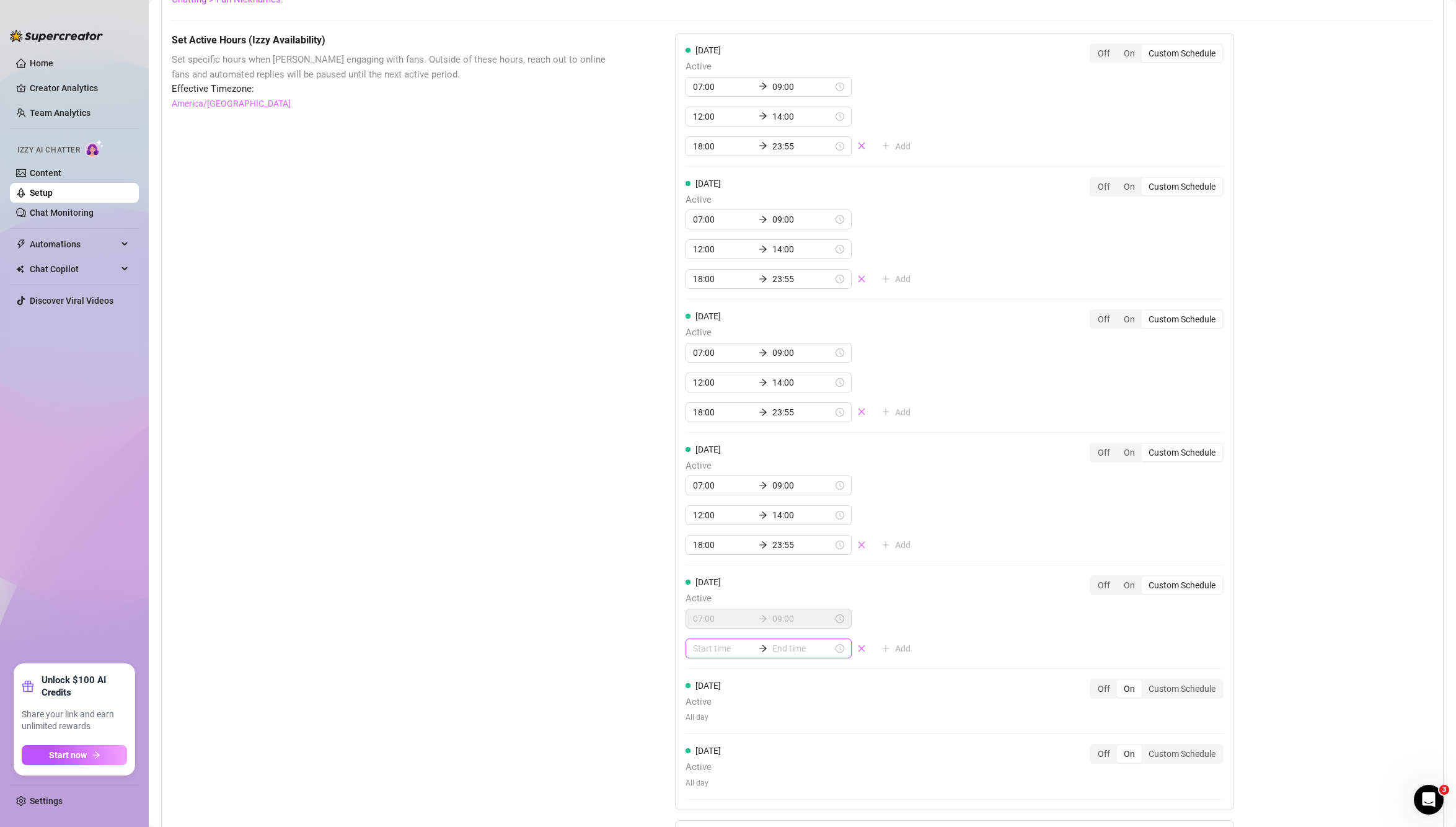
click at [711, 651] on input at bounding box center [723, 648] width 61 height 14
click at [700, 791] on div "12" at bounding box center [698, 786] width 30 height 17
type input "12:00"
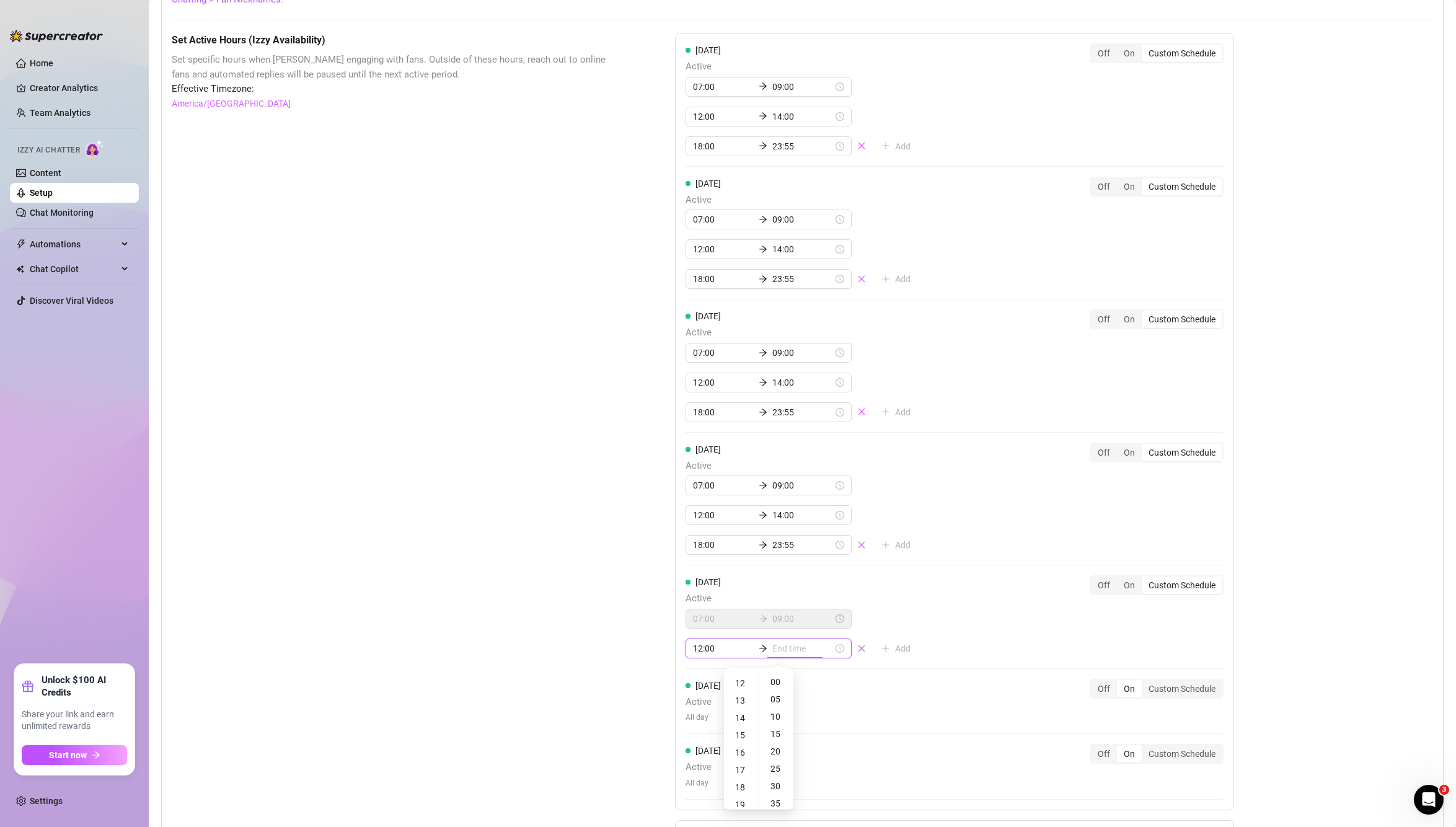
click at [791, 653] on input at bounding box center [802, 648] width 61 height 14
type input "12:10"
click at [746, 721] on div "14" at bounding box center [741, 718] width 30 height 17
type input "14:00"
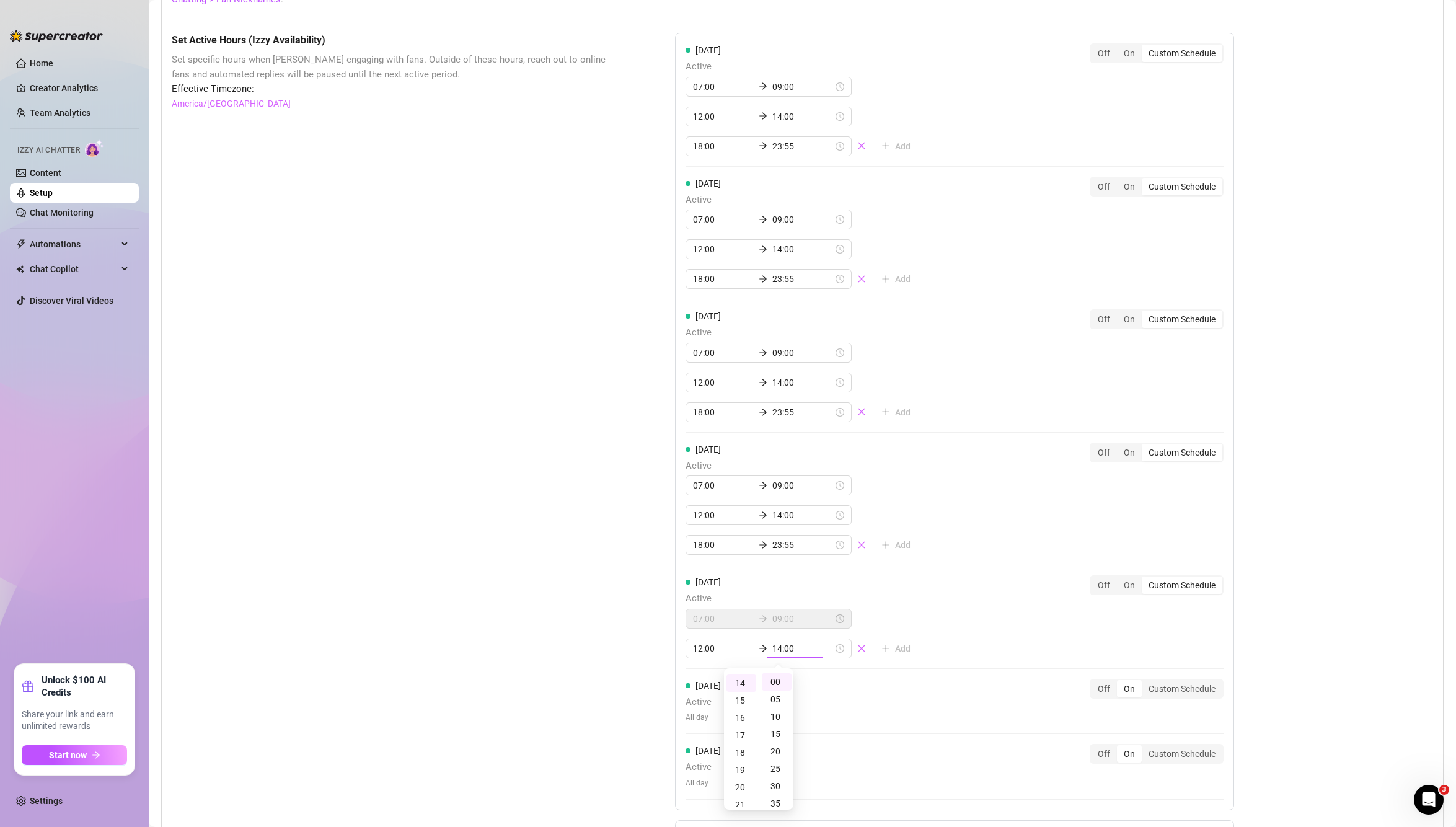
click at [973, 589] on div "Friday Active 07:00 09:00 12:00 14:00 Add Off On Custom Schedule" at bounding box center [955, 617] width 538 height 83
click at [895, 650] on span "Add" at bounding box center [902, 648] width 15 height 10
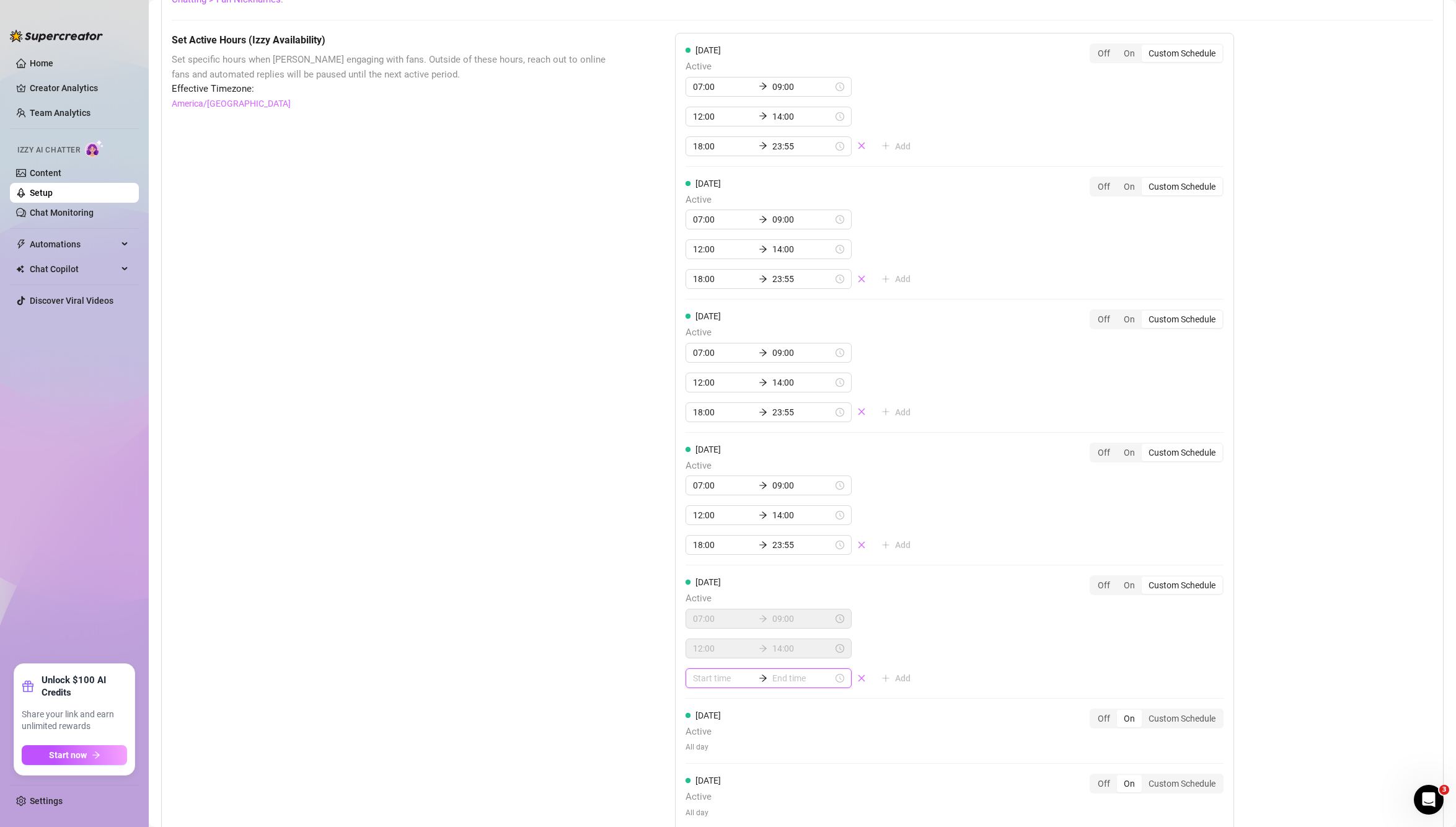
click at [722, 675] on input at bounding box center [723, 678] width 61 height 14
type input "02:00"
type input "03:00"
type input "19:00"
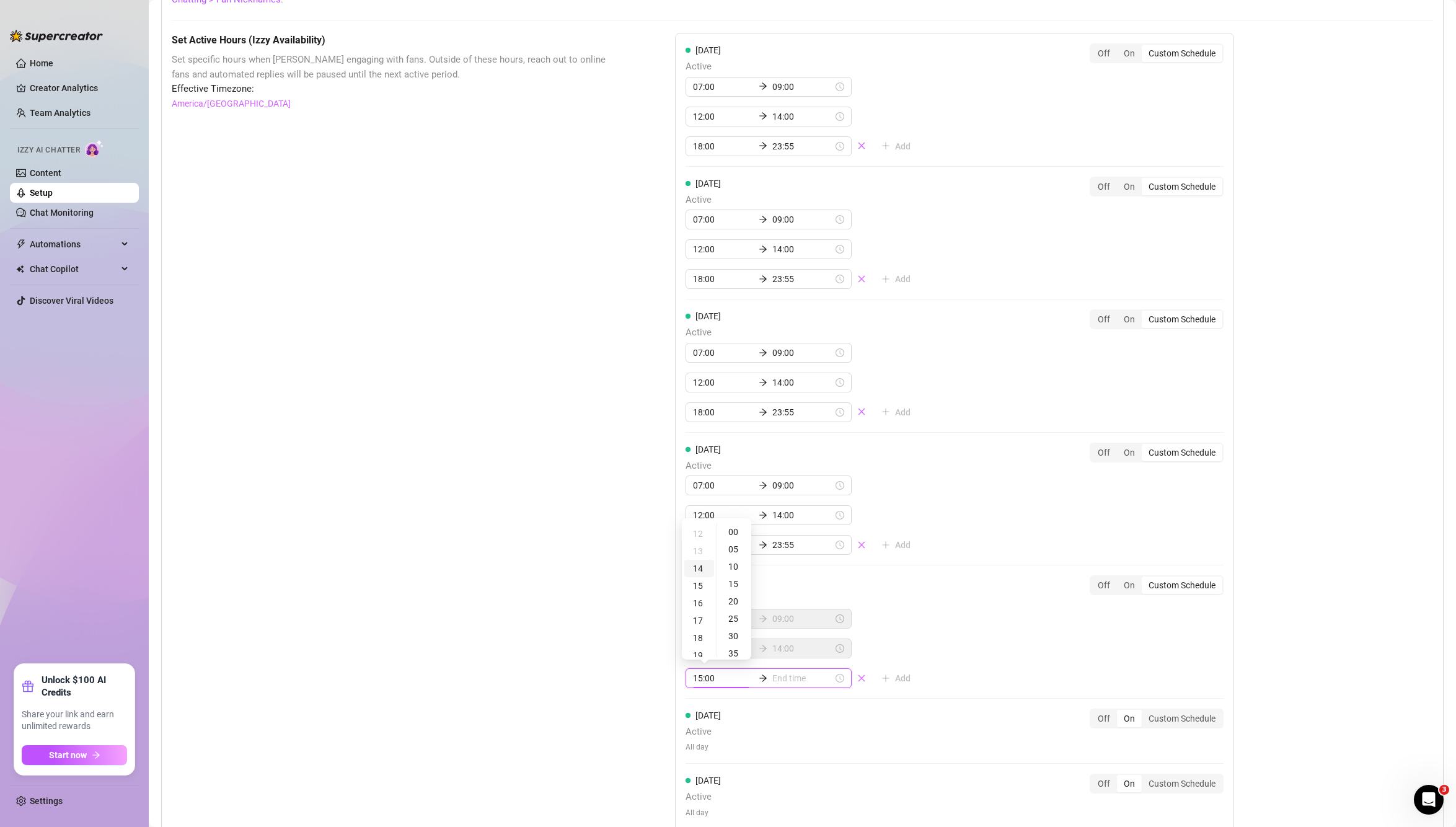
type input "14:00"
type input "16:00"
click at [700, 632] on div "18" at bounding box center [698, 638] width 30 height 17
type input "18:00"
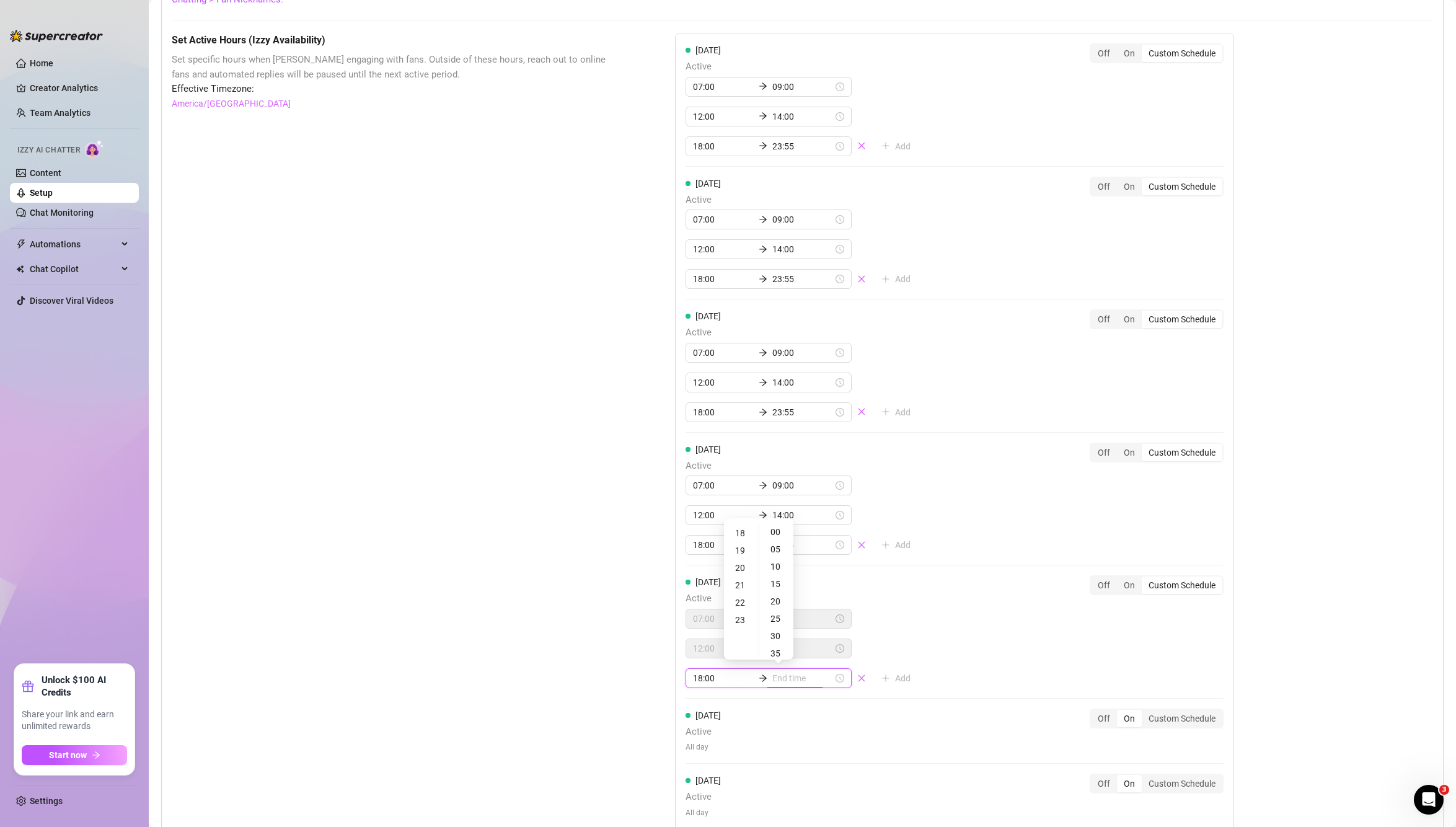
click at [785, 678] on input at bounding box center [802, 678] width 61 height 14
type input "18:20"
type input "23:00"
click at [738, 620] on div "23" at bounding box center [741, 620] width 30 height 17
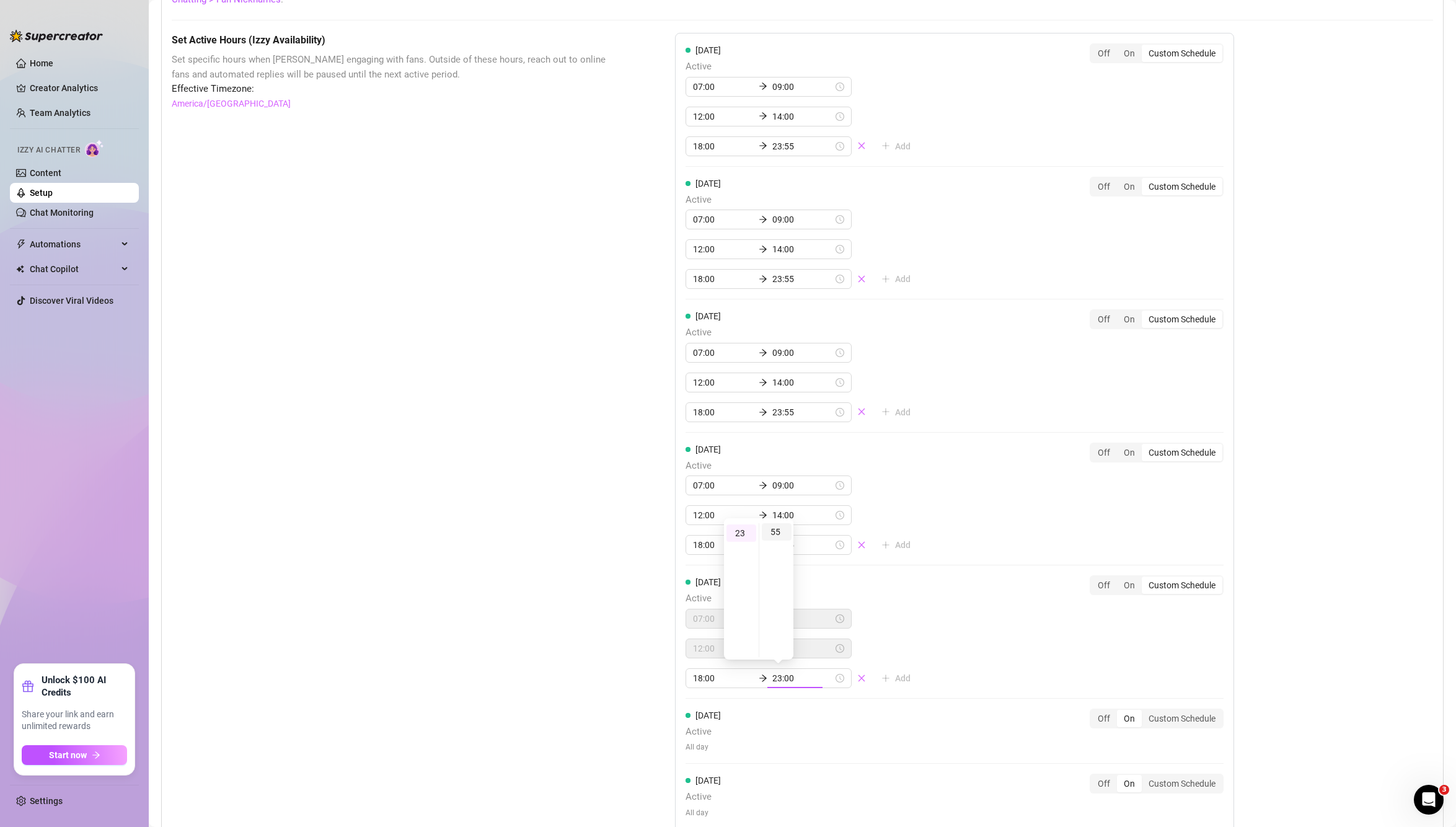
type input "23:55"
click at [774, 535] on div "55" at bounding box center [777, 531] width 30 height 17
click at [1320, 452] on div "Set Active Hours (Izzy Availability) Set specific hours when Izzy engaging with…" at bounding box center [802, 473] width 1261 height 882
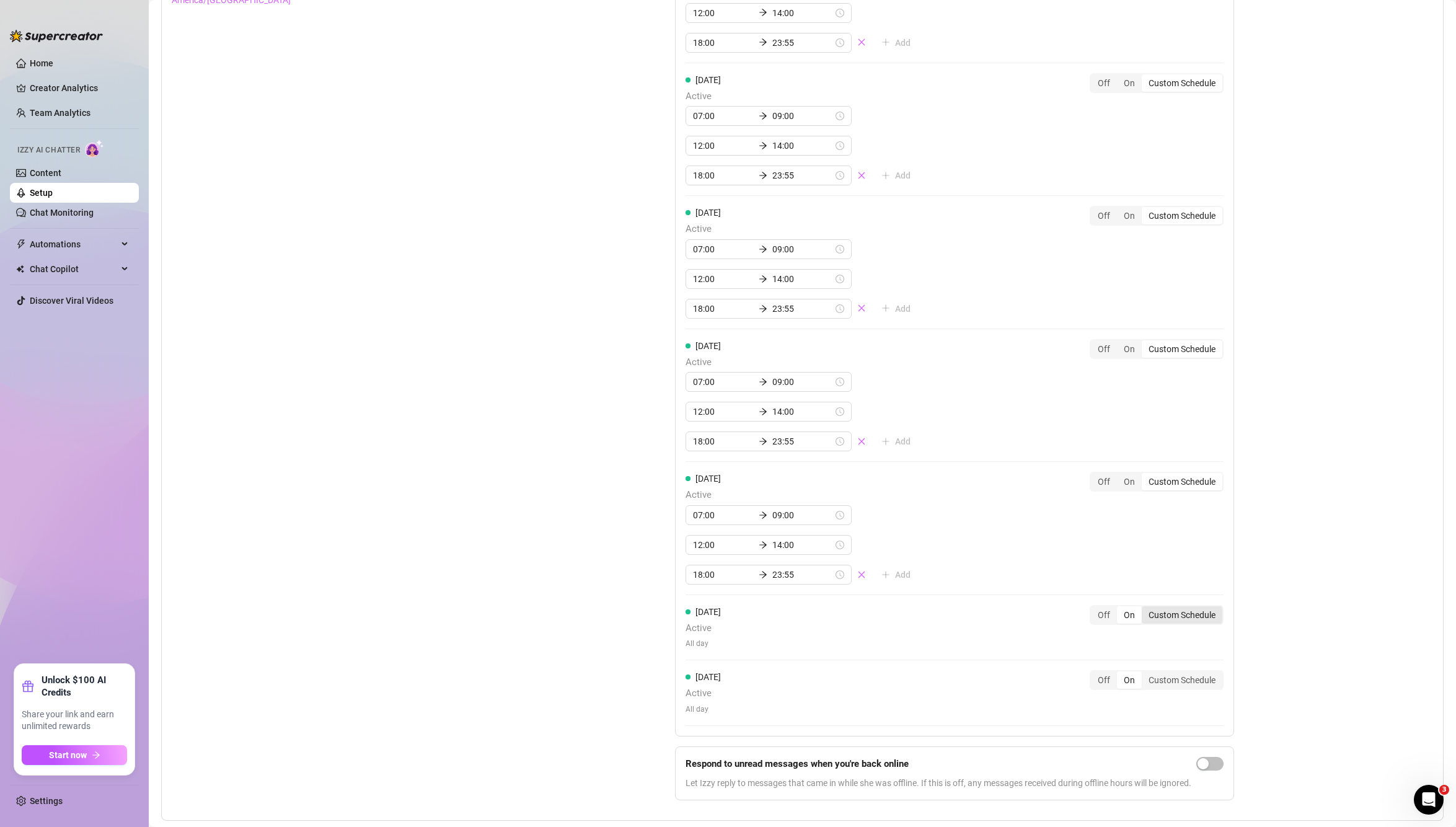
click at [1181, 621] on div "Custom Schedule" at bounding box center [1181, 615] width 81 height 17
click at [1145, 609] on input "Custom Schedule" at bounding box center [1145, 609] width 0 height 0
click at [711, 656] on div at bounding box center [768, 648] width 166 height 20
click at [711, 650] on input at bounding box center [723, 648] width 61 height 14
type input "06:00"
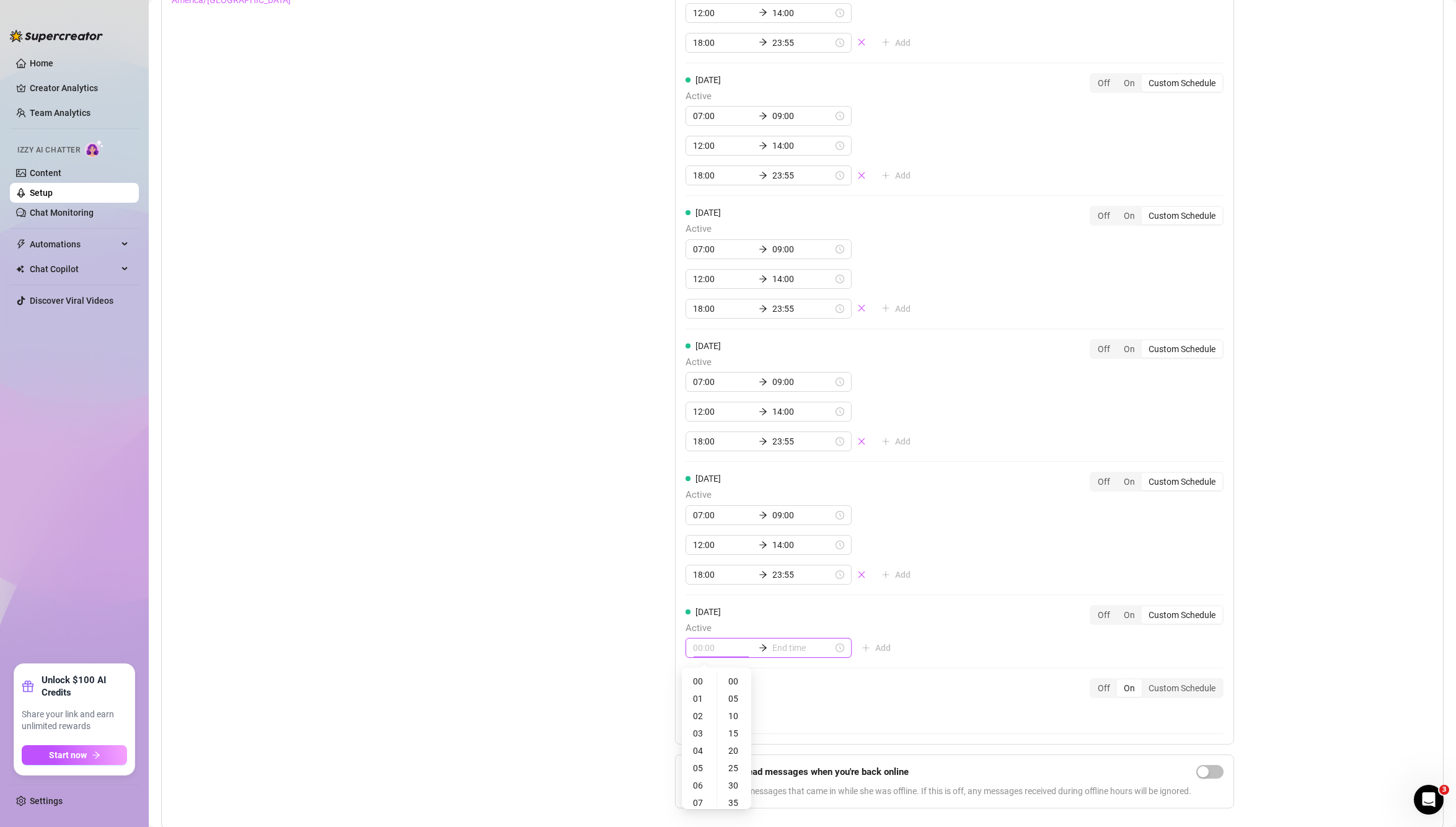
type input "01:00"
type input "00:00"
click at [700, 689] on div "00" at bounding box center [698, 681] width 30 height 17
click at [785, 648] on input at bounding box center [802, 648] width 61 height 14
type input "00:00"
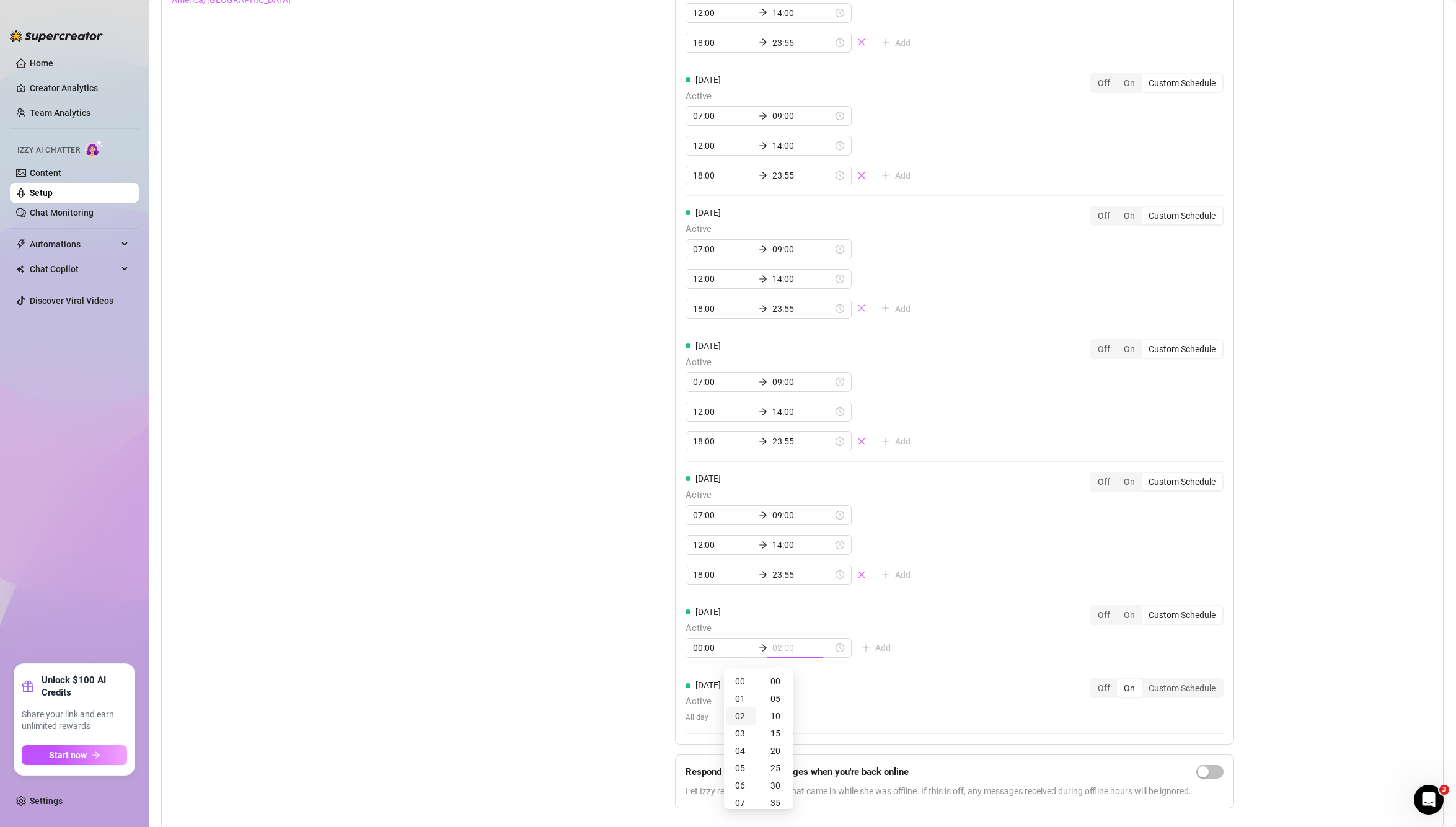
click at [738, 720] on div "02" at bounding box center [741, 716] width 30 height 17
type input "02:00"
click at [1045, 626] on div "Saturday Active 00:00 02:00 Add Off On Custom Schedule" at bounding box center [955, 637] width 538 height 64
click at [868, 656] on button "Add" at bounding box center [876, 648] width 49 height 20
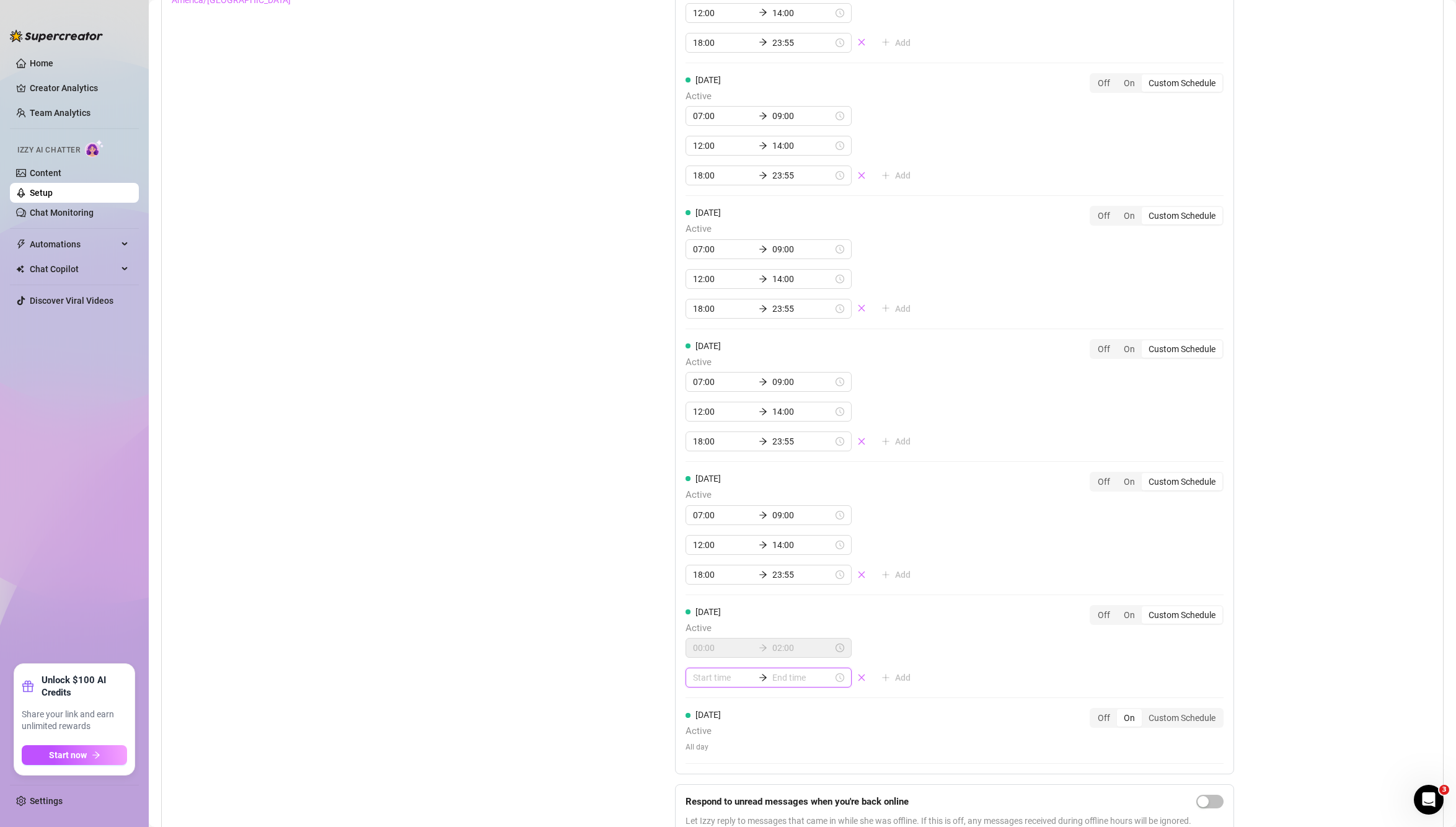
click at [707, 682] on input at bounding box center [723, 677] width 61 height 14
type input "01:00"
click at [698, 604] on div "10" at bounding box center [698, 601] width 30 height 17
type input "10:00"
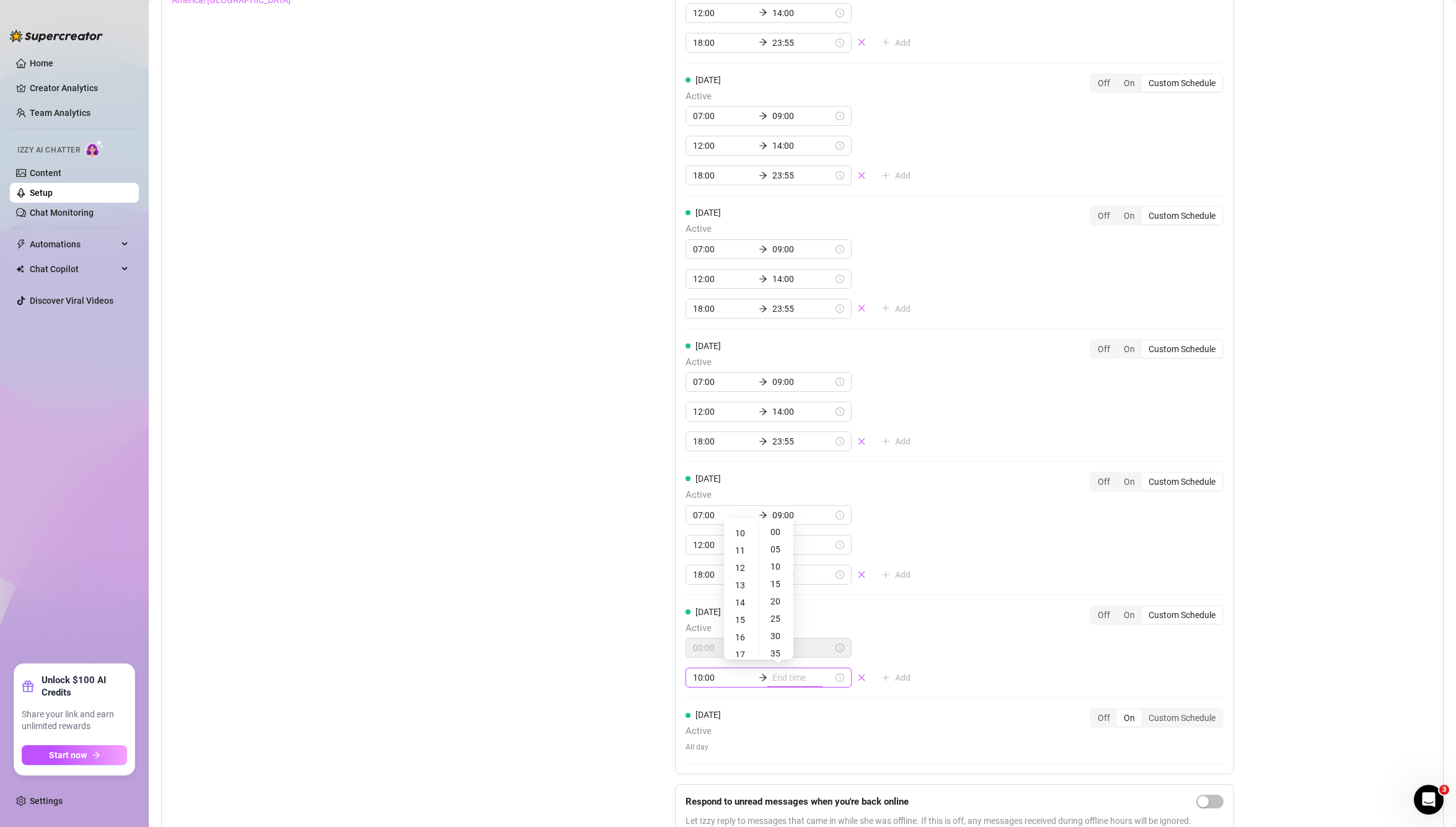
click at [774, 681] on input at bounding box center [802, 677] width 61 height 14
type input "15:00"
click at [741, 602] on div "14" at bounding box center [741, 602] width 30 height 17
type input "14:00"
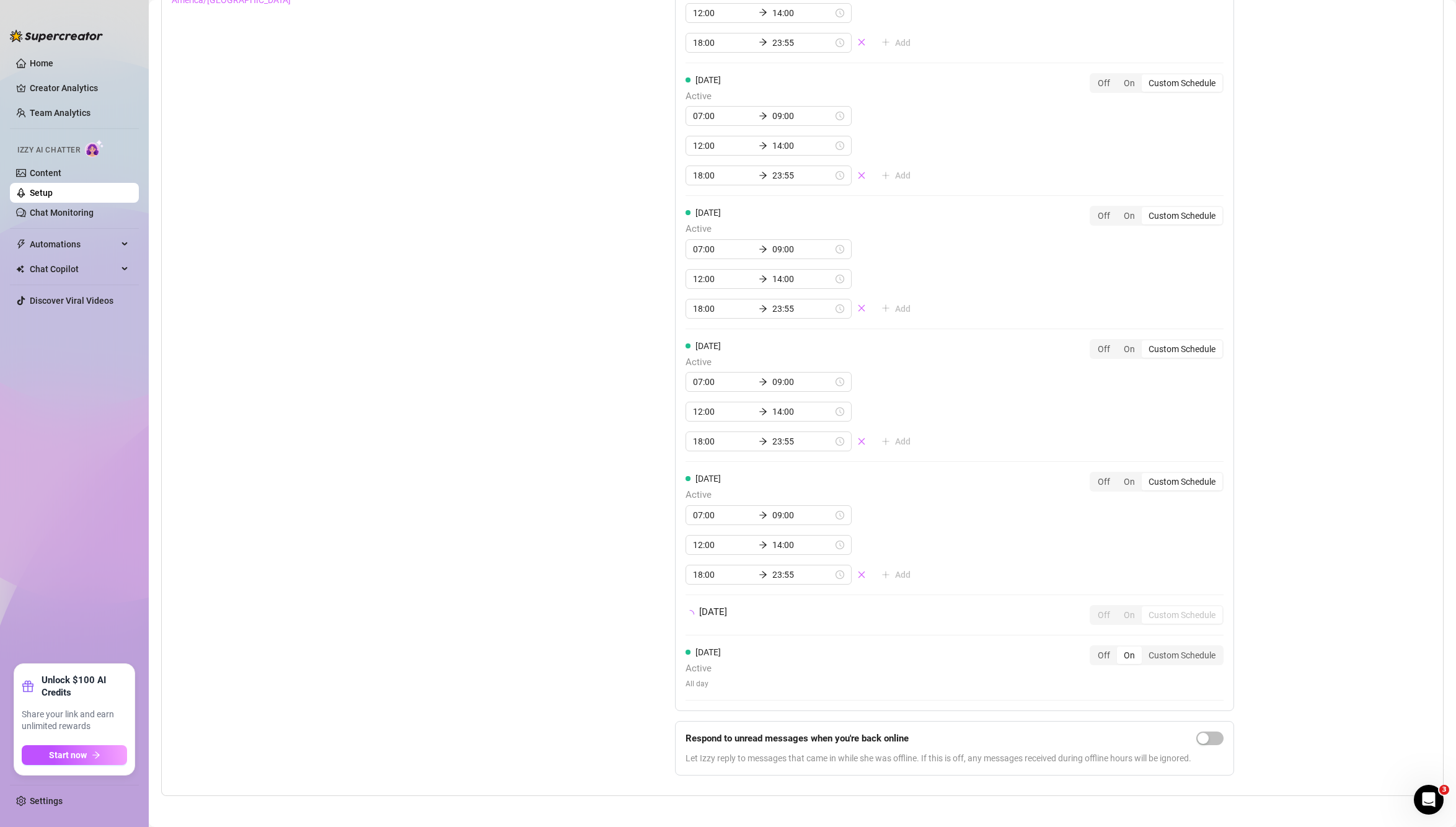
click at [1329, 489] on div "Set Active Hours (Izzy Availability) Set specific hours when Izzy engaging with…" at bounding box center [802, 357] width 1261 height 856
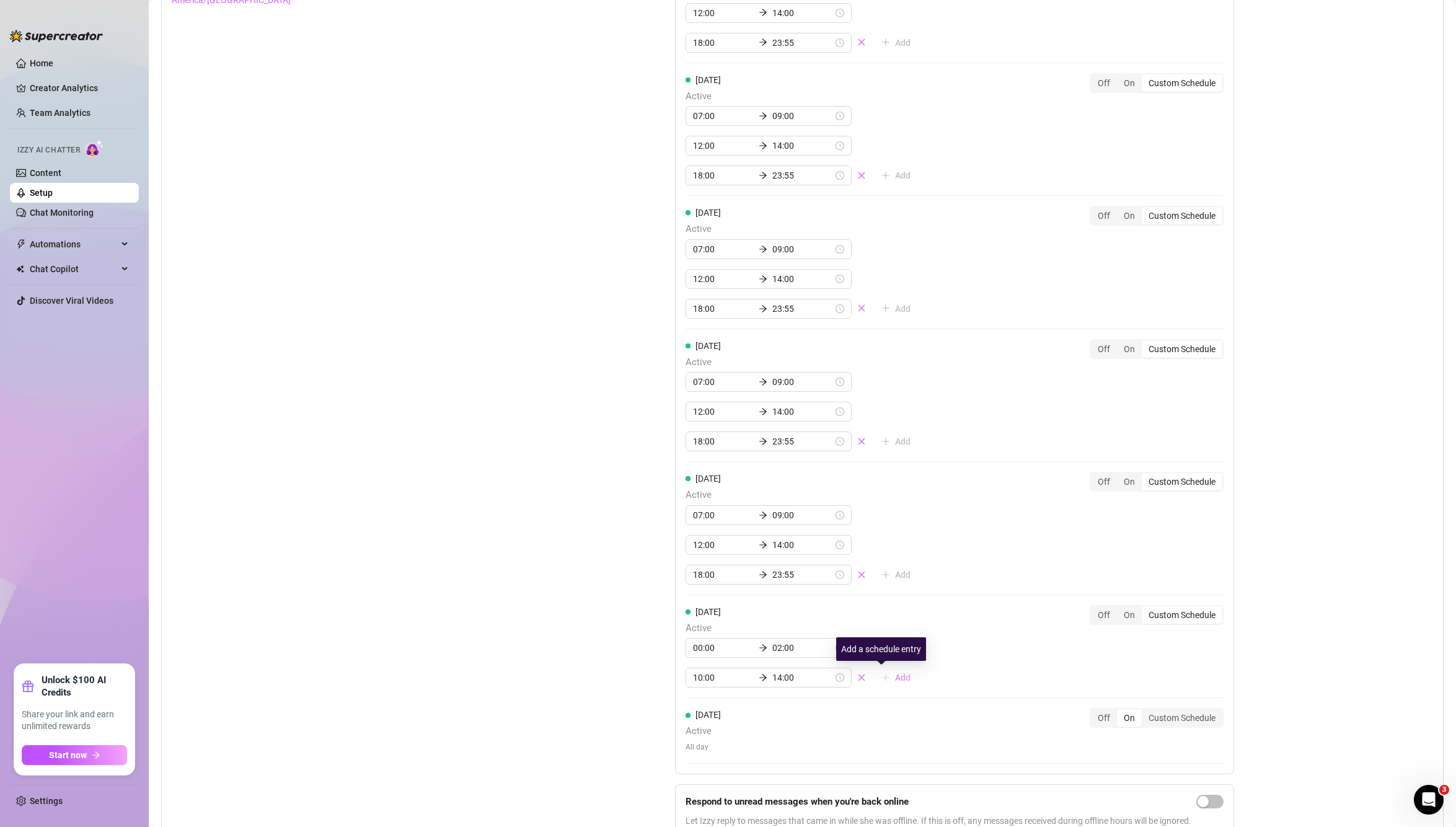
click at [879, 678] on button "Add" at bounding box center [896, 678] width 49 height 20
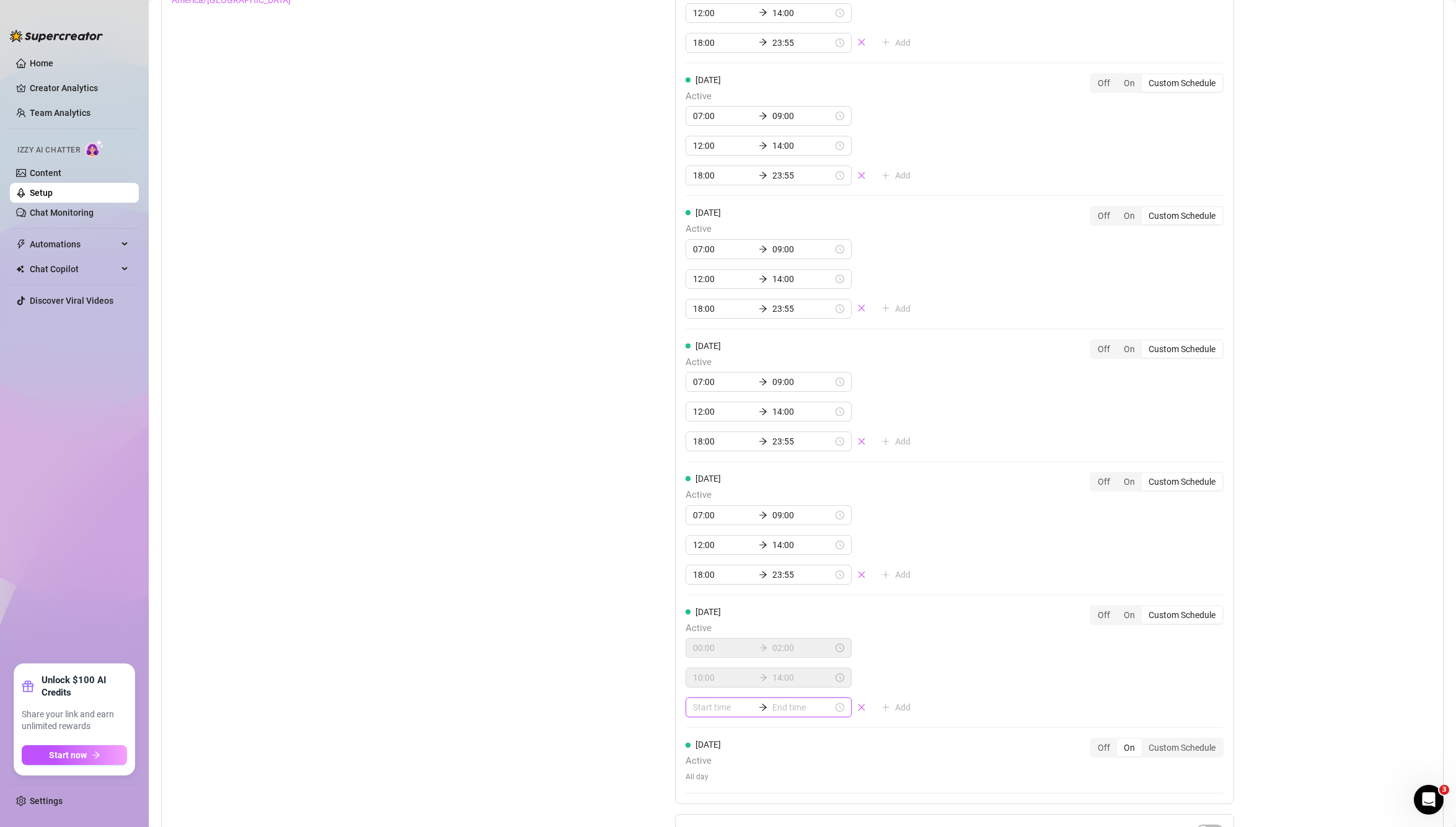
click at [714, 710] on input at bounding box center [723, 707] width 61 height 14
type input "00:15"
type input "19:00"
click at [698, 687] on div "19" at bounding box center [698, 685] width 30 height 17
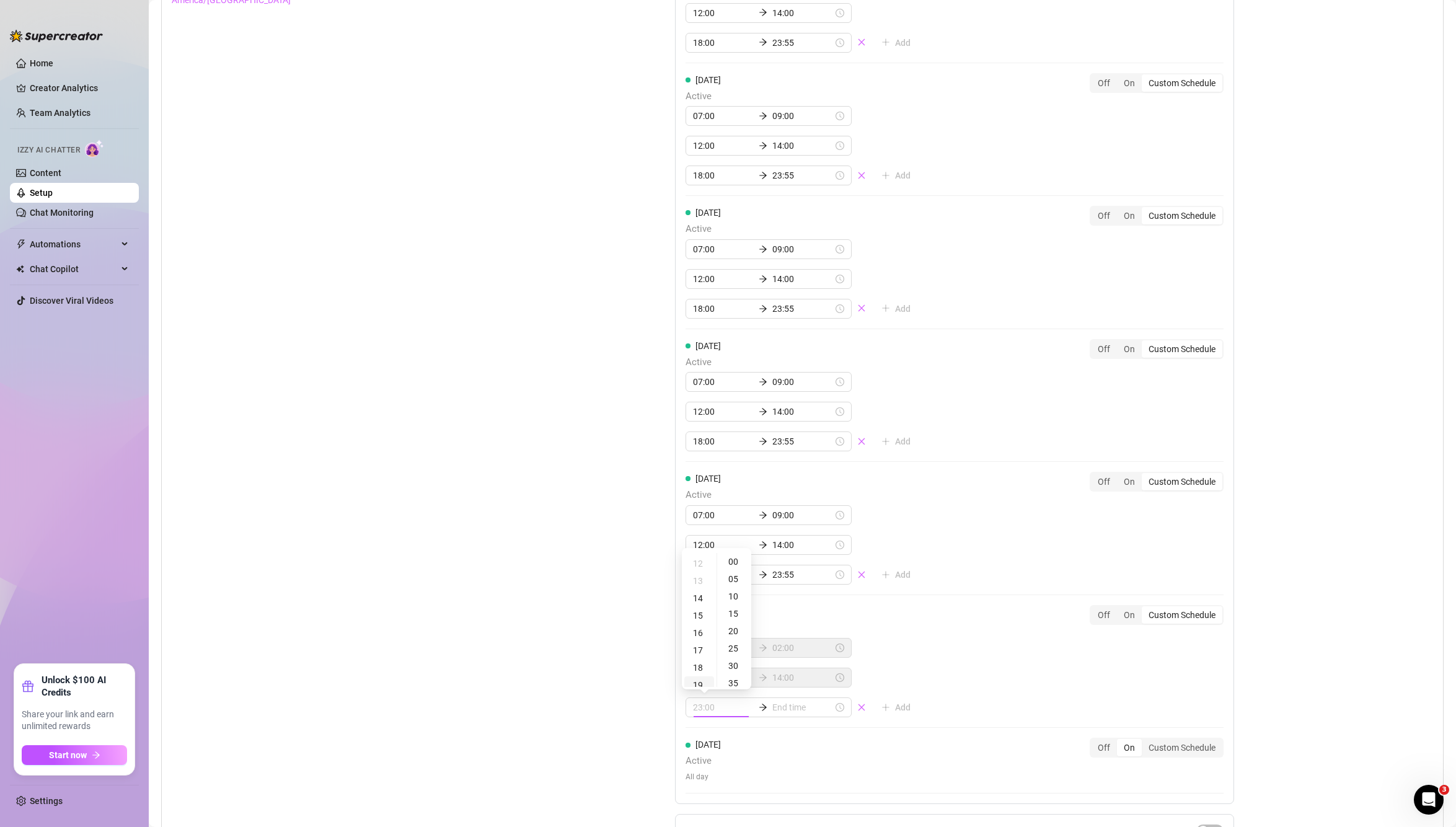
type input "19:00"
click at [788, 708] on input at bounding box center [802, 707] width 61 height 14
type input "19:10"
click at [739, 632] on div "23" at bounding box center [741, 632] width 30 height 17
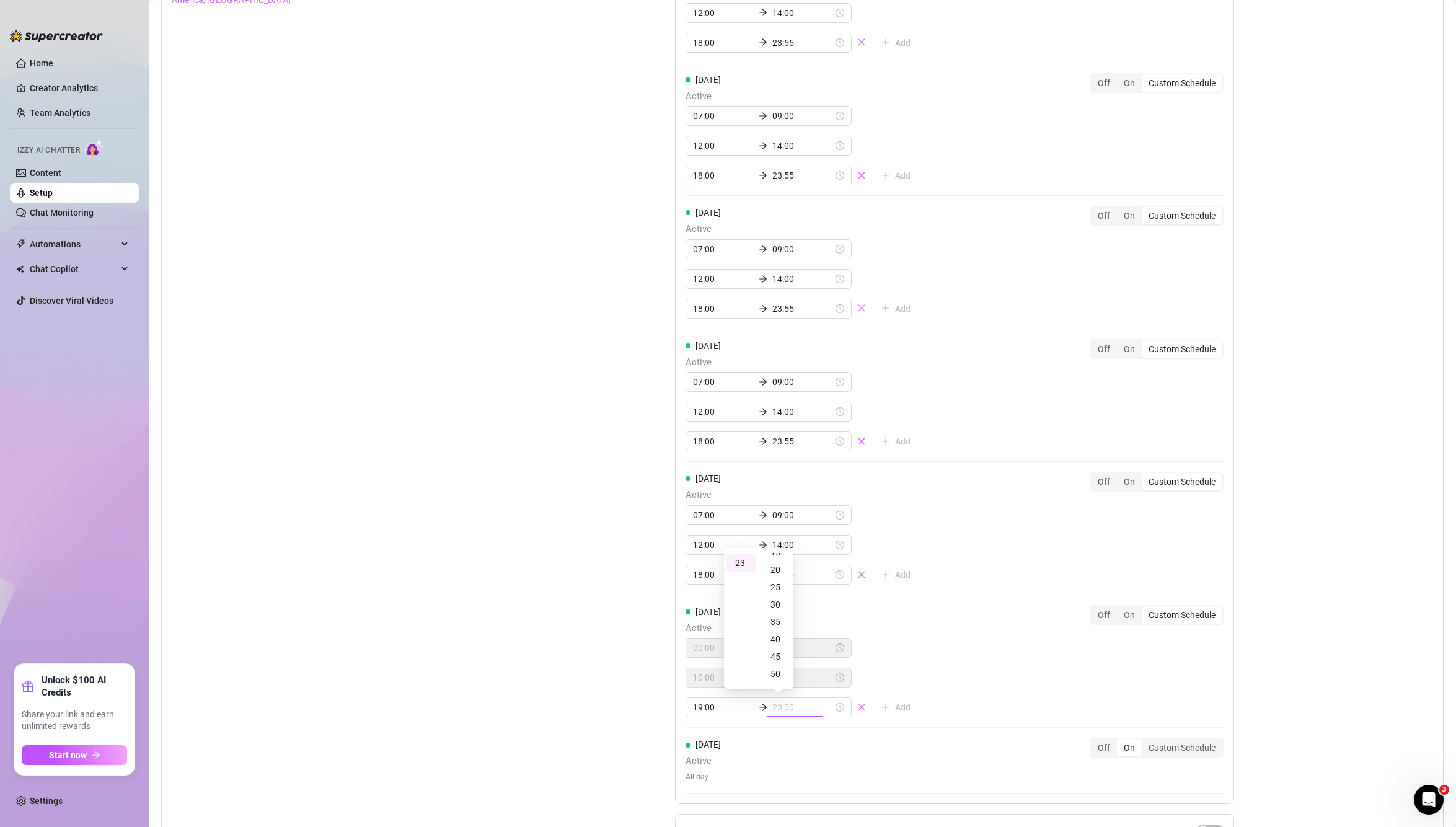
scroll to position [191, 0]
type input "23:55"
click at [776, 565] on div "55" at bounding box center [777, 561] width 30 height 17
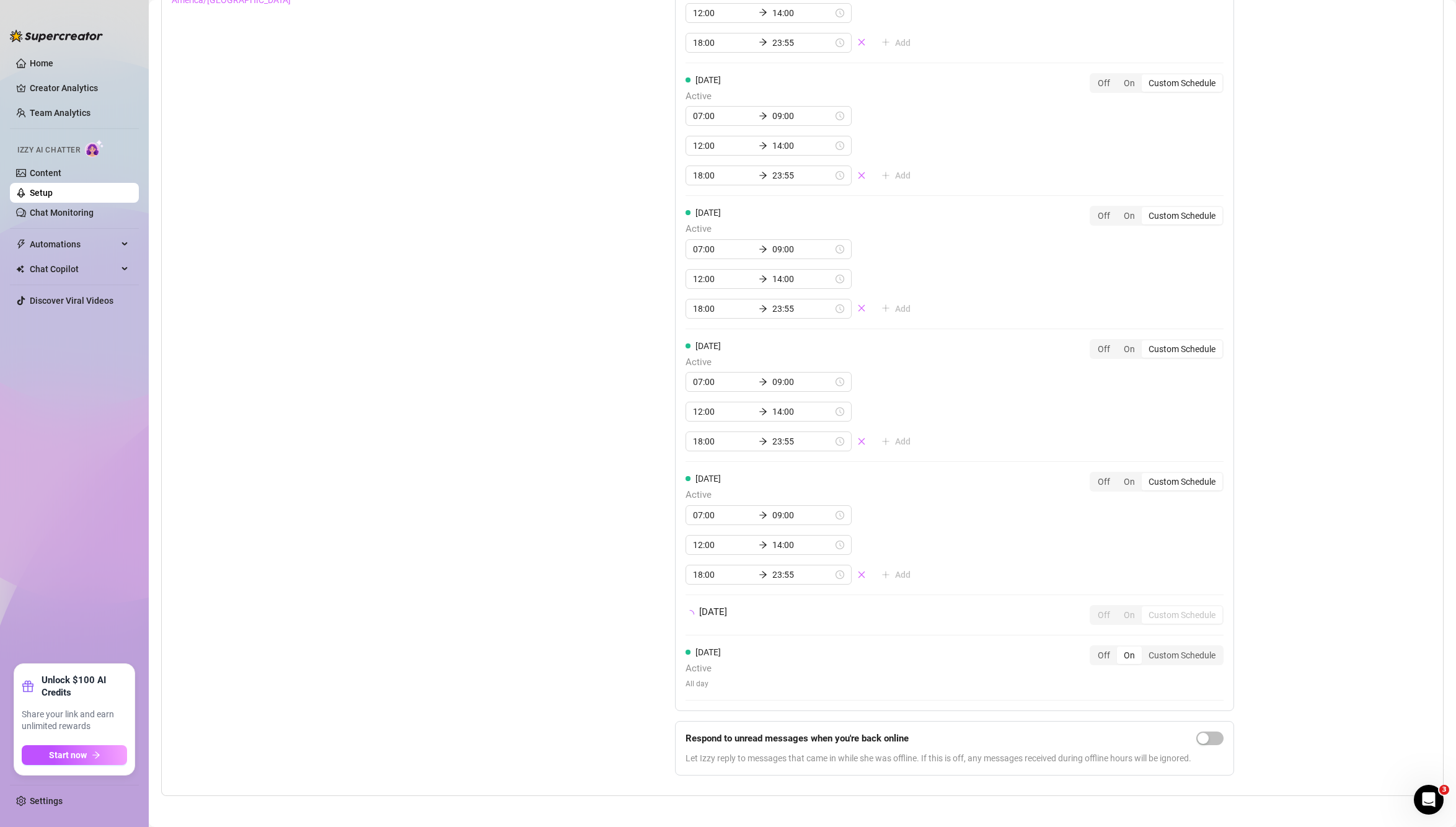
click at [1368, 689] on div "Set Active Hours (Izzy Availability) Set specific hours when Izzy engaging with…" at bounding box center [802, 357] width 1261 height 856
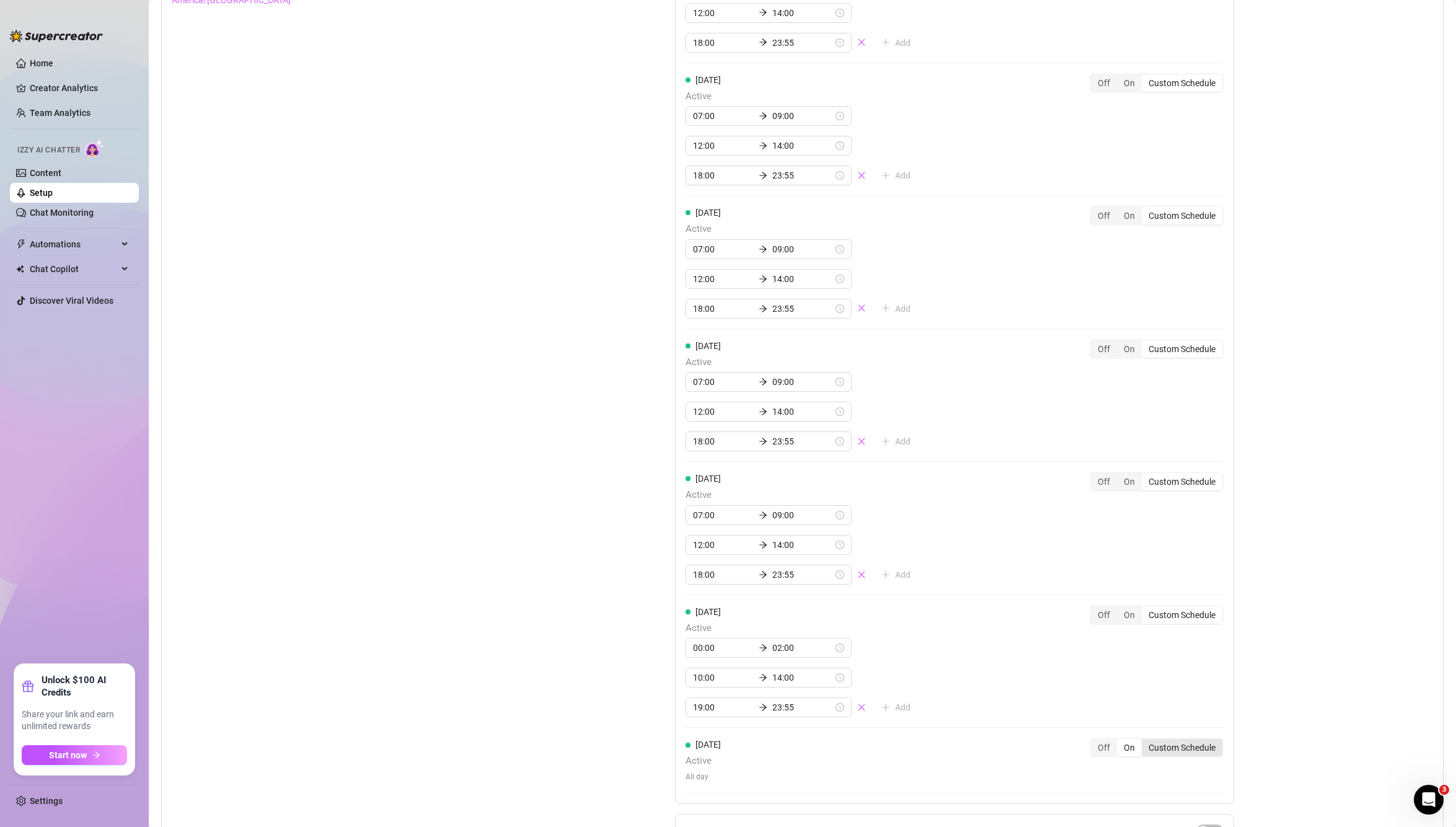
click at [1190, 747] on div "Custom Schedule" at bounding box center [1181, 747] width 81 height 17
click at [1145, 741] on input "Custom Schedule" at bounding box center [1145, 741] width 0 height 0
click at [716, 786] on input at bounding box center [723, 781] width 61 height 14
type input "00:10"
click at [696, 639] on div "00" at bounding box center [698, 635] width 30 height 17
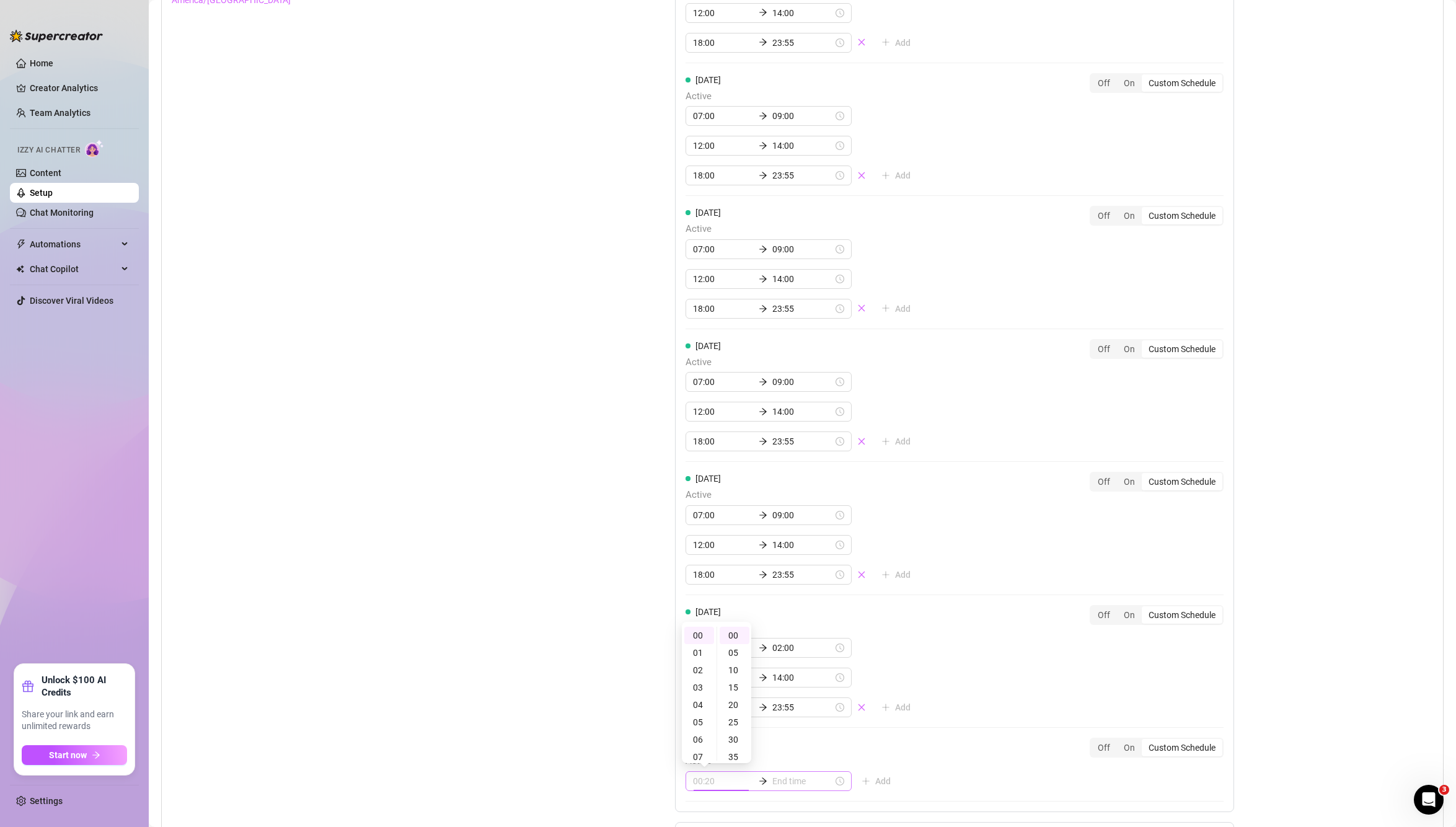
type input "00:00"
click at [802, 782] on input at bounding box center [802, 781] width 61 height 14
click at [1390, 599] on div "Set Active Hours (Izzy Availability) Set specific hours when Izzy engaging with…" at bounding box center [802, 408] width 1261 height 957
click at [789, 788] on input at bounding box center [802, 781] width 61 height 14
type input "00:10"
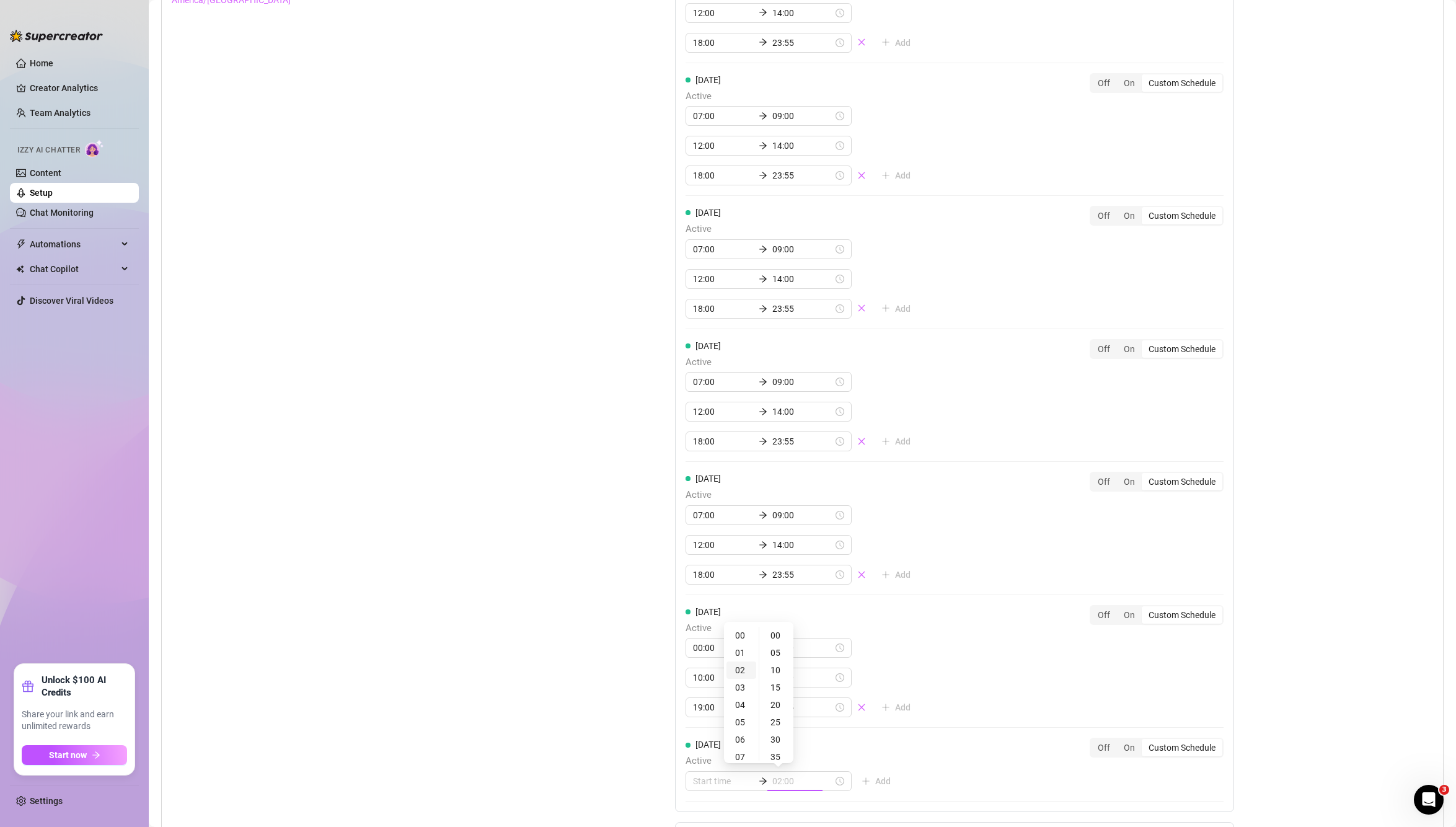
click at [741, 673] on div "02" at bounding box center [741, 670] width 30 height 17
type input "02:00"
click at [1361, 571] on div "Set Active Hours (Izzy Availability) Set specific hours when Izzy engaging with…" at bounding box center [802, 408] width 1261 height 957
click at [915, 769] on div "Sunday Active Add Off On Custom Schedule" at bounding box center [955, 764] width 538 height 54
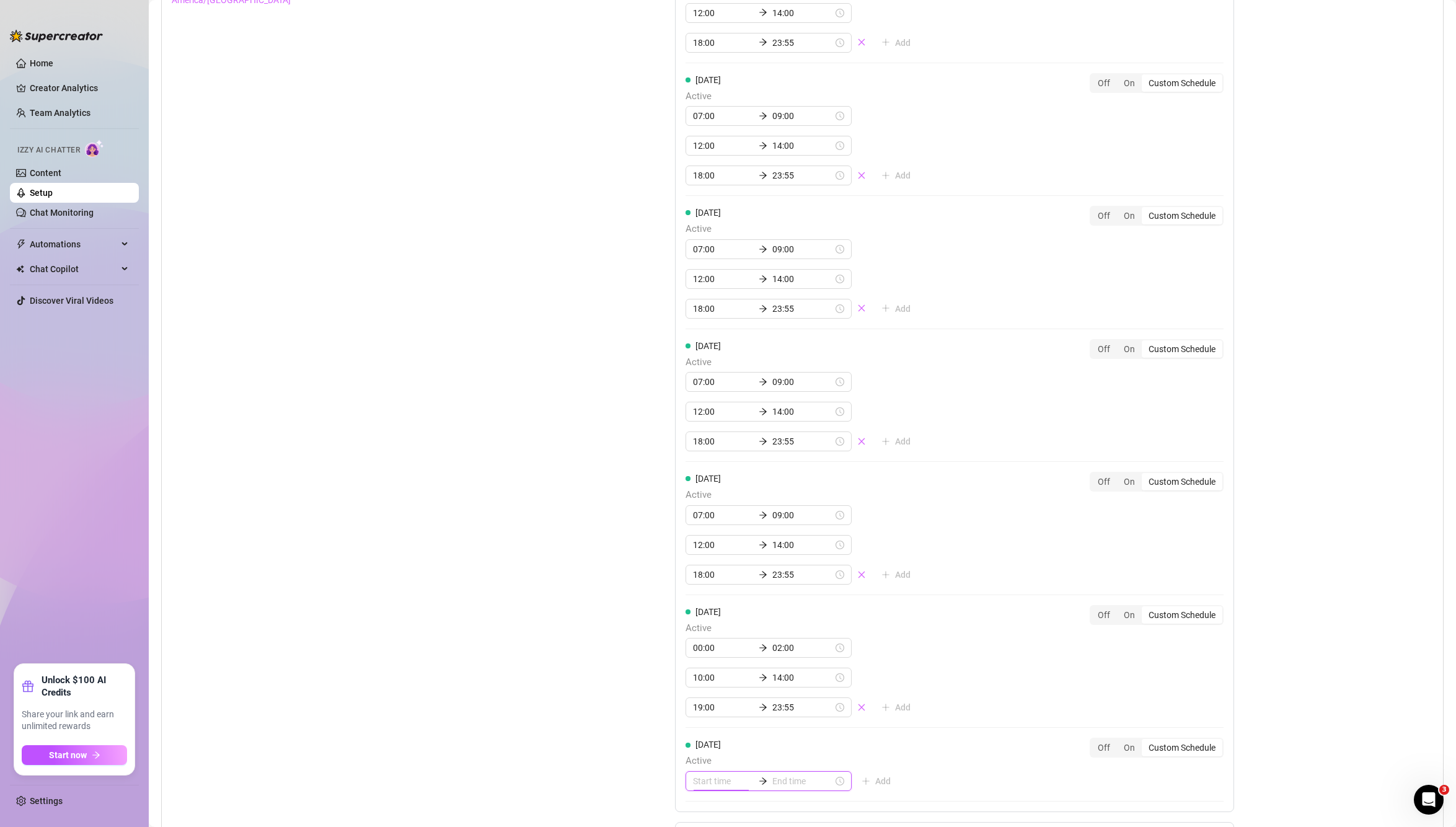
click at [698, 778] on input at bounding box center [723, 781] width 61 height 14
click at [692, 630] on div "00" at bounding box center [698, 635] width 30 height 17
click at [696, 630] on div "00" at bounding box center [698, 635] width 30 height 17
type input "00:00"
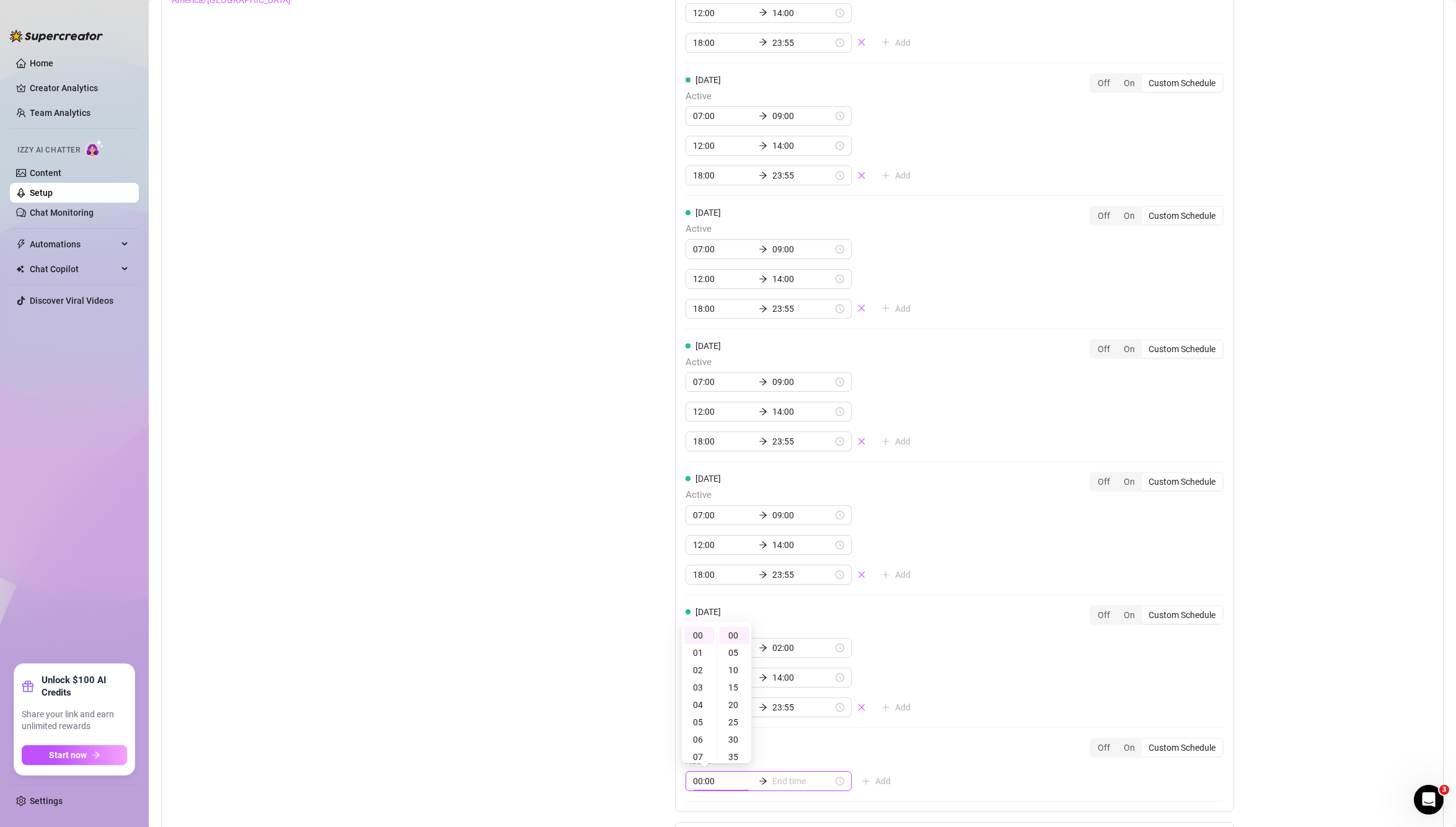
click at [808, 788] on input at bounding box center [802, 781] width 61 height 14
type input "00:05"
click at [738, 671] on div "02" at bounding box center [741, 670] width 30 height 17
type input "02:00"
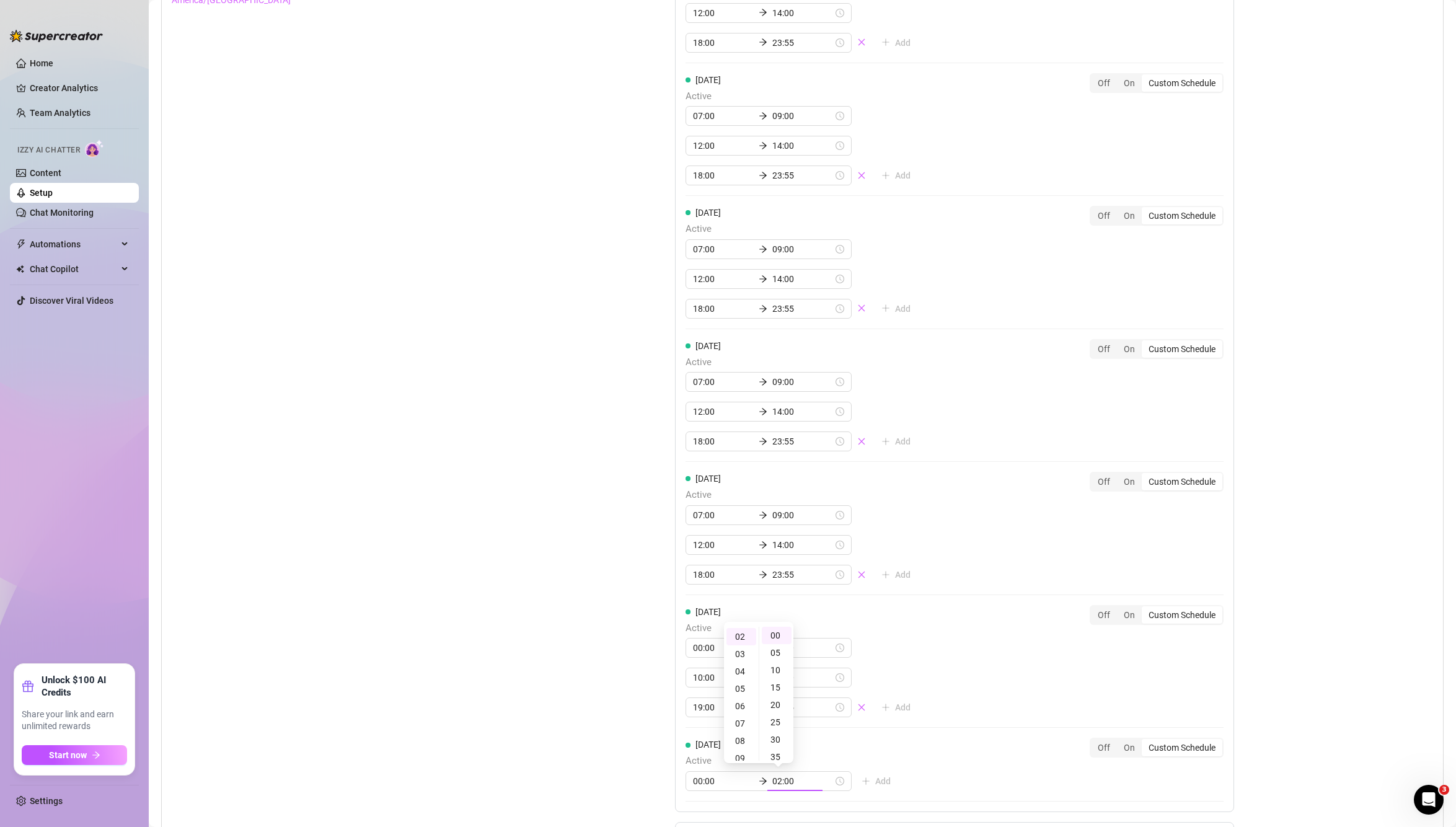
click at [1372, 610] on div "Set Active Hours (Izzy Availability) Set specific hours when Izzy engaging with…" at bounding box center [802, 408] width 1261 height 957
click at [868, 772] on button "Add" at bounding box center [876, 782] width 49 height 20
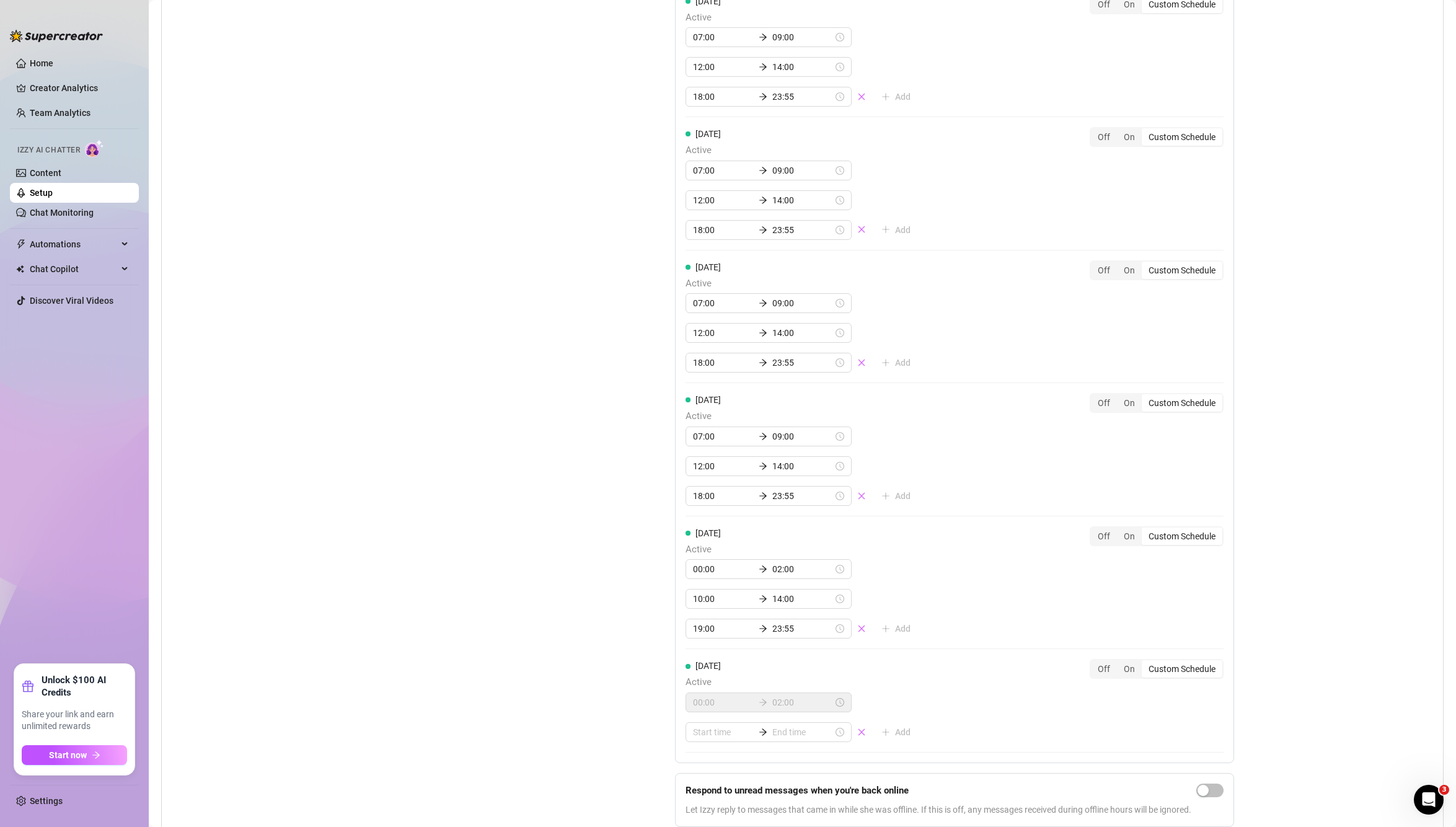
scroll to position [1248, 0]
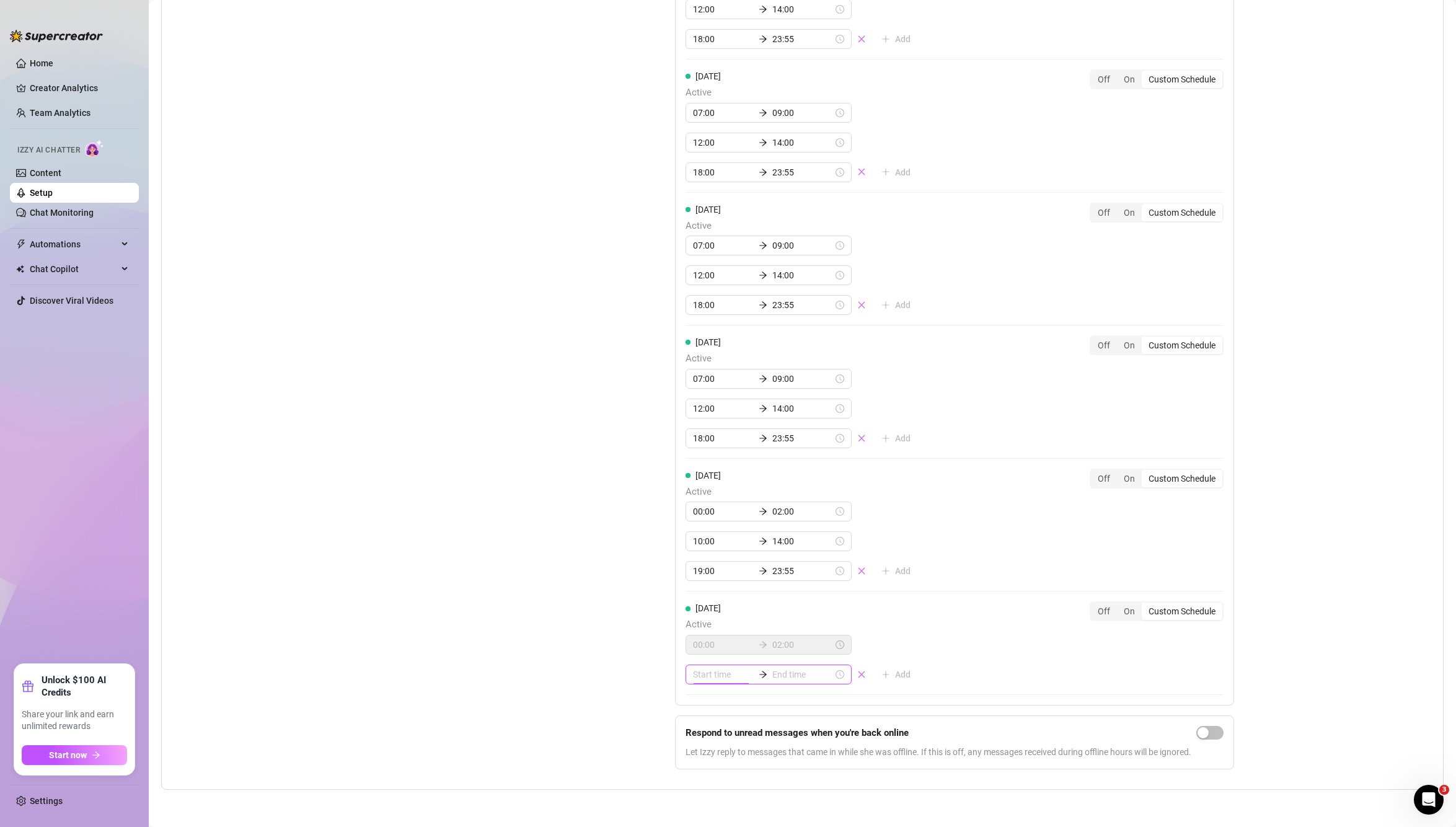
click at [716, 675] on input at bounding box center [723, 674] width 61 height 14
type input "00:35"
type input "00:15"
click at [1349, 469] on div "Set Active Hours (Izzy Availability) Set specific hours when Izzy engaging with…" at bounding box center [802, 286] width 1261 height 987
click at [708, 673] on input at bounding box center [723, 674] width 61 height 14
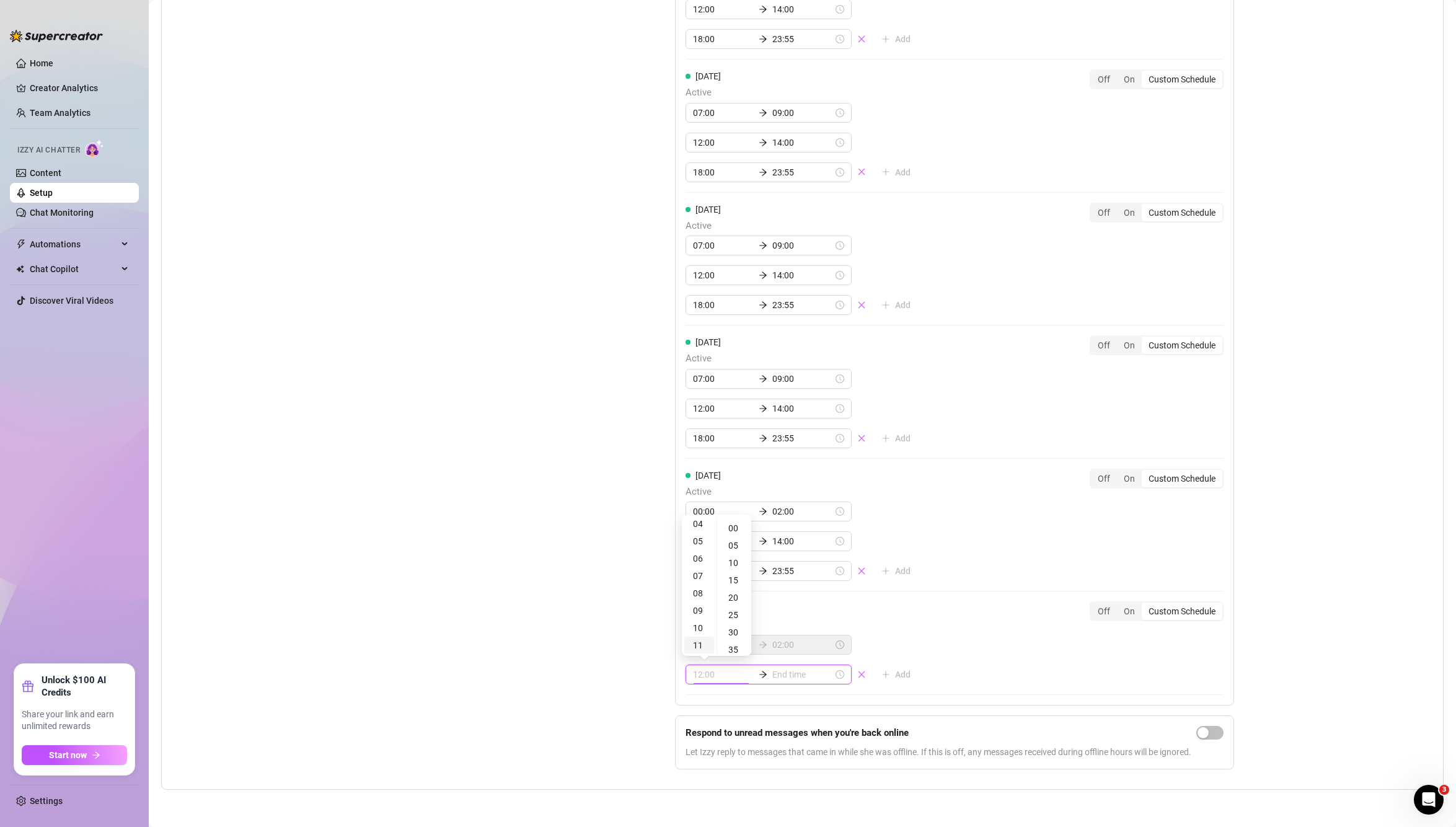
scroll to position [104, 0]
click at [700, 597] on div "10" at bounding box center [698, 598] width 30 height 17
type input "10:00"
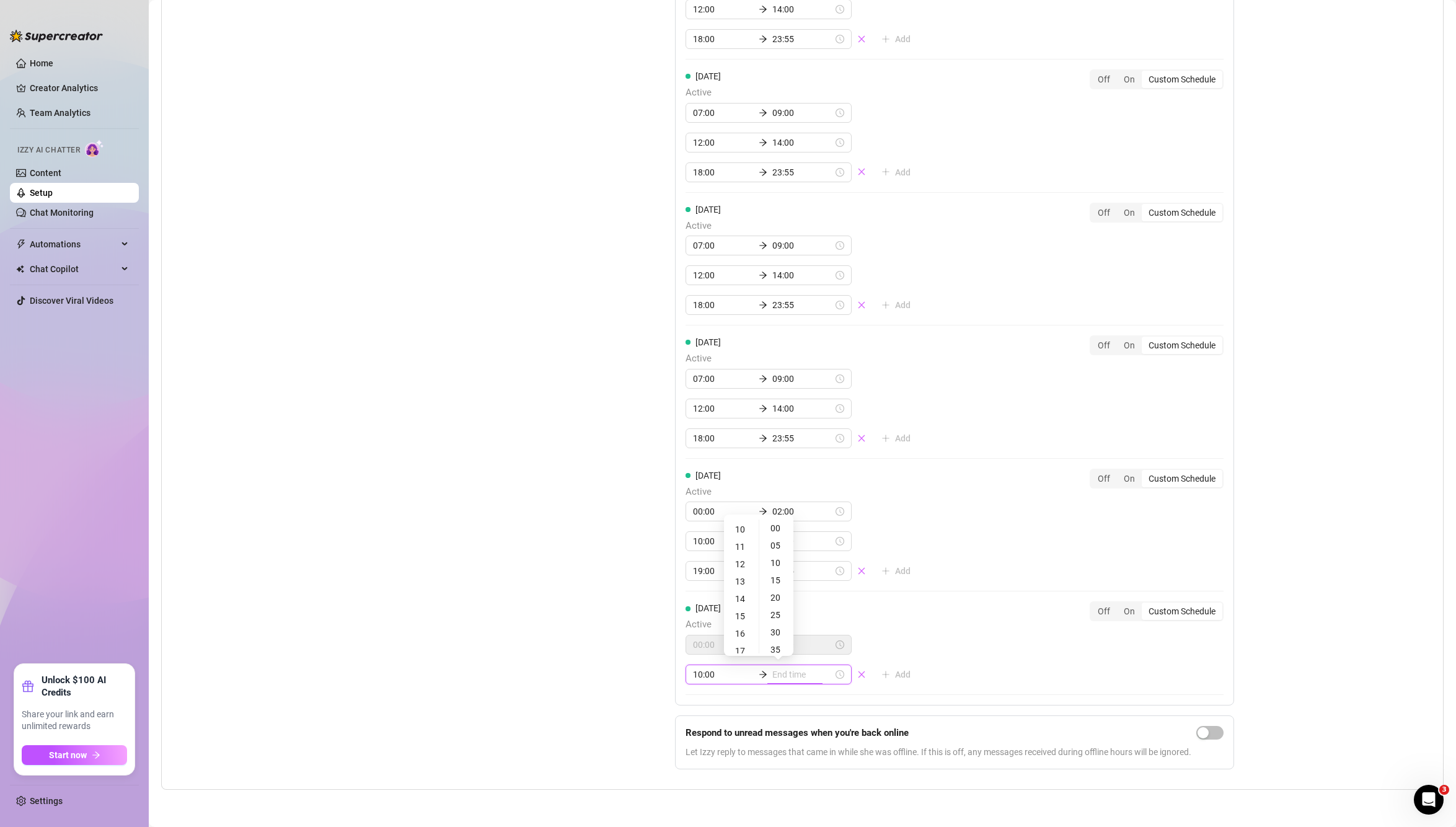
click at [789, 673] on input at bounding box center [802, 674] width 61 height 14
click at [774, 675] on input at bounding box center [802, 674] width 61 height 14
type input "10:35"
click at [738, 593] on div "14" at bounding box center [741, 599] width 30 height 17
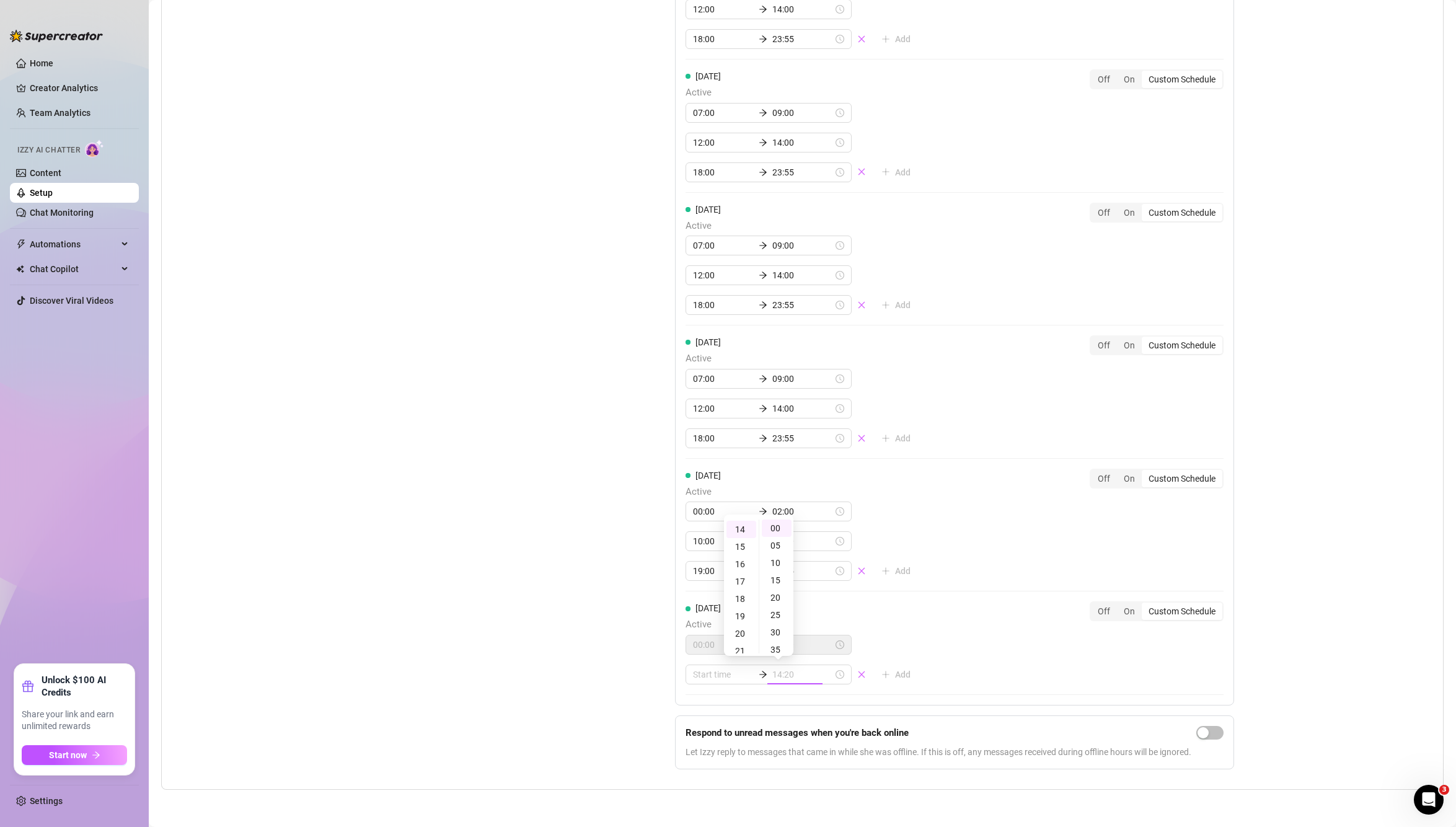
type input "14:00"
click at [1375, 480] on div "Set Active Hours (Izzy Availability) Set specific hours when Izzy engaging with…" at bounding box center [802, 286] width 1261 height 987
type input "14:35"
click at [620, 589] on div "Set Active Hours (Izzy Availability) Set specific hours when Izzy engaging with…" at bounding box center [802, 286] width 1261 height 987
click at [728, 673] on input at bounding box center [723, 674] width 61 height 14
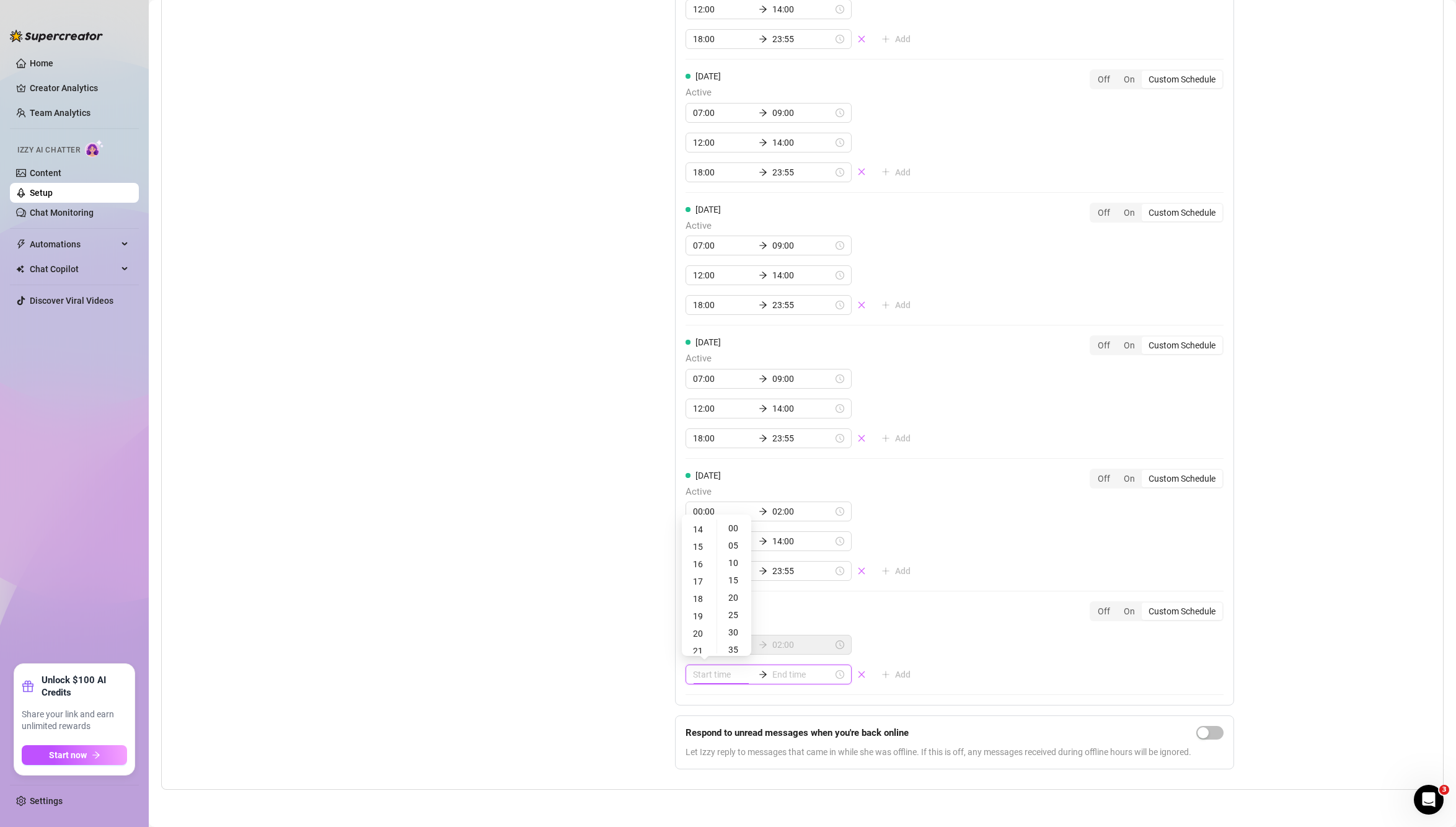
type input "14:35"
click at [696, 562] on div "10" at bounding box center [698, 563] width 30 height 17
type input "10:00"
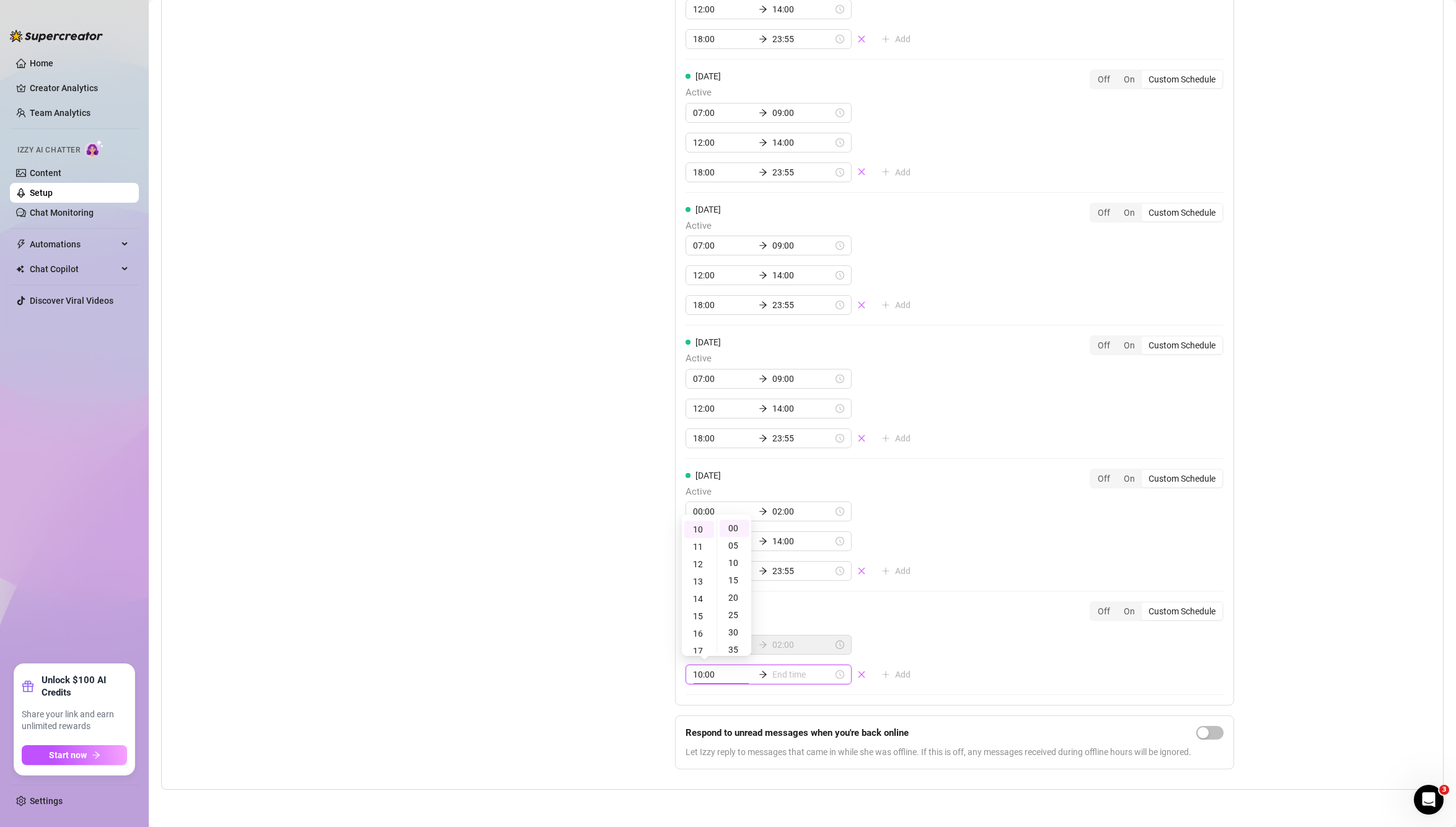
click at [800, 673] on input at bounding box center [802, 674] width 61 height 14
click at [1032, 517] on div "Saturday Active 00:00 02:00 10:00 14:00 19:00 23:55 Add Off On Custom Schedule" at bounding box center [955, 525] width 538 height 113
click at [702, 681] on div at bounding box center [768, 675] width 166 height 20
click at [694, 532] on div "10" at bounding box center [698, 529] width 30 height 17
type input "10:00"
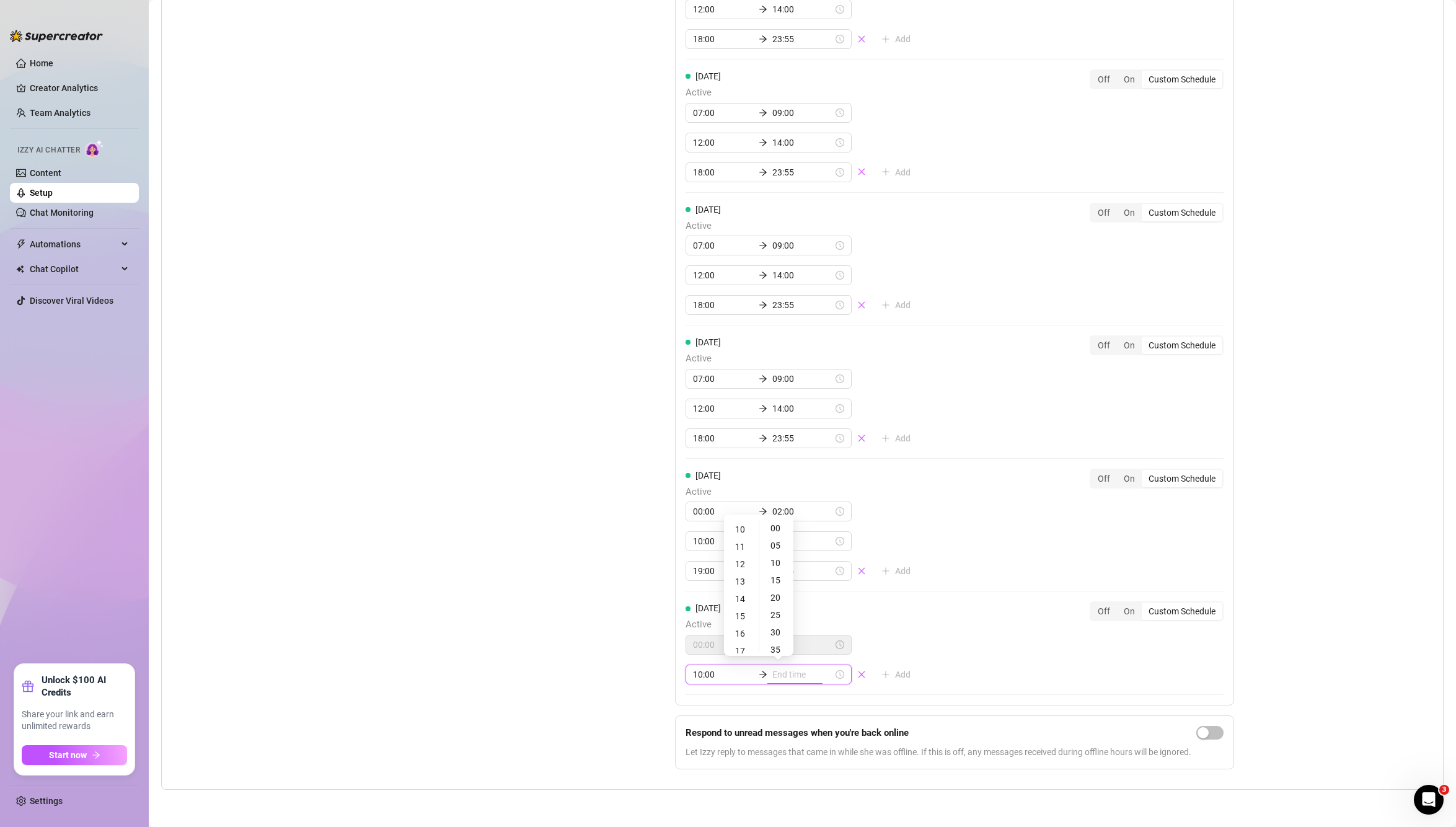
click at [785, 677] on input at bounding box center [802, 674] width 61 height 14
type input "10:15"
click at [748, 597] on div "14" at bounding box center [741, 599] width 30 height 17
type input "14:00"
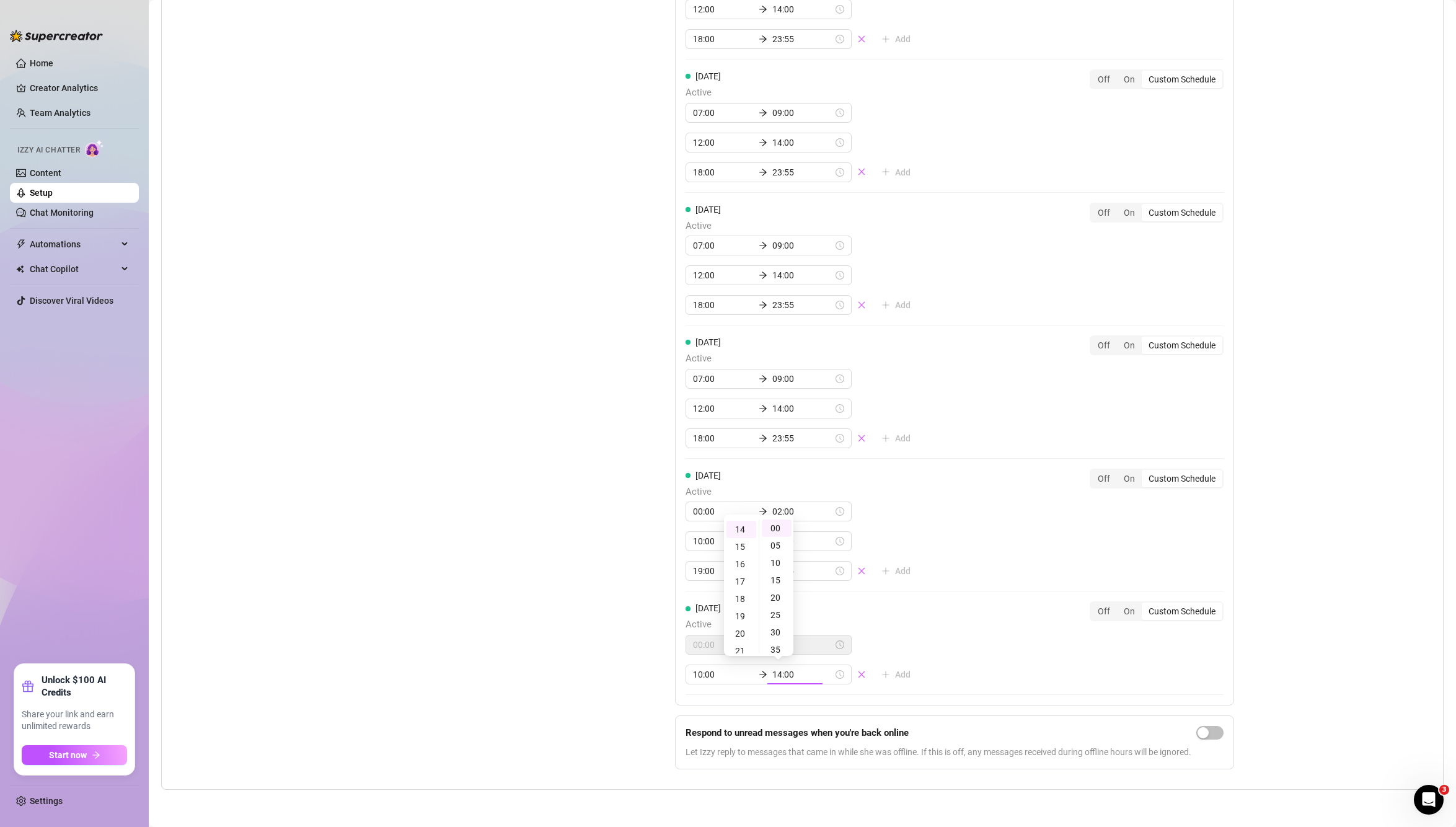
click at [984, 671] on div "Sunday Active 00:00 02:00 10:00 14:00 Add Off On Custom Schedule" at bounding box center [955, 642] width 538 height 83
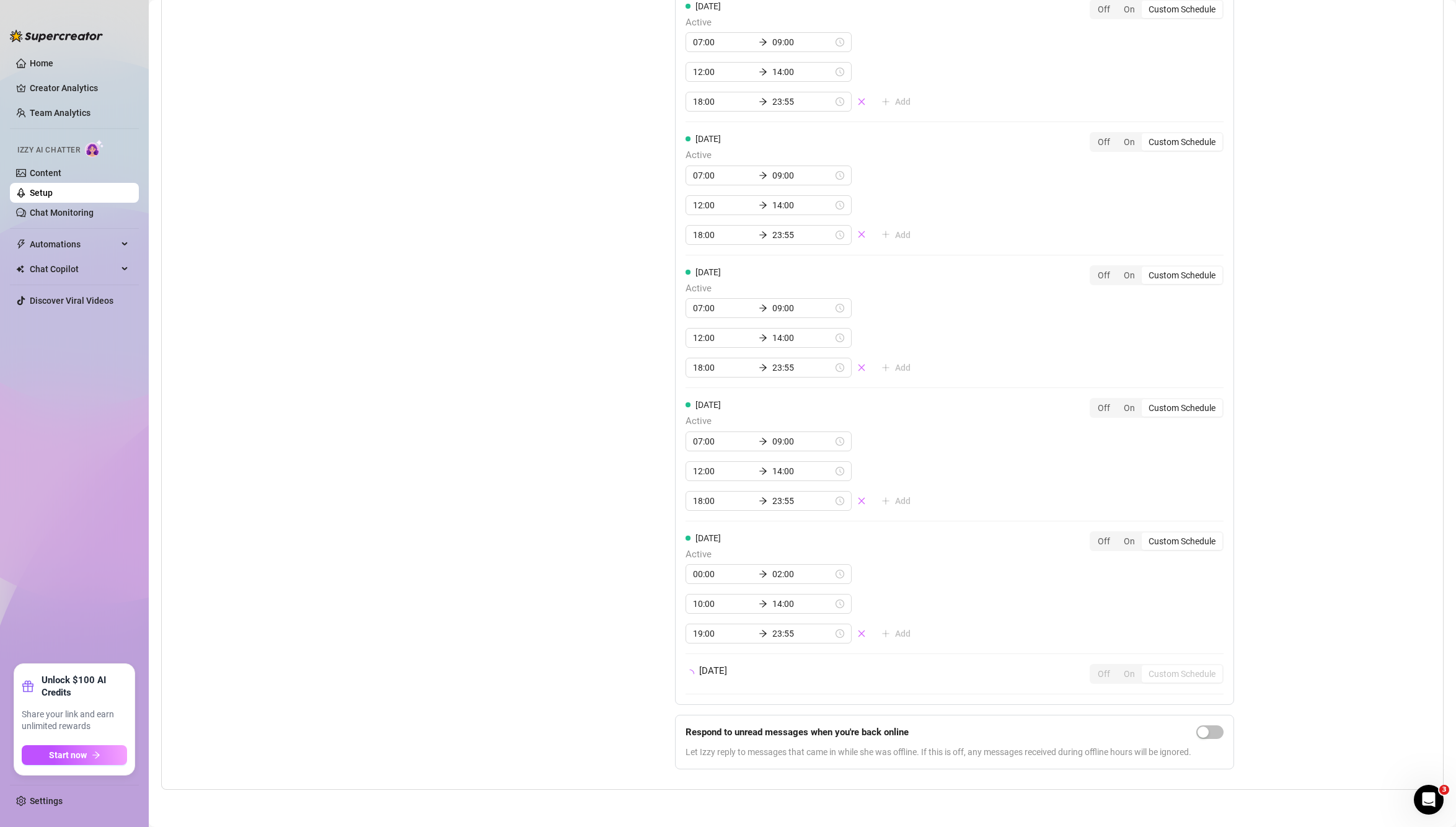
scroll to position [1248, 0]
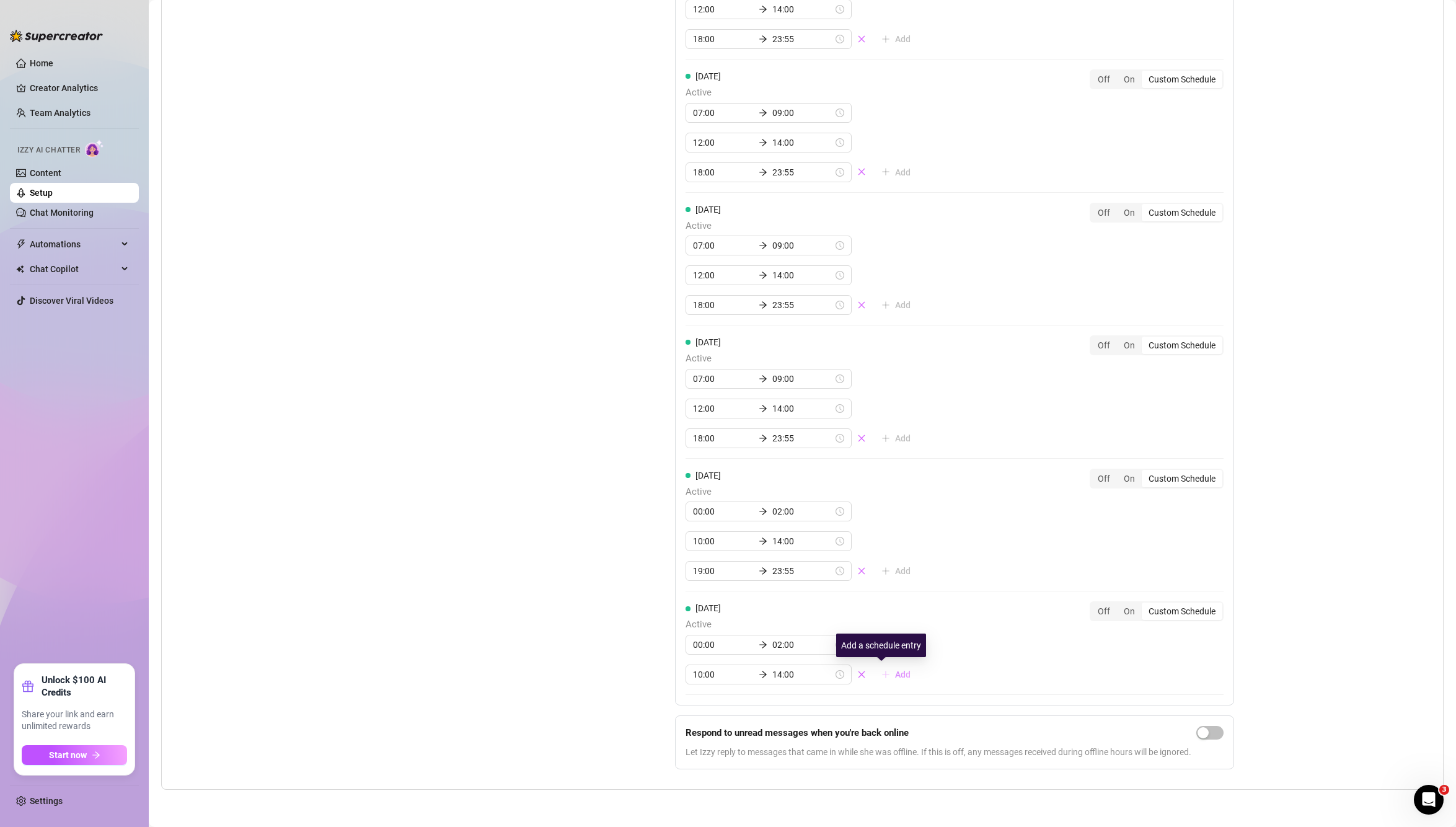
click at [895, 673] on span "Add" at bounding box center [902, 674] width 15 height 10
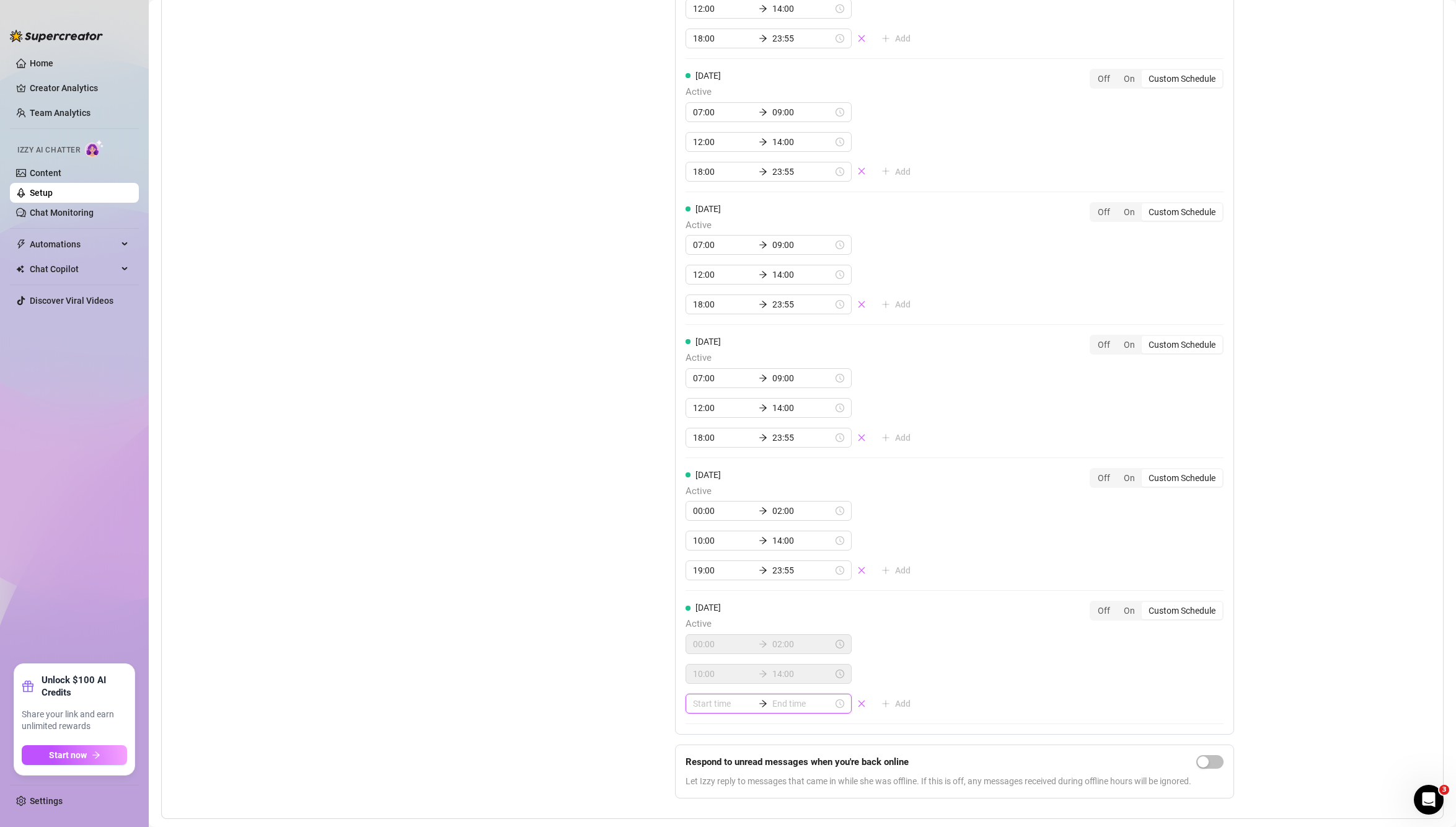
click at [726, 708] on input at bounding box center [723, 703] width 61 height 14
type input "00:20"
click at [696, 669] on div "18" at bounding box center [698, 663] width 30 height 17
type input "18:00"
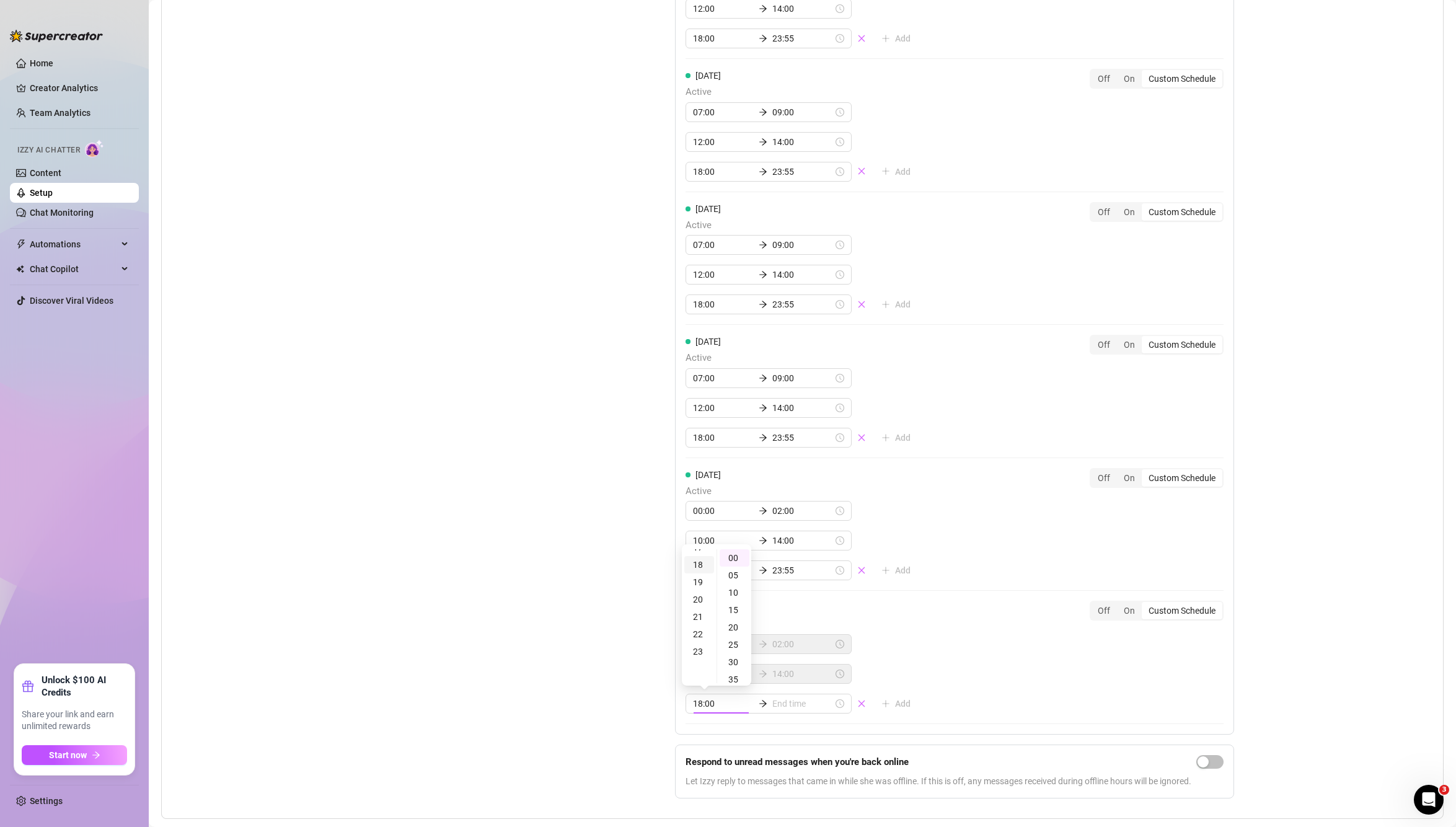
scroll to position [311, 0]
click at [789, 710] on input at bounding box center [802, 703] width 61 height 14
type input "18:30"
click at [737, 649] on div "23" at bounding box center [741, 646] width 30 height 17
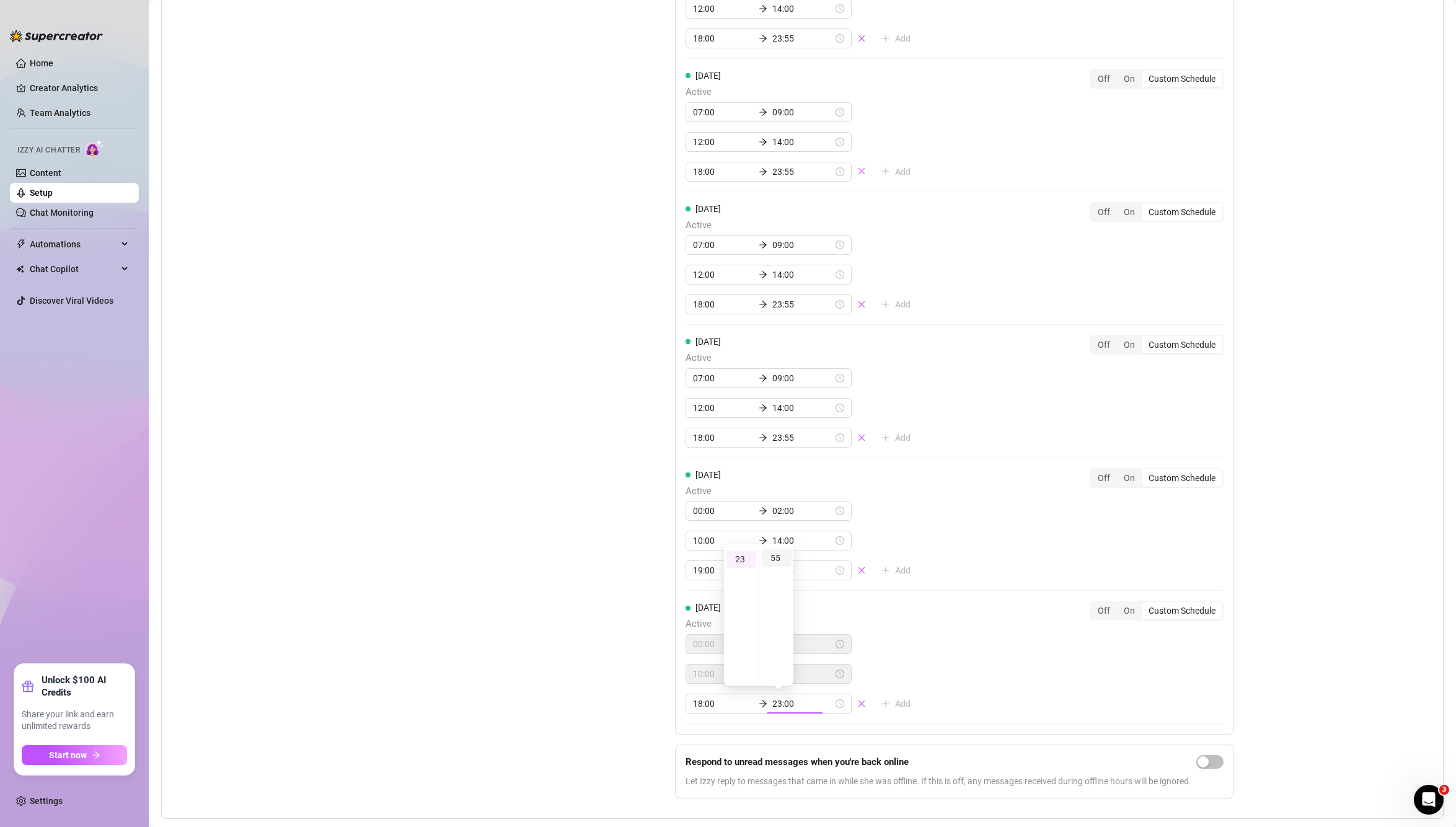
type input "23:55"
click at [772, 556] on div "55" at bounding box center [777, 558] width 30 height 17
click at [1338, 424] on div "Set Active Hours (Izzy Availability) Set specific hours when Izzy engaging with…" at bounding box center [802, 301] width 1261 height 1017
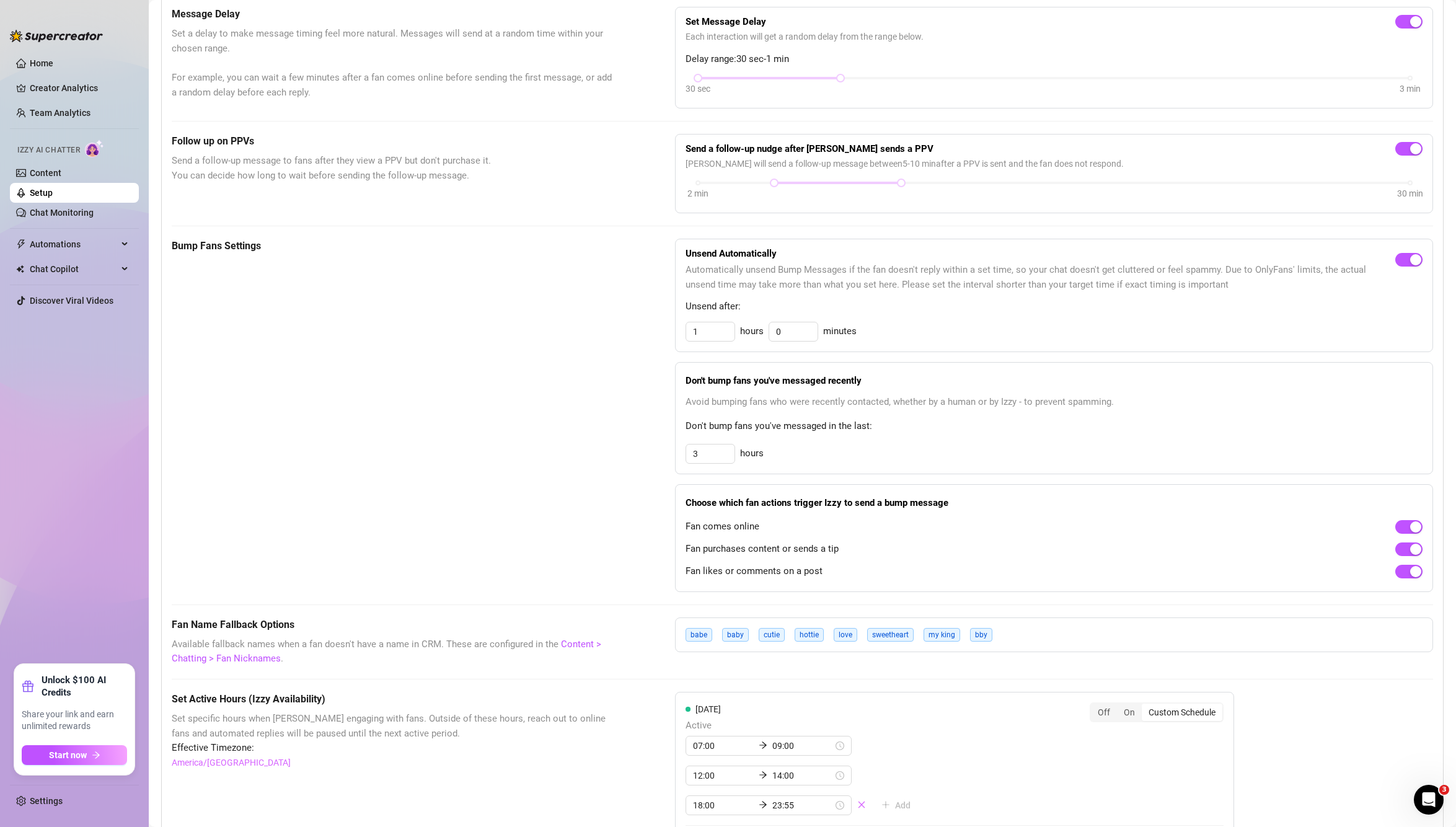
scroll to position [0, 0]
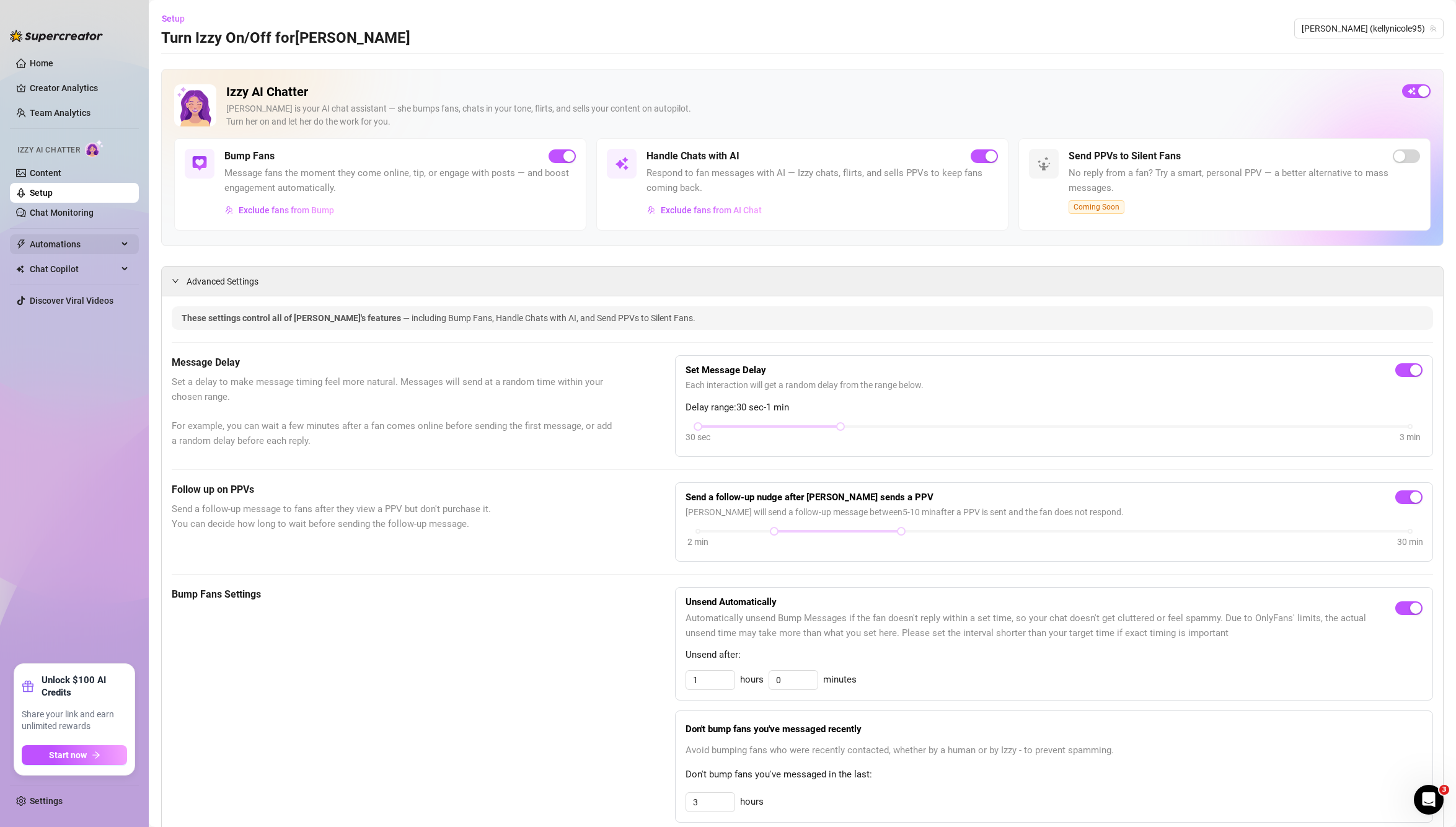
click at [57, 237] on span "Automations" at bounding box center [74, 245] width 88 height 20
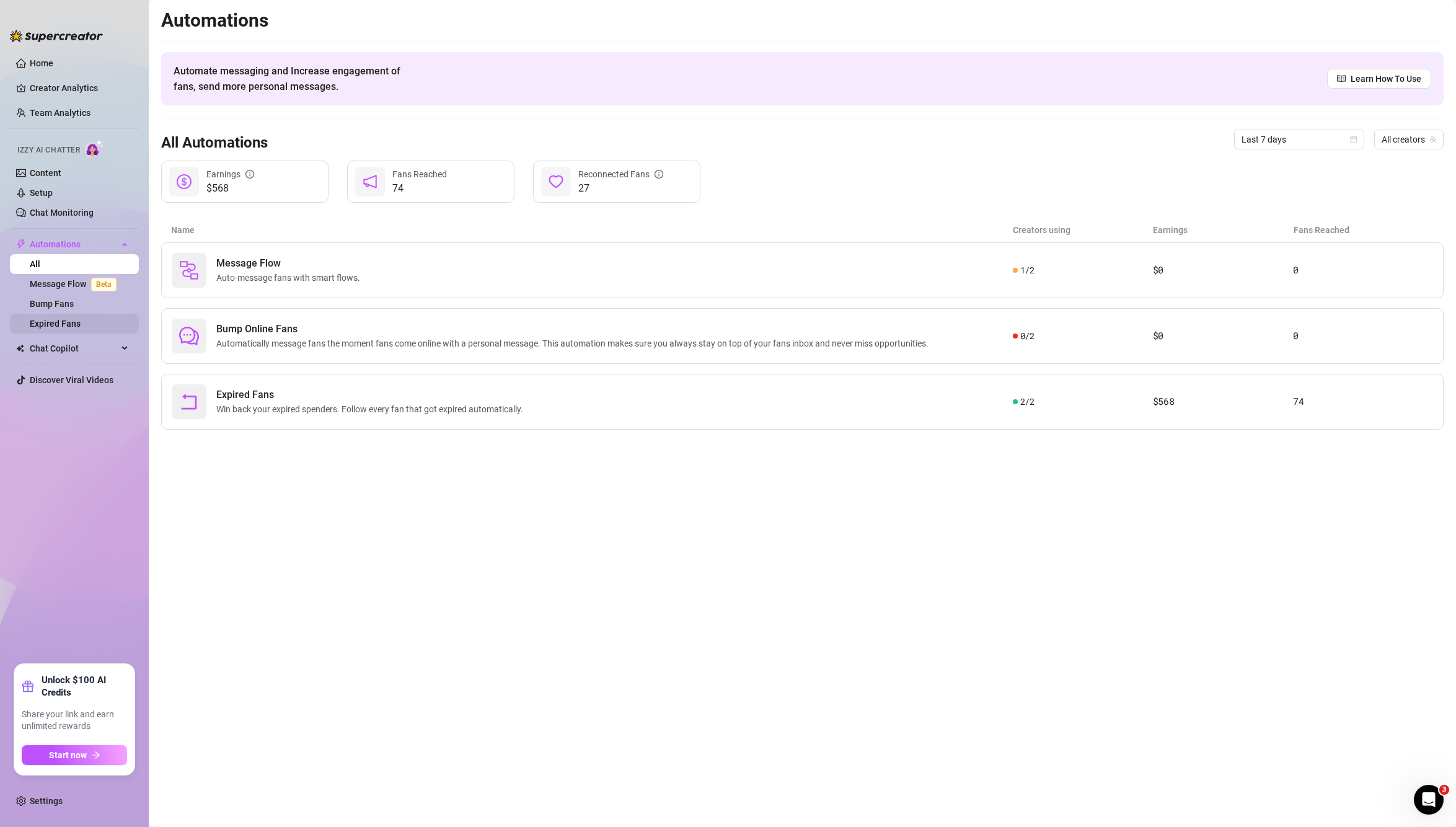
click at [73, 318] on link "Expired Fans" at bounding box center [55, 323] width 51 height 10
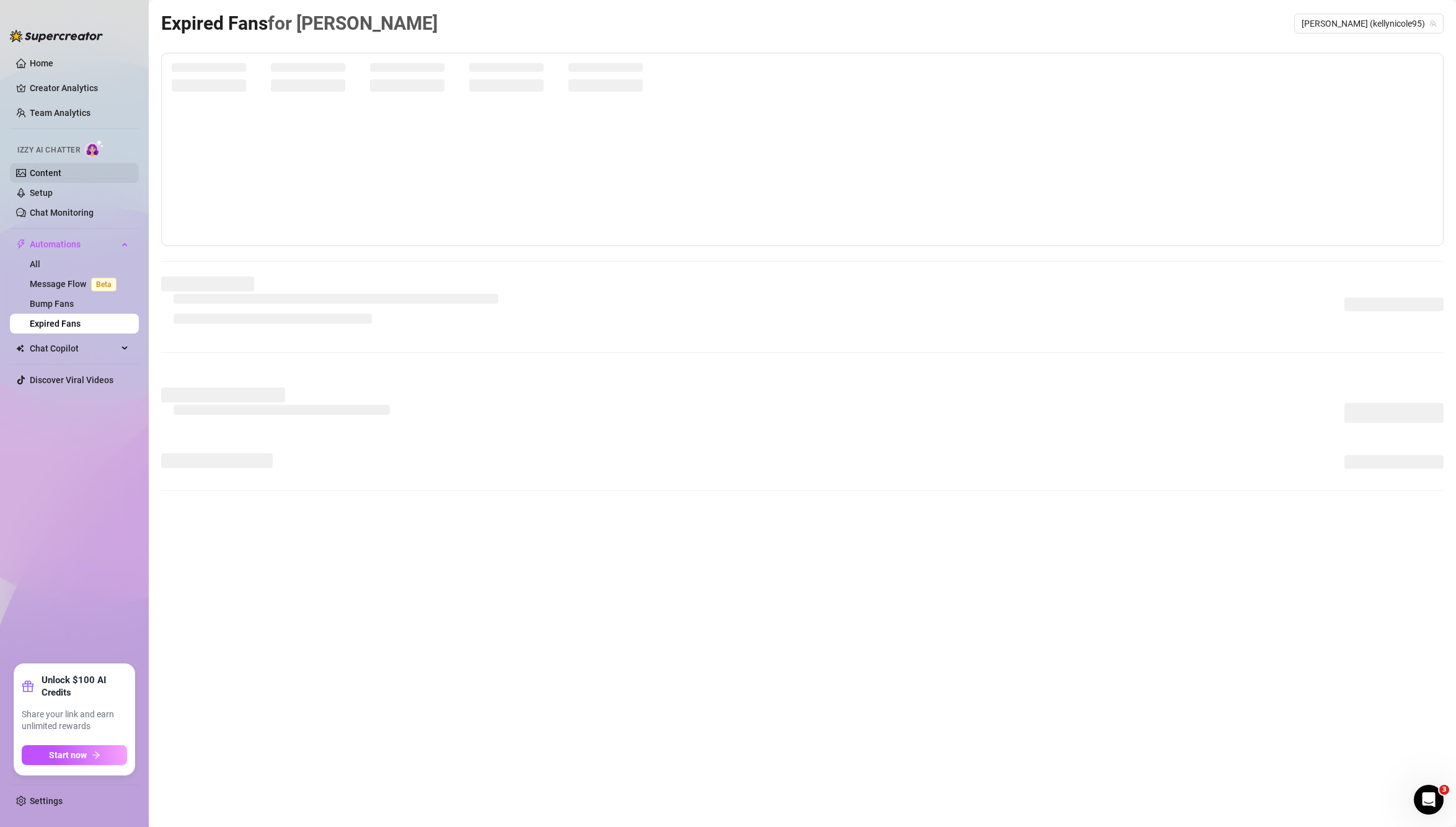
click at [54, 176] on link "Content" at bounding box center [45, 173] width 32 height 10
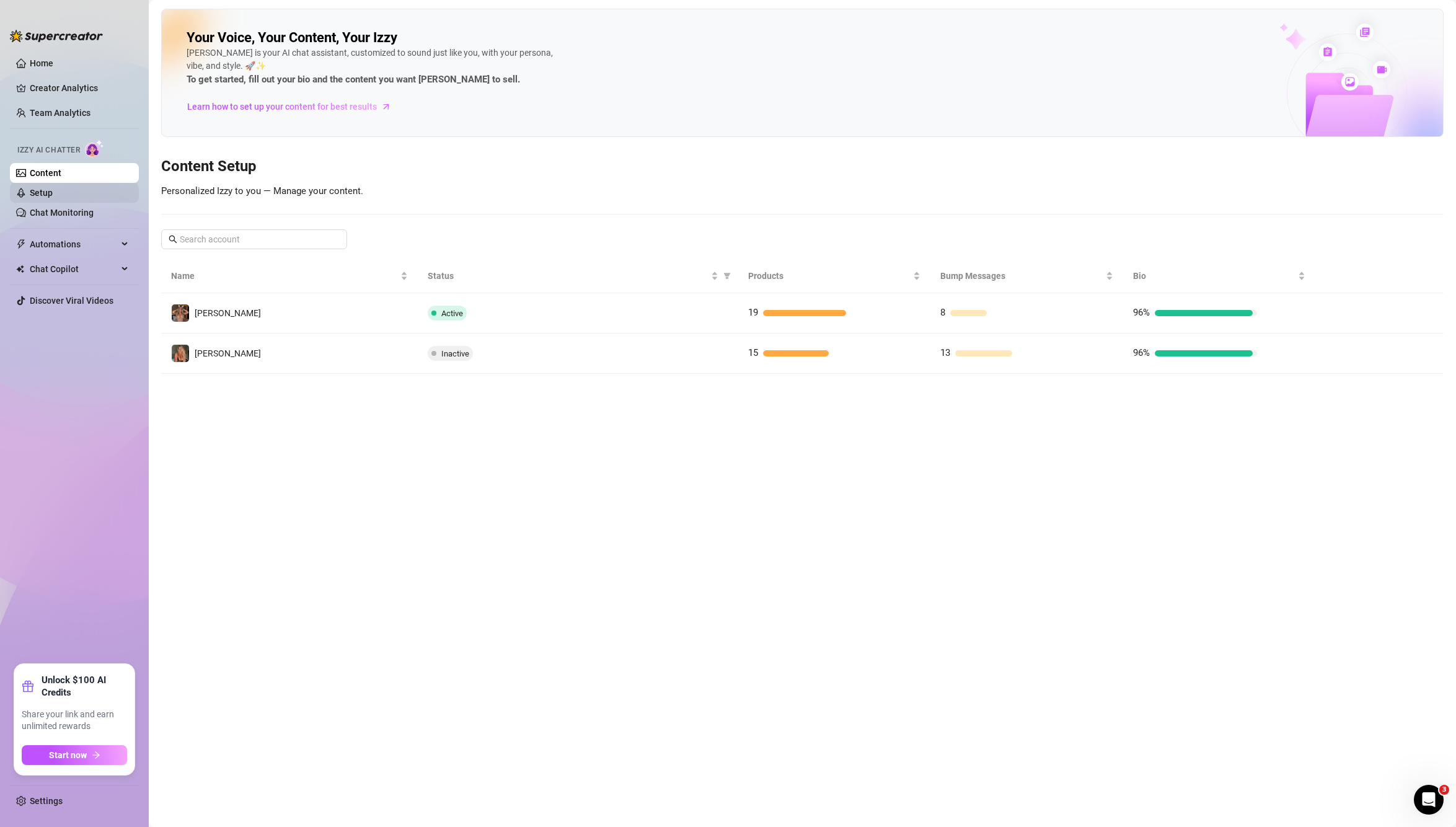
click at [38, 191] on link "Setup" at bounding box center [41, 193] width 23 height 10
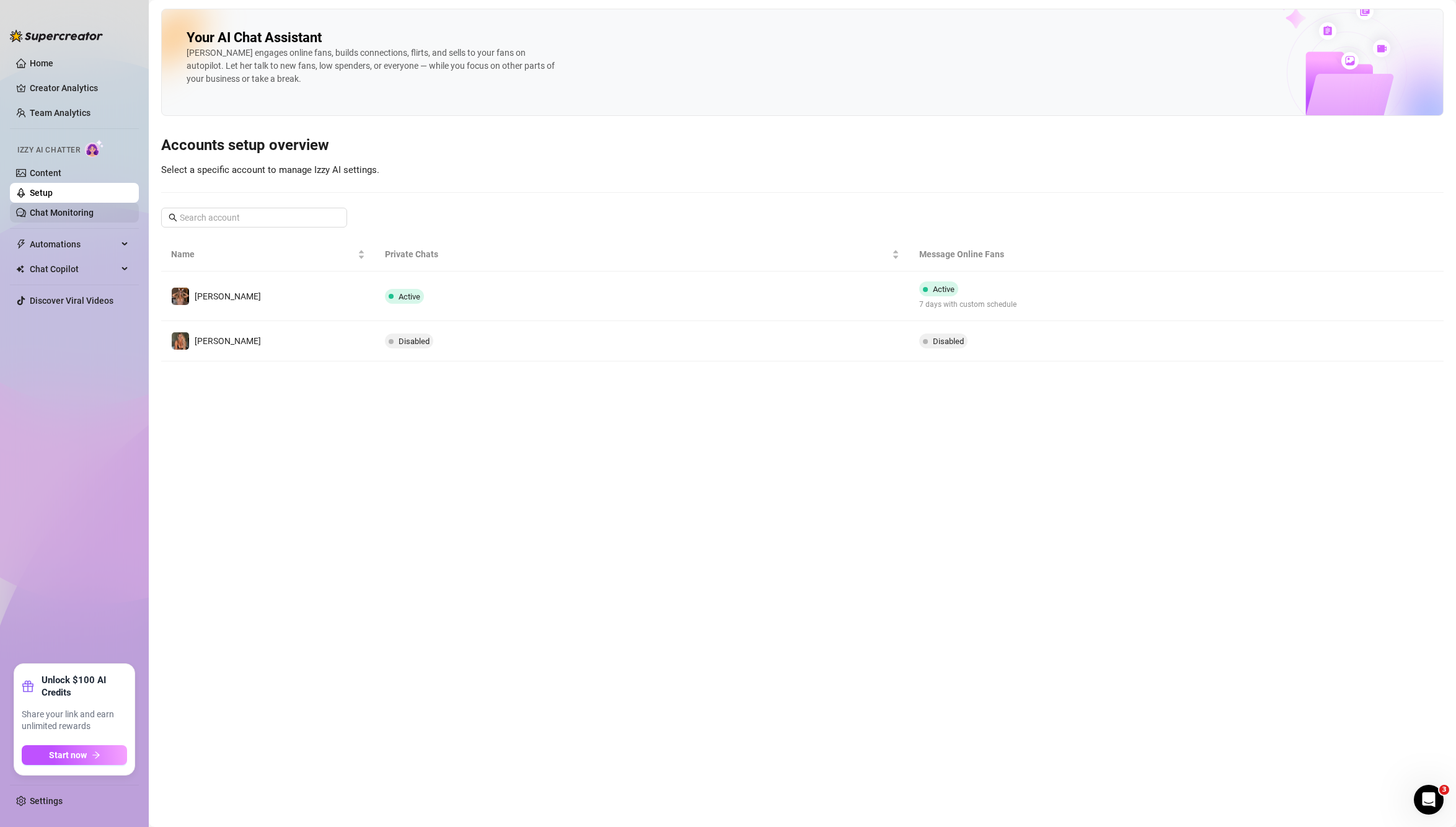
click at [54, 213] on link "Chat Monitoring" at bounding box center [62, 212] width 64 height 10
